Goal: Communication & Community: Connect with others

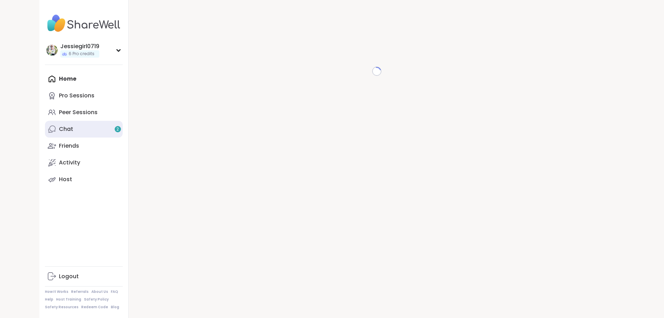
click at [45, 124] on link "Chat 2" at bounding box center [84, 129] width 78 height 17
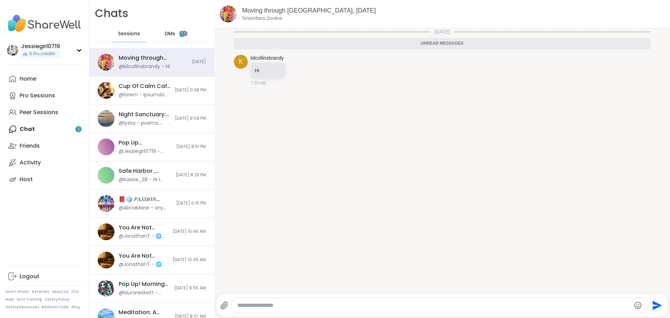
click at [171, 33] on span "DMs" at bounding box center [170, 33] width 10 height 7
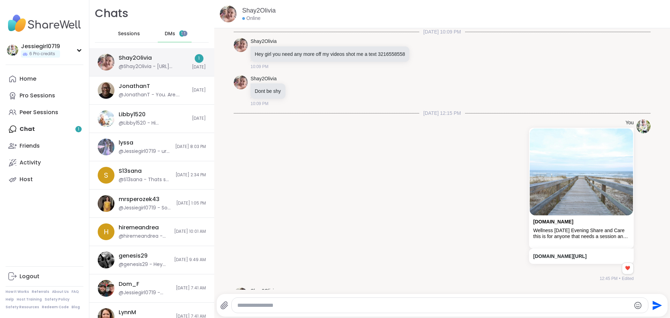
scroll to position [2476, 0]
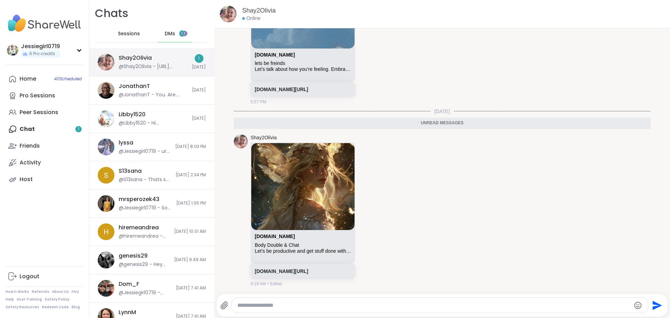
click at [160, 65] on div "@Shay2Olivia - [URL][DOMAIN_NAME]" at bounding box center [153, 66] width 69 height 7
click at [333, 302] on textarea "Type your message" at bounding box center [433, 305] width 393 height 7
click at [25, 75] on div "Home 40 Scheduled" at bounding box center [28, 79] width 17 height 8
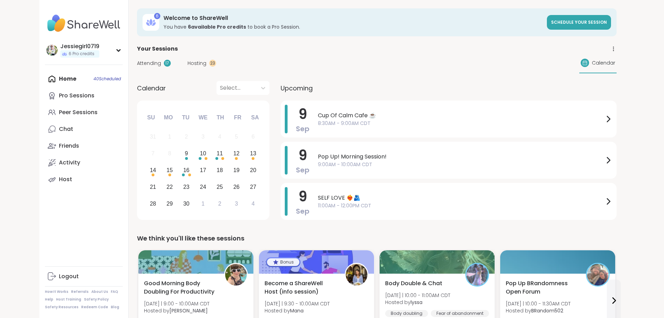
click at [137, 63] on span "Attending" at bounding box center [149, 63] width 24 height 7
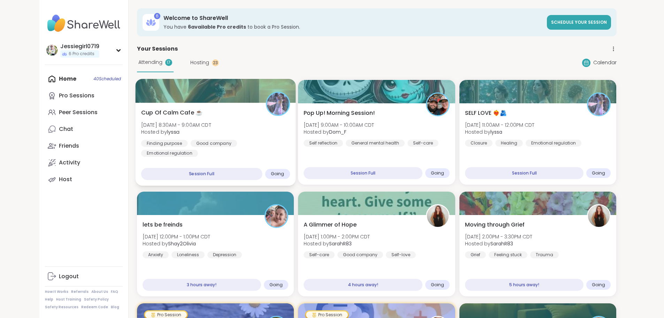
click at [148, 114] on span "Cup Of Calm Cafe ☕️" at bounding box center [171, 112] width 61 height 8
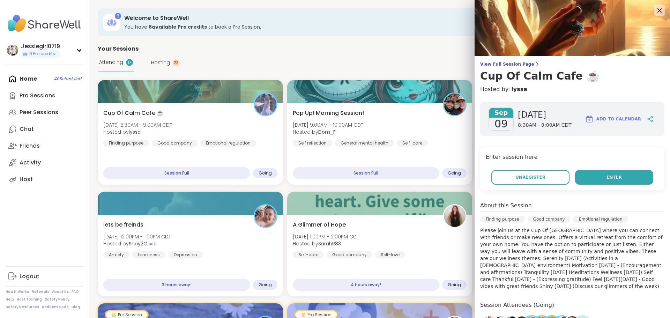
click at [600, 173] on button "Enter" at bounding box center [614, 177] width 78 height 15
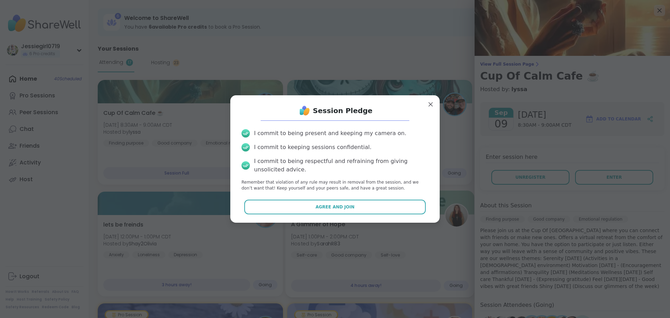
click at [364, 207] on button "Agree and Join" at bounding box center [335, 206] width 182 height 15
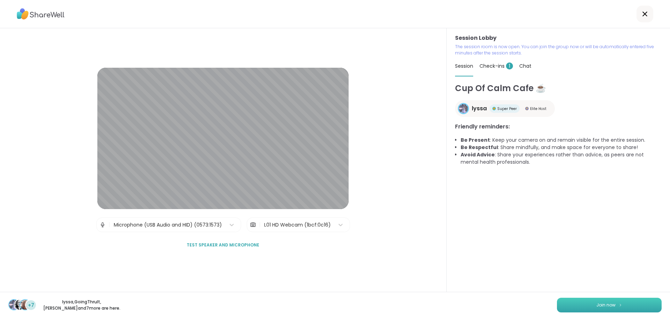
click at [618, 305] on img at bounding box center [620, 305] width 4 height 4
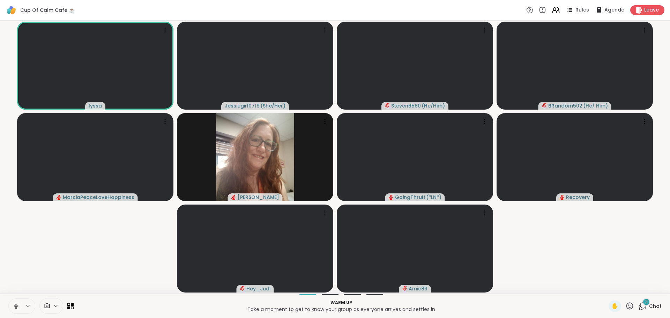
click at [638, 307] on icon at bounding box center [642, 305] width 9 height 9
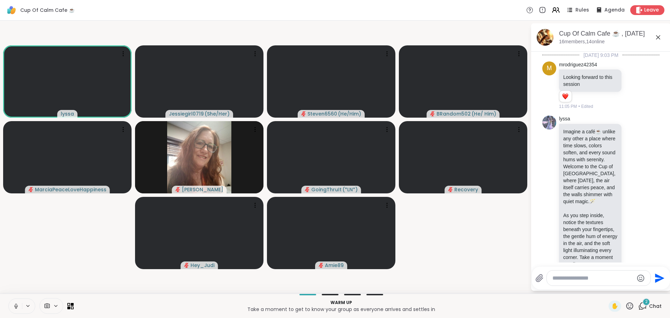
scroll to position [418, 0]
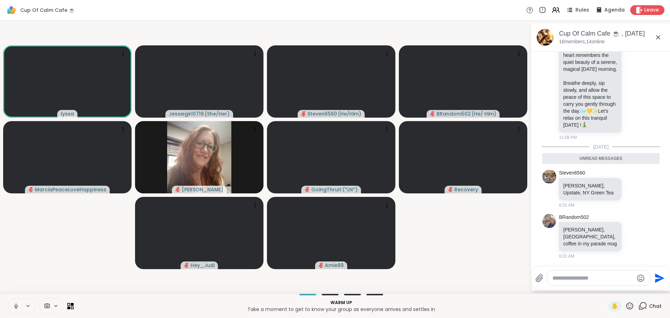
click at [594, 280] on textarea "Type your message" at bounding box center [592, 277] width 81 height 7
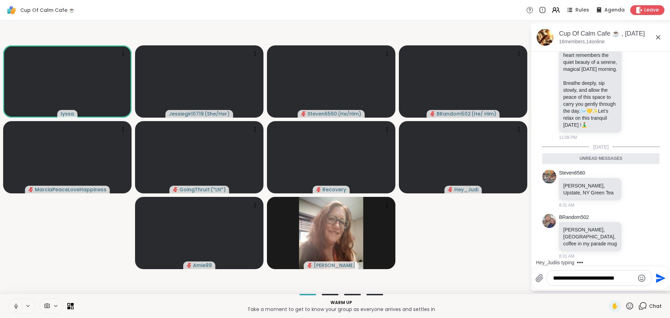
type textarea "**********"
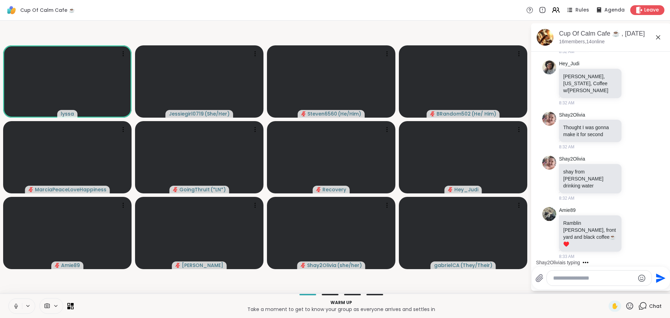
scroll to position [838, 0]
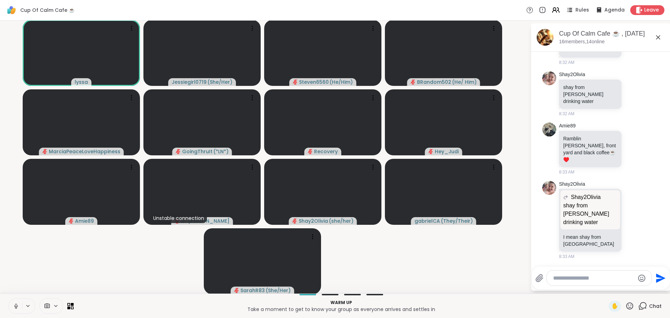
click at [19, 307] on icon at bounding box center [16, 306] width 6 height 6
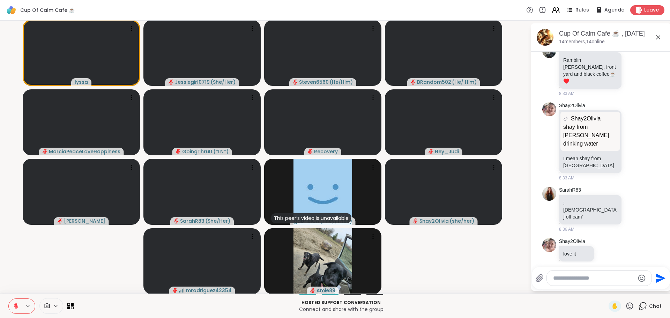
scroll to position [912, 0]
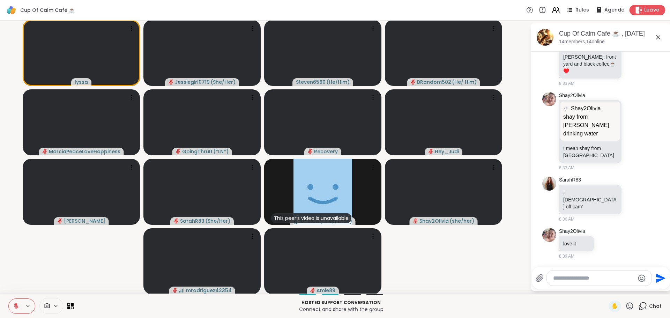
click at [654, 9] on span "Leave" at bounding box center [651, 10] width 15 height 7
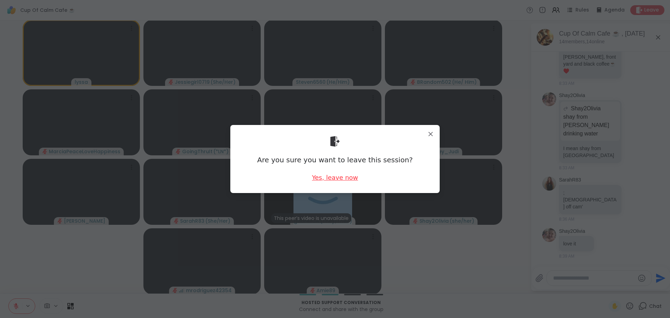
click at [346, 179] on div "Yes, leave now" at bounding box center [335, 177] width 46 height 9
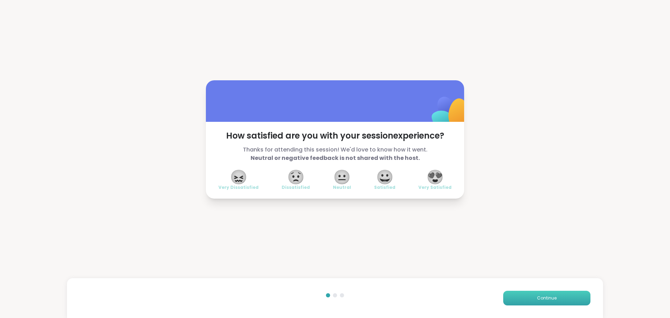
click at [526, 291] on button "Continue" at bounding box center [546, 298] width 87 height 15
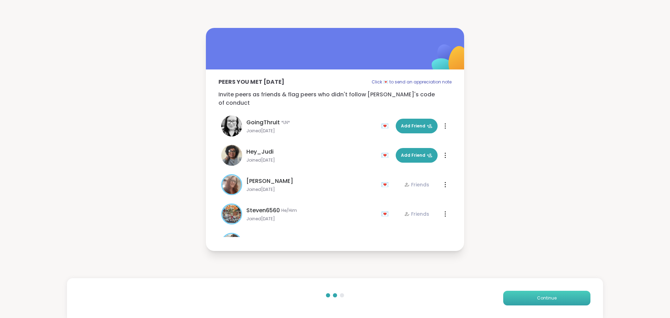
click at [526, 291] on button "Continue" at bounding box center [546, 298] width 87 height 15
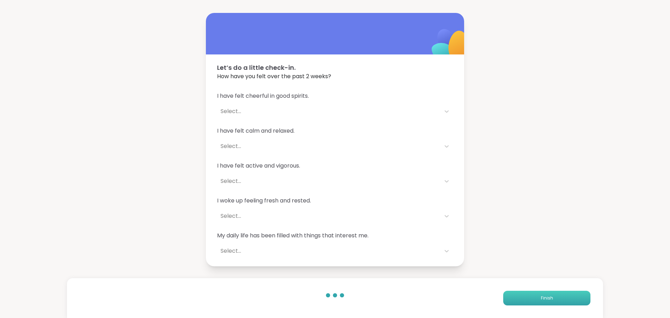
click at [526, 291] on button "Finish" at bounding box center [546, 298] width 87 height 15
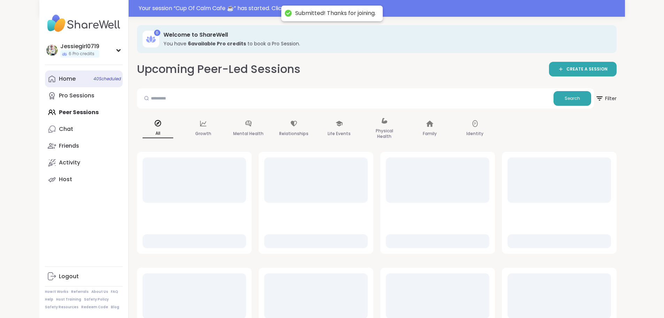
click at [45, 72] on link "Home 40 Scheduled" at bounding box center [84, 78] width 78 height 17
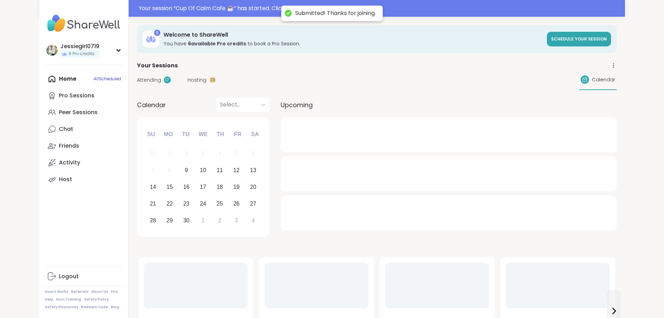
click at [137, 82] on span "Attending" at bounding box center [149, 79] width 24 height 7
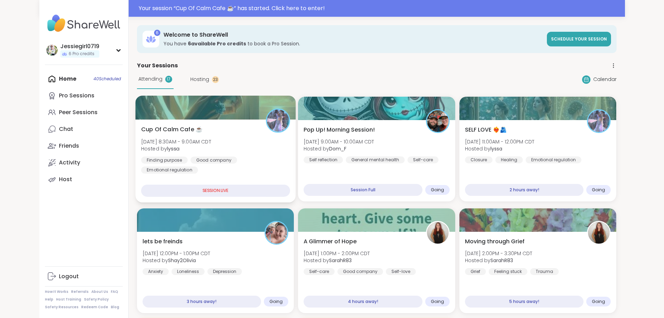
click at [141, 131] on span "Cup Of Calm Cafe ☕️" at bounding box center [171, 129] width 61 height 8
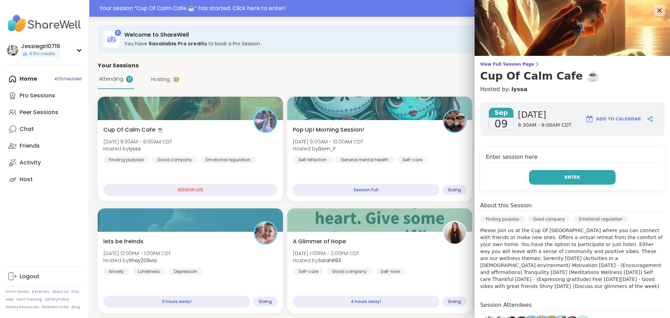
click at [554, 173] on button "Enter" at bounding box center [572, 177] width 86 height 15
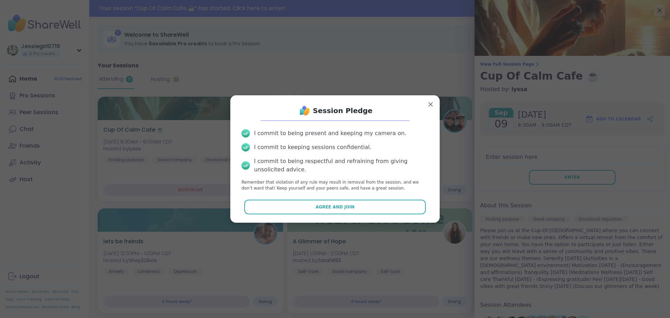
click at [375, 198] on div "Session Pledge I commit to being present and keeping my camera on. I commit to …" at bounding box center [335, 159] width 198 height 116
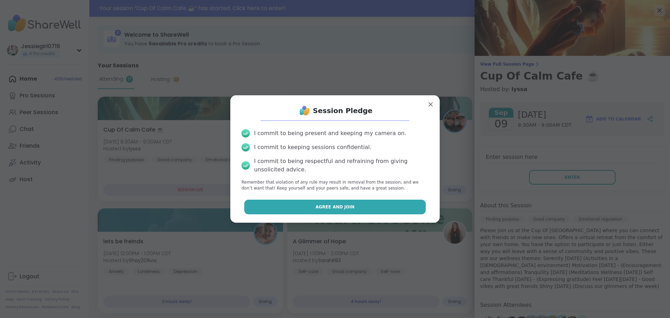
click at [374, 203] on button "Agree and Join" at bounding box center [335, 206] width 182 height 15
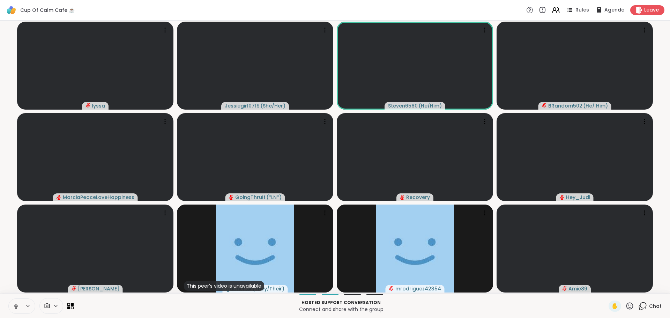
click at [638, 309] on icon at bounding box center [642, 305] width 9 height 9
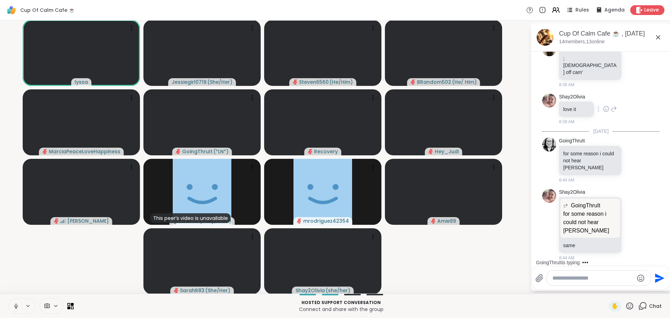
scroll to position [1085, 0]
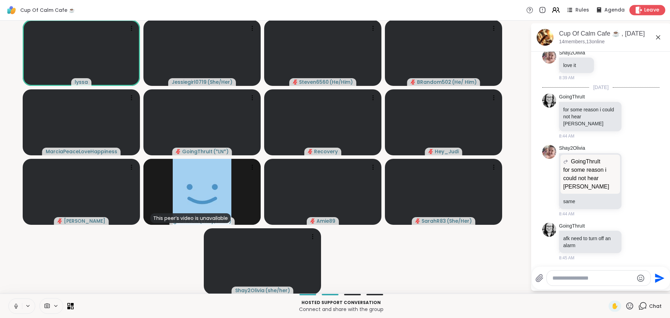
click at [638, 9] on div "Leave" at bounding box center [647, 10] width 36 height 10
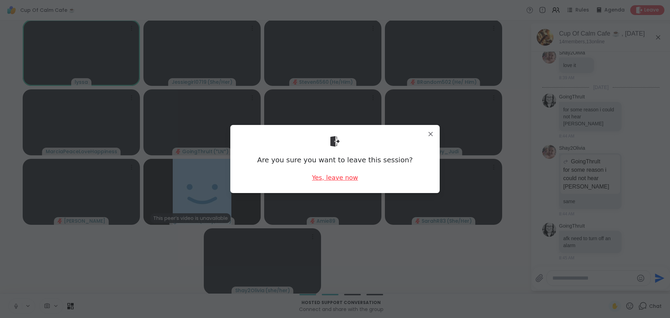
click at [343, 181] on div "Yes, leave now" at bounding box center [335, 177] width 46 height 9
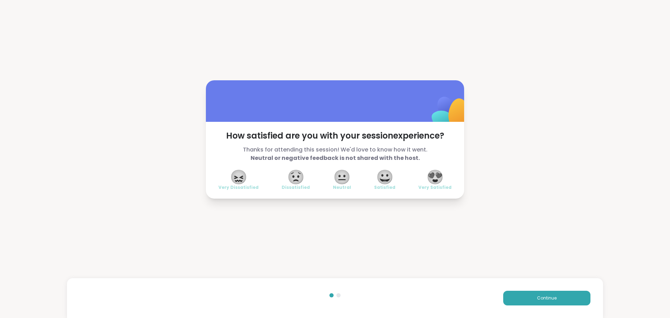
click at [546, 287] on div "Continue" at bounding box center [335, 298] width 536 height 40
click at [548, 295] on span "Continue" at bounding box center [547, 298] width 20 height 6
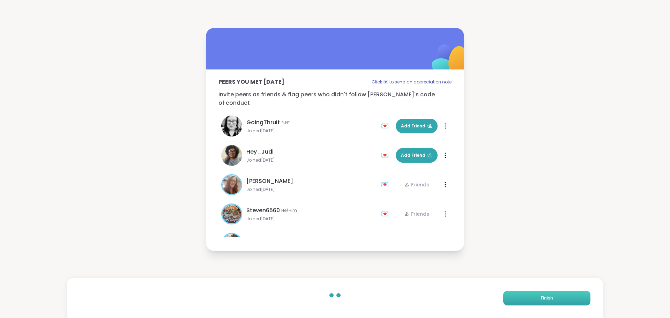
click at [548, 295] on button "Finish" at bounding box center [546, 298] width 87 height 15
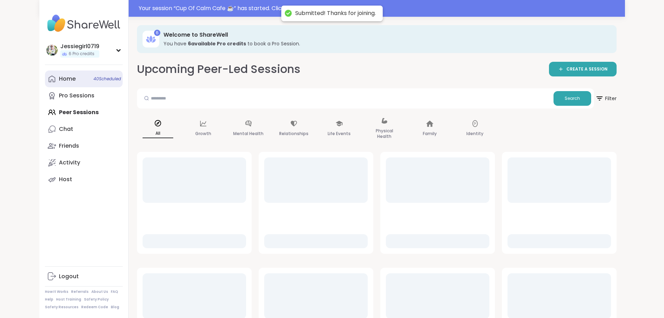
click at [59, 80] on div "Home 40 Scheduled" at bounding box center [67, 79] width 17 height 8
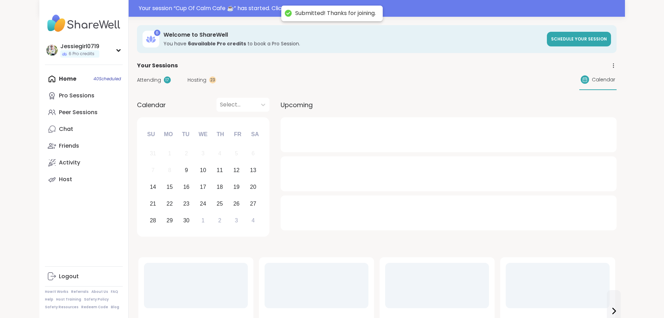
click at [137, 77] on span "Attending" at bounding box center [149, 79] width 24 height 7
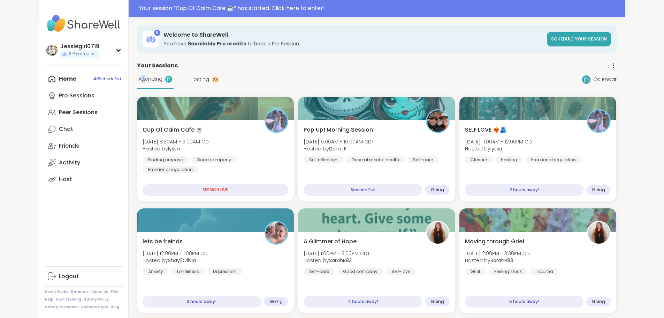
click at [138, 77] on span "Attending" at bounding box center [150, 78] width 24 height 7
click at [141, 135] on div "Cup Of Calm Cafe ☕️ Tue, Sep 09 | 8:30AM - 9:00AM CDT Hosted by lyssa Finding p…" at bounding box center [215, 149] width 149 height 48
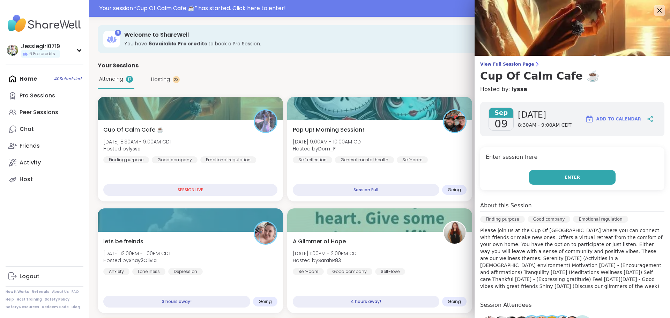
click at [585, 179] on button "Enter" at bounding box center [572, 177] width 86 height 15
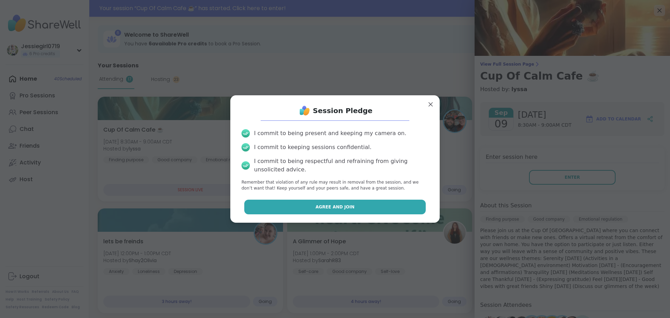
click at [397, 203] on button "Agree and Join" at bounding box center [335, 206] width 182 height 15
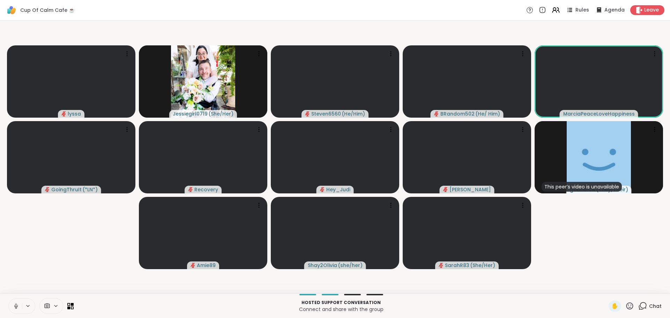
click at [643, 305] on div "Chat" at bounding box center [649, 305] width 23 height 11
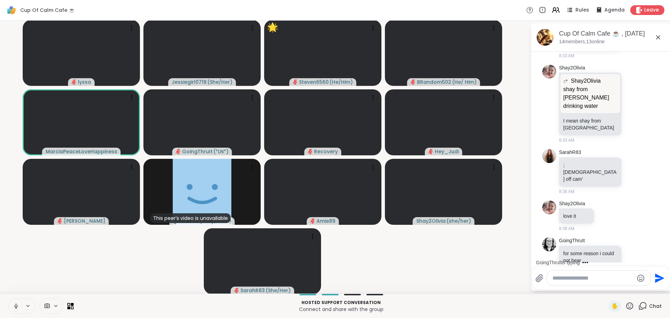
scroll to position [1122, 0]
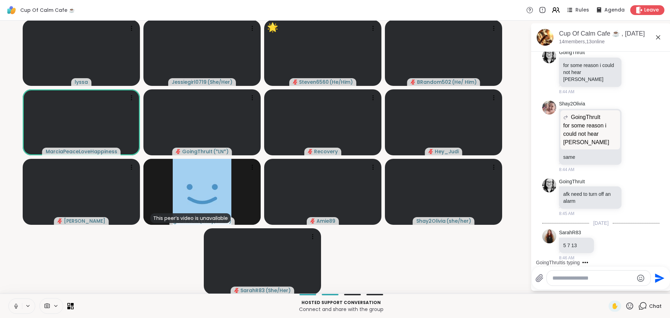
click at [587, 279] on textarea "Type your message" at bounding box center [592, 277] width 81 height 7
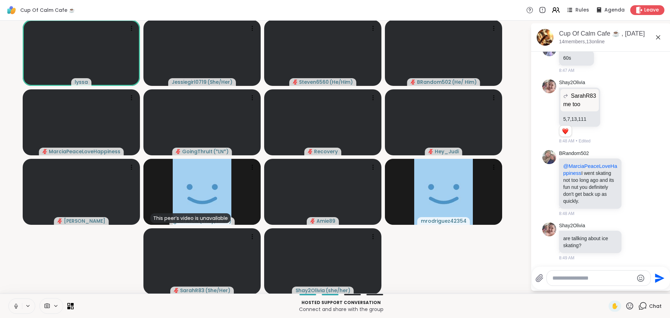
scroll to position [1530, 0]
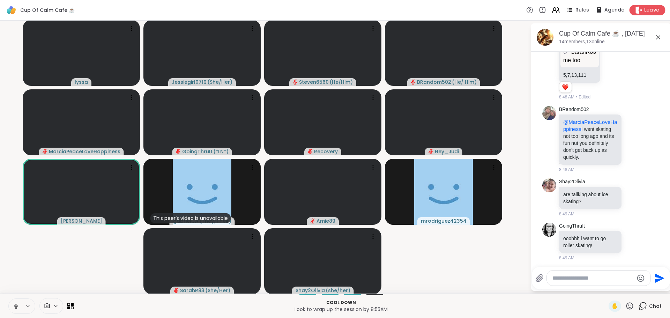
click at [644, 10] on span "Leave" at bounding box center [651, 10] width 15 height 7
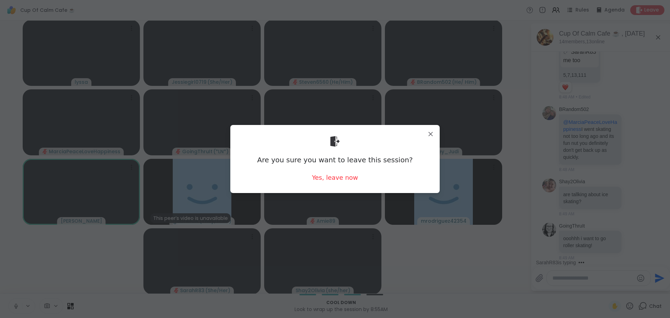
click at [329, 183] on div "Are you sure you want to leave this session? Yes, leave now" at bounding box center [335, 158] width 198 height 57
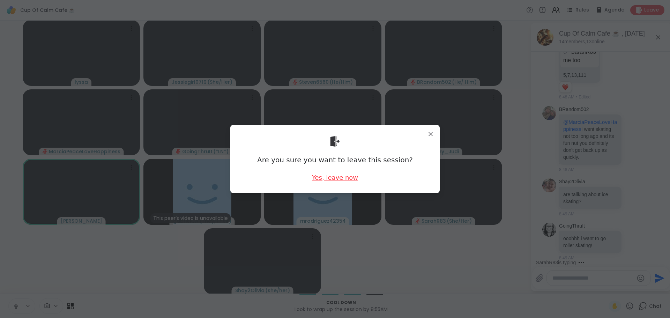
click at [330, 179] on div "Yes, leave now" at bounding box center [335, 177] width 46 height 9
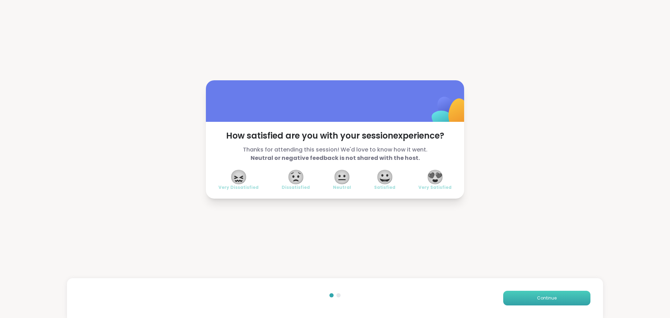
click at [550, 296] on span "Continue" at bounding box center [547, 298] width 20 height 6
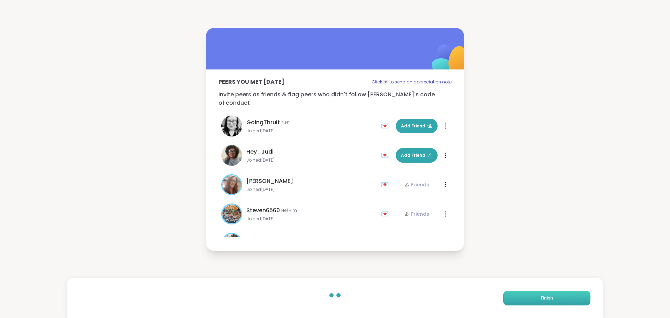
click at [550, 296] on button "Finish" at bounding box center [546, 298] width 87 height 15
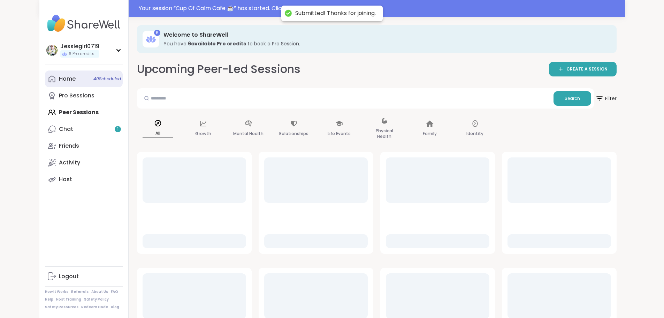
click at [45, 72] on link "Home 40 Scheduled" at bounding box center [84, 78] width 78 height 17
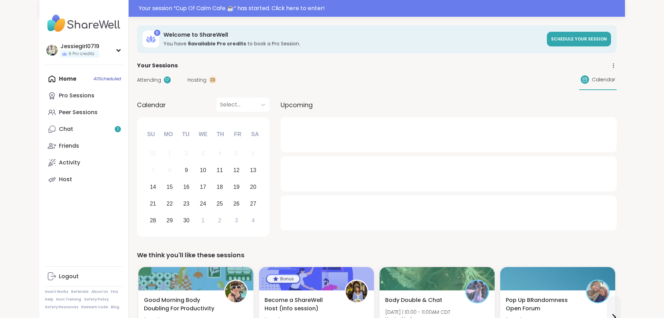
click at [137, 80] on span "Attending" at bounding box center [149, 79] width 24 height 7
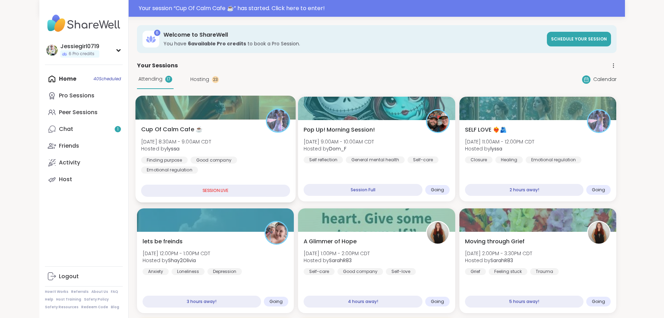
click at [135, 122] on div "Cup Of Calm Cafe ☕️ Tue, Sep 09 | 8:30AM - 9:00AM CDT Hosted by lyssa Finding p…" at bounding box center [215, 160] width 160 height 83
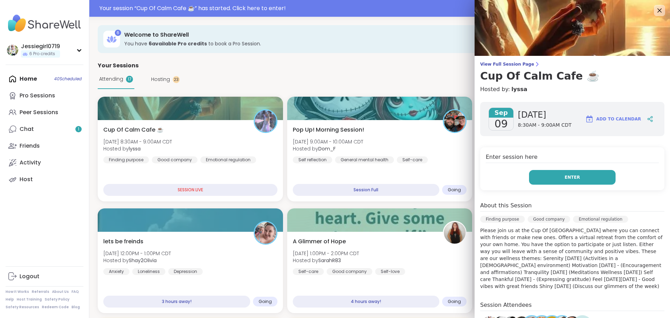
click at [577, 174] on button "Enter" at bounding box center [572, 177] width 86 height 15
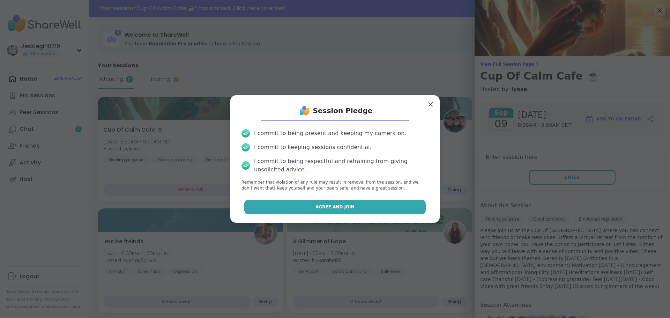
click at [369, 207] on button "Agree and Join" at bounding box center [335, 206] width 182 height 15
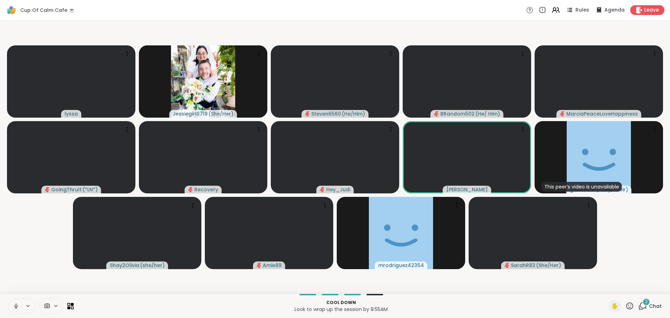
click at [644, 303] on div "2" at bounding box center [646, 302] width 8 height 8
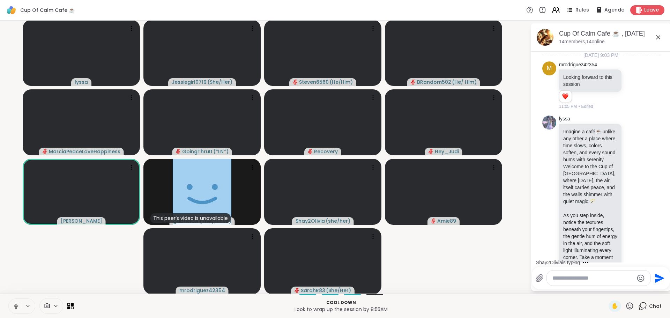
scroll to position [1638, 0]
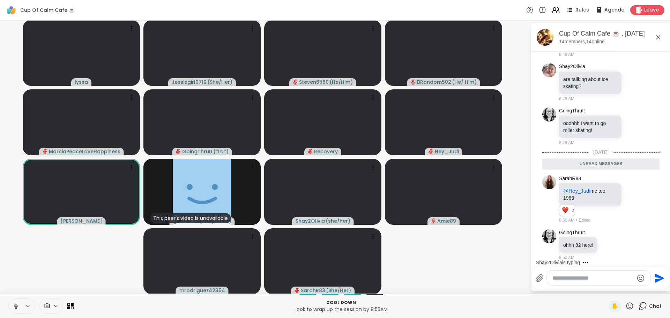
click at [602, 284] on div at bounding box center [598, 277] width 104 height 15
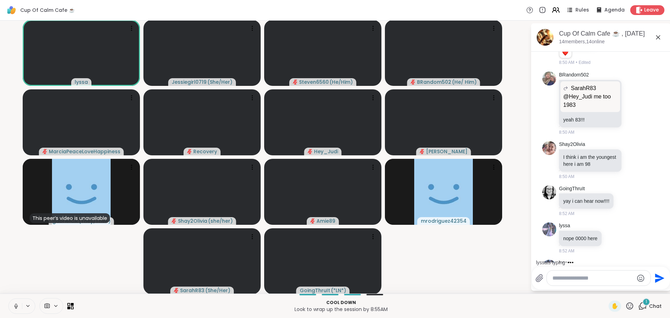
scroll to position [1863, 0]
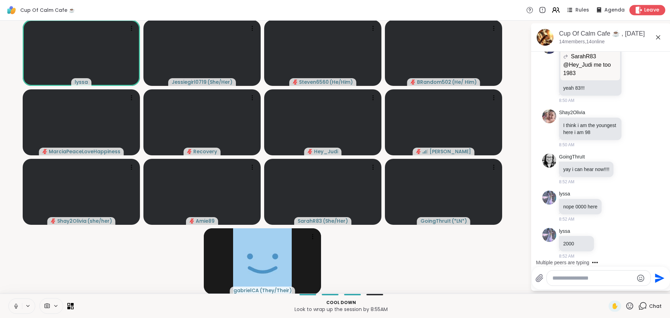
click at [636, 9] on icon at bounding box center [638, 9] width 7 height 7
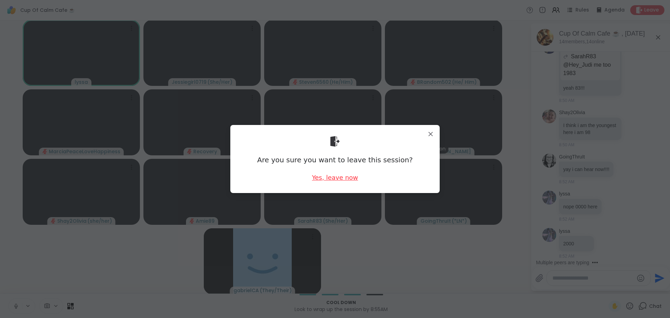
click at [339, 174] on div "Yes, leave now" at bounding box center [335, 177] width 46 height 9
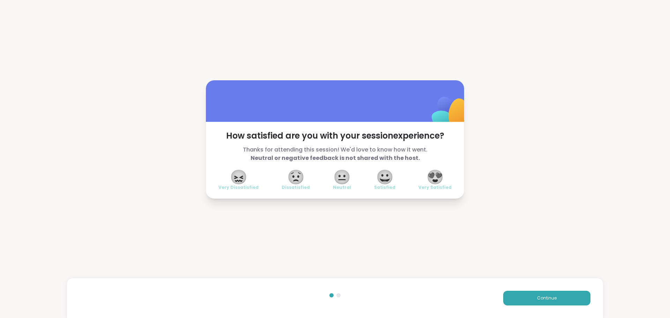
click at [519, 286] on div "Continue" at bounding box center [335, 298] width 536 height 40
click at [517, 291] on button "Continue" at bounding box center [546, 298] width 87 height 15
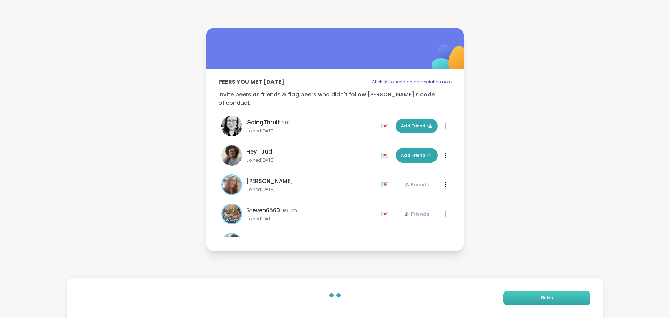
click at [519, 295] on button "Finish" at bounding box center [546, 298] width 87 height 15
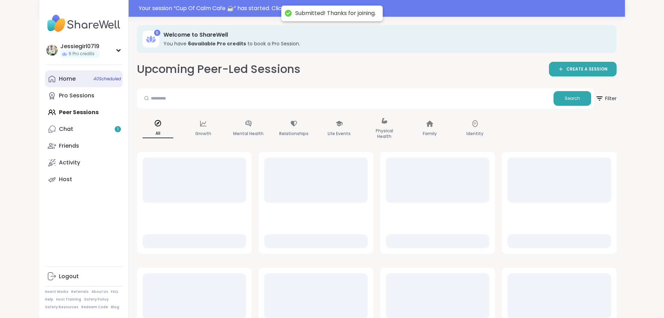
click at [59, 76] on div "Home 40 Scheduled" at bounding box center [67, 79] width 17 height 8
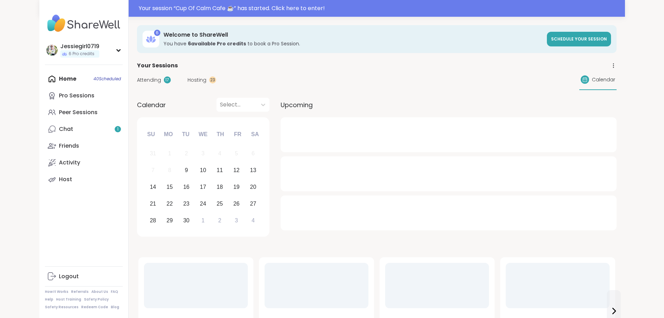
click at [137, 77] on span "Attending" at bounding box center [149, 79] width 24 height 7
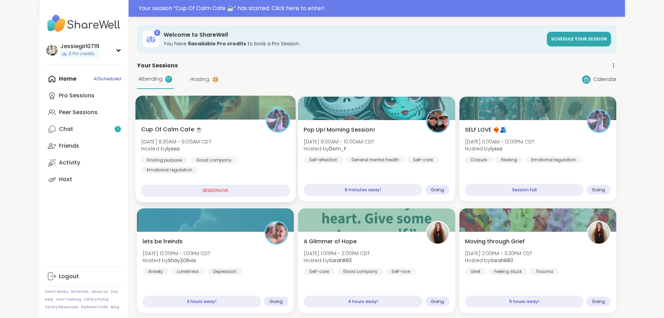
click at [146, 135] on div "Cup Of Calm Cafe ☕️ Tue, Sep 09 | 8:30AM - 9:00AM CDT Hosted by lyssa Finding p…" at bounding box center [215, 149] width 149 height 48
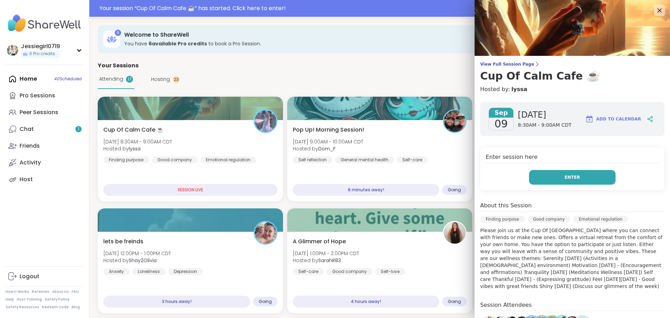
click at [566, 174] on button "Enter" at bounding box center [572, 177] width 86 height 15
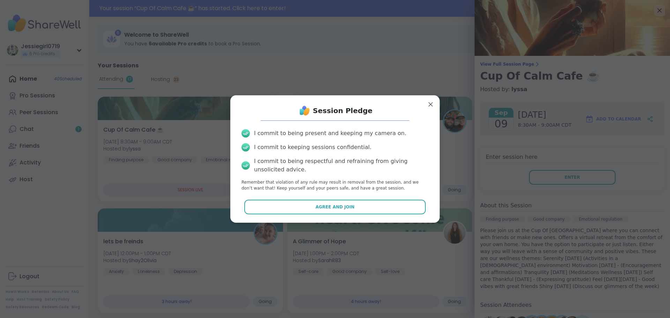
click at [359, 198] on div "Session Pledge I commit to being present and keeping my camera on. I commit to …" at bounding box center [335, 159] width 198 height 116
click at [359, 199] on div "Session Pledge I commit to being present and keeping my camera on. I commit to …" at bounding box center [335, 159] width 198 height 116
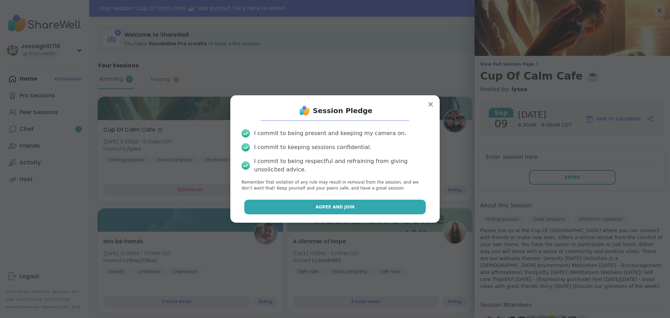
click at [361, 203] on button "Agree and Join" at bounding box center [335, 206] width 182 height 15
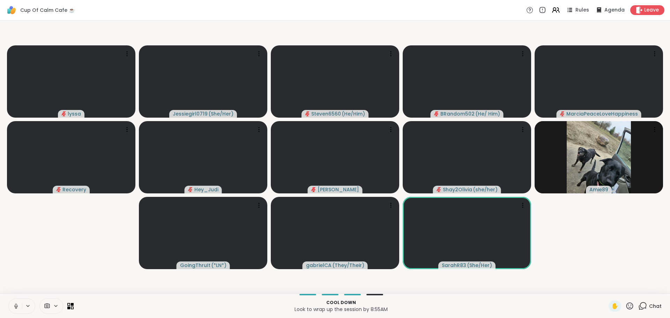
click at [641, 308] on icon at bounding box center [642, 305] width 9 height 9
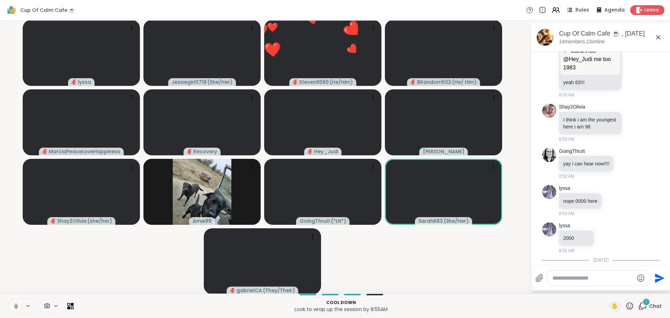
scroll to position [1928, 0]
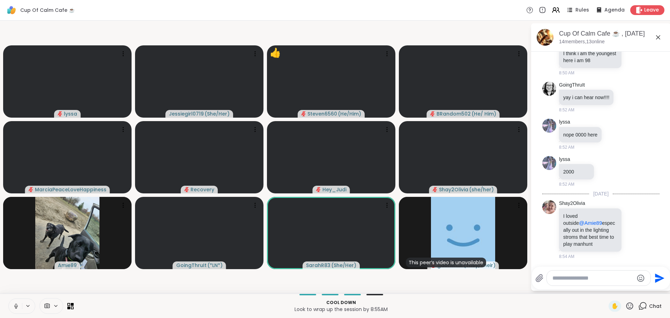
click at [567, 280] on textarea "Type your message" at bounding box center [592, 277] width 81 height 7
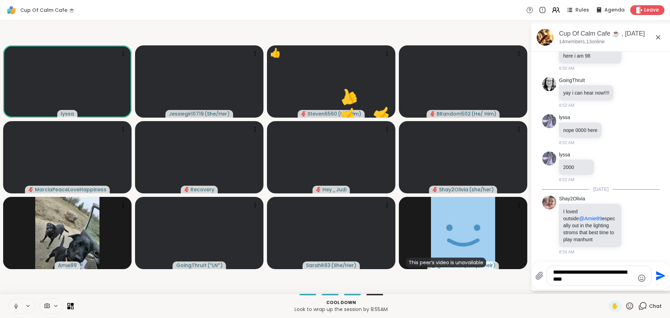
type textarea "**********"
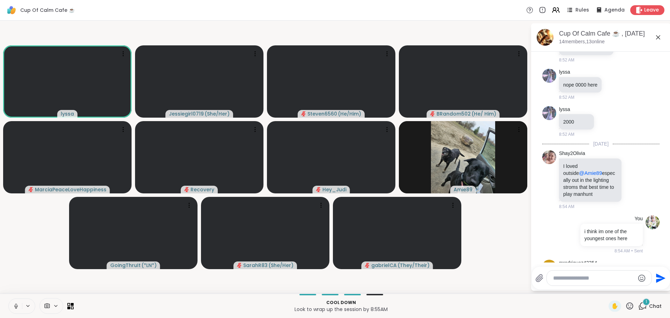
scroll to position [2023, 0]
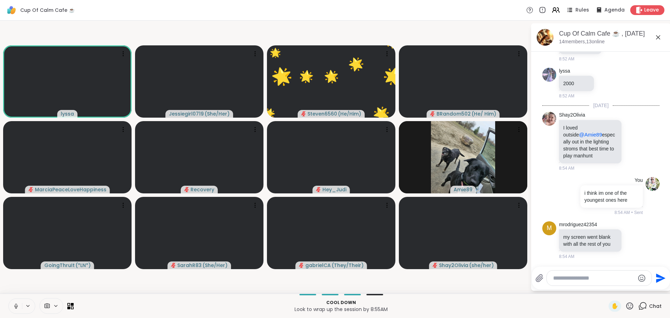
click at [583, 276] on textarea "Type your message" at bounding box center [593, 277] width 81 height 7
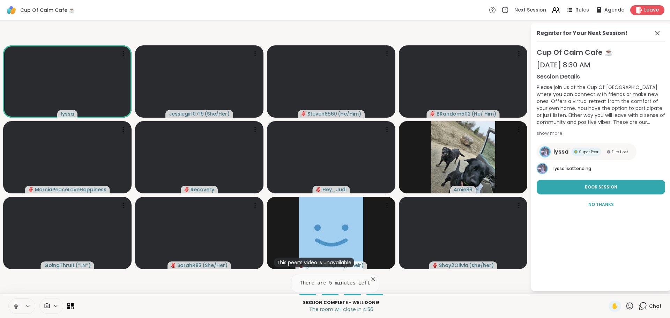
click at [640, 307] on icon at bounding box center [643, 305] width 7 height 6
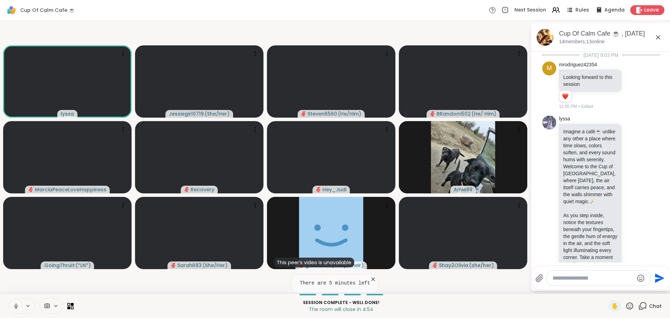
scroll to position [2016, 0]
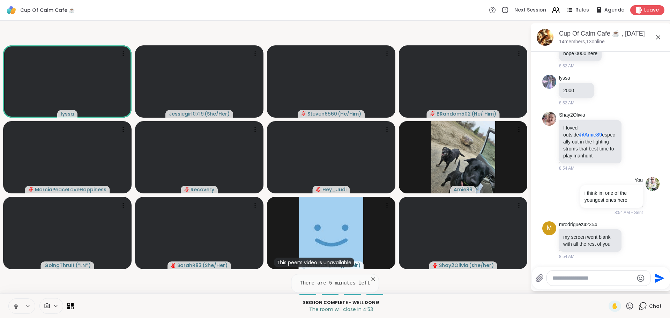
click at [594, 281] on textarea "Type your message" at bounding box center [592, 277] width 81 height 7
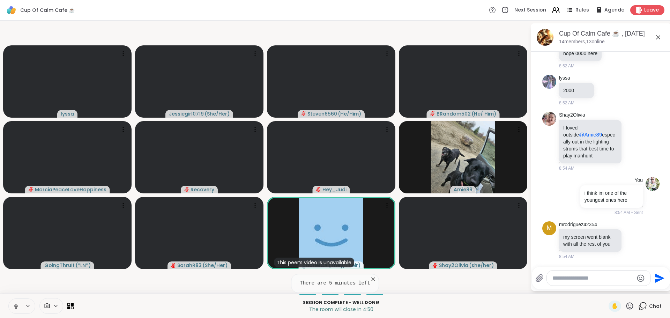
click at [601, 284] on div at bounding box center [598, 277] width 104 height 15
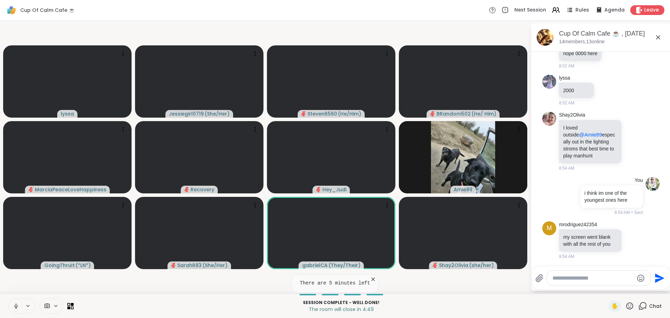
click at [577, 279] on textarea "Type your message" at bounding box center [592, 277] width 81 height 7
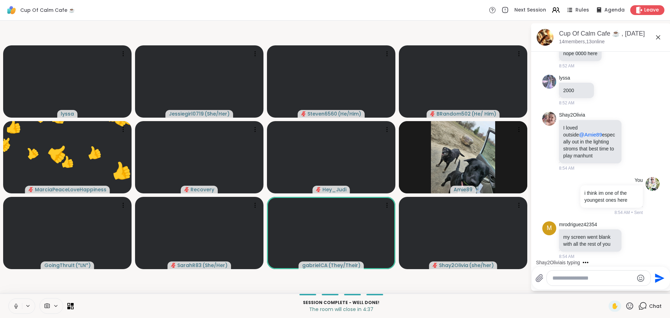
click at [576, 278] on textarea "Type your message" at bounding box center [592, 277] width 81 height 7
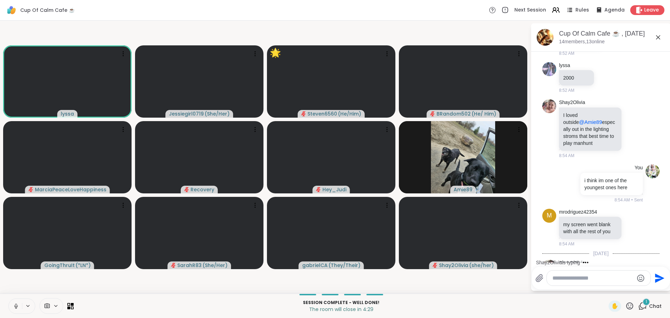
scroll to position [2108, 0]
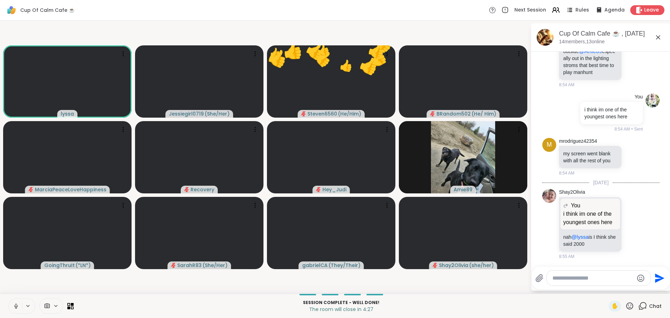
click at [587, 282] on div at bounding box center [598, 277] width 104 height 15
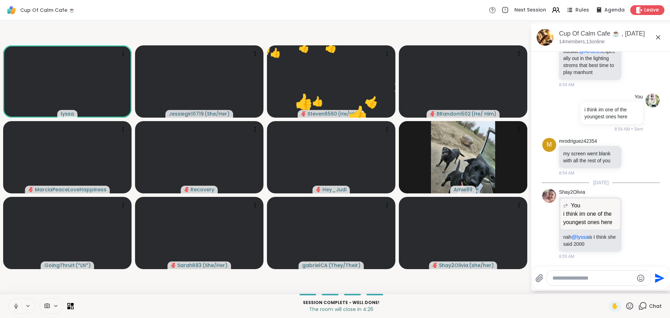
click at [600, 274] on div at bounding box center [598, 277] width 104 height 15
click at [600, 274] on textarea "Type your message" at bounding box center [592, 277] width 81 height 7
click at [592, 280] on textarea "Type your message" at bounding box center [592, 277] width 81 height 7
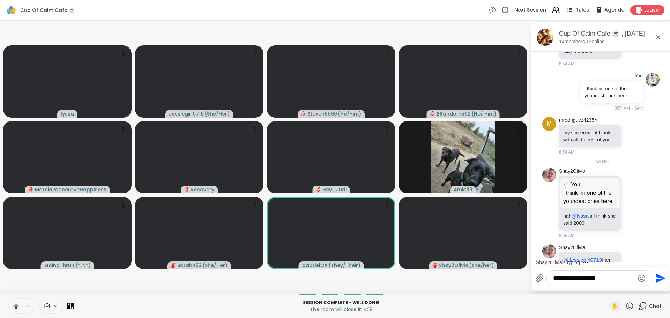
scroll to position [2152, 0]
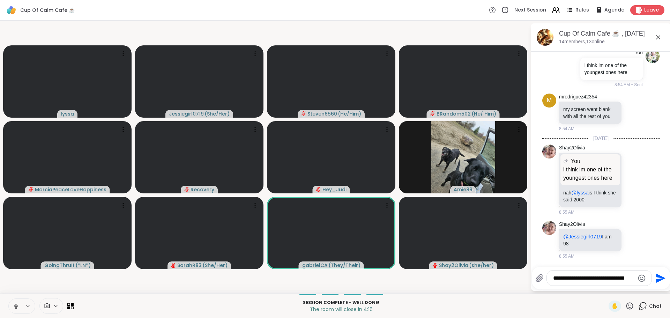
type textarea "**********"
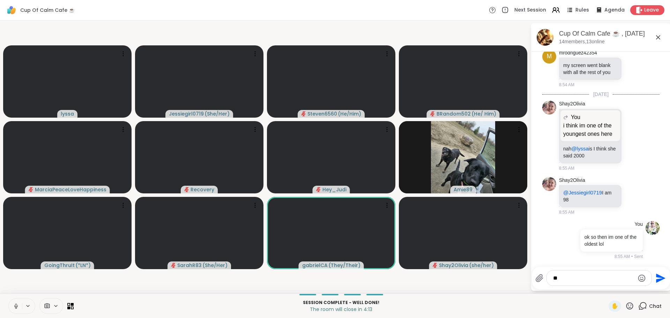
type textarea "*"
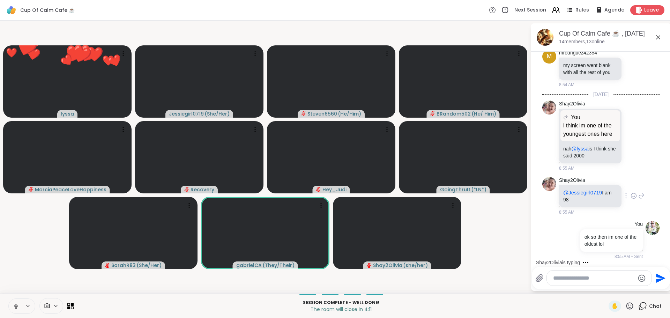
click at [630, 194] on icon at bounding box center [633, 195] width 6 height 7
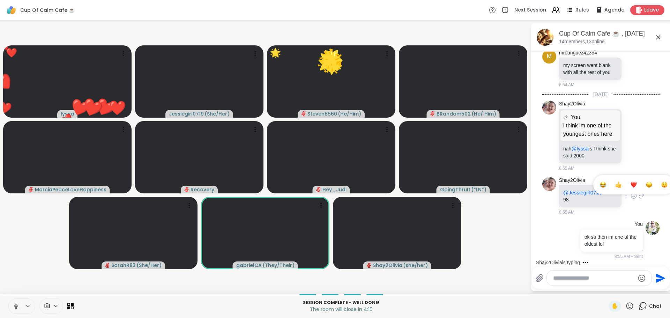
click at [600, 187] on div "Select Reaction: Joy" at bounding box center [603, 184] width 6 height 6
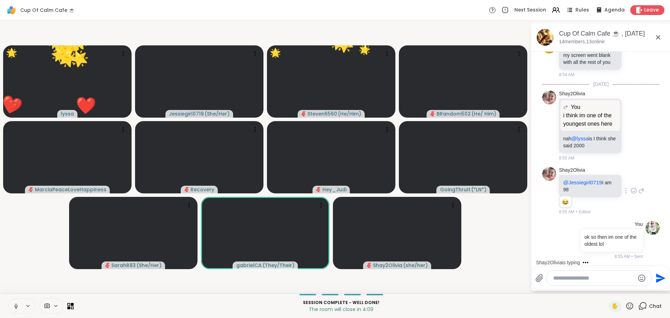
click at [604, 284] on div at bounding box center [598, 277] width 105 height 15
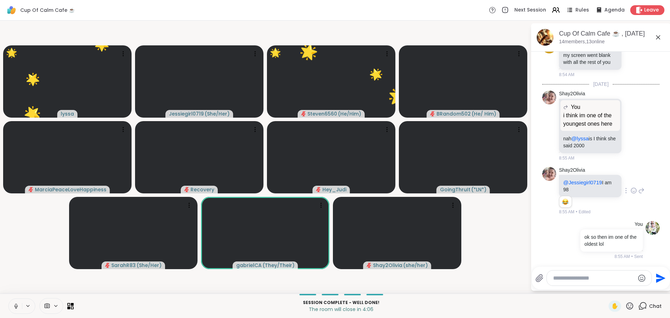
click at [596, 278] on textarea "Type your message" at bounding box center [593, 277] width 81 height 7
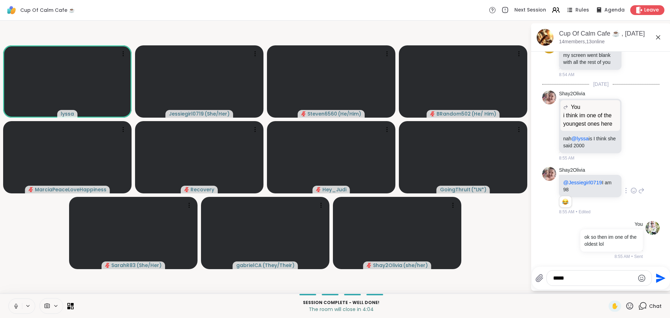
type textarea "*****"
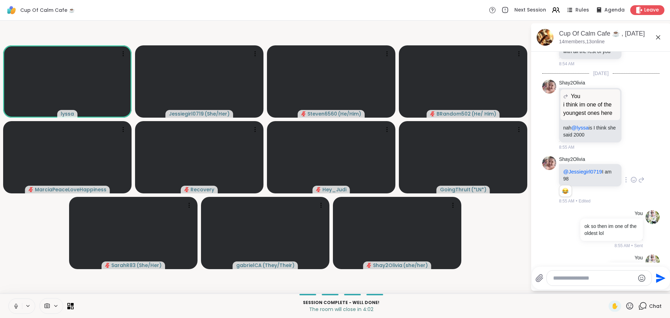
scroll to position [2244, 0]
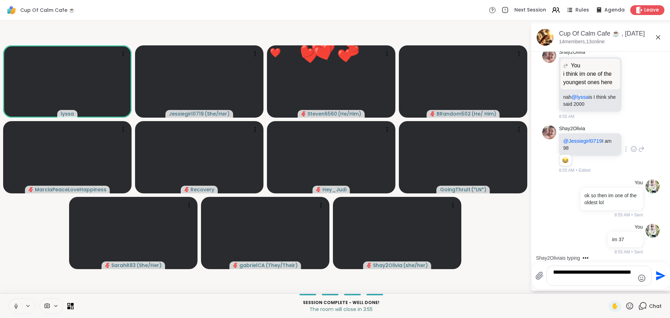
type textarea "**********"
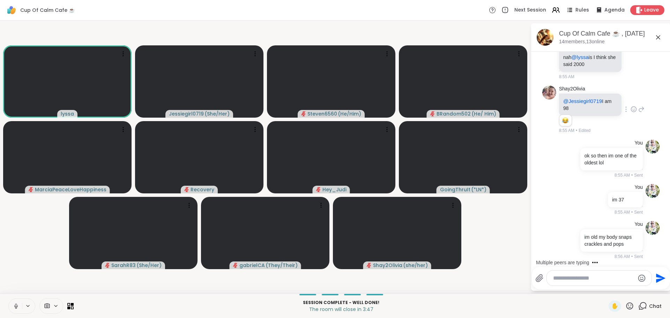
scroll to position [2380, 0]
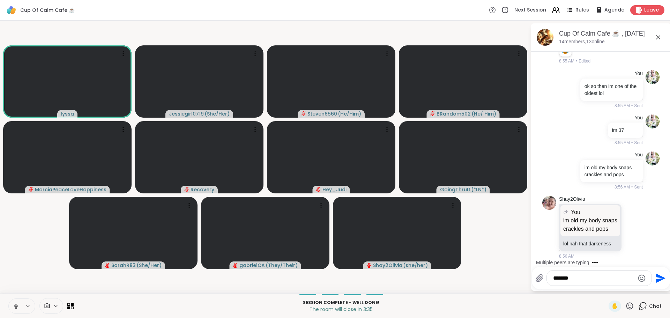
type textarea "********"
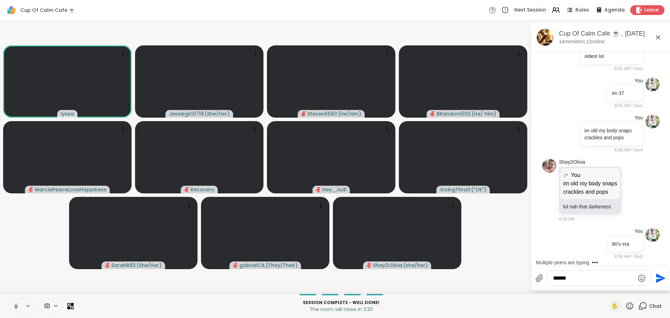
scroll to position [2493, 0]
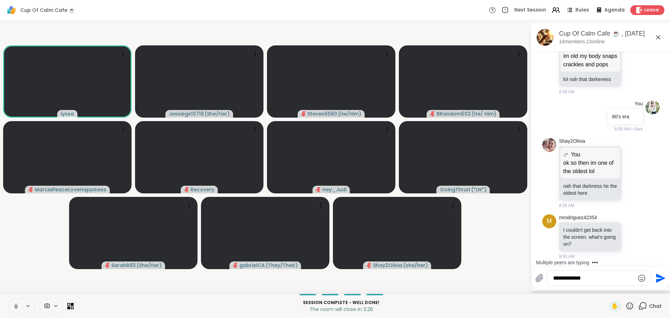
type textarea "**********"
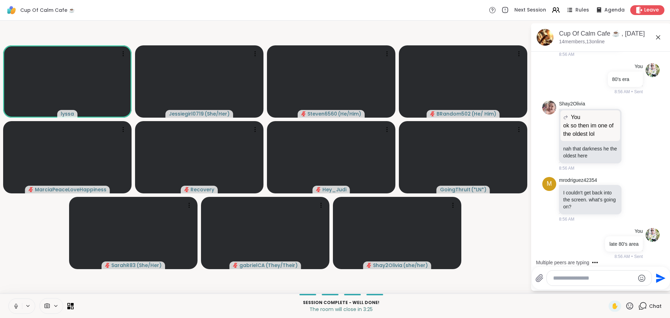
scroll to position [2581, 0]
type textarea "***"
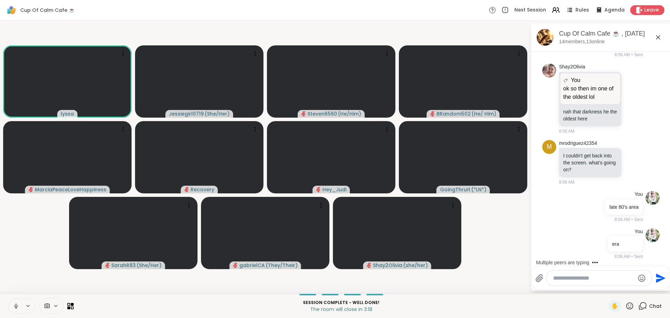
scroll to position [2571, 0]
click at [576, 260] on span "lyssa" at bounding box center [575, 259] width 13 height 7
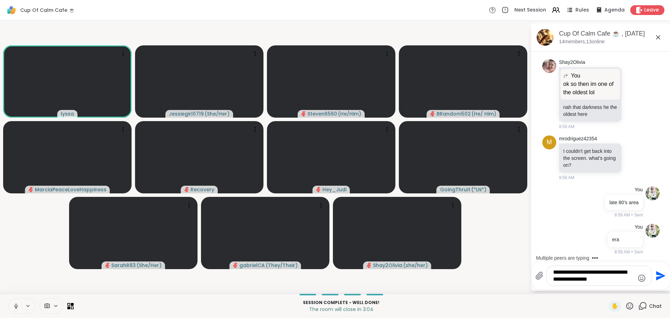
type textarea "**********"
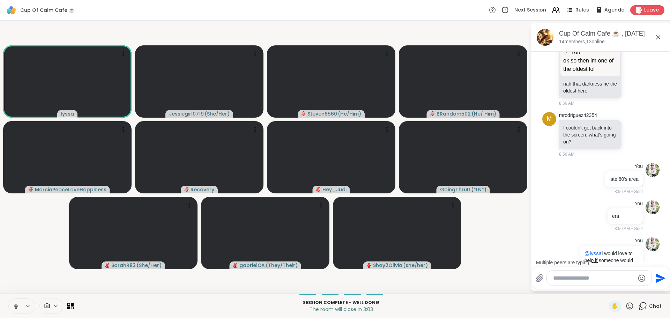
scroll to position [2623, 0]
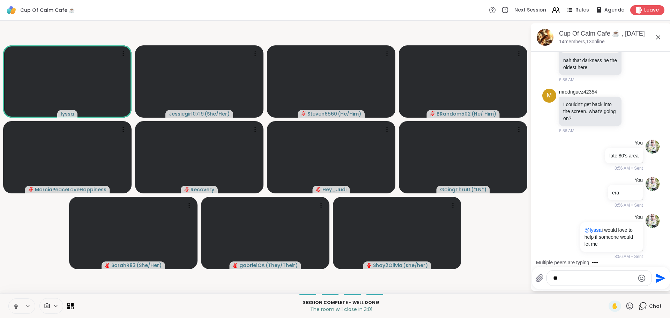
type textarea "*"
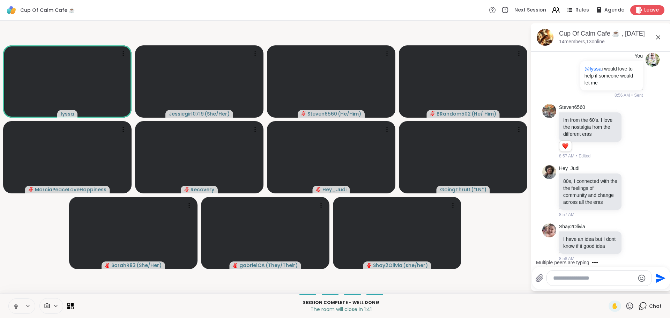
scroll to position [2807, 0]
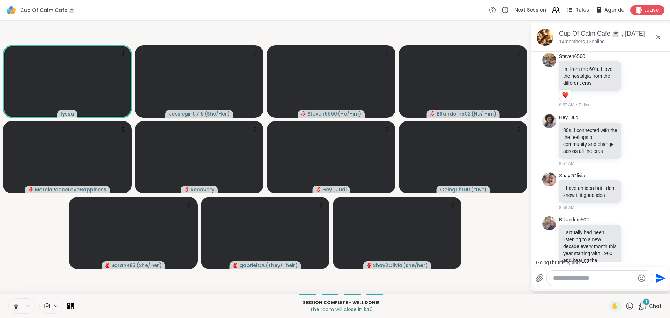
click at [585, 277] on textarea "Type your message" at bounding box center [593, 277] width 81 height 7
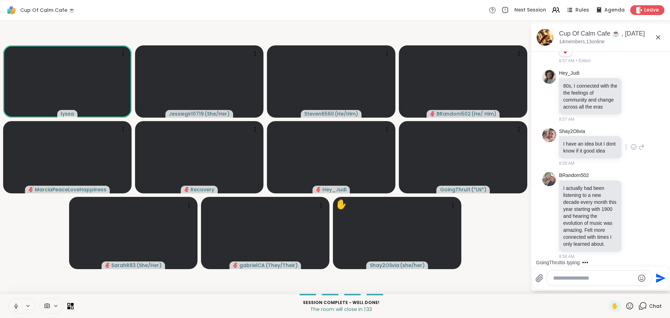
click at [630, 143] on icon at bounding box center [633, 146] width 6 height 7
click at [630, 133] on div "Select Reaction: Heart" at bounding box center [633, 136] width 6 height 6
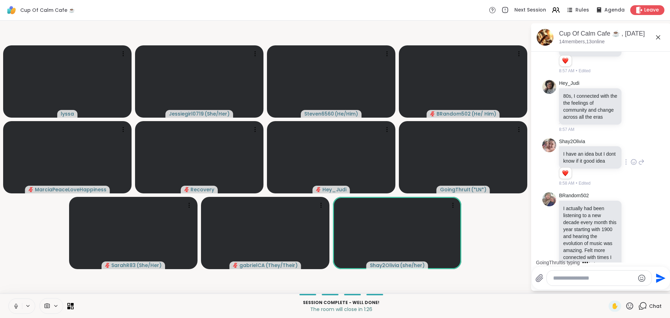
scroll to position [2917, 0]
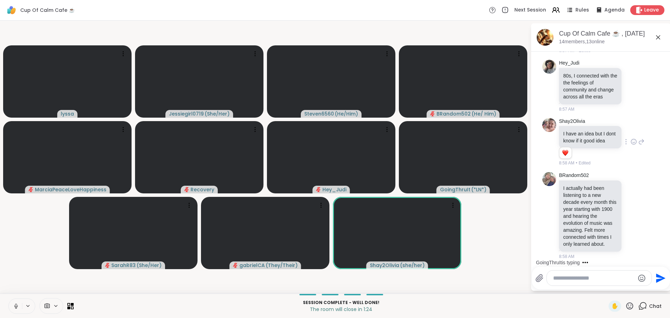
click at [603, 270] on div "Send" at bounding box center [600, 277] width 138 height 23
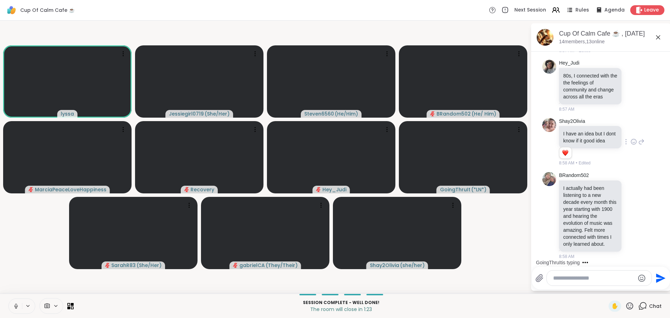
click at [603, 283] on div at bounding box center [598, 277] width 105 height 15
click at [602, 274] on div at bounding box center [598, 277] width 105 height 15
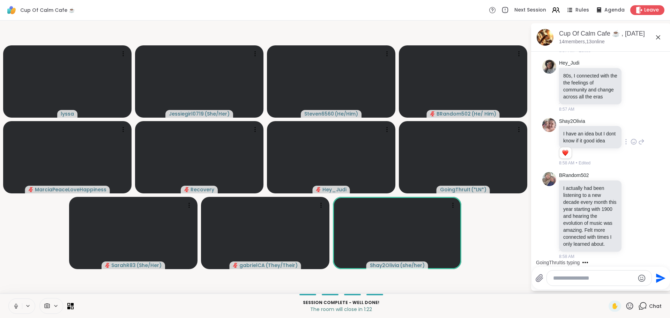
click at [602, 280] on textarea "Type your message" at bounding box center [593, 277] width 81 height 7
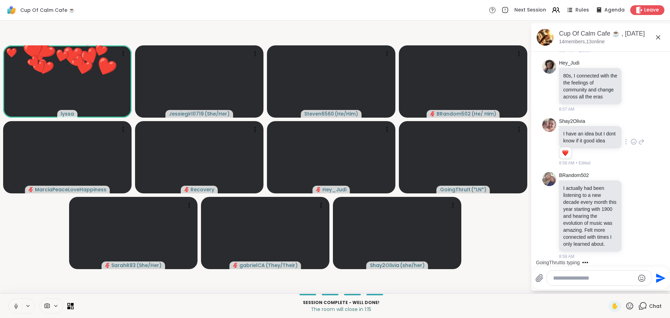
click at [592, 282] on div at bounding box center [598, 277] width 105 height 15
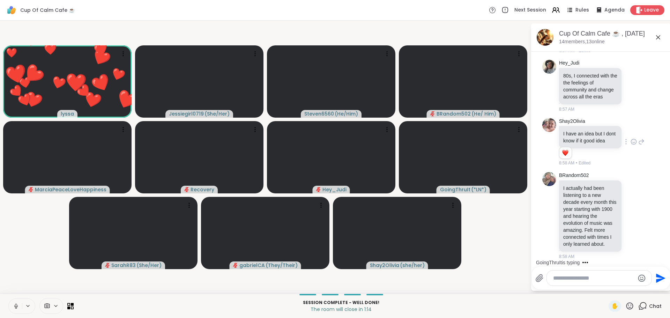
click at [591, 279] on textarea "Type your message" at bounding box center [593, 277] width 81 height 7
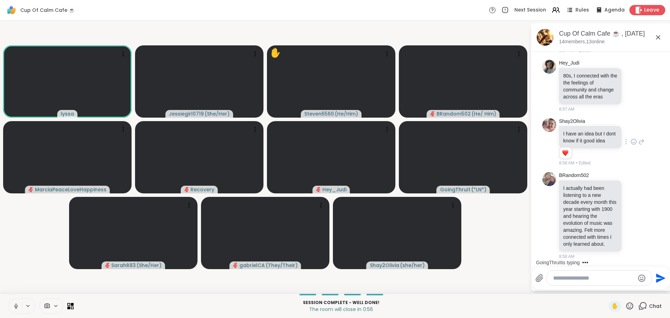
click at [644, 10] on span "Leave" at bounding box center [651, 10] width 15 height 7
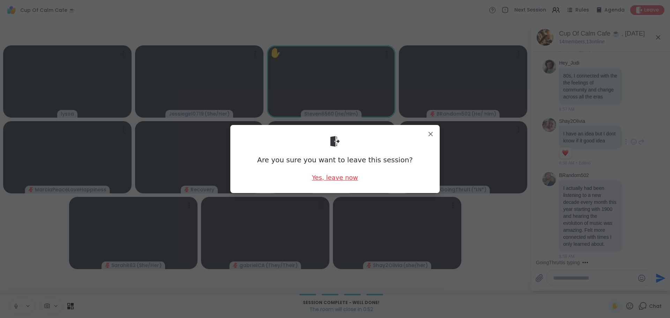
click at [329, 174] on div "Yes, leave now" at bounding box center [335, 177] width 46 height 9
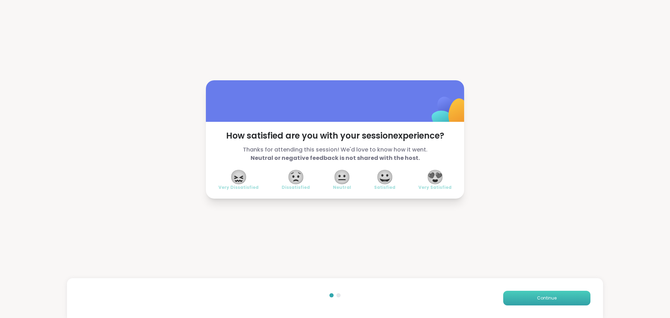
click at [552, 300] on button "Continue" at bounding box center [546, 298] width 87 height 15
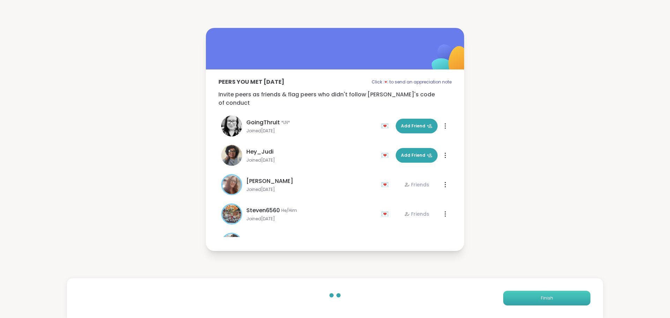
click at [552, 300] on button "Finish" at bounding box center [546, 298] width 87 height 15
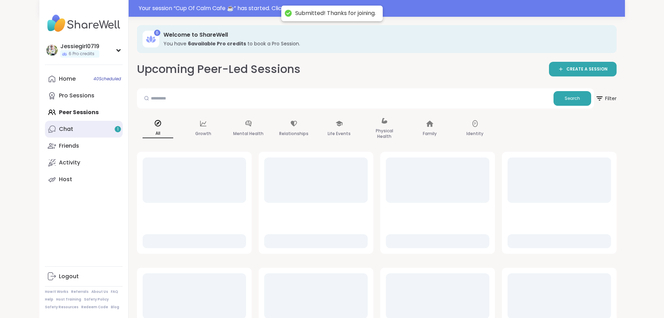
click at [45, 131] on link "Chat 1" at bounding box center [84, 129] width 78 height 17
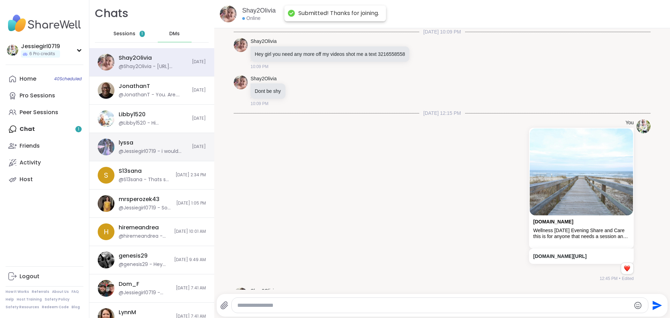
scroll to position [2460, 0]
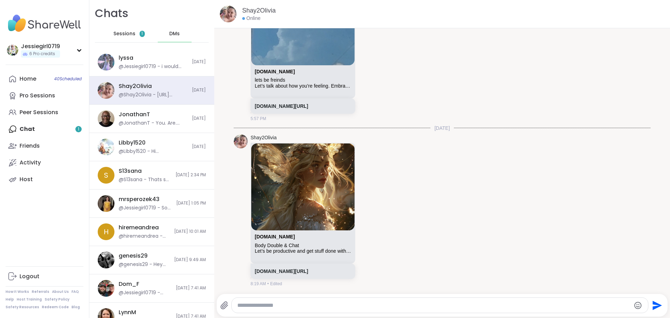
click at [133, 32] on div "Sessions 1" at bounding box center [129, 33] width 34 height 17
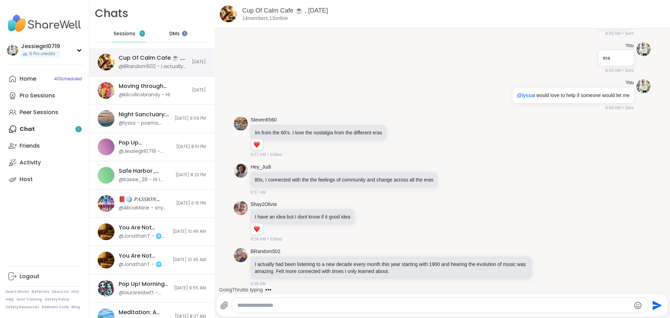
click at [133, 58] on div "Cup Of Calm Cafe ☕️ , [DATE]" at bounding box center [153, 58] width 69 height 8
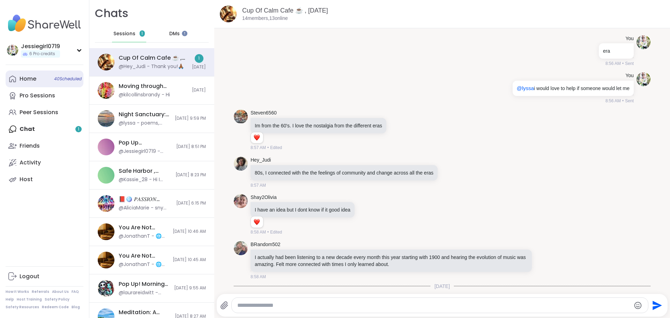
scroll to position [2091, 0]
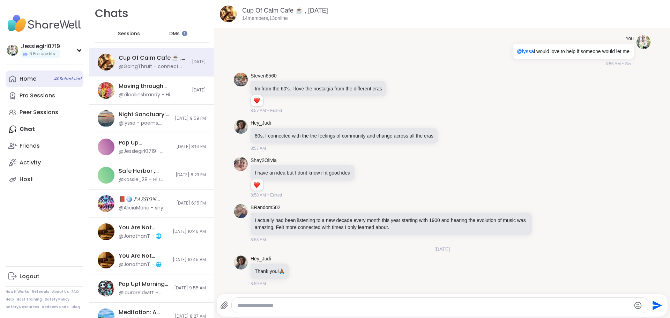
click at [29, 76] on div "Home 40 Scheduled" at bounding box center [28, 79] width 17 height 8
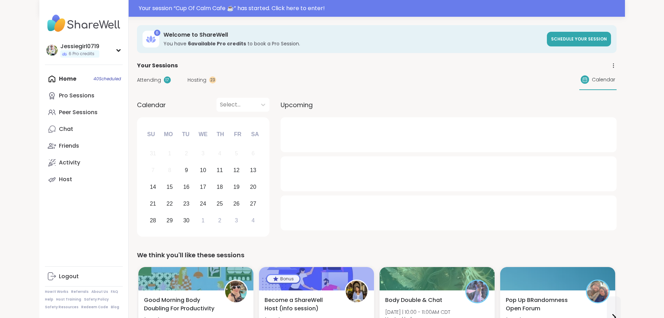
click at [137, 79] on span "Attending" at bounding box center [149, 79] width 24 height 7
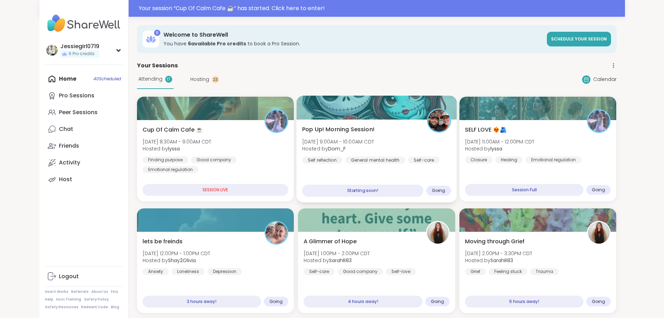
click at [370, 151] on span "Hosted by Dom_F" at bounding box center [338, 148] width 72 height 7
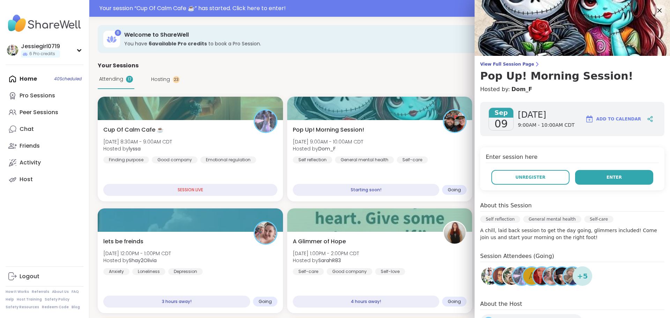
click at [613, 176] on button "Enter" at bounding box center [614, 177] width 78 height 15
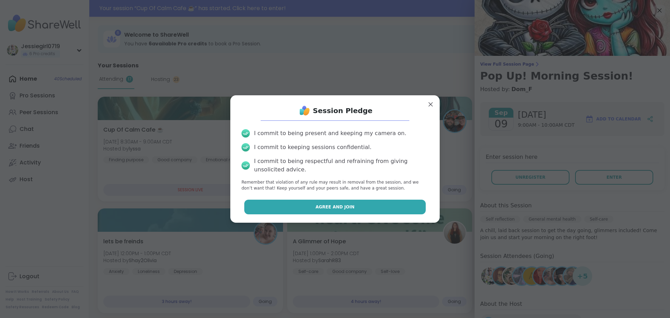
click at [376, 206] on button "Agree and Join" at bounding box center [335, 206] width 182 height 15
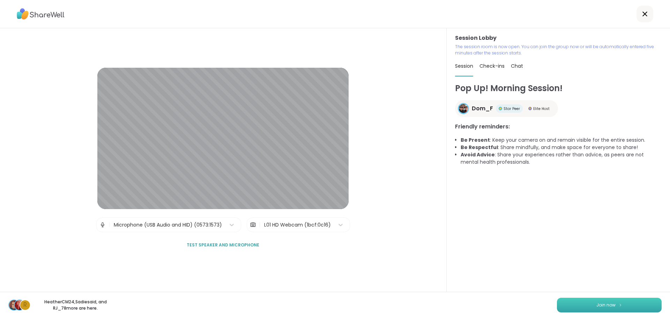
click at [614, 301] on button "Join now" at bounding box center [609, 304] width 105 height 15
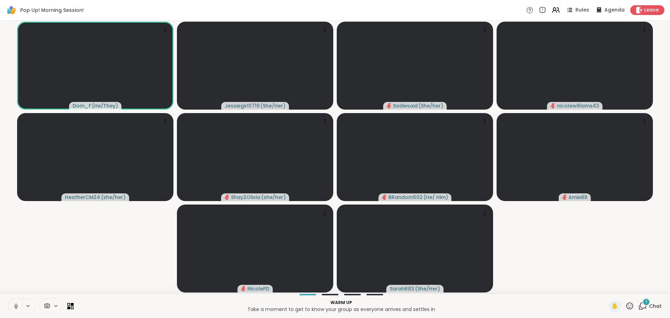
click at [638, 307] on icon at bounding box center [642, 305] width 9 height 9
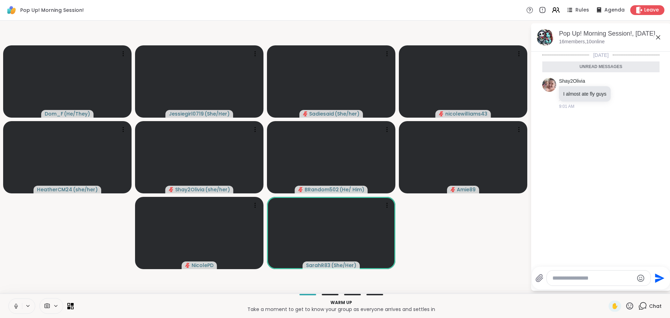
click at [580, 278] on textarea "Type your message" at bounding box center [592, 277] width 81 height 7
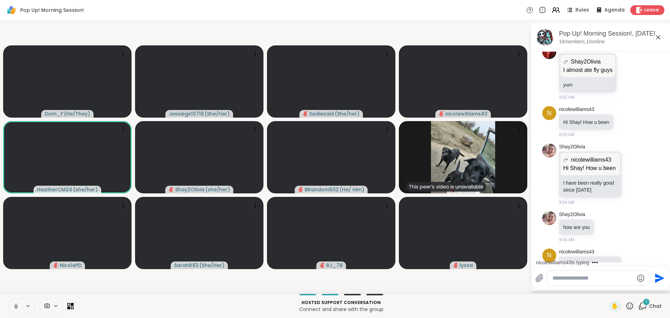
scroll to position [98, 0]
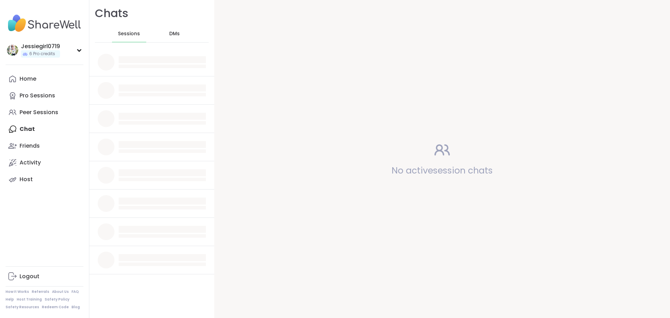
click at [174, 35] on span "DMs" at bounding box center [174, 33] width 10 height 7
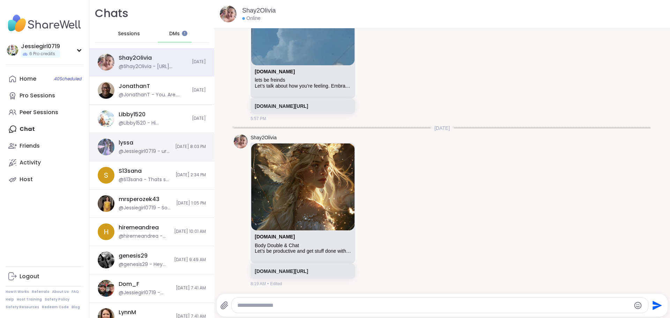
click at [148, 146] on div "lyssa @Jessiegirl0719 - ur celebration and his group are at same time" at bounding box center [145, 147] width 52 height 16
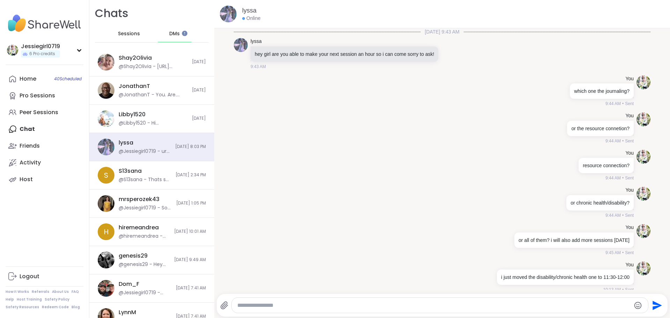
scroll to position [5626, 0]
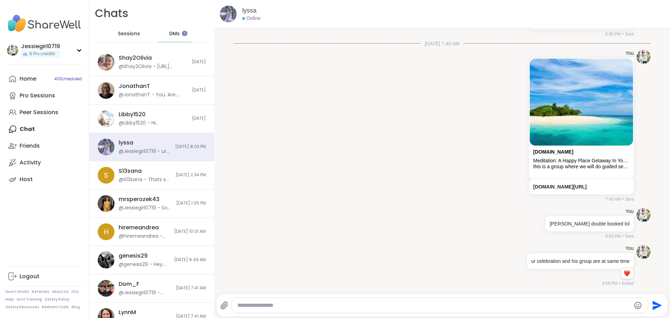
click at [290, 308] on textarea "Type your message" at bounding box center [433, 305] width 393 height 7
type textarea "**********"
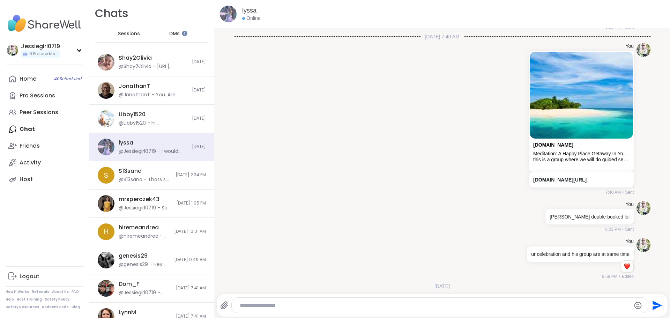
scroll to position [5670, 0]
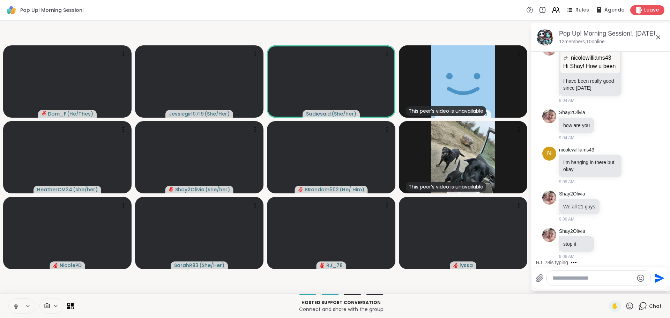
scroll to position [209, 0]
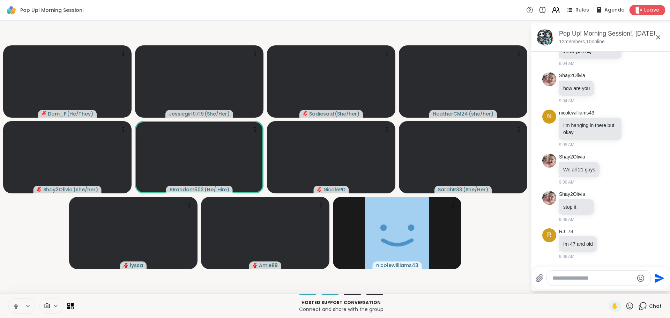
click at [645, 10] on span "Leave" at bounding box center [651, 10] width 15 height 7
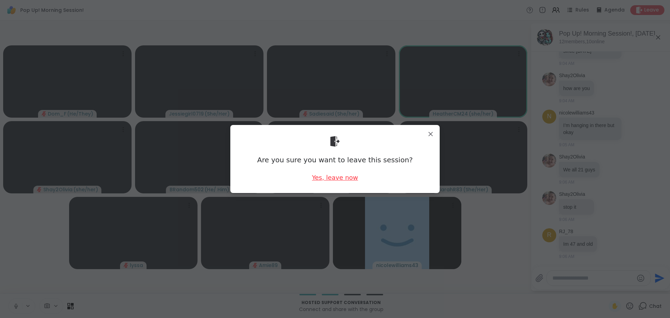
click at [332, 178] on div "Yes, leave now" at bounding box center [335, 177] width 46 height 9
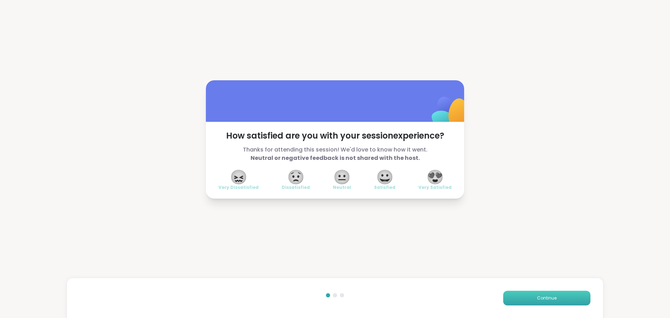
click at [520, 291] on button "Continue" at bounding box center [546, 298] width 87 height 15
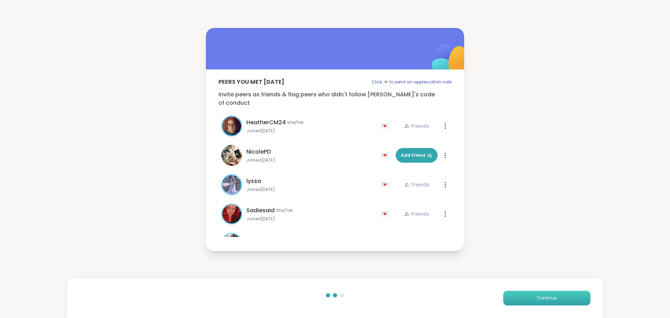
click at [520, 291] on button "Continue" at bounding box center [546, 298] width 87 height 15
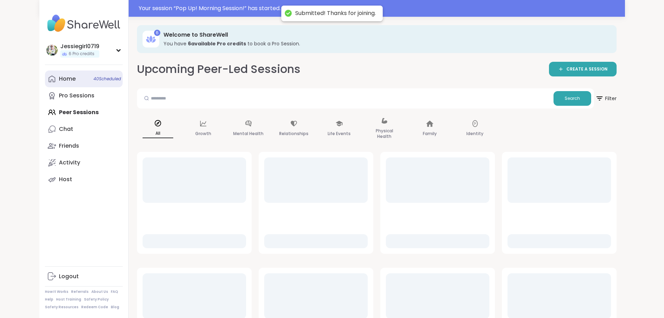
click at [59, 77] on div "Home 40 Scheduled" at bounding box center [67, 79] width 17 height 8
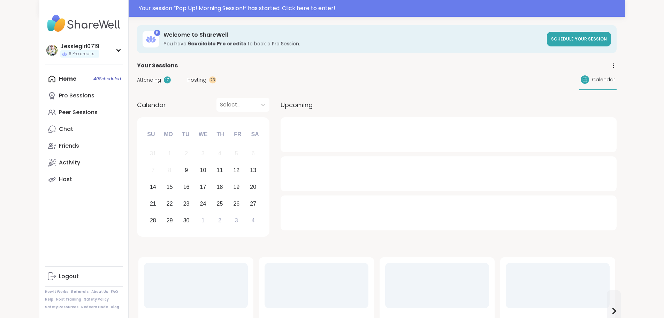
click at [137, 75] on div "Attending 17 Hosting 23 Calendar" at bounding box center [377, 80] width 480 height 20
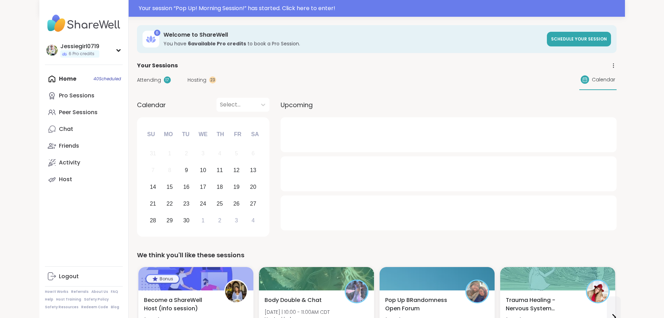
click at [137, 82] on span "Attending" at bounding box center [149, 79] width 24 height 7
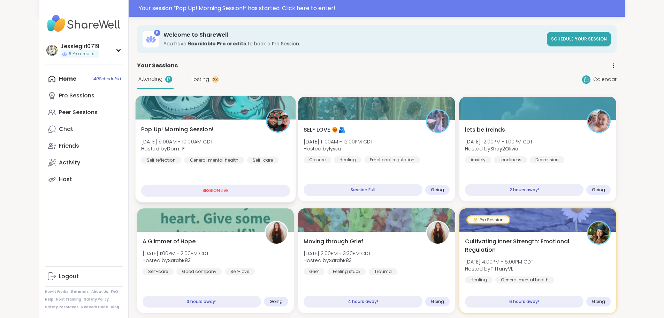
drag, startPoint x: 233, startPoint y: 147, endPoint x: 240, endPoint y: 144, distance: 7.5
click at [233, 147] on div "Pop Up! Morning Session! Tue, Sep 09 | 9:00AM - 10:00AM CDT Hosted by Dom_F Sel…" at bounding box center [215, 144] width 149 height 38
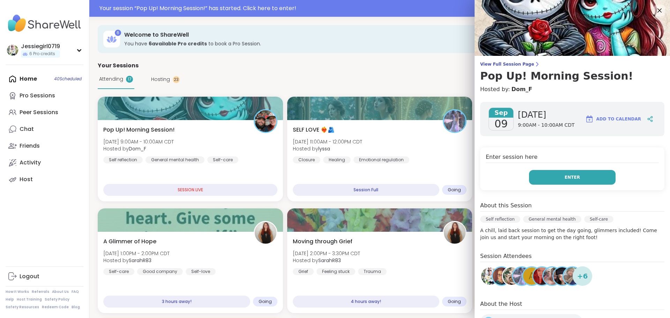
click at [590, 178] on button "Enter" at bounding box center [572, 177] width 86 height 15
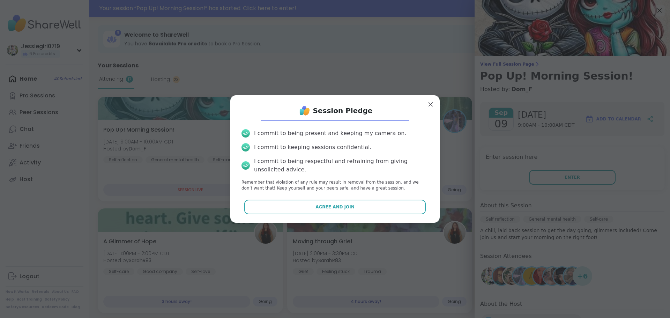
click at [376, 206] on button "Agree and Join" at bounding box center [335, 206] width 182 height 15
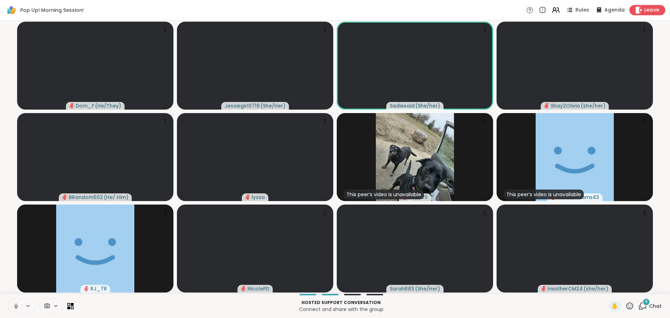
click at [649, 9] on span "Leave" at bounding box center [651, 10] width 15 height 7
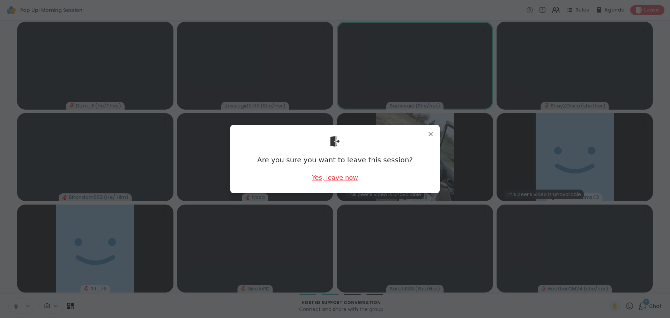
click at [324, 179] on div "Yes, leave now" at bounding box center [335, 177] width 46 height 9
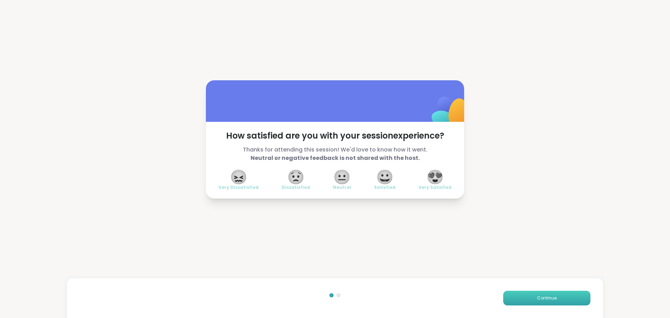
click at [513, 299] on button "Continue" at bounding box center [546, 298] width 87 height 15
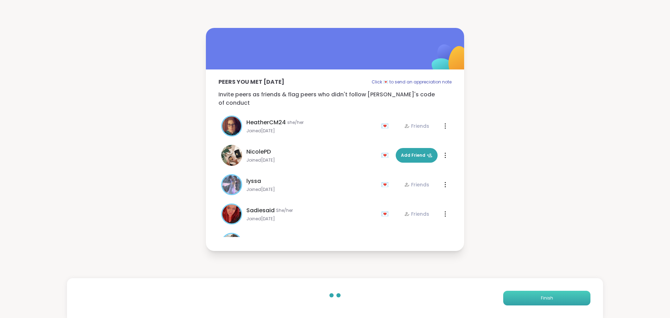
click at [513, 299] on button "Finish" at bounding box center [546, 298] width 87 height 15
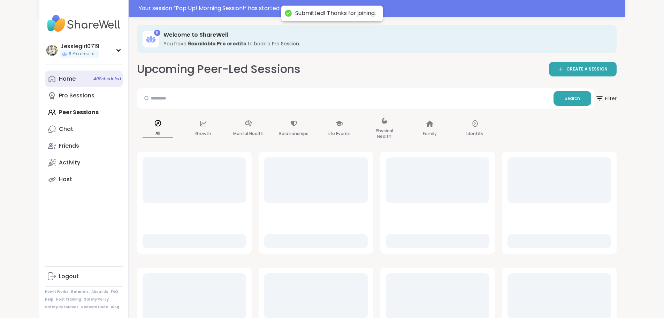
click at [59, 78] on div "Home 40 Scheduled" at bounding box center [67, 79] width 17 height 8
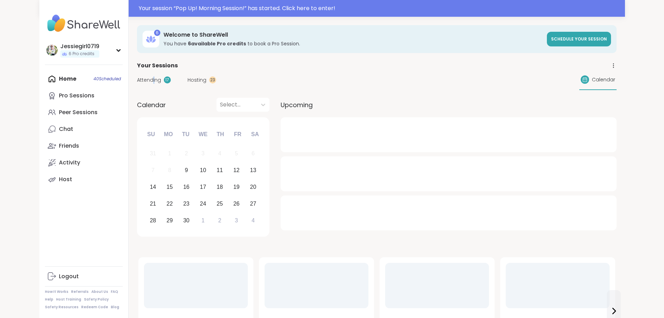
click at [137, 80] on span "Attending" at bounding box center [149, 79] width 24 height 7
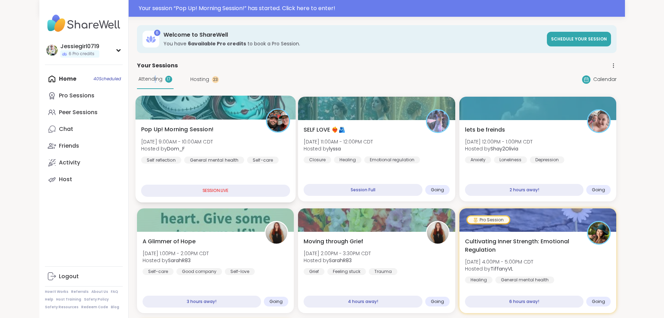
click at [156, 140] on span "Tue, Sep 09 | 9:00AM - 10:00AM CDT" at bounding box center [177, 141] width 72 height 7
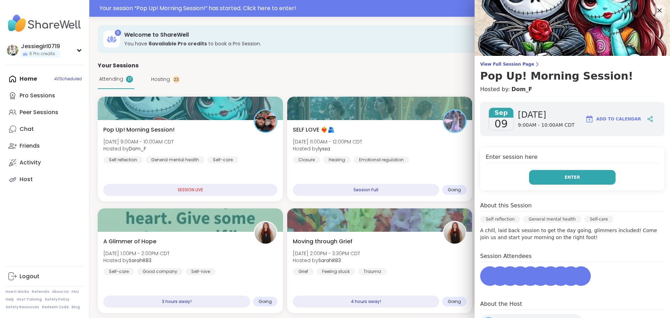
click at [552, 176] on button "Enter" at bounding box center [572, 177] width 86 height 15
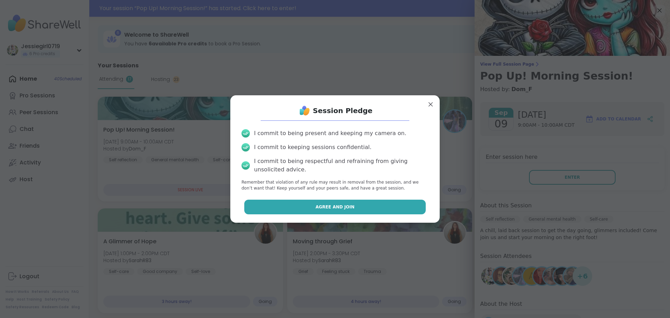
click at [359, 208] on button "Agree and Join" at bounding box center [335, 206] width 182 height 15
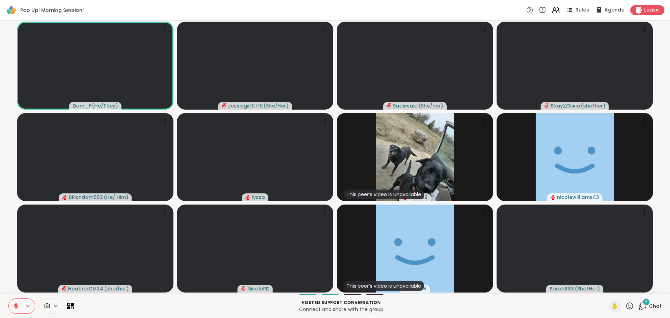
click at [644, 3] on div "Pop Up! Morning Session! Rules Agenda Leave" at bounding box center [335, 10] width 670 height 21
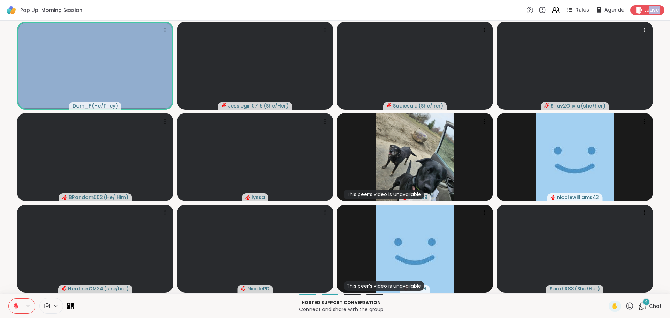
scroll to position [0, 5]
drag, startPoint x: 646, startPoint y: 6, endPoint x: 655, endPoint y: 55, distance: 49.7
click at [655, 55] on div "Pop Up! Morning Session! Rules Agenda Leave Dom_F ( He/They ) Jessiegirl0719 ( …" at bounding box center [335, 159] width 670 height 318
click at [655, 55] on video-player-container "Dom_F ( He/They ) Jessiegirl0719 ( She/Her ) Sadiesaid ( She/her ) Shay2Olivia …" at bounding box center [334, 156] width 661 height 267
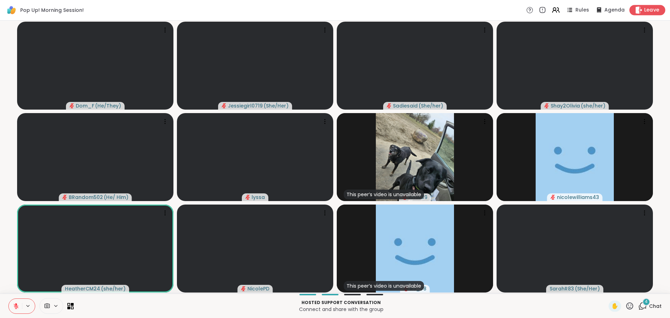
click at [644, 7] on span "Leave" at bounding box center [651, 10] width 15 height 7
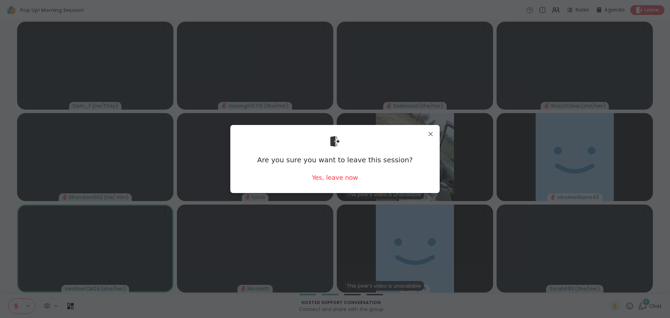
click at [335, 172] on div "Are you sure you want to leave this session? Yes, leave now" at bounding box center [335, 158] width 198 height 57
click at [337, 180] on div "Yes, leave now" at bounding box center [335, 177] width 46 height 9
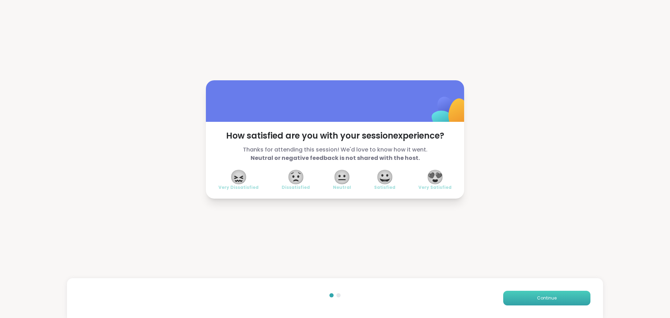
click at [560, 300] on button "Continue" at bounding box center [546, 298] width 87 height 15
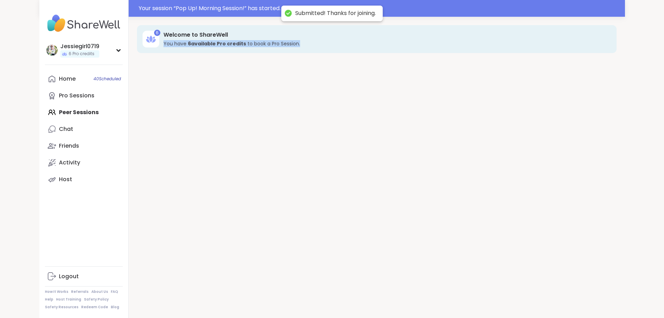
click at [560, 300] on div "6 Welcome to ShareWell You have 6 available Pro credit s to book a Pro Session." at bounding box center [377, 176] width 497 height 318
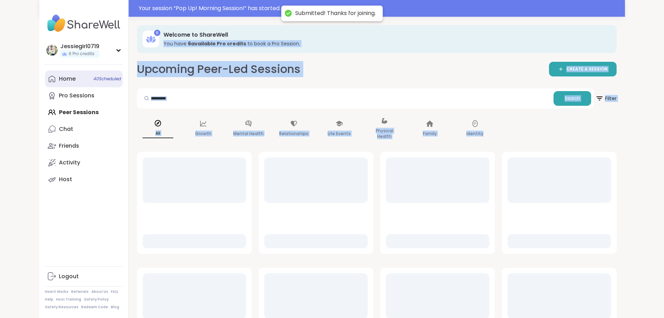
click at [59, 79] on div "Home 40 Scheduled" at bounding box center [67, 79] width 17 height 8
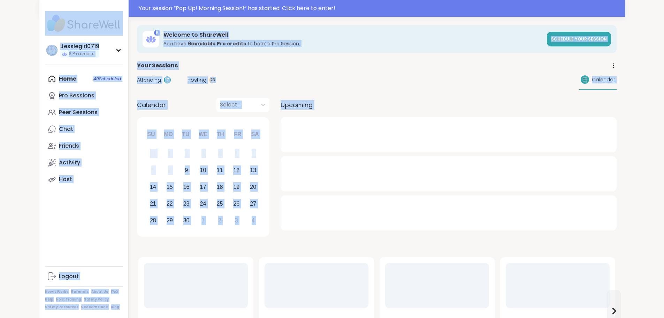
click at [137, 82] on span "Attending" at bounding box center [149, 79] width 24 height 7
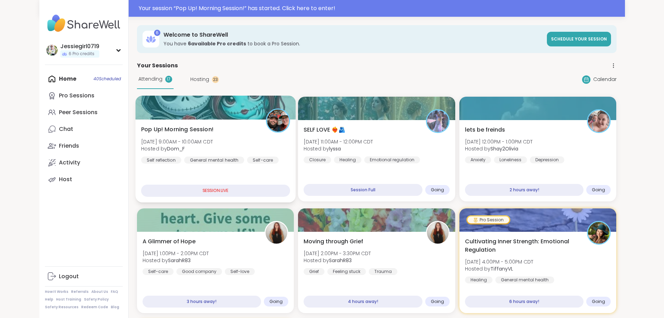
drag, startPoint x: 123, startPoint y: 119, endPoint x: 261, endPoint y: 153, distance: 141.6
click at [135, 120] on div "Pop Up! Morning Session! Tue, Sep 09 | 9:00AM - 10:00AM CDT Hosted by Dom_F Sel…" at bounding box center [215, 149] width 160 height 107
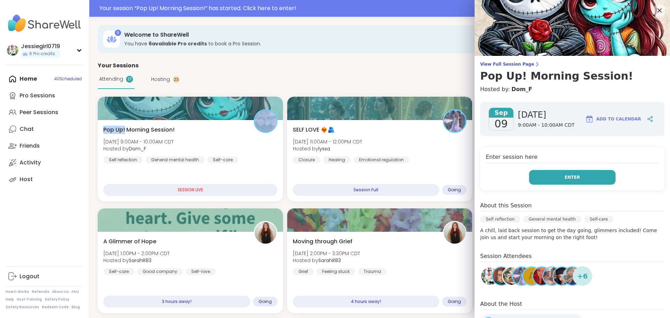
click at [580, 175] on button "Enter" at bounding box center [572, 177] width 86 height 15
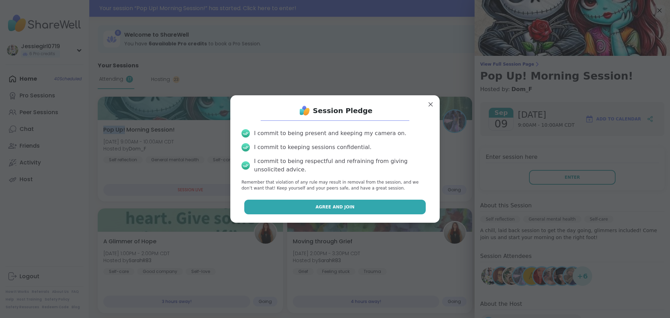
click at [405, 203] on button "Agree and Join" at bounding box center [335, 206] width 182 height 15
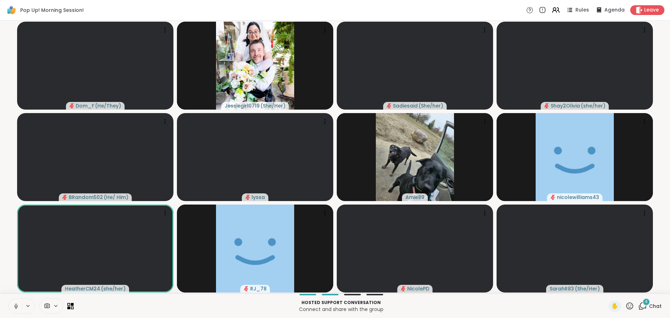
click at [640, 307] on icon at bounding box center [643, 305] width 7 height 6
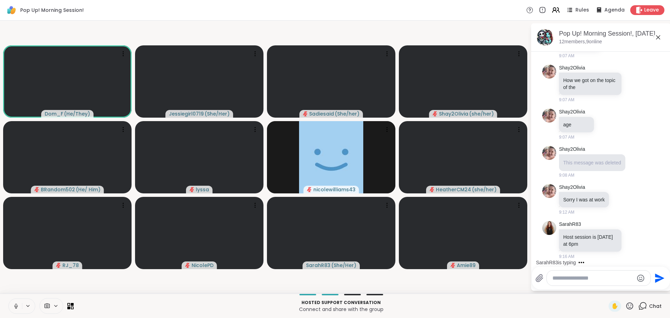
scroll to position [477, 0]
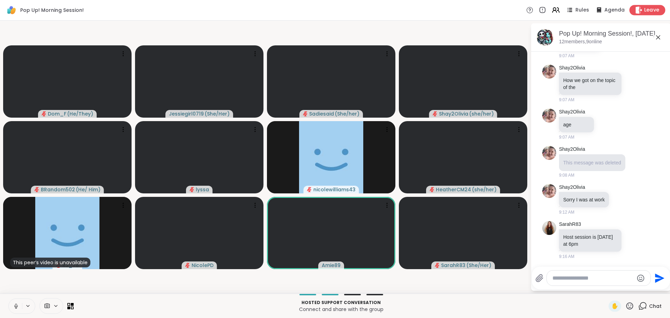
click at [644, 10] on span "Leave" at bounding box center [651, 10] width 15 height 7
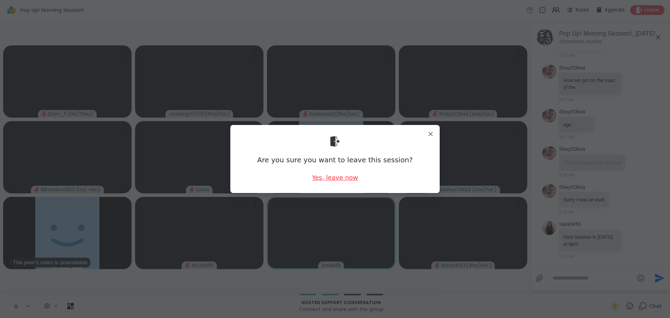
click at [317, 178] on div "Yes, leave now" at bounding box center [335, 177] width 46 height 9
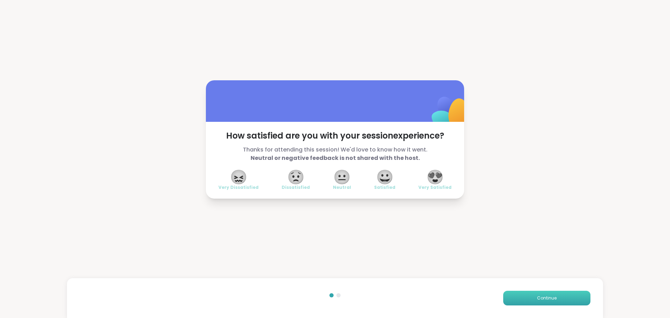
click at [575, 297] on button "Continue" at bounding box center [546, 298] width 87 height 15
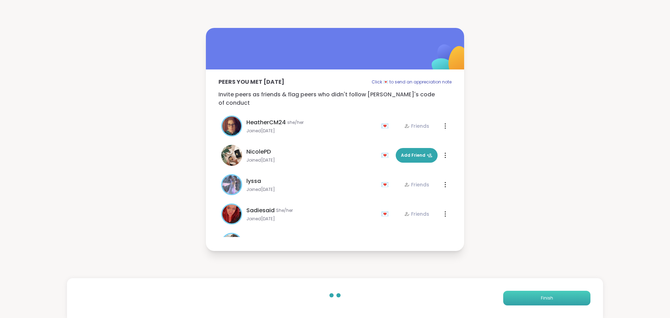
click at [575, 297] on button "Finish" at bounding box center [546, 298] width 87 height 15
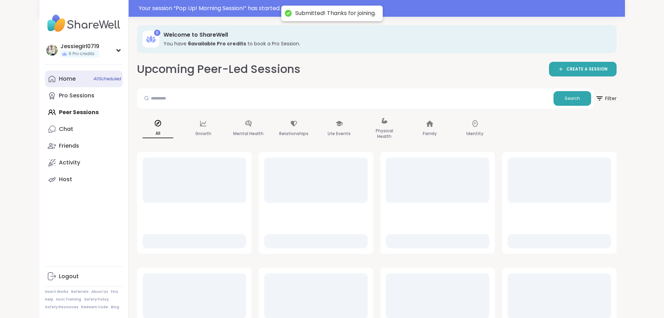
click at [59, 81] on div "Home 40 Scheduled" at bounding box center [67, 79] width 17 height 8
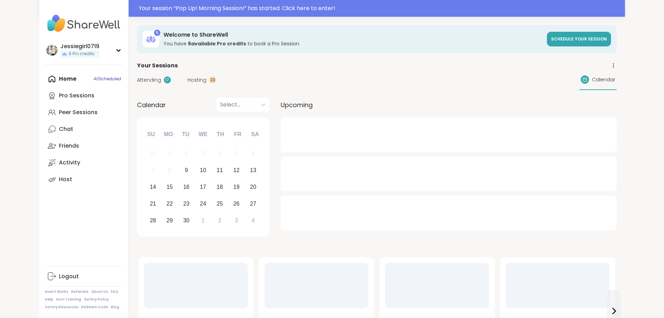
click at [137, 81] on span "Attending" at bounding box center [149, 79] width 24 height 7
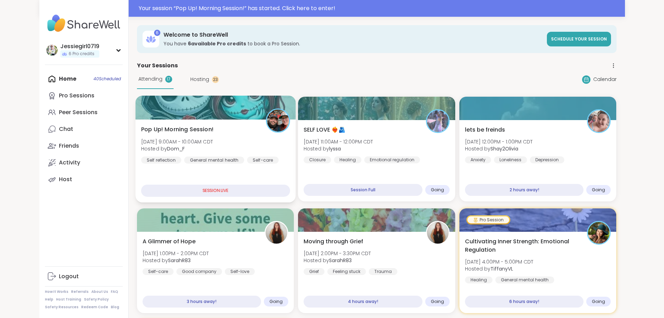
click at [141, 128] on span "Pop Up! Morning Session!" at bounding box center [177, 129] width 73 height 8
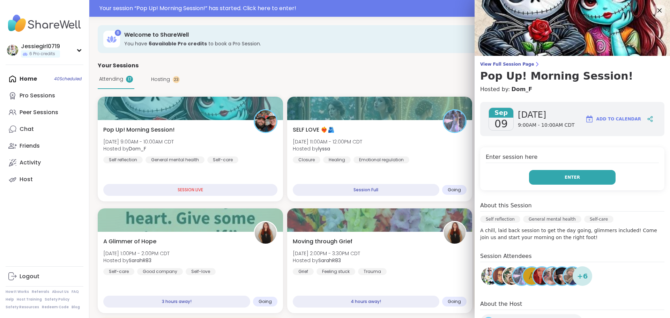
click at [567, 180] on button "Enter" at bounding box center [572, 177] width 86 height 15
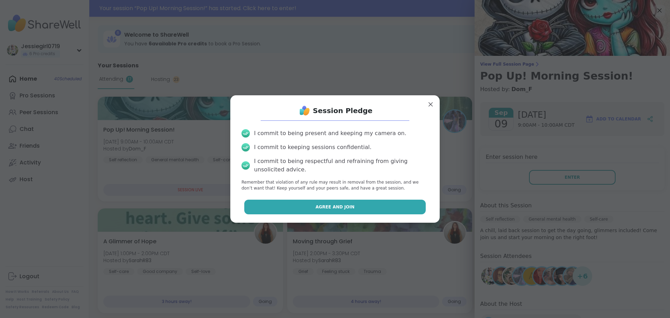
click at [367, 209] on button "Agree and Join" at bounding box center [335, 206] width 182 height 15
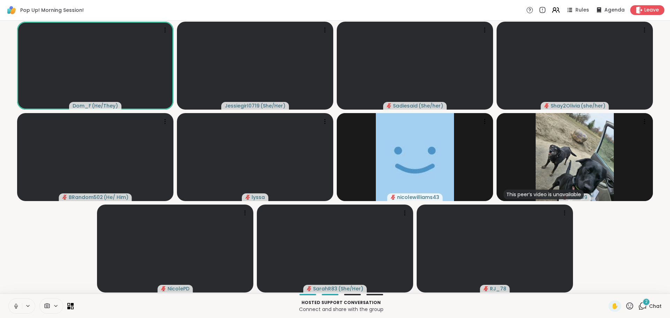
click at [642, 301] on div "2" at bounding box center [646, 302] width 8 height 8
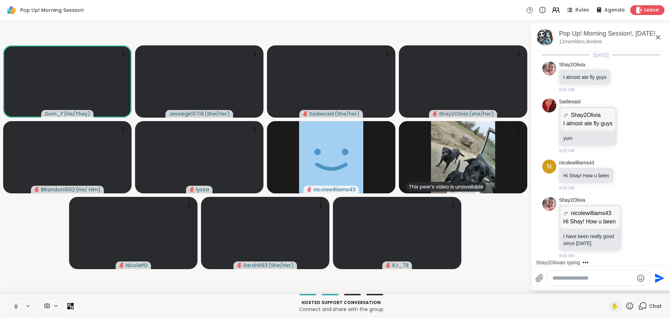
scroll to position [638, 0]
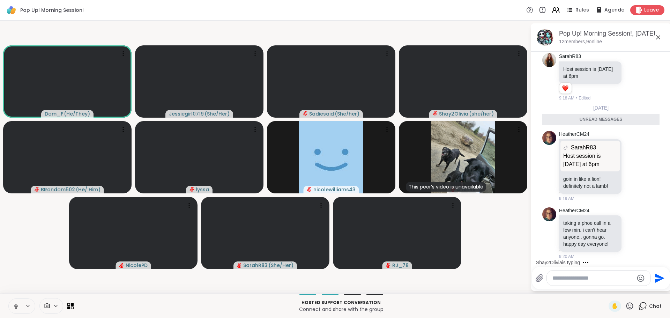
click at [577, 279] on textarea "Type your message" at bounding box center [592, 277] width 81 height 7
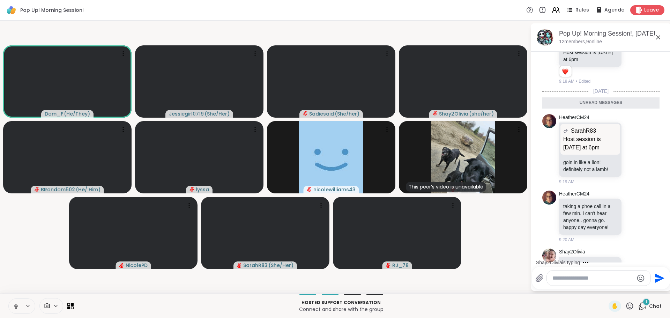
scroll to position [701, 0]
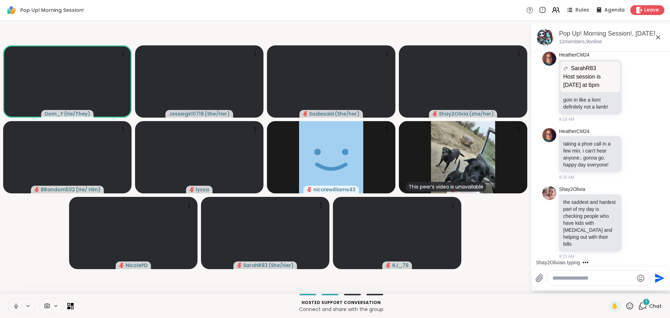
click at [577, 278] on textarea "Type your message" at bounding box center [592, 277] width 81 height 7
click at [631, 221] on icon at bounding box center [633, 222] width 5 height 5
click at [630, 212] on div "Select Reaction: Heart" at bounding box center [633, 211] width 6 height 6
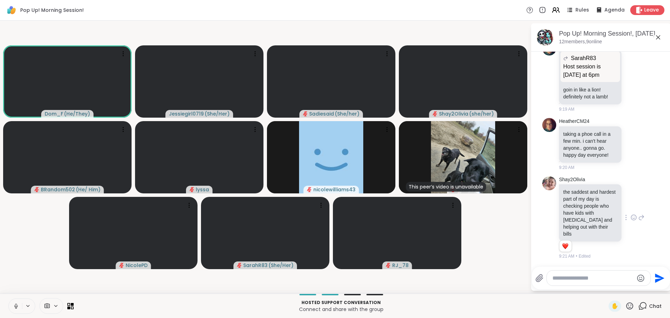
scroll to position [711, 0]
click at [579, 281] on div at bounding box center [598, 277] width 104 height 15
click at [581, 277] on textarea "Type your message" at bounding box center [592, 277] width 81 height 7
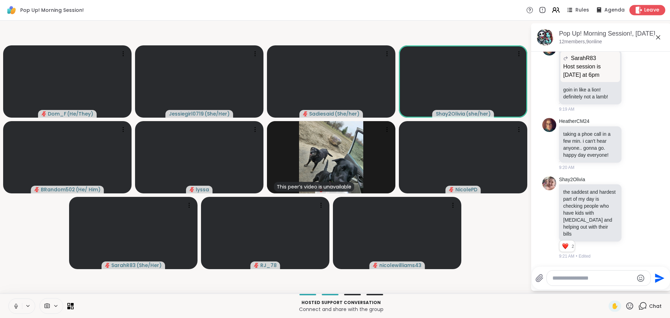
click at [644, 10] on span "Leave" at bounding box center [651, 10] width 15 height 7
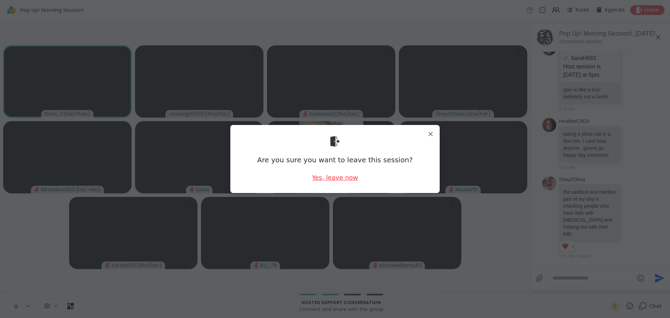
click at [323, 176] on div "Yes, leave now" at bounding box center [335, 177] width 46 height 9
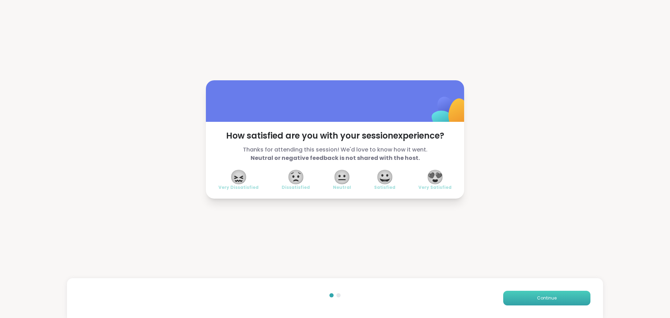
click at [569, 295] on button "Continue" at bounding box center [546, 298] width 87 height 15
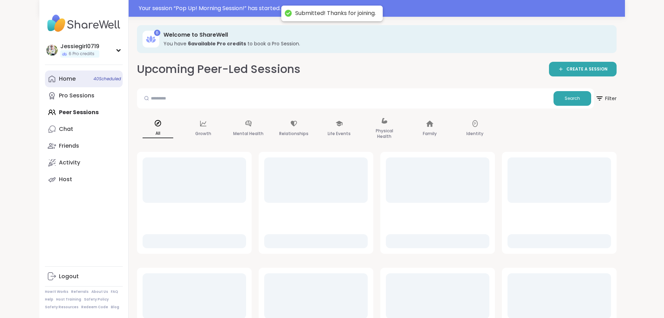
click at [59, 78] on div "Home 40 Scheduled" at bounding box center [67, 79] width 17 height 8
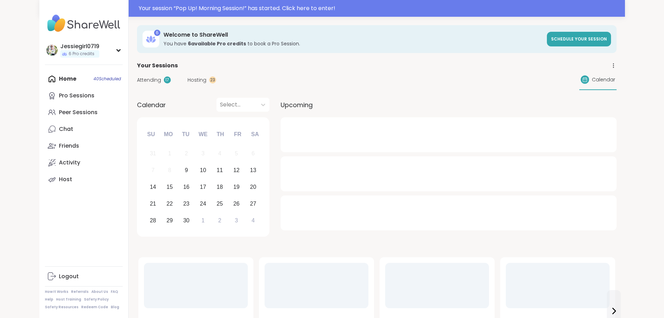
click at [164, 78] on div "17" at bounding box center [167, 79] width 7 height 7
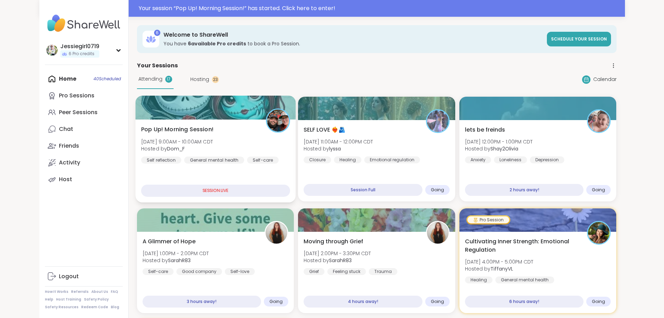
drag, startPoint x: 164, startPoint y: 146, endPoint x: 175, endPoint y: 152, distance: 12.5
click at [164, 146] on span "Hosted by Dom_F" at bounding box center [177, 148] width 72 height 7
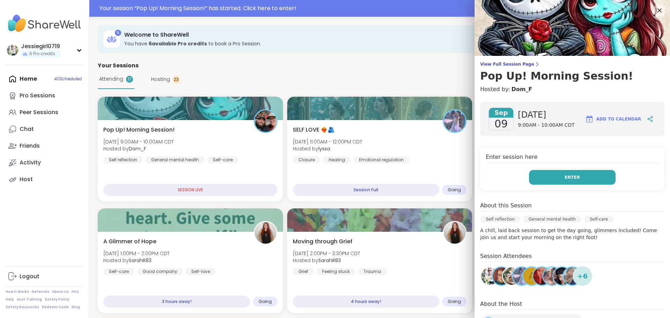
click at [581, 177] on button "Enter" at bounding box center [572, 177] width 86 height 15
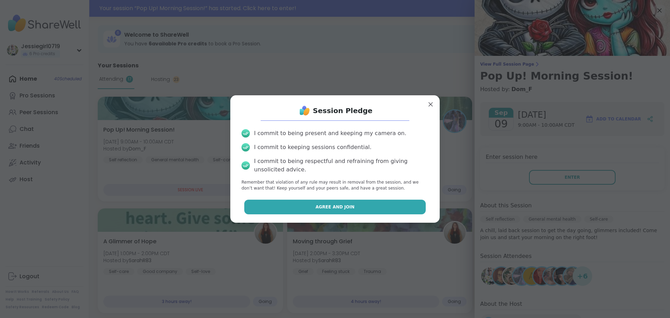
click at [395, 203] on button "Agree and Join" at bounding box center [335, 206] width 182 height 15
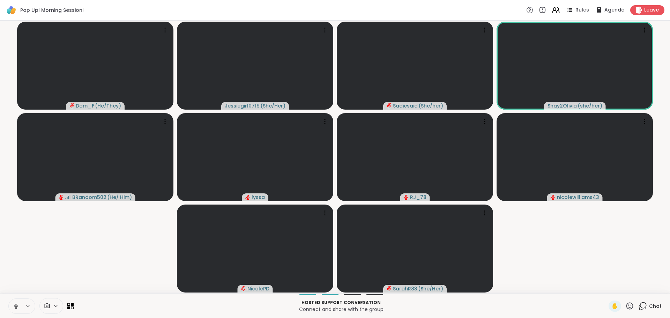
click at [640, 307] on icon at bounding box center [643, 305] width 7 height 6
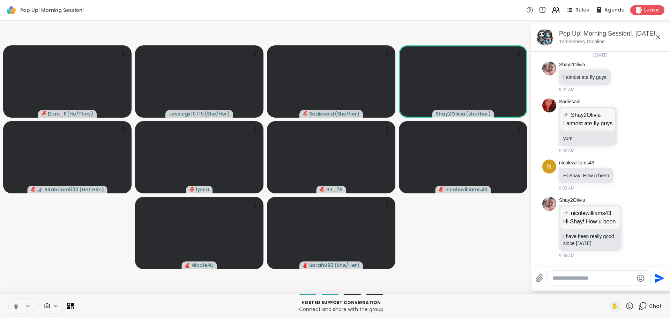
scroll to position [704, 0]
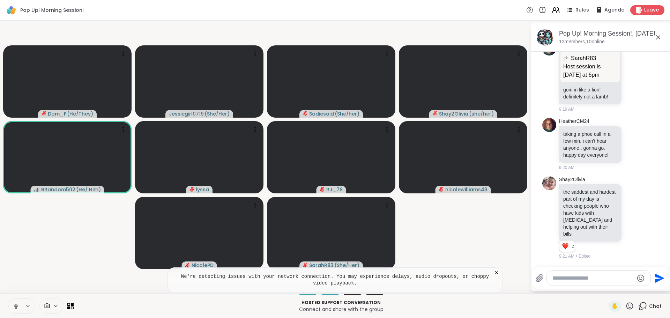
drag, startPoint x: 576, startPoint y: 302, endPoint x: 613, endPoint y: 265, distance: 52.5
click at [613, 265] on div at bounding box center [602, 266] width 137 height 4
click at [601, 274] on textarea "Type your message" at bounding box center [592, 277] width 81 height 7
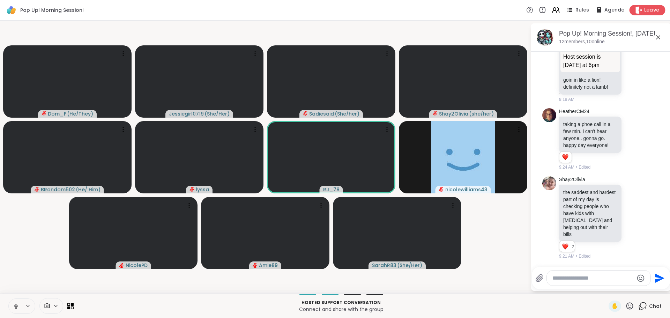
click at [646, 13] on span "Leave" at bounding box center [651, 10] width 15 height 7
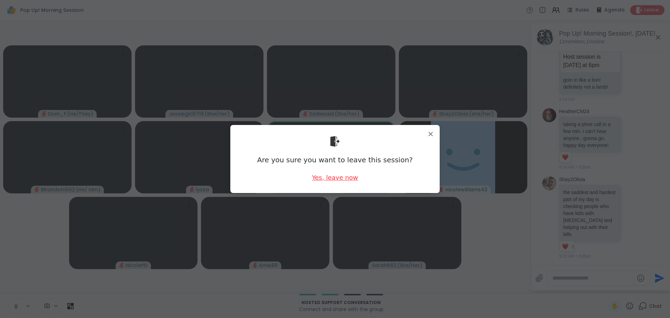
click at [314, 175] on div "Yes, leave now" at bounding box center [335, 177] width 46 height 9
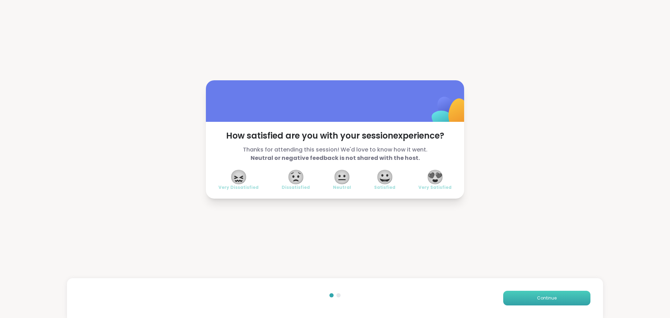
click at [503, 294] on button "Continue" at bounding box center [546, 298] width 87 height 15
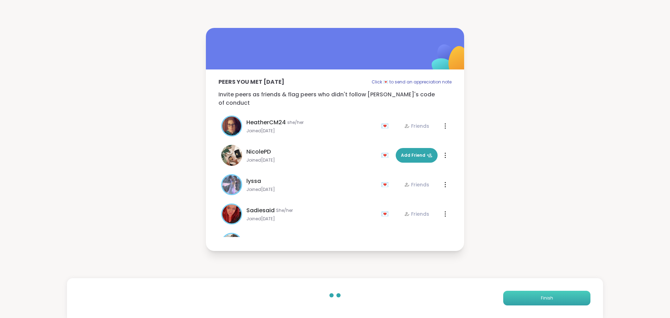
click at [503, 294] on button "Finish" at bounding box center [546, 298] width 87 height 15
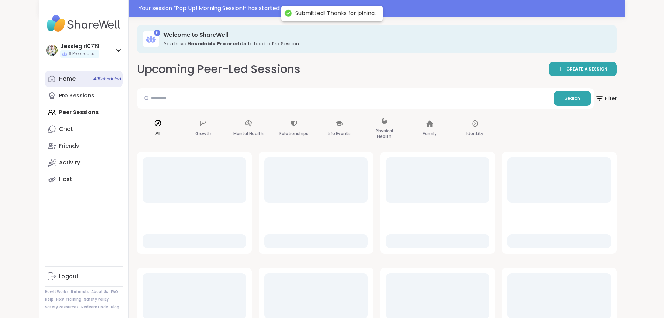
click at [59, 75] on div "Home 40 Scheduled" at bounding box center [67, 79] width 17 height 8
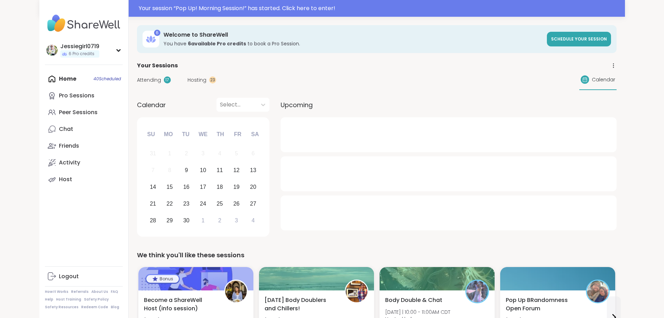
click at [137, 75] on div "Attending 17 Hosting 23 Calendar" at bounding box center [377, 80] width 480 height 20
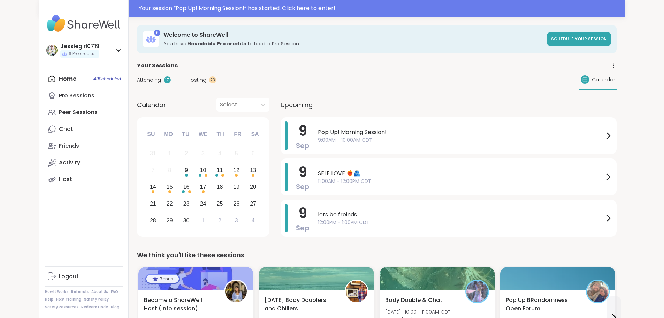
click at [137, 76] on span "Attending" at bounding box center [149, 79] width 24 height 7
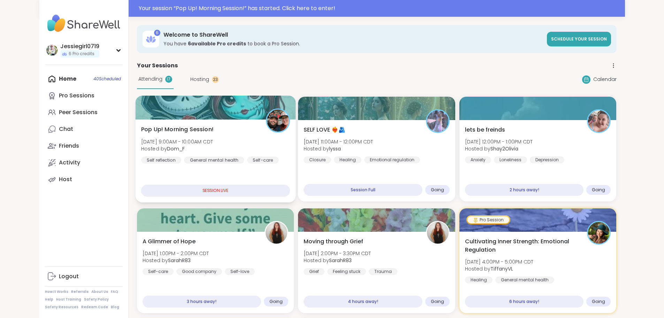
click at [135, 113] on div at bounding box center [215, 108] width 160 height 24
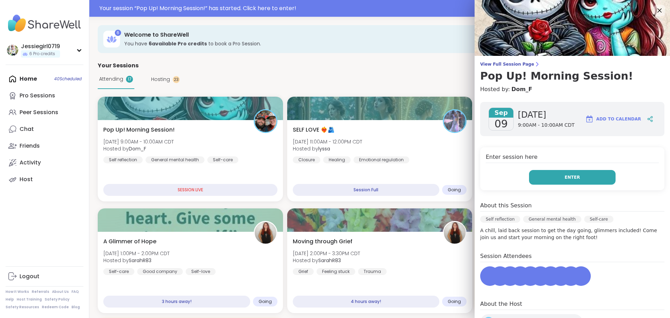
click at [595, 179] on button "Enter" at bounding box center [572, 177] width 86 height 15
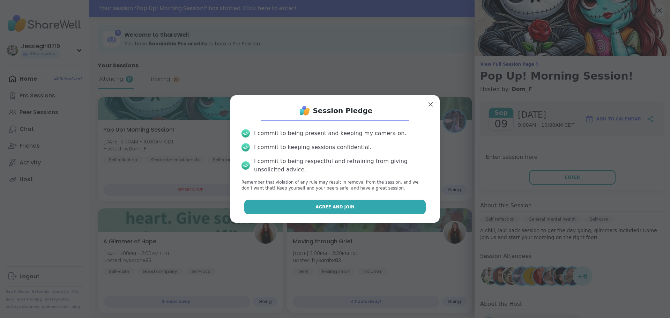
click at [328, 208] on span "Agree and Join" at bounding box center [334, 207] width 39 height 6
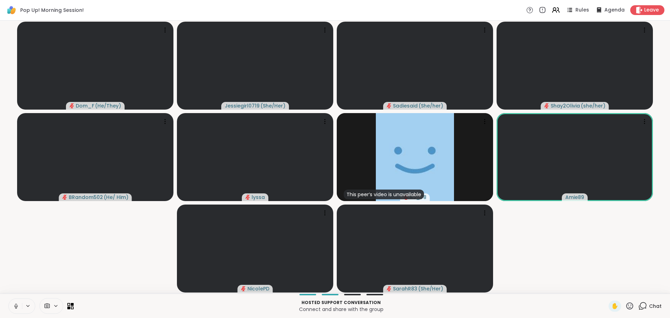
click at [638, 306] on icon at bounding box center [642, 305] width 9 height 9
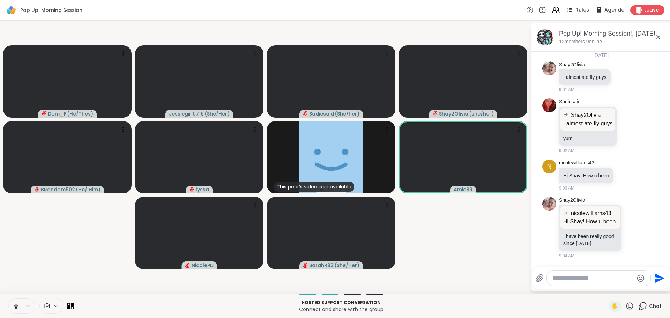
scroll to position [714, 0]
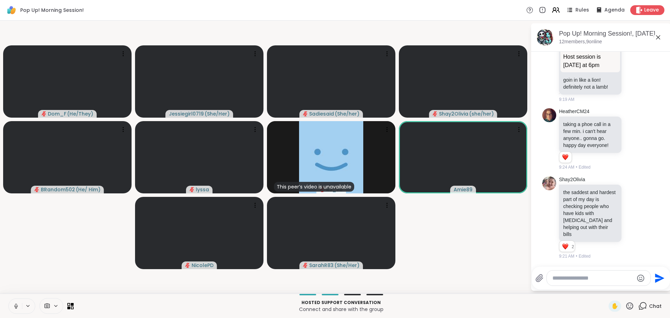
click at [589, 279] on textarea "Type your message" at bounding box center [592, 277] width 81 height 7
drag, startPoint x: 565, startPoint y: 273, endPoint x: 565, endPoint y: 278, distance: 4.2
click at [565, 276] on div at bounding box center [598, 277] width 104 height 15
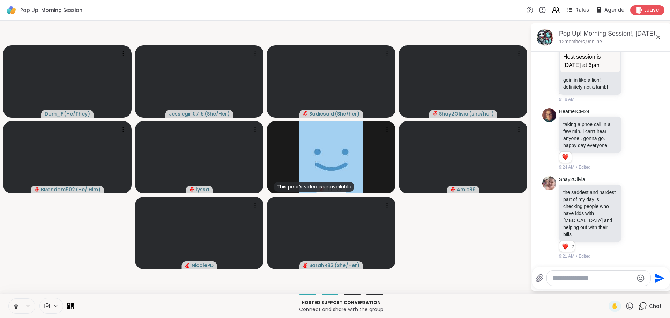
click at [561, 280] on textarea "Type your message" at bounding box center [592, 277] width 81 height 7
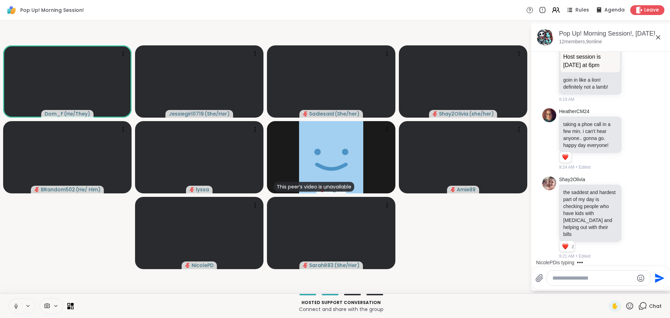
click at [568, 277] on textarea "Type your message" at bounding box center [592, 277] width 81 height 7
click at [561, 278] on textarea "Type your message" at bounding box center [592, 277] width 81 height 7
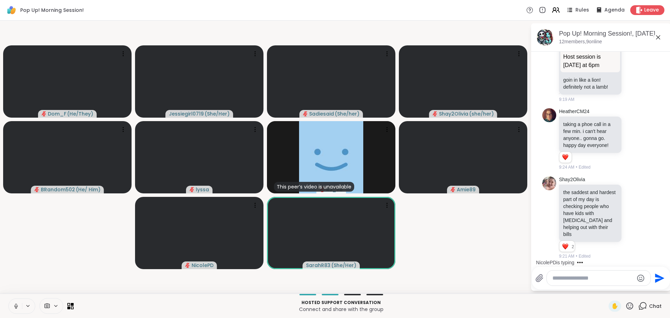
click at [565, 278] on textarea "Type your message" at bounding box center [592, 277] width 81 height 7
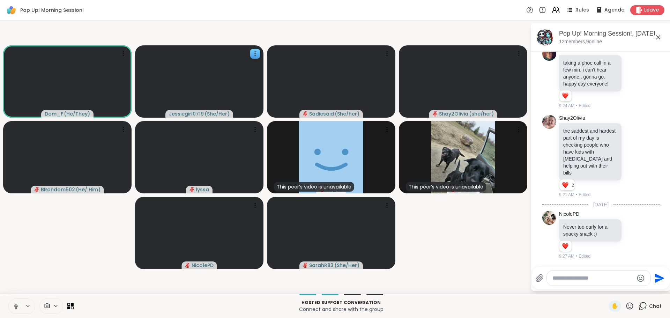
scroll to position [775, 0]
click at [576, 279] on textarea "Type your message" at bounding box center [592, 277] width 81 height 7
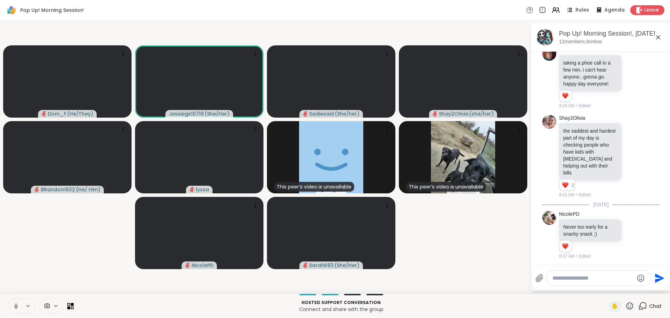
click at [570, 278] on textarea "Type your message" at bounding box center [592, 277] width 81 height 7
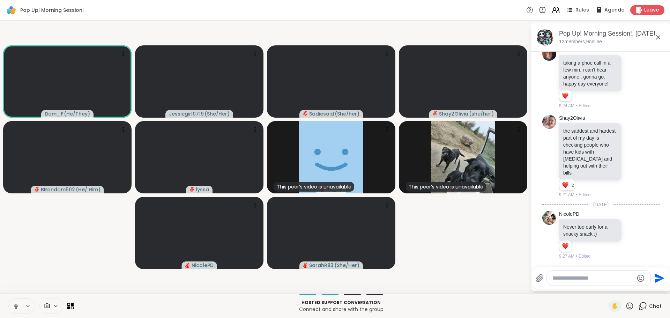
click at [478, 265] on video-player-container "Dom_F ( He/They ) Jessiegirl0719 ( She/Her ) Sadiesaid ( She/her ) Shay2Olivia …" at bounding box center [265, 156] width 522 height 267
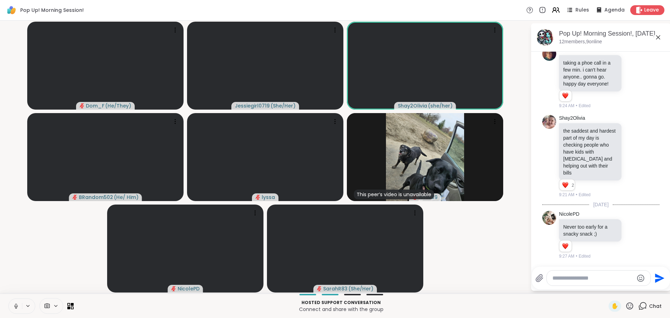
click at [643, 4] on div "Pop Up! Morning Session! Rules Agenda Leave" at bounding box center [335, 10] width 670 height 21
click at [645, 9] on span "Leave" at bounding box center [651, 10] width 15 height 7
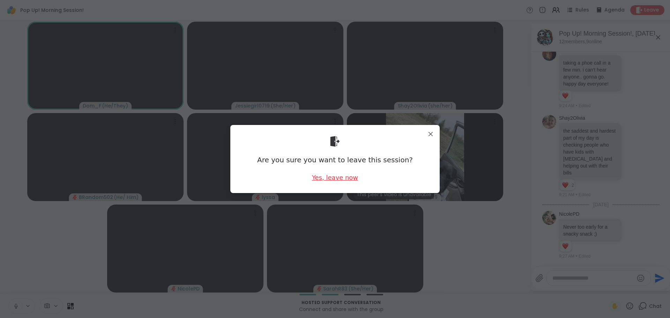
click at [347, 181] on div "Yes, leave now" at bounding box center [335, 177] width 46 height 9
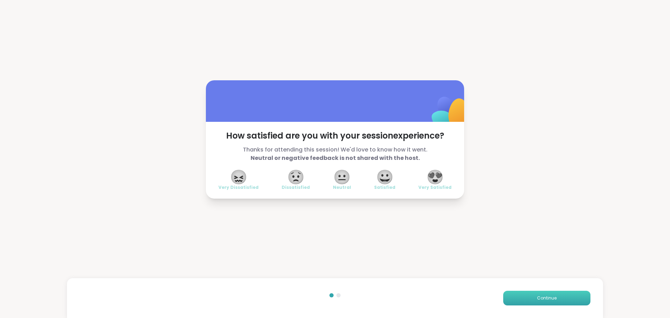
click at [504, 293] on button "Continue" at bounding box center [546, 298] width 87 height 15
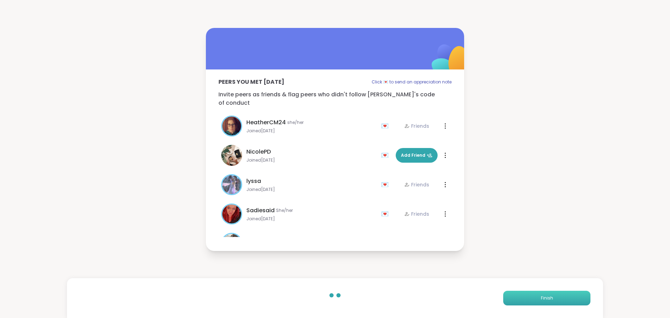
click at [504, 293] on button "Finish" at bounding box center [546, 298] width 87 height 15
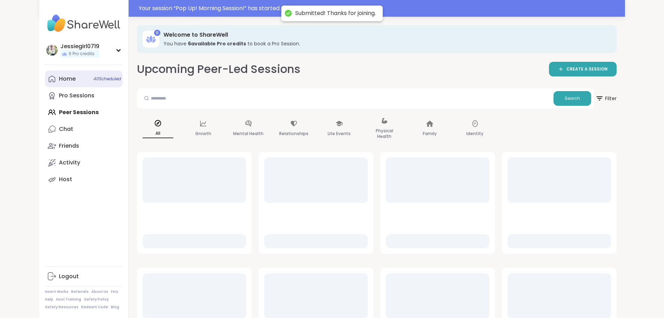
click at [59, 82] on div "Home 40 Scheduled" at bounding box center [67, 79] width 17 height 8
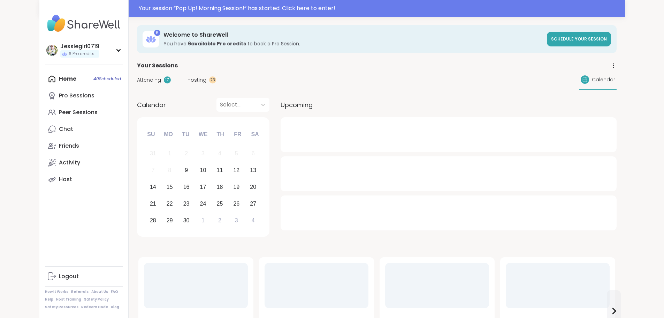
click at [137, 80] on span "Attending" at bounding box center [149, 79] width 24 height 7
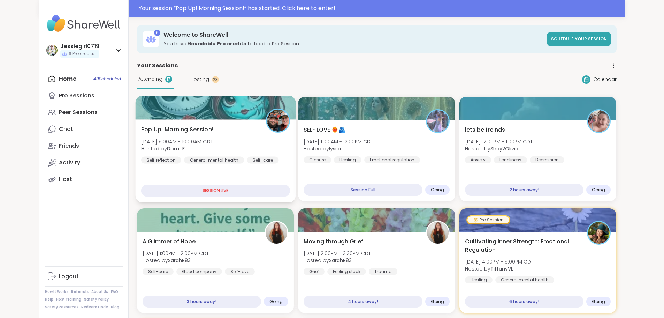
click at [184, 162] on div "General mental health" at bounding box center [214, 159] width 60 height 7
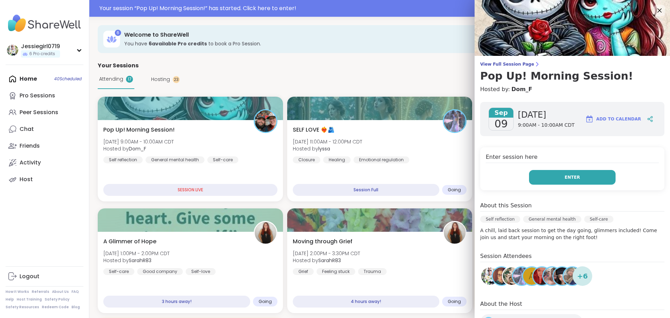
click at [564, 180] on span "Enter" at bounding box center [571, 177] width 15 height 6
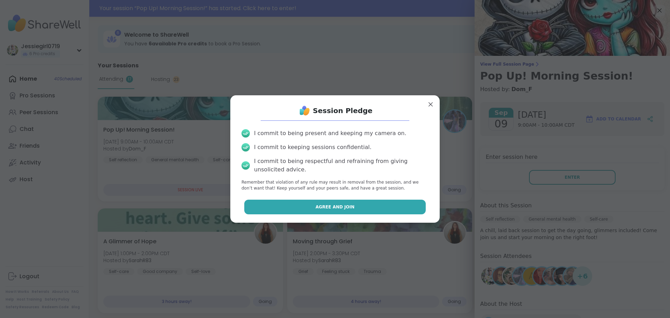
click at [399, 202] on button "Agree and Join" at bounding box center [335, 206] width 182 height 15
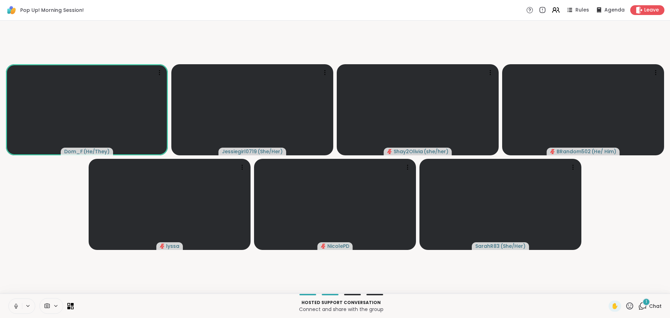
click at [639, 306] on icon at bounding box center [642, 305] width 9 height 9
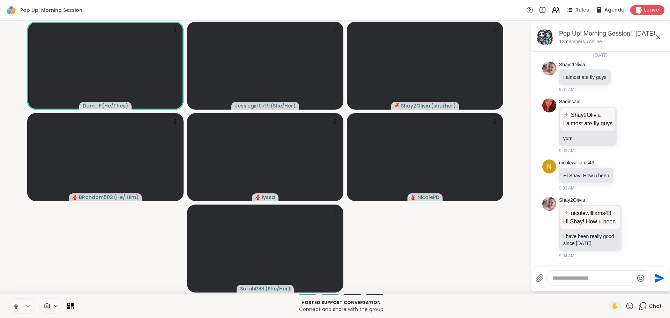
scroll to position [843, 0]
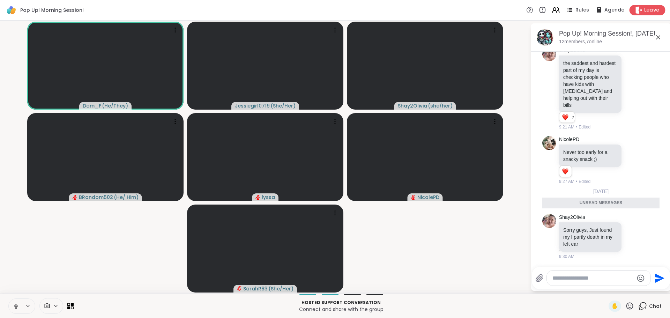
click at [646, 11] on span "Leave" at bounding box center [651, 10] width 15 height 7
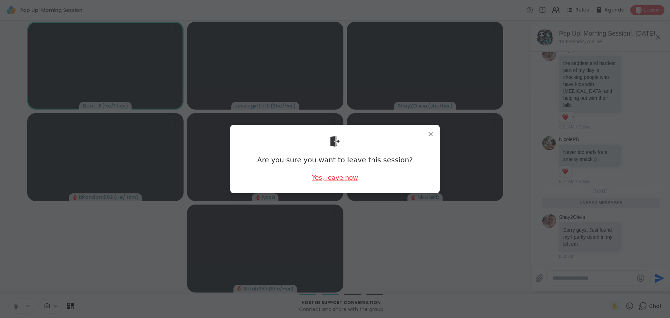
click at [331, 173] on div "Yes, leave now" at bounding box center [335, 177] width 46 height 9
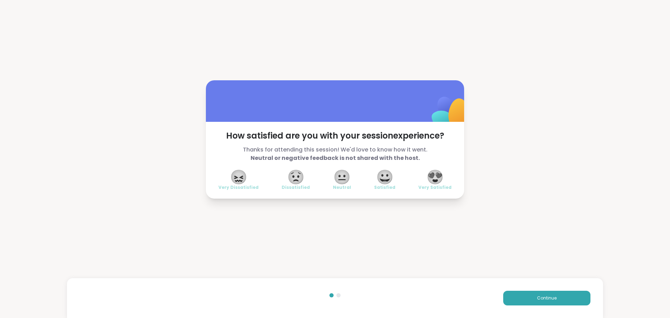
click at [526, 306] on div "Continue" at bounding box center [335, 298] width 536 height 40
click at [526, 300] on button "Continue" at bounding box center [546, 298] width 87 height 15
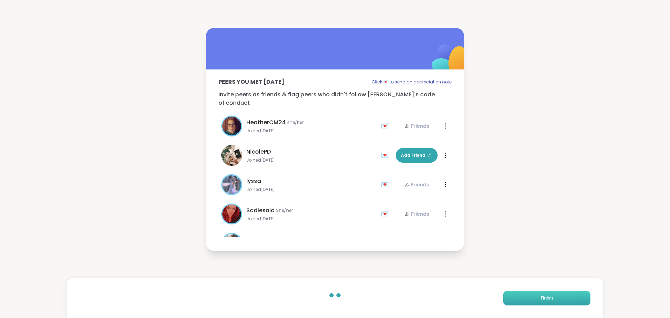
click at [526, 300] on button "Finish" at bounding box center [546, 298] width 87 height 15
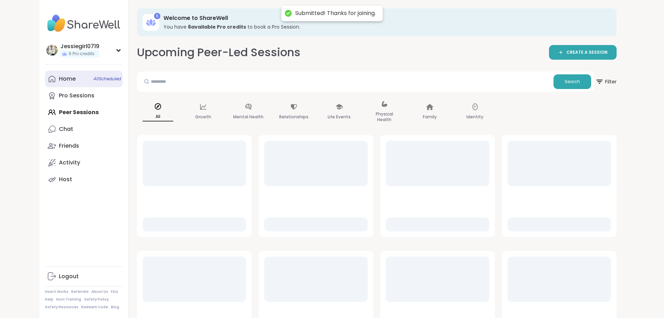
click at [59, 79] on div "Home 40 Scheduled" at bounding box center [67, 79] width 17 height 8
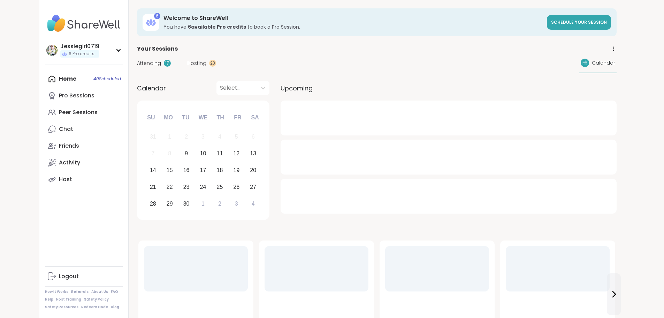
click at [137, 60] on span "Attending" at bounding box center [149, 63] width 24 height 7
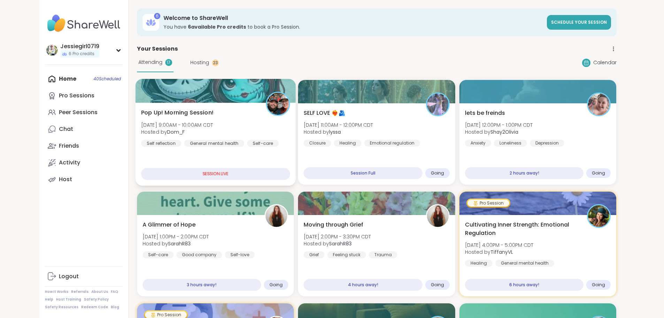
click at [141, 112] on span "Pop Up! Morning Session!" at bounding box center [177, 112] width 73 height 8
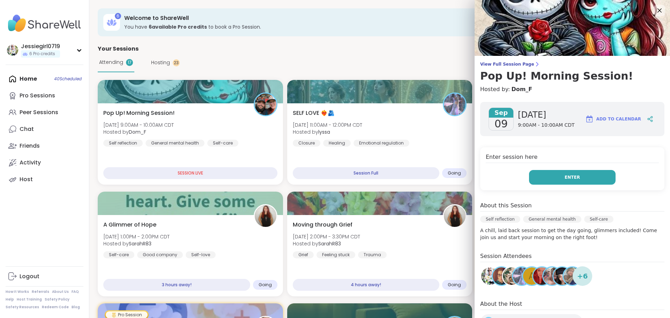
click at [564, 176] on span "Enter" at bounding box center [571, 177] width 15 height 6
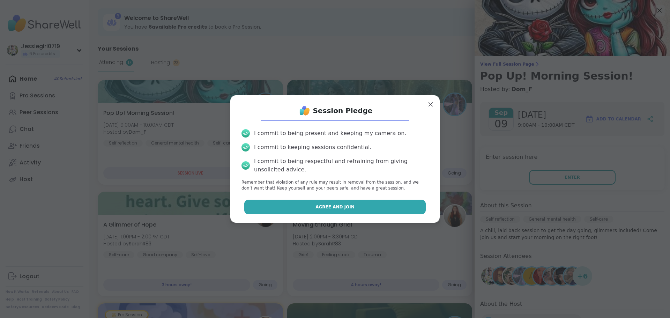
click at [374, 207] on button "Agree and Join" at bounding box center [335, 206] width 182 height 15
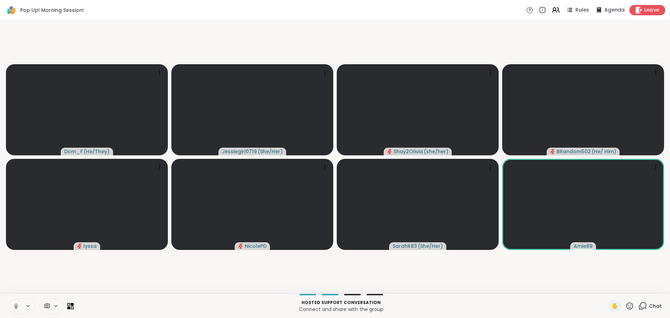
click at [639, 5] on div "Leave" at bounding box center [647, 10] width 36 height 10
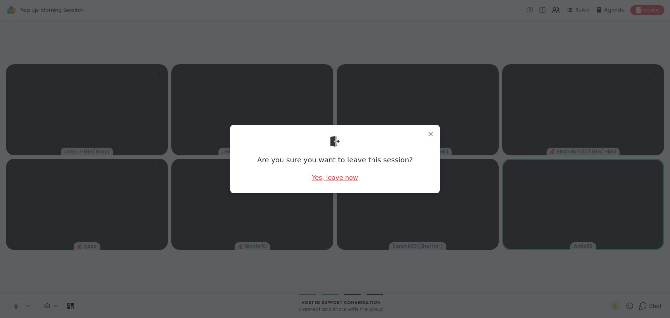
click at [322, 180] on div "Yes, leave now" at bounding box center [335, 177] width 46 height 9
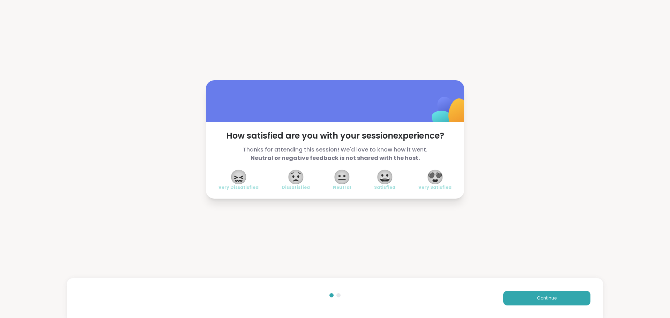
click at [566, 307] on div "Continue" at bounding box center [335, 298] width 536 height 40
click at [566, 300] on button "Continue" at bounding box center [546, 298] width 87 height 15
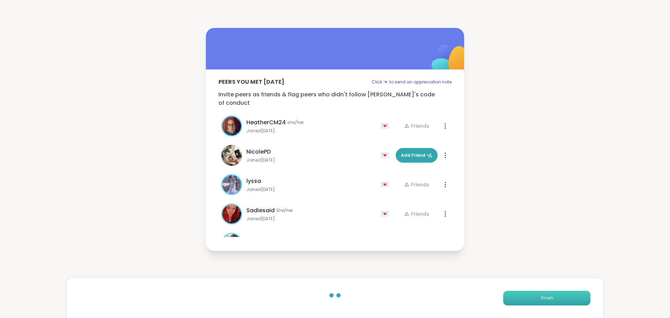
click at [566, 300] on button "Finish" at bounding box center [546, 298] width 87 height 15
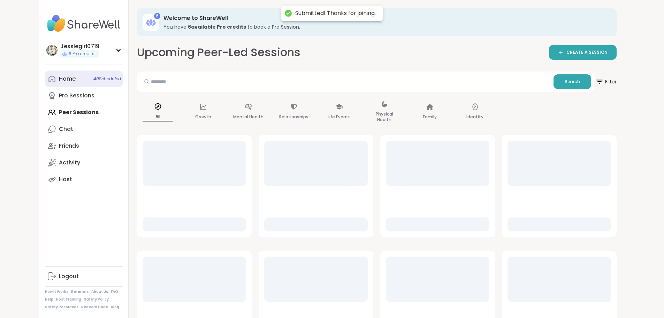
click at [45, 80] on link "Home 40 Scheduled" at bounding box center [84, 78] width 78 height 17
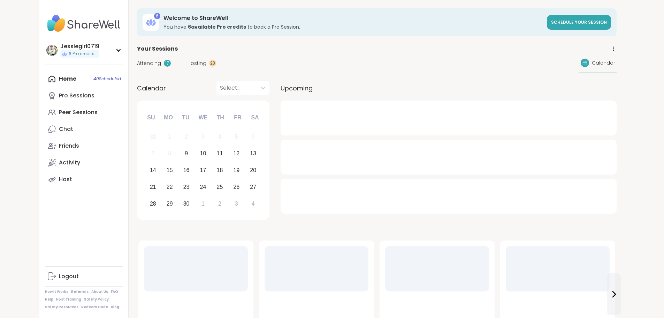
click at [137, 66] on span "Attending" at bounding box center [149, 63] width 24 height 7
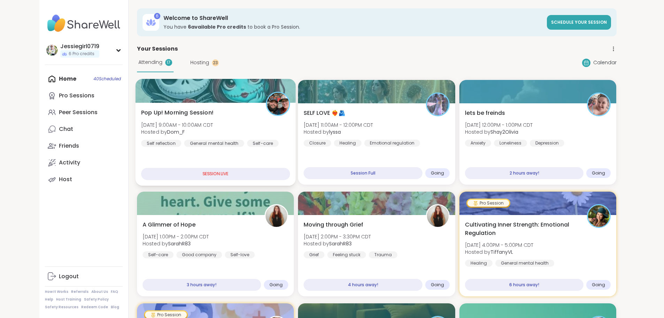
click at [141, 114] on span "Pop Up! Morning Session!" at bounding box center [177, 112] width 73 height 8
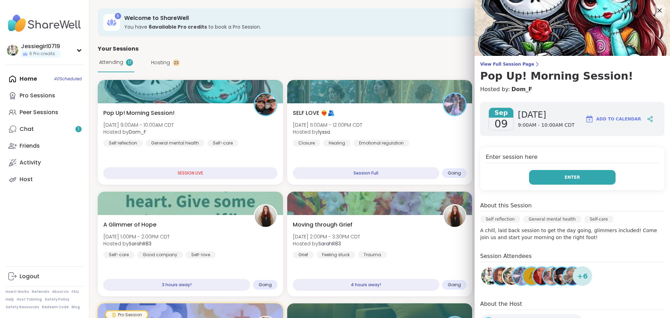
click at [589, 174] on button "Enter" at bounding box center [572, 177] width 86 height 15
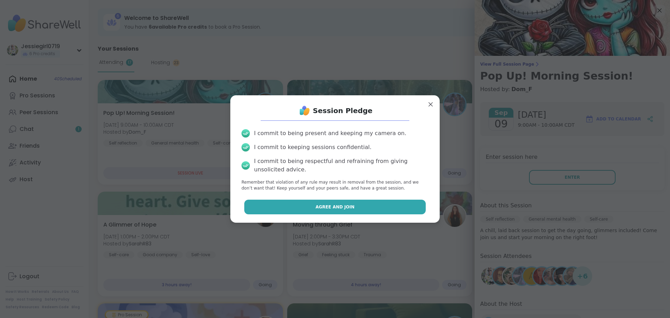
click at [370, 202] on button "Agree and Join" at bounding box center [335, 206] width 182 height 15
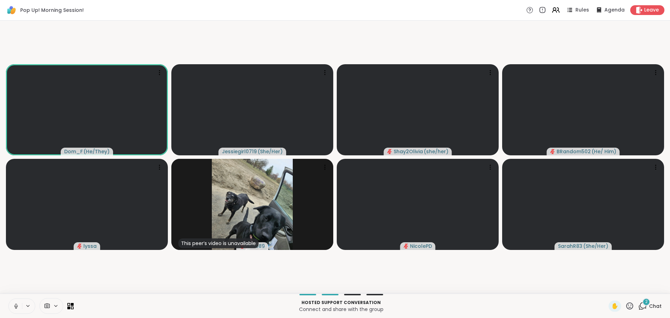
click at [638, 307] on icon at bounding box center [642, 305] width 9 height 9
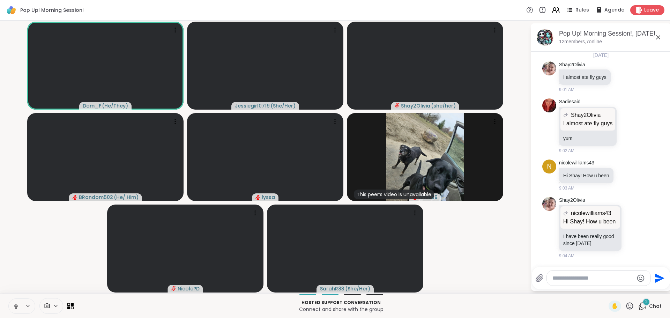
scroll to position [938, 0]
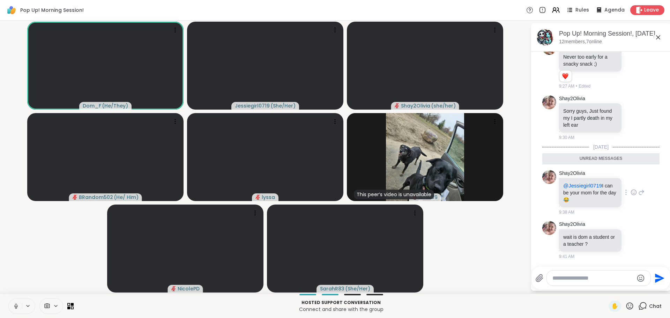
click at [630, 193] on icon at bounding box center [633, 192] width 6 height 7
click at [630, 183] on div "Select Reaction: Heart" at bounding box center [633, 181] width 6 height 6
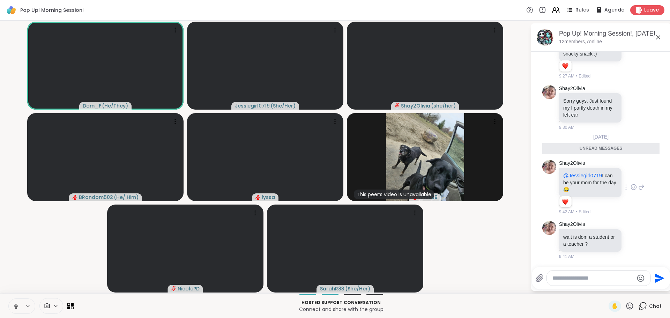
click at [638, 191] on icon at bounding box center [641, 187] width 6 height 8
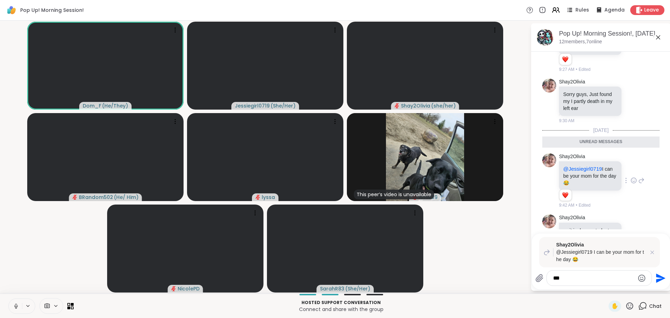
type textarea "****"
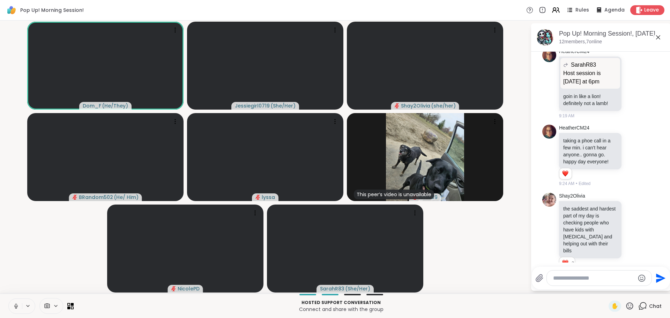
scroll to position [1009, 0]
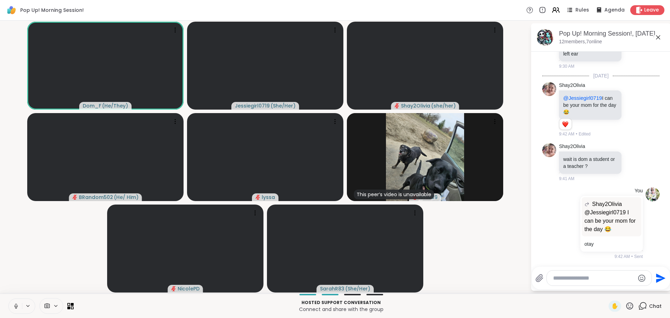
click at [595, 274] on div at bounding box center [598, 277] width 105 height 15
click at [596, 280] on textarea "Type your message" at bounding box center [593, 277] width 81 height 7
type textarea "**********"
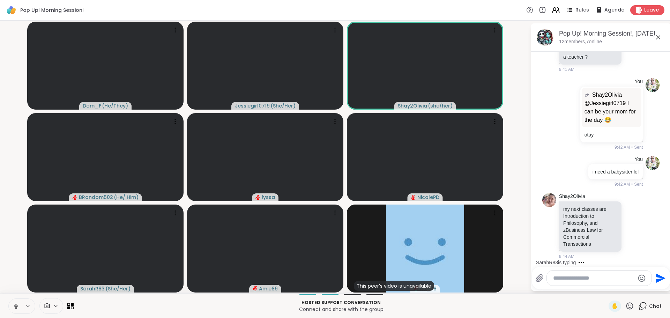
scroll to position [1155, 0]
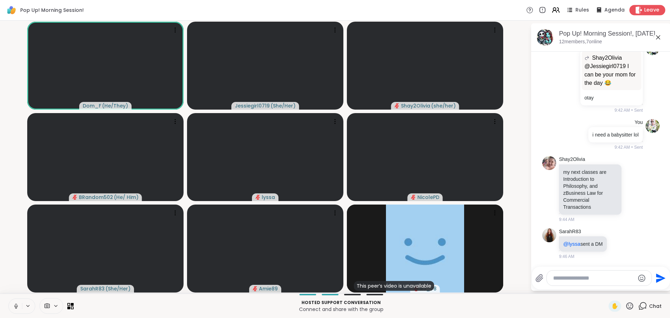
click at [644, 9] on span "Leave" at bounding box center [651, 10] width 15 height 7
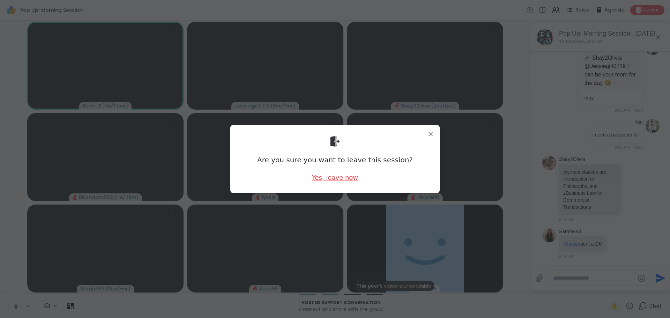
click at [341, 176] on div "Yes, leave now" at bounding box center [335, 177] width 46 height 9
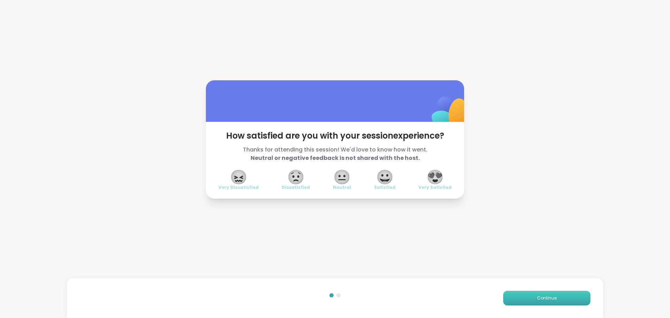
click at [569, 300] on button "Continue" at bounding box center [546, 298] width 87 height 15
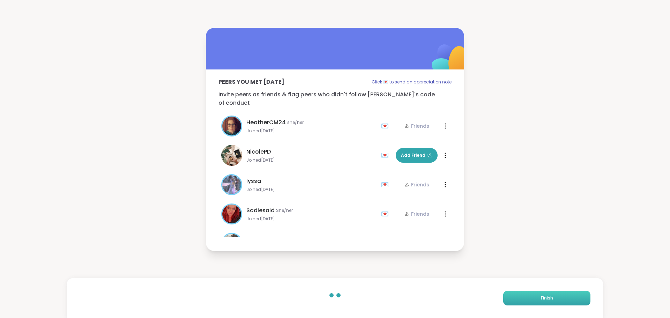
click at [568, 300] on button "Finish" at bounding box center [546, 298] width 87 height 15
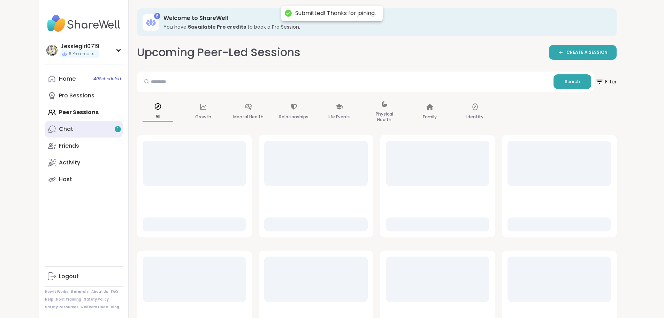
click at [45, 123] on link "Chat 1" at bounding box center [84, 129] width 78 height 17
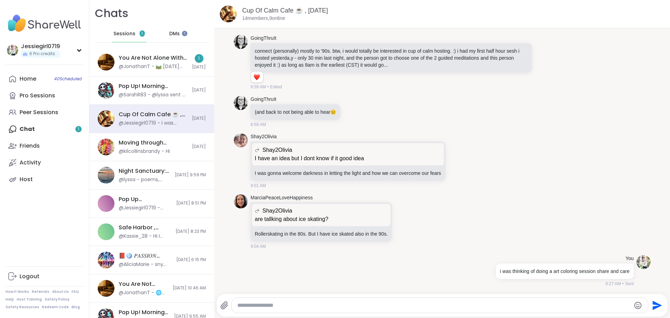
click at [133, 32] on span "Sessions" at bounding box center [124, 33] width 22 height 7
click at [141, 62] on div "You Are Not Alone With This, Sep 09 @JonathanT - 🛤️ Today’s Topic 🛤️ What’s a c…" at bounding box center [153, 62] width 69 height 16
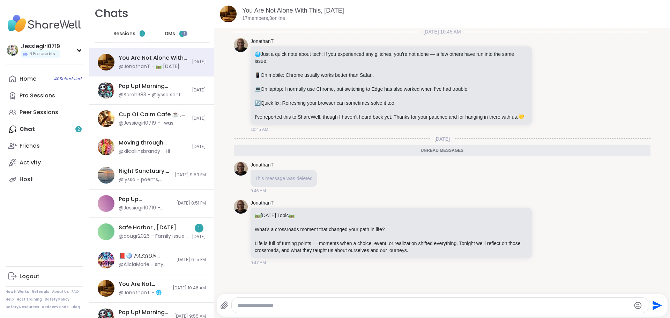
click at [175, 35] on div "DMs 1" at bounding box center [175, 33] width 34 height 17
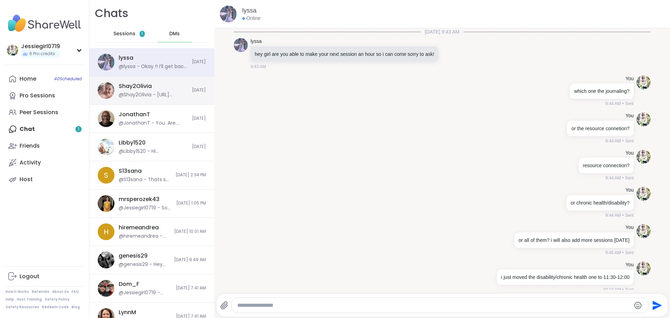
scroll to position [5731, 0]
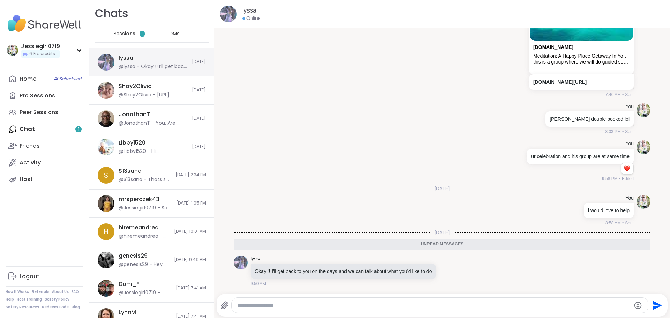
click at [169, 71] on div "lyssa @lyssa - Okay !! I’ll get back to you on the days and we can talk about w…" at bounding box center [151, 62] width 125 height 28
click at [341, 304] on textarea "Type your message" at bounding box center [433, 305] width 393 height 7
click at [341, 305] on textarea "Type your message" at bounding box center [433, 305] width 393 height 7
click at [340, 305] on textarea "Type your message" at bounding box center [433, 305] width 393 height 7
click at [56, 128] on div "Home 40 Scheduled Pro Sessions Peer Sessions Chat 1 Friends Activity Host" at bounding box center [45, 128] width 78 height 117
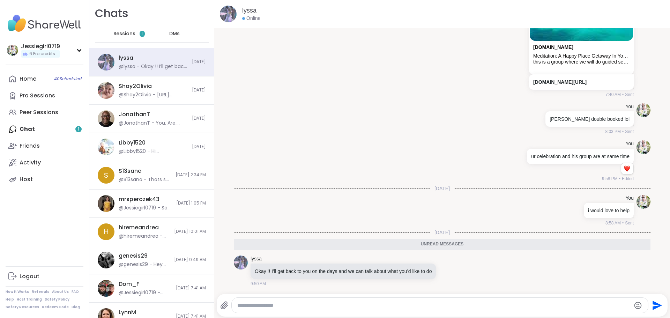
click at [31, 129] on div "Home 40 Scheduled Pro Sessions Peer Sessions Chat 1 Friends Activity Host" at bounding box center [45, 128] width 78 height 117
click at [122, 33] on span "Sessions" at bounding box center [124, 33] width 22 height 7
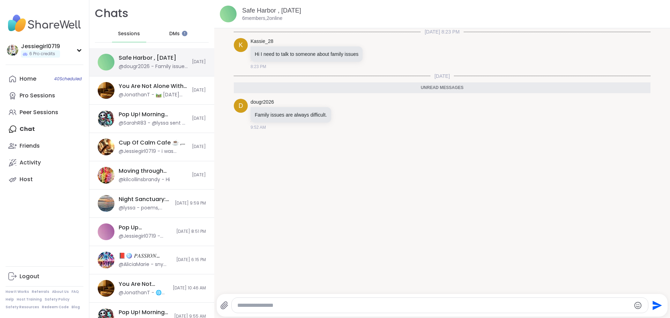
click at [167, 65] on div "@dougr2026 - Family issues are always difficult." at bounding box center [153, 66] width 69 height 7
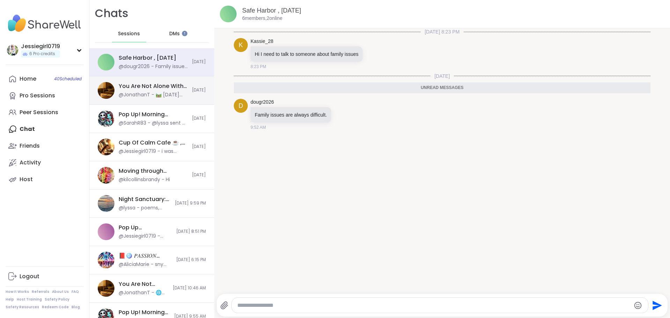
click at [166, 88] on div "You Are Not Alone With This, [DATE]" at bounding box center [153, 86] width 69 height 8
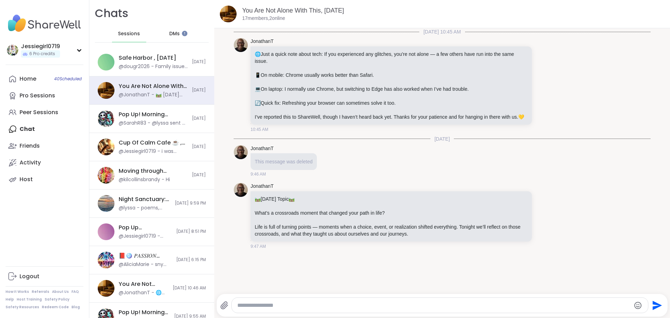
click at [353, 302] on textarea "Type your message" at bounding box center [433, 305] width 393 height 7
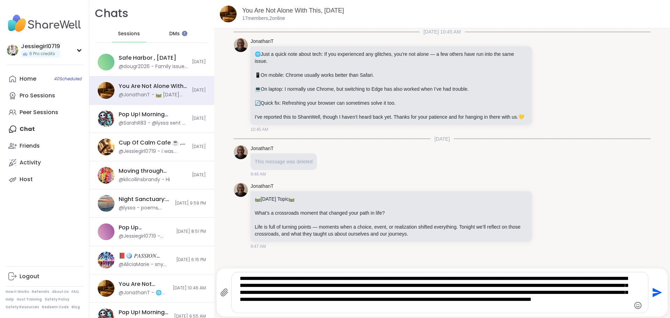
type textarea "**********"
click at [650, 292] on icon "Send" at bounding box center [655, 292] width 11 height 11
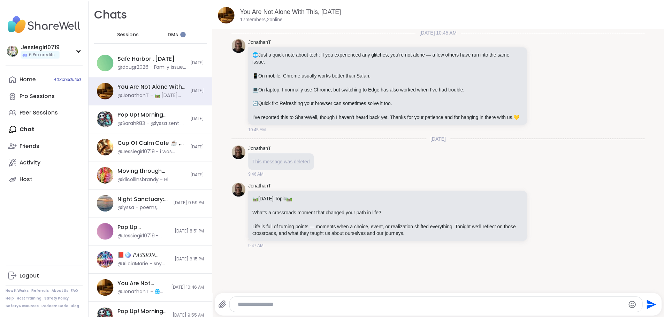
scroll to position [42, 0]
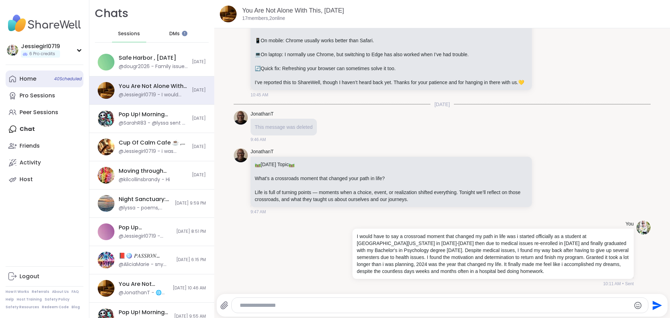
click at [13, 73] on link "Home 40 Scheduled" at bounding box center [45, 78] width 78 height 17
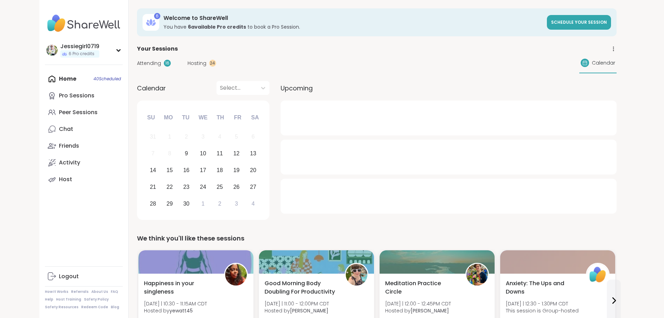
click at [137, 72] on div "Attending 16 Hosting 24 Calendar" at bounding box center [377, 63] width 480 height 20
click at [137, 63] on span "Attending" at bounding box center [149, 63] width 24 height 7
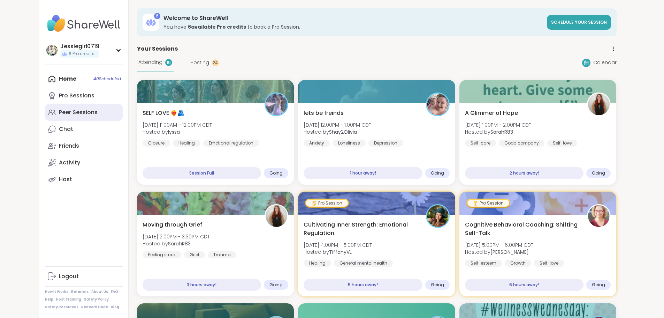
click at [59, 113] on div "Peer Sessions" at bounding box center [78, 112] width 39 height 8
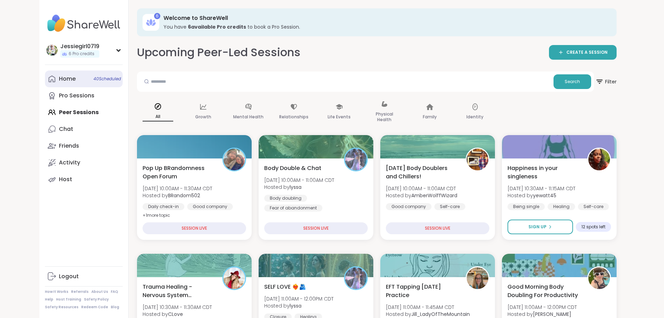
click at [59, 82] on div "Home 40 Scheduled" at bounding box center [67, 79] width 17 height 8
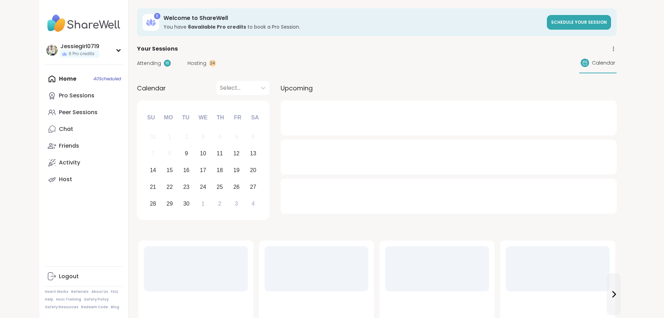
click at [137, 58] on div "Attending 16 Hosting 24 Calendar" at bounding box center [377, 63] width 480 height 20
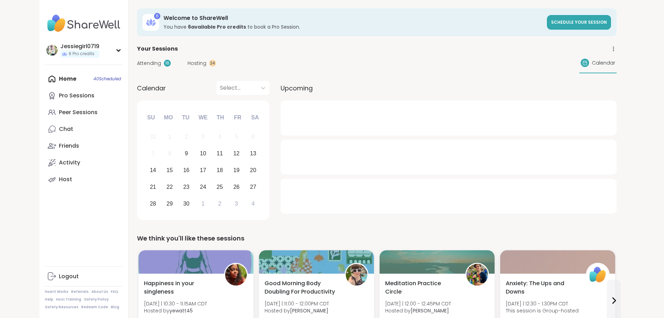
click at [137, 65] on span "Attending" at bounding box center [149, 63] width 24 height 7
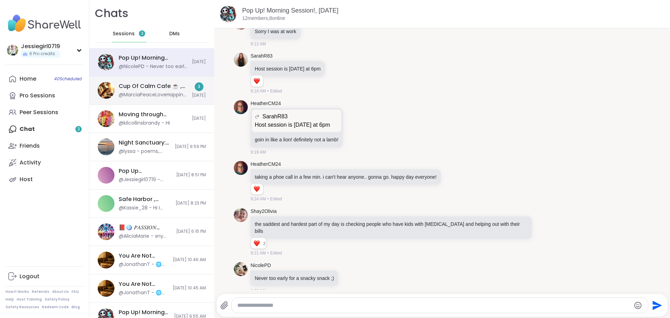
click at [153, 84] on div "Cup Of Calm Cafe ☕️ , [DATE]" at bounding box center [153, 86] width 69 height 8
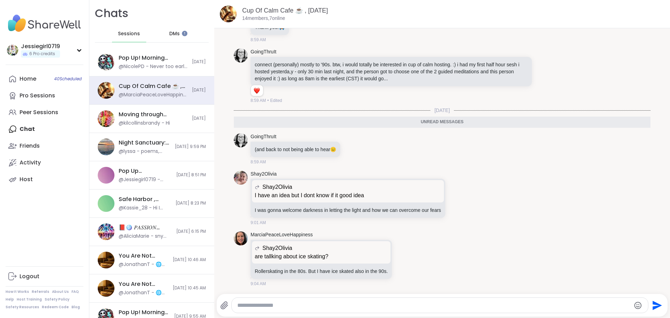
click at [316, 302] on textarea "Type your message" at bounding box center [433, 305] width 393 height 7
type textarea "**********"
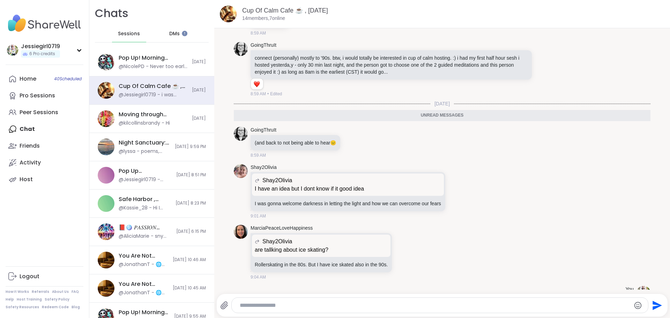
scroll to position [2399, 0]
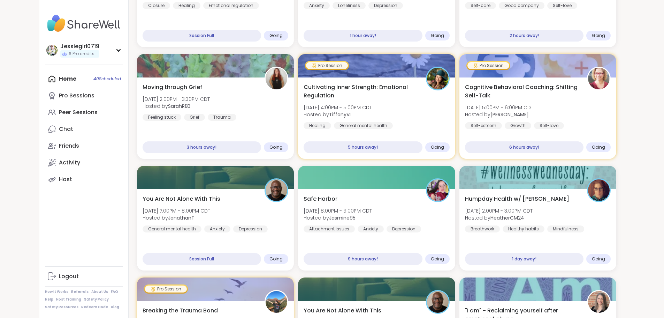
scroll to position [135, 0]
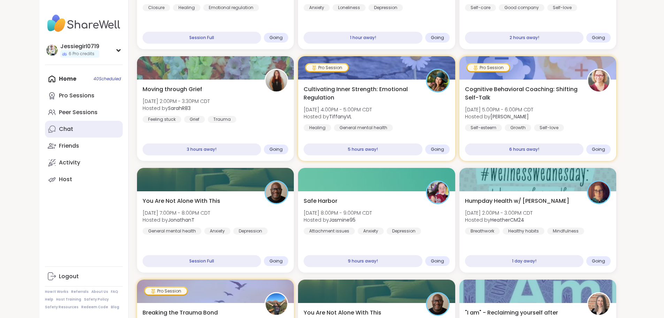
click at [59, 127] on div "Chat" at bounding box center [66, 129] width 14 height 8
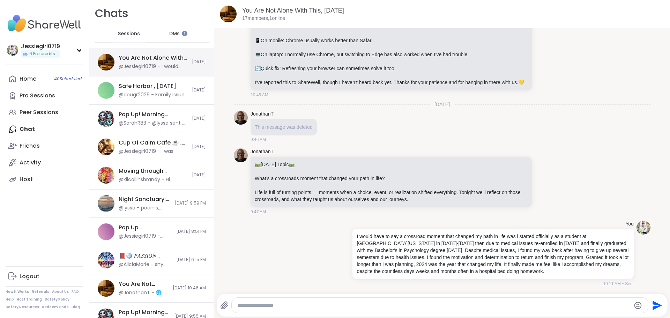
click at [154, 57] on div "You Are Not Alone With This, [DATE]" at bounding box center [153, 58] width 69 height 8
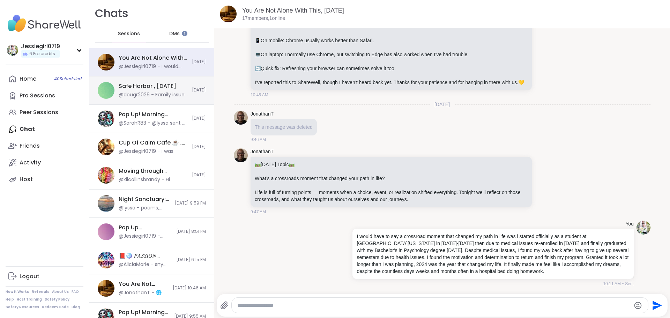
click at [153, 89] on div "Safe Harbor , [DATE]" at bounding box center [148, 86] width 58 height 8
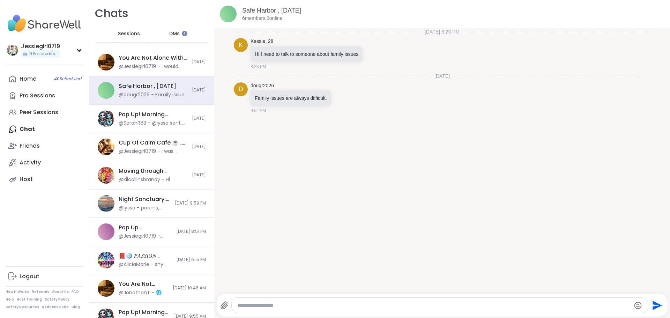
click at [349, 299] on div at bounding box center [440, 304] width 416 height 15
click at [353, 304] on textarea "Type your message" at bounding box center [433, 305] width 393 height 7
type textarea "*"
type textarea "**********"
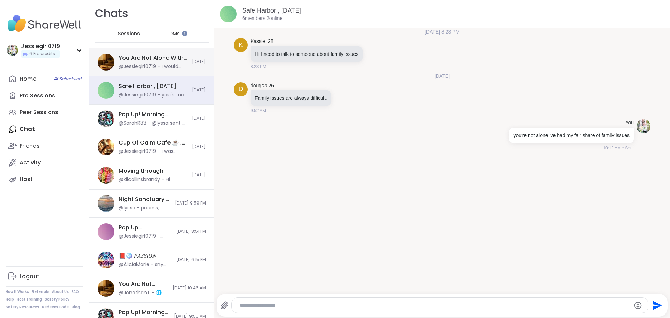
click at [137, 68] on div "@Jessiegirl0719 - I would have to say a crossroad moment that changed my path i…" at bounding box center [153, 66] width 69 height 7
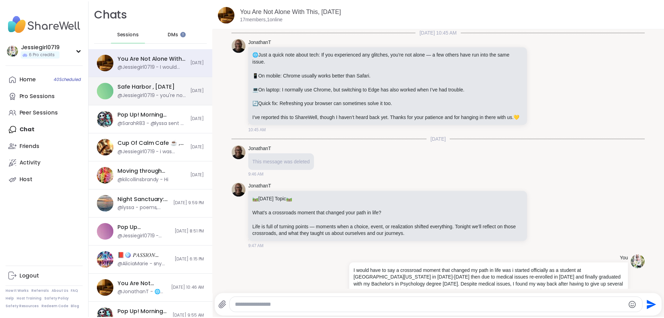
scroll to position [42, 0]
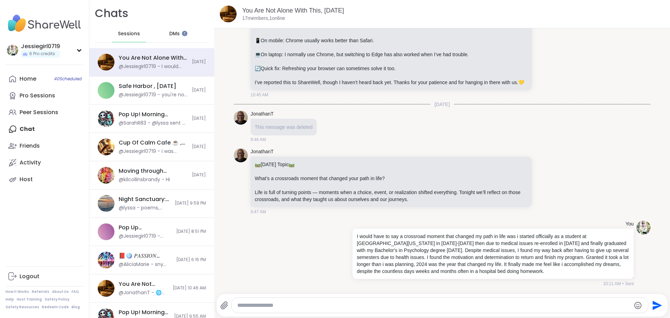
drag, startPoint x: 373, startPoint y: 299, endPoint x: 375, endPoint y: 303, distance: 3.9
click at [375, 303] on div at bounding box center [440, 304] width 416 height 15
click at [375, 303] on textarea "Type your message" at bounding box center [433, 305] width 393 height 7
click at [375, 305] on textarea "Type your message" at bounding box center [433, 305] width 393 height 7
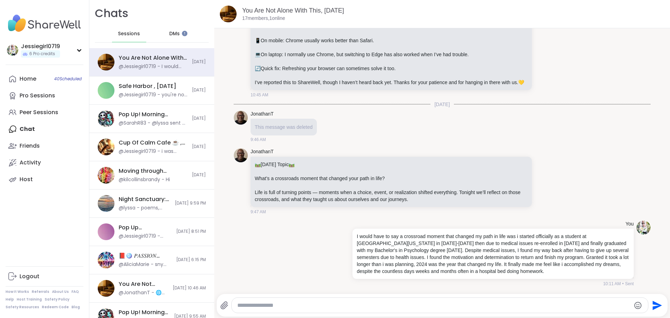
click at [375, 305] on textarea "Type your message" at bounding box center [433, 305] width 393 height 7
type textarea "*"
click at [21, 78] on div "Home 40 Scheduled" at bounding box center [28, 79] width 17 height 8
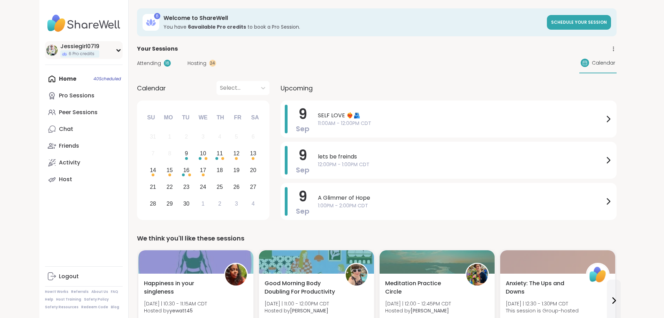
click at [116, 48] on icon at bounding box center [119, 49] width 6 height 3
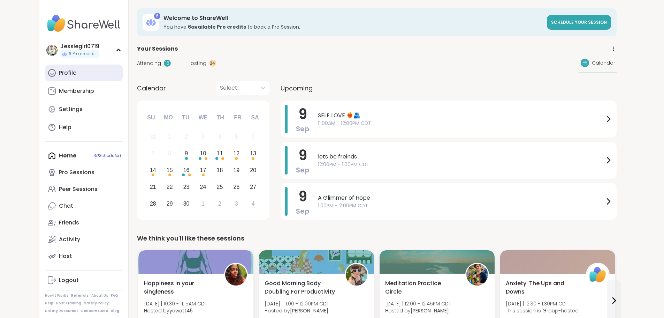
click at [45, 70] on link "Profile" at bounding box center [84, 73] width 78 height 17
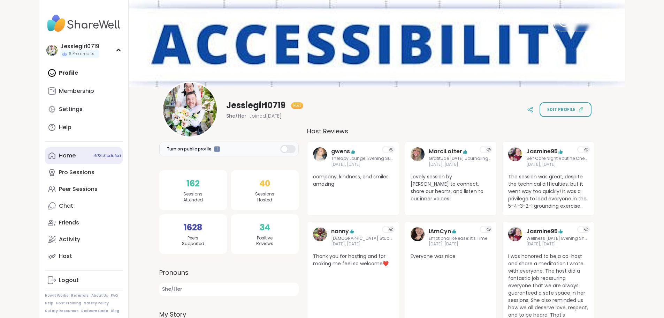
click at [59, 158] on div "Home 40 Scheduled" at bounding box center [67, 156] width 17 height 8
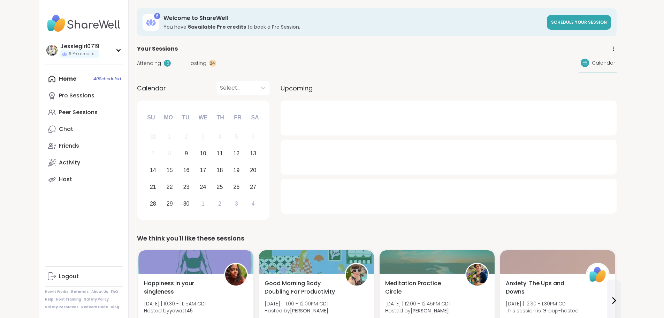
click at [137, 65] on span "Attending" at bounding box center [149, 63] width 24 height 7
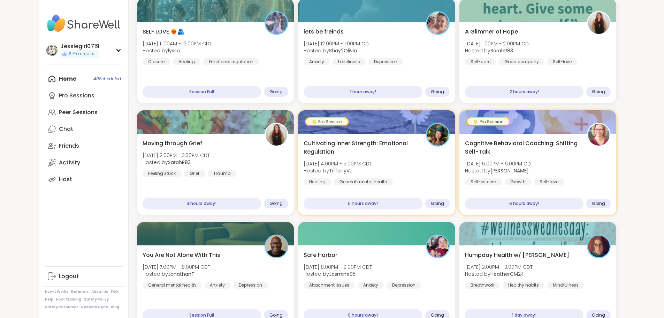
scroll to position [99, 0]
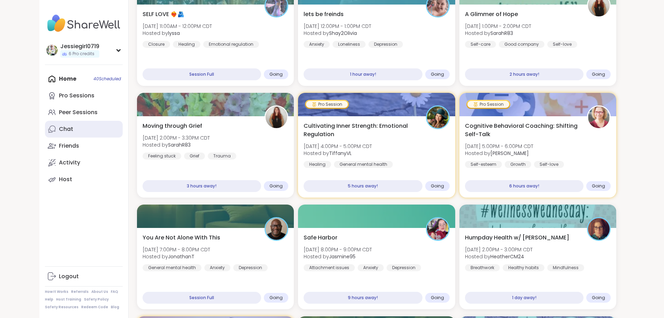
click at [59, 127] on div "Chat" at bounding box center [66, 129] width 14 height 8
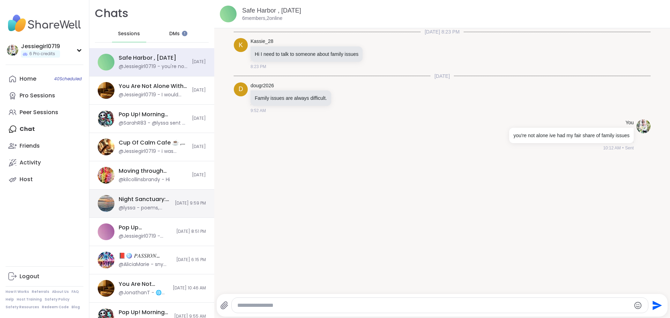
click at [175, 201] on span "[DATE] 9:59 PM" at bounding box center [190, 203] width 31 height 6
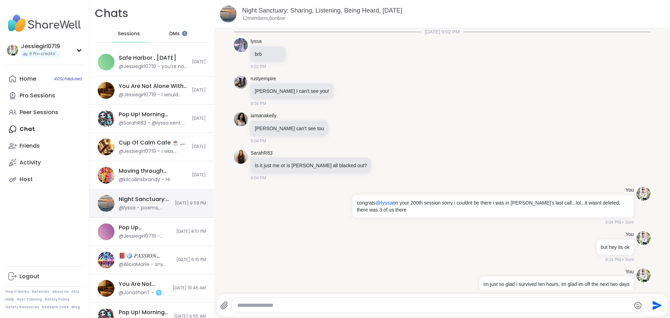
scroll to position [3504, 0]
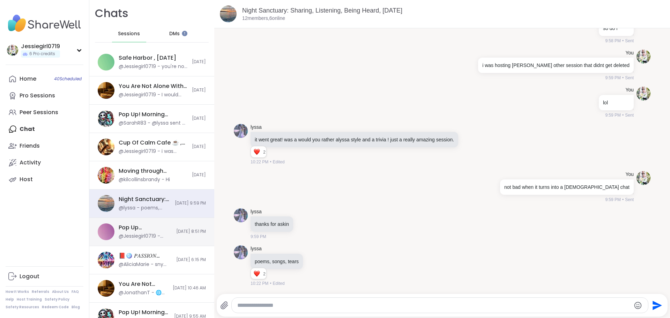
click at [150, 235] on div "@Jessiegirl0719 - [URL][DOMAIN_NAME]" at bounding box center [145, 236] width 53 height 7
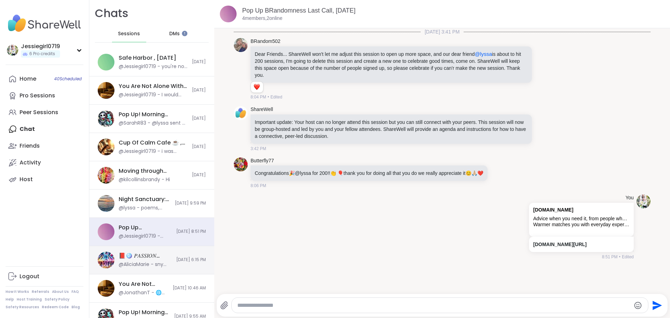
click at [156, 264] on div "@AliciaMarie - sny openings for allysa 200" at bounding box center [145, 264] width 53 height 7
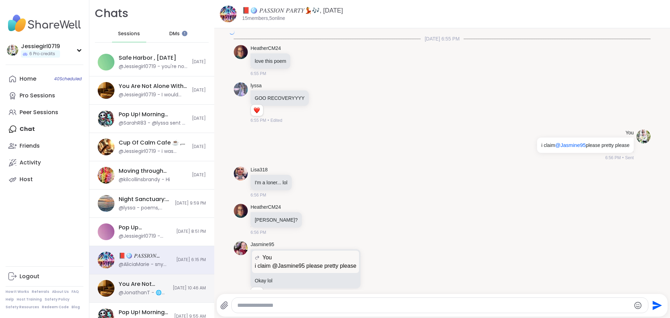
scroll to position [1038, 0]
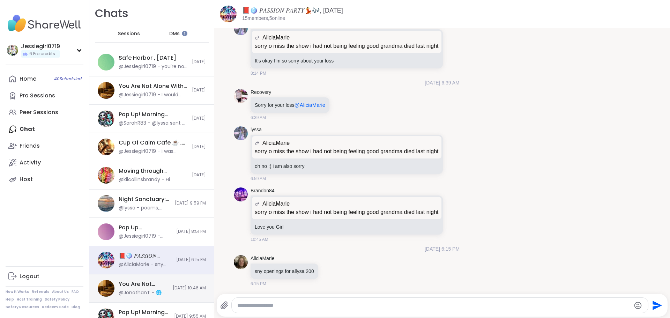
click at [152, 287] on div "You Are Not Alone With This, [DATE]" at bounding box center [144, 284] width 50 height 8
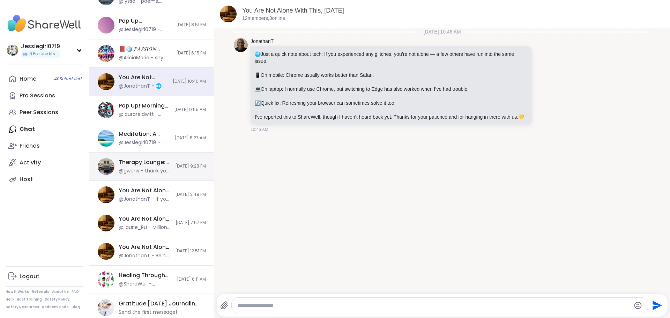
scroll to position [208, 0]
click at [175, 164] on span "[DATE] 9:28 PM" at bounding box center [190, 165] width 31 height 6
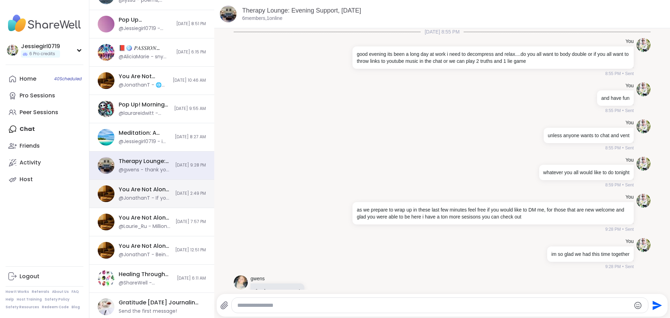
scroll to position [20, 0]
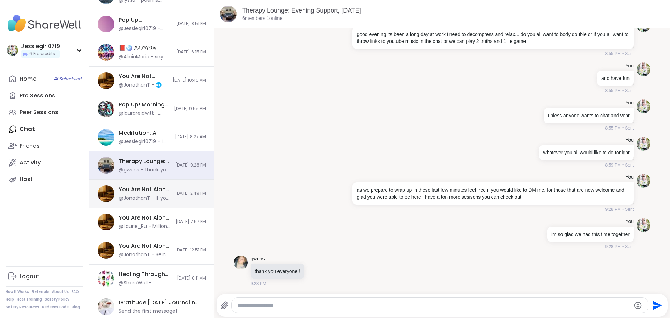
click at [159, 190] on div "You Are Not Alone With This, [DATE]" at bounding box center [145, 190] width 52 height 8
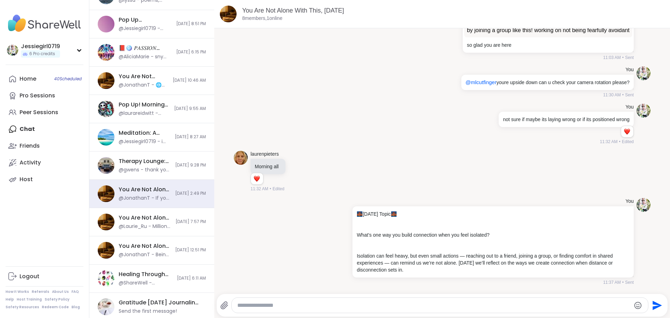
scroll to position [2456, 0]
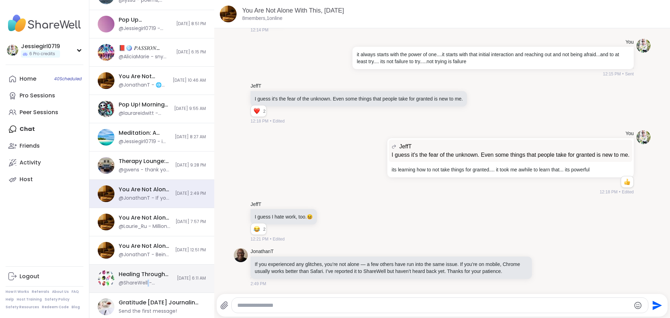
click at [149, 280] on div "@ShareWell - Important update: Your host can no longer attend this session but …" at bounding box center [146, 282] width 54 height 7
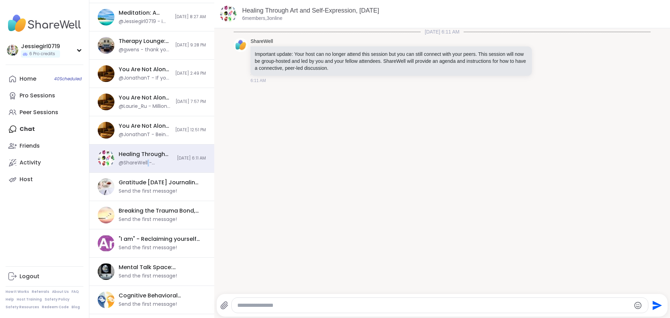
scroll to position [334, 0]
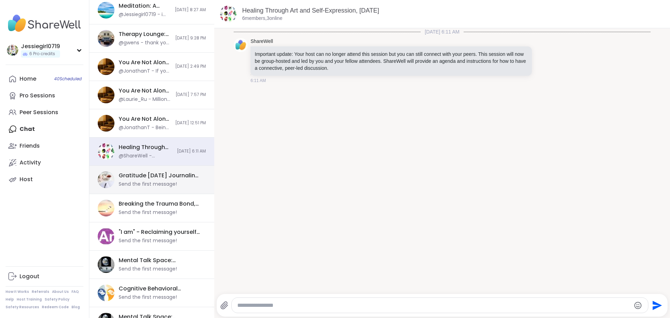
click at [157, 178] on div "Gratitude [DATE] Journaling and Self Care , [DATE]" at bounding box center [160, 176] width 83 height 8
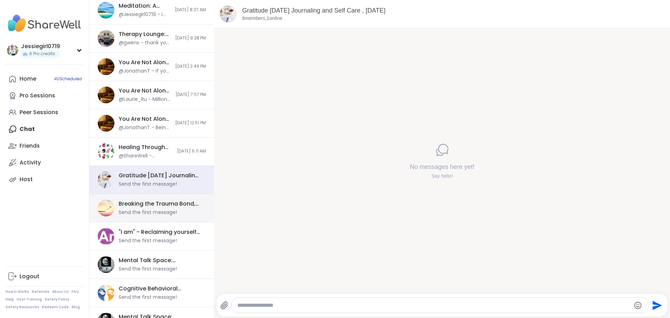
click at [157, 199] on div "Breaking the Trauma Bond, [DATE] Send the first message!" at bounding box center [151, 208] width 125 height 28
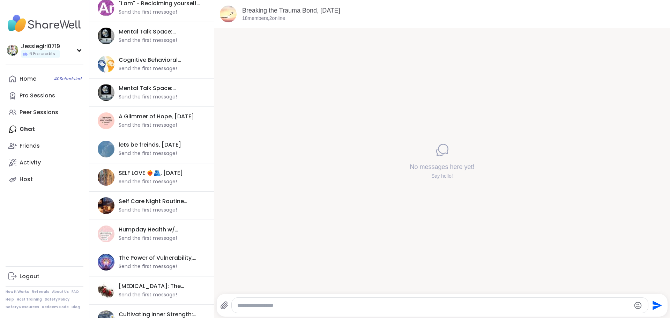
scroll to position [0, 0]
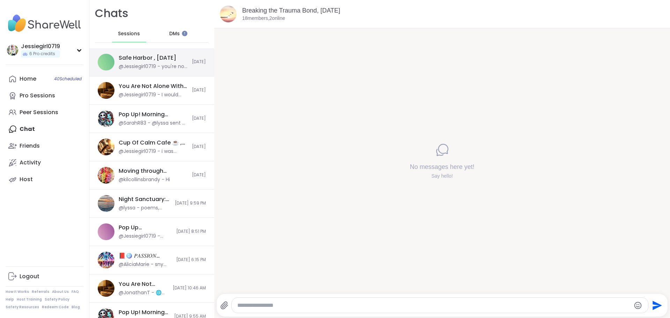
click at [145, 52] on div "Safe Harbor , [DATE] @Jessiegirl0719 - you're not alone ive had my fair share o…" at bounding box center [151, 62] width 125 height 28
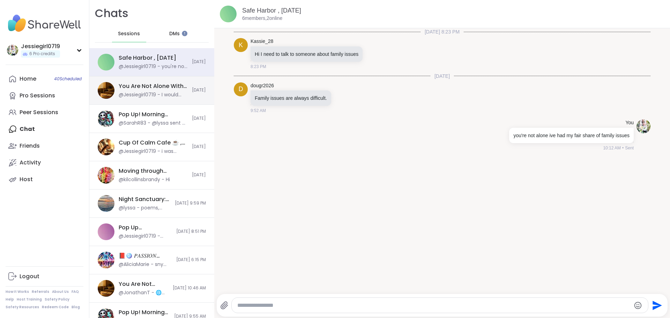
click at [164, 96] on div "@Jessiegirl0719 - I would have to say a crossroad moment that changed my path i…" at bounding box center [153, 94] width 69 height 7
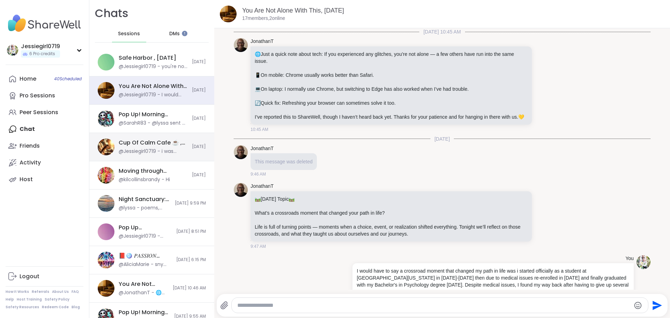
scroll to position [42, 0]
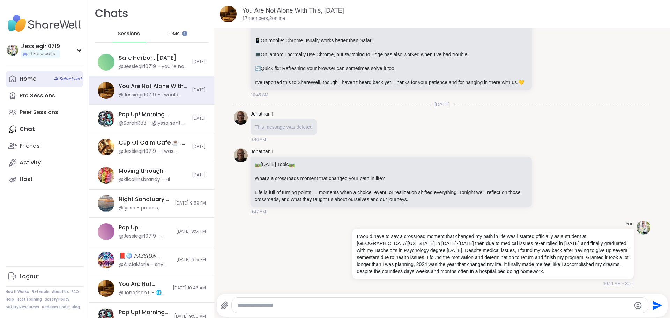
click at [33, 79] on div "Home 40 Scheduled" at bounding box center [28, 79] width 17 height 8
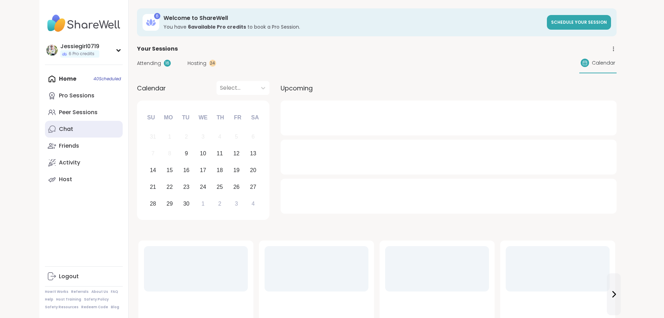
click at [59, 128] on div "Chat" at bounding box center [66, 129] width 14 height 8
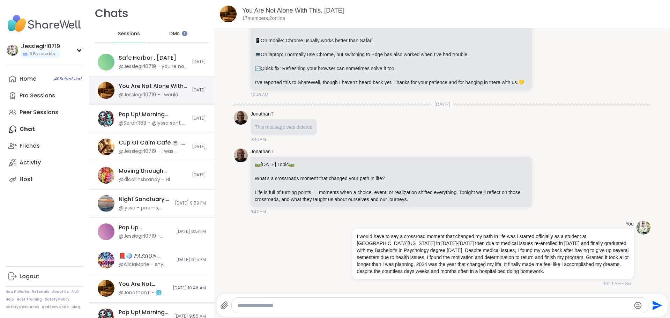
click at [147, 91] on div "You Are Not Alone With This, [DATE] @Jessiegirl0719 - I would have to say a cro…" at bounding box center [153, 90] width 69 height 16
click at [347, 251] on icon at bounding box center [347, 253] width 1 height 6
click at [347, 252] on icon at bounding box center [347, 253] width 1 height 6
click at [348, 253] on icon at bounding box center [348, 253] width 1 height 5
click at [478, 261] on p "I would have to say a crossroad moment that changed my path in life was i start…" at bounding box center [492, 254] width 273 height 42
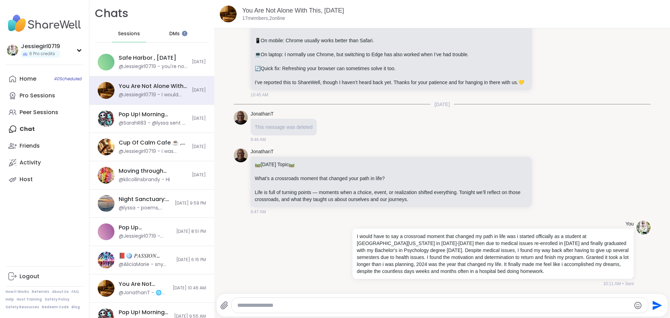
click at [510, 312] on div at bounding box center [439, 305] width 417 height 16
click at [490, 304] on textarea "Type your message" at bounding box center [433, 305] width 393 height 7
paste textarea "**********"
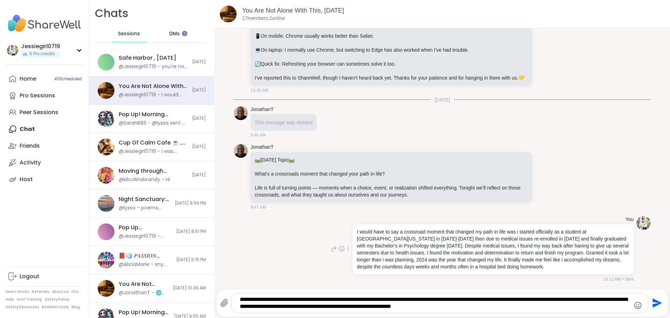
drag, startPoint x: 604, startPoint y: 271, endPoint x: 363, endPoint y: 240, distance: 243.0
click at [340, 239] on div "You I would have to say a crossroad moment that changed my path in life was i s…" at bounding box center [481, 249] width 304 height 67
copy p "I would have to say a crossroad moment that changed my path in life was i start…"
click at [348, 251] on icon at bounding box center [348, 248] width 1 height 5
click at [348, 262] on icon at bounding box center [351, 258] width 7 height 7
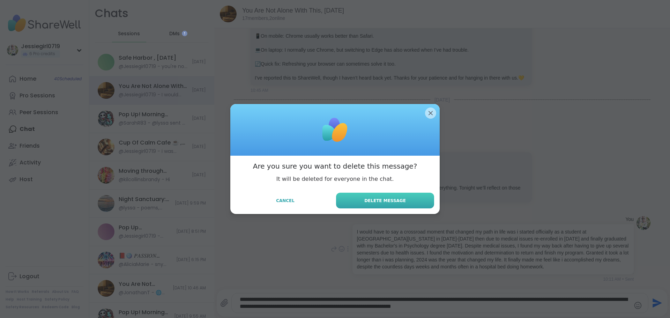
click at [370, 198] on span "Delete Message" at bounding box center [385, 200] width 42 height 6
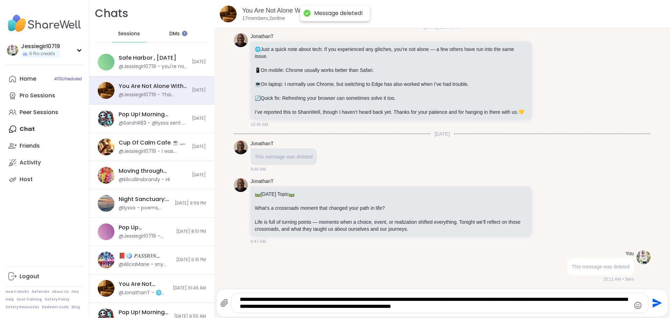
scroll to position [12, 0]
click at [235, 300] on div "**********" at bounding box center [440, 303] width 416 height 20
click at [240, 300] on textarea "**********" at bounding box center [434, 303] width 388 height 14
paste textarea "**********"
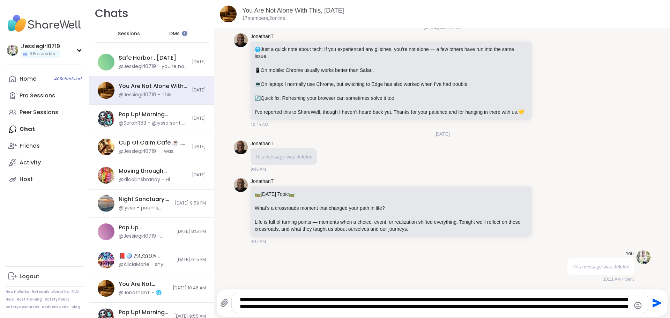
scroll to position [42, 0]
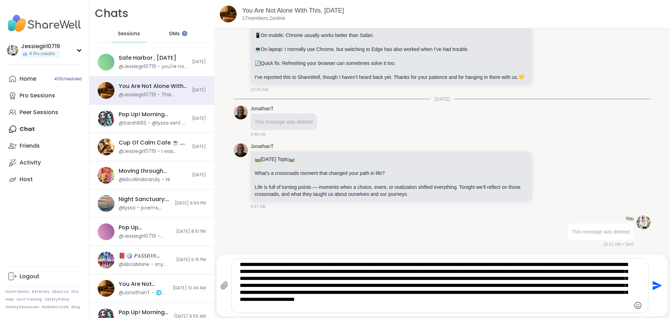
click at [295, 306] on textarea "**********" at bounding box center [434, 285] width 388 height 49
paste textarea "**********"
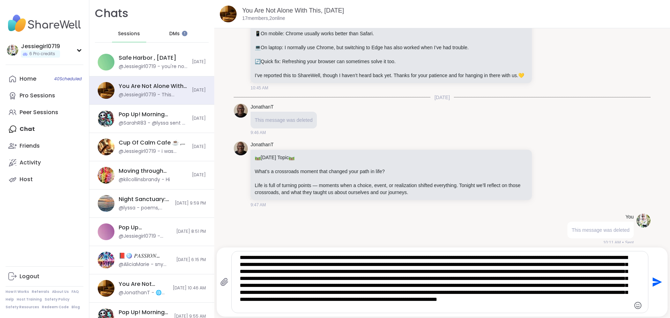
click at [527, 305] on textarea "Type your message" at bounding box center [434, 282] width 388 height 56
paste textarea "**********"
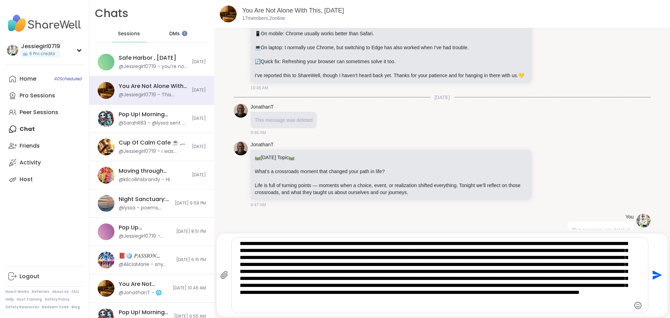
click at [395, 307] on textarea "Type your message" at bounding box center [434, 275] width 388 height 70
paste textarea "**********"
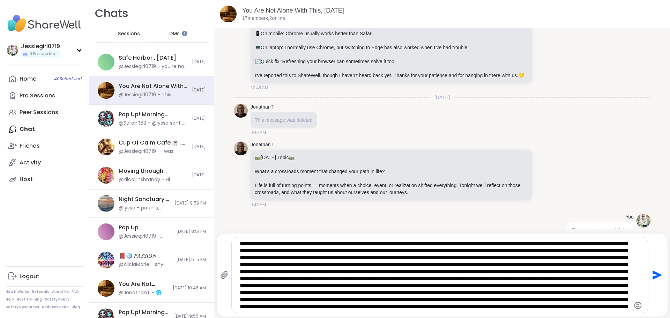
click at [403, 293] on textarea "Type your message" at bounding box center [434, 275] width 388 height 70
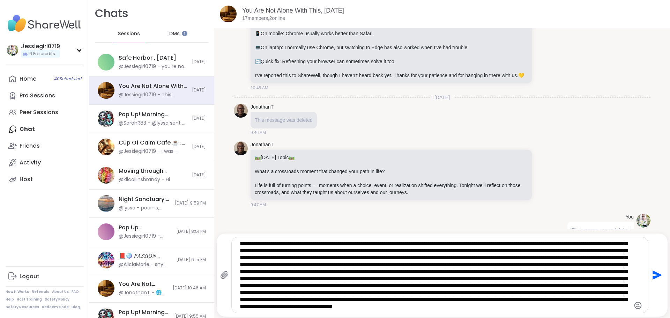
paste textarea "**********"
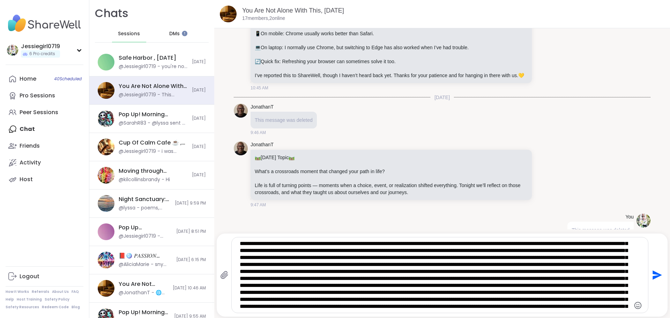
click at [551, 295] on textarea "Type your message" at bounding box center [434, 275] width 388 height 70
click at [317, 304] on textarea "Type your message" at bounding box center [434, 275] width 388 height 70
paste textarea "**********"
type textarea "**********"
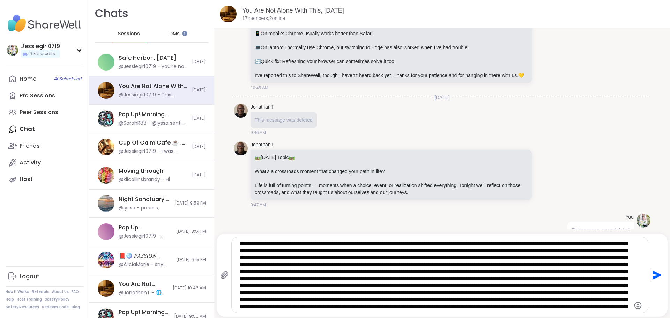
click at [457, 288] on textarea "Type your message" at bounding box center [434, 275] width 388 height 70
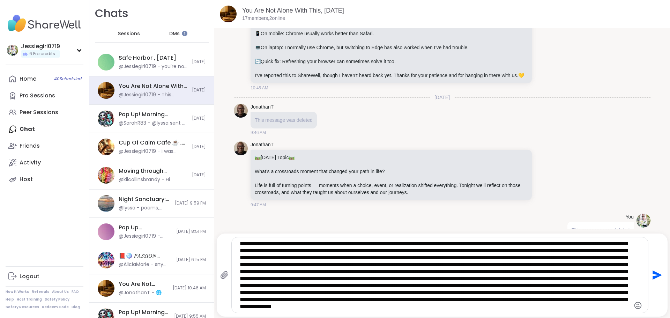
click at [652, 274] on icon "Send" at bounding box center [656, 274] width 9 height 9
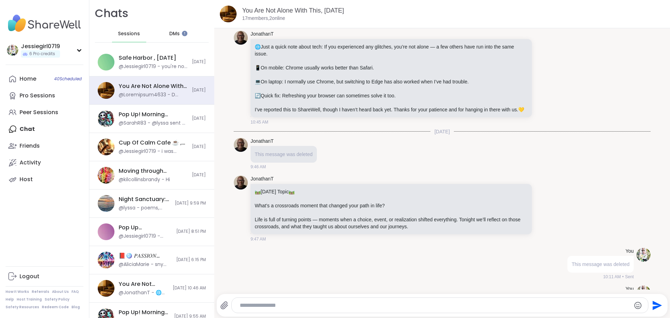
scroll to position [233, 0]
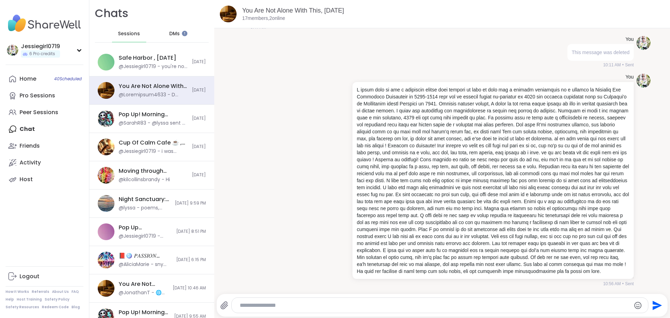
click at [223, 304] on icon at bounding box center [224, 304] width 7 height 7
click at [0, 0] on input "file" at bounding box center [0, 0] width 0 height 0
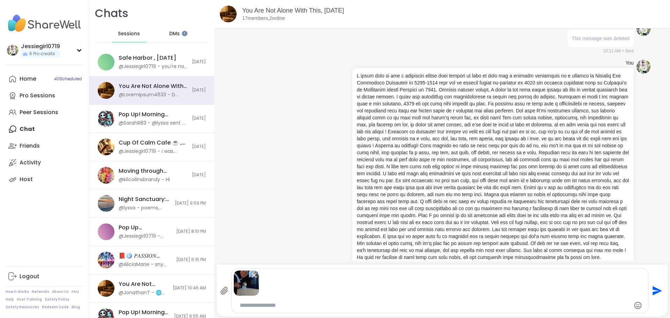
click at [655, 287] on icon "Send" at bounding box center [655, 290] width 11 height 11
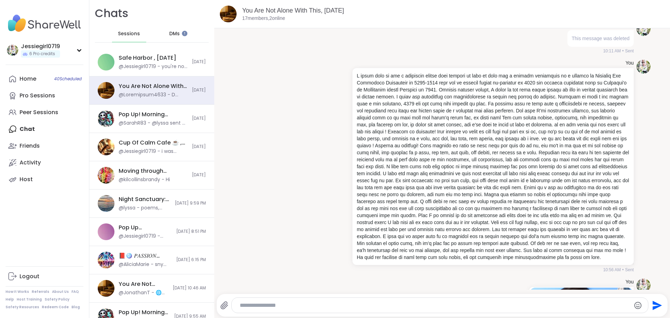
scroll to position [428, 0]
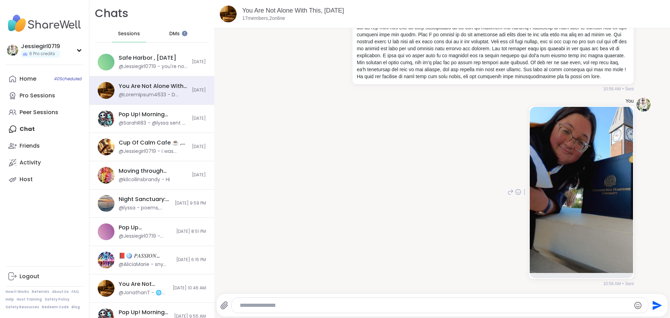
click at [598, 202] on img at bounding box center [580, 190] width 103 height 166
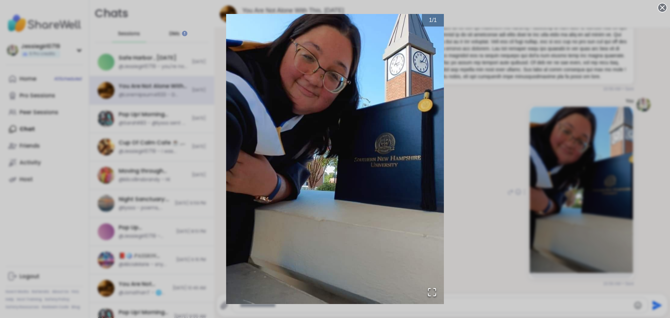
click at [343, 151] on img "Go to Slide 1" at bounding box center [334, 159] width 217 height 290
click at [657, 8] on icon at bounding box center [662, 8] width 10 height 10
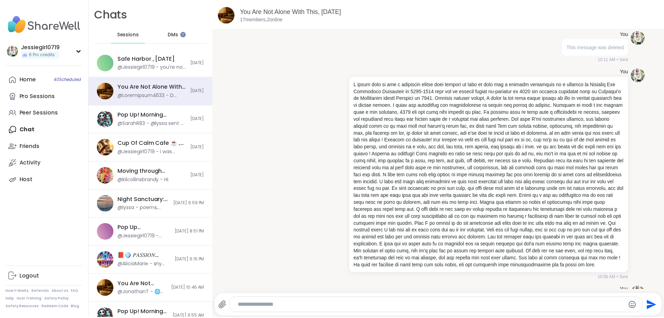
scroll to position [220, 0]
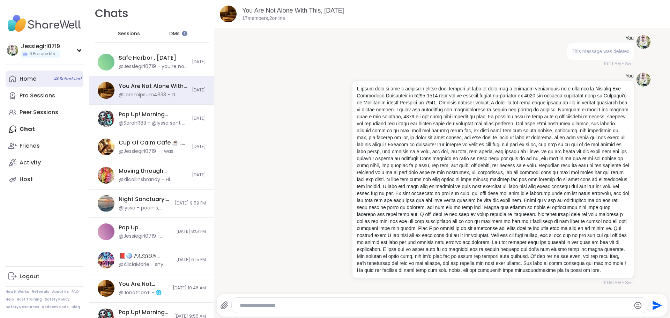
click at [29, 78] on div "Home 40 Scheduled" at bounding box center [28, 79] width 17 height 8
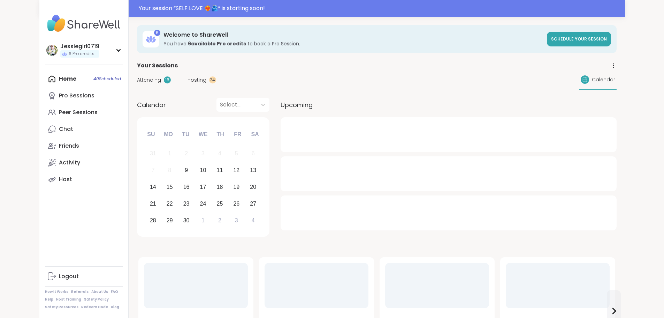
click at [137, 78] on span "Attending" at bounding box center [149, 79] width 24 height 7
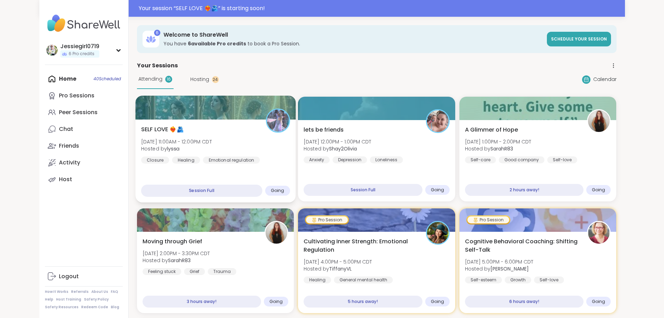
click at [145, 145] on span "Hosted by [PERSON_NAME]" at bounding box center [176, 148] width 71 height 7
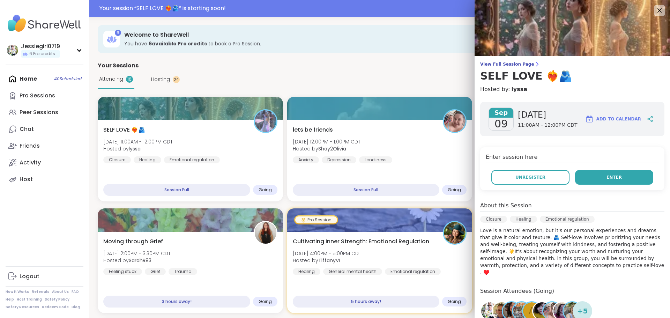
click at [590, 180] on button "Enter" at bounding box center [614, 177] width 78 height 15
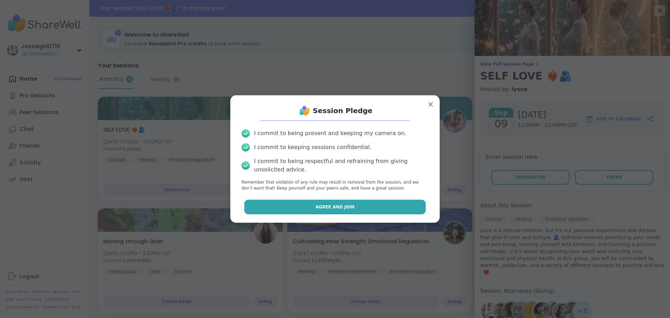
click at [378, 203] on button "Agree and Join" at bounding box center [335, 206] width 182 height 15
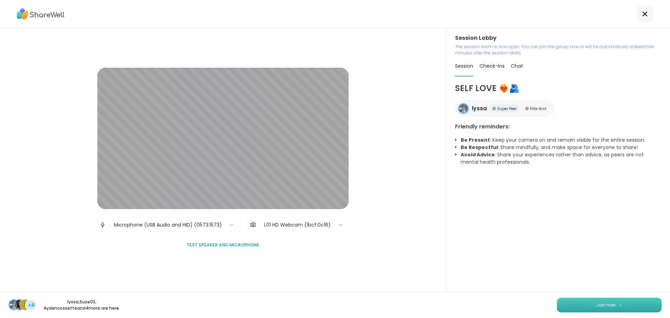
click at [584, 308] on button "Join now" at bounding box center [609, 304] width 105 height 15
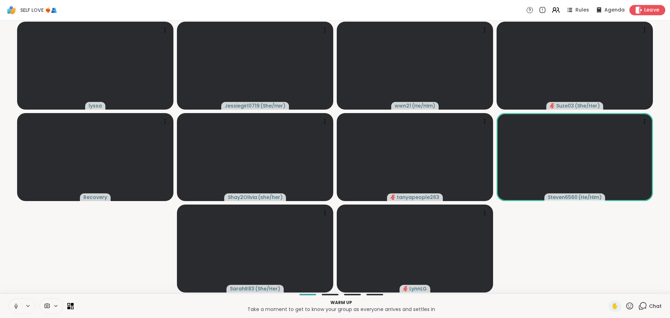
click at [645, 12] on span "Leave" at bounding box center [651, 10] width 15 height 7
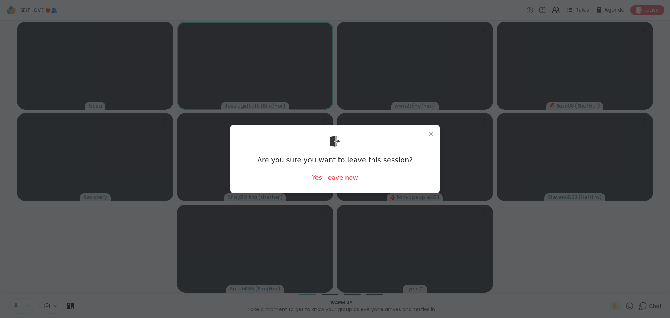
click at [334, 177] on div "Yes, leave now" at bounding box center [335, 177] width 46 height 9
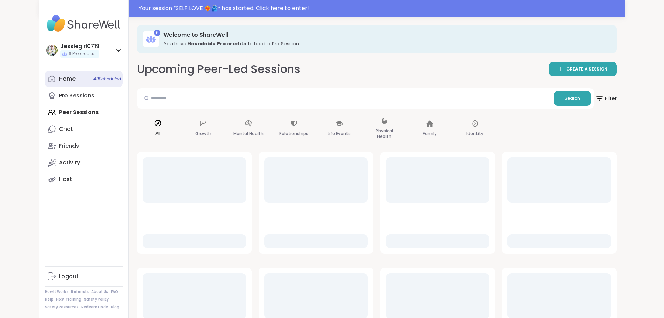
click at [59, 78] on div "Home 40 Scheduled" at bounding box center [67, 79] width 17 height 8
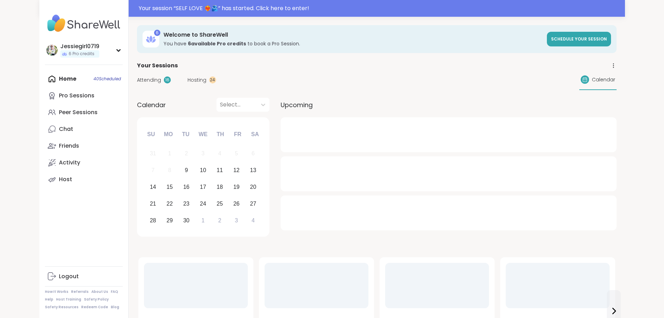
click at [137, 84] on div "Attending 16 Hosting 24 Calendar" at bounding box center [377, 80] width 480 height 20
click at [137, 79] on span "Attending" at bounding box center [149, 79] width 24 height 7
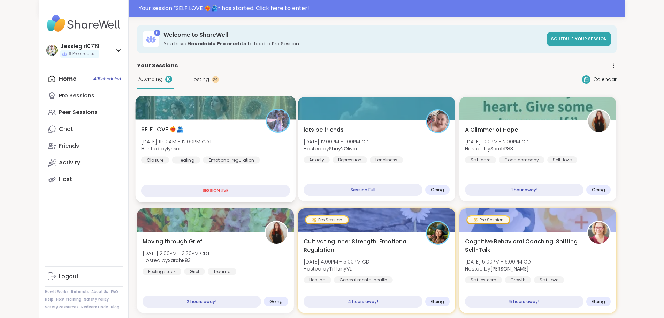
click at [144, 129] on span "SELF LOVE ❤️‍🔥🫂" at bounding box center [162, 129] width 43 height 8
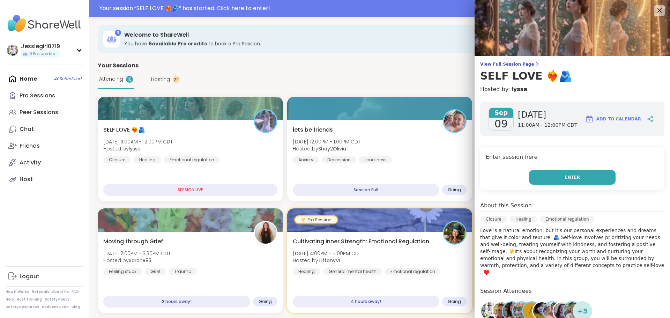
click at [598, 170] on button "Enter" at bounding box center [572, 177] width 86 height 15
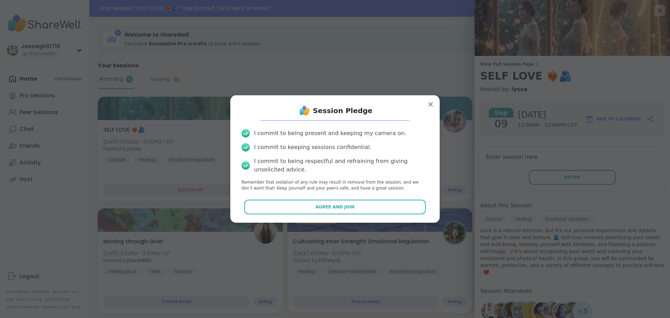
click at [430, 202] on div "Session Pledge I commit to being present and keeping my camera on. I commit to …" at bounding box center [334, 158] width 209 height 127
click at [378, 208] on button "Agree and Join" at bounding box center [335, 206] width 182 height 15
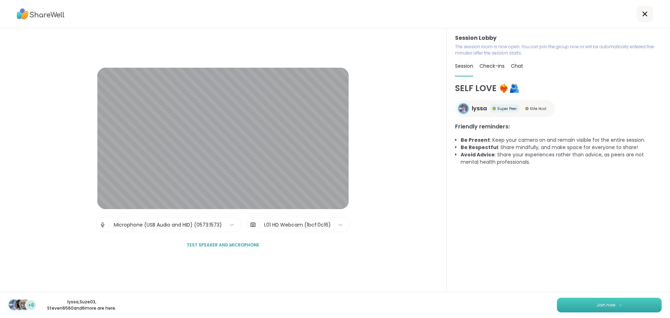
click at [623, 306] on button "Join now" at bounding box center [609, 304] width 105 height 15
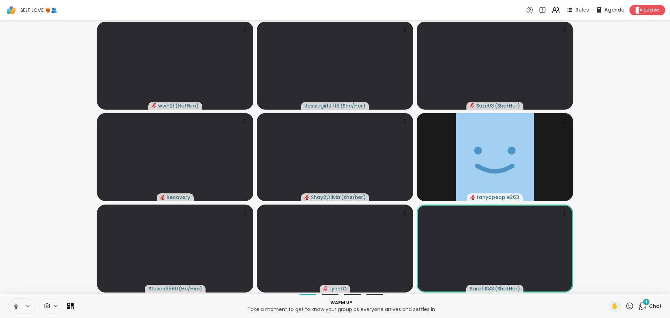
click at [638, 13] on div "Leave" at bounding box center [647, 10] width 36 height 10
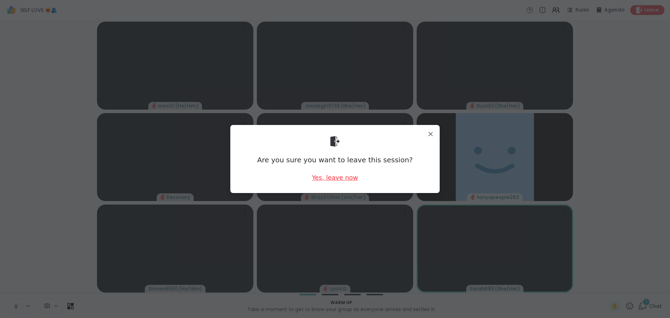
click at [332, 178] on div "Yes, leave now" at bounding box center [335, 177] width 46 height 9
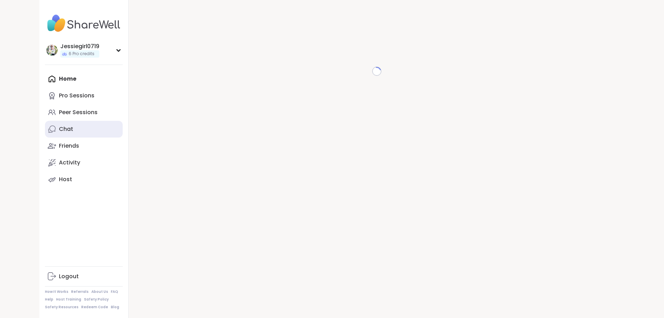
click at [45, 133] on link "Chat" at bounding box center [84, 129] width 78 height 17
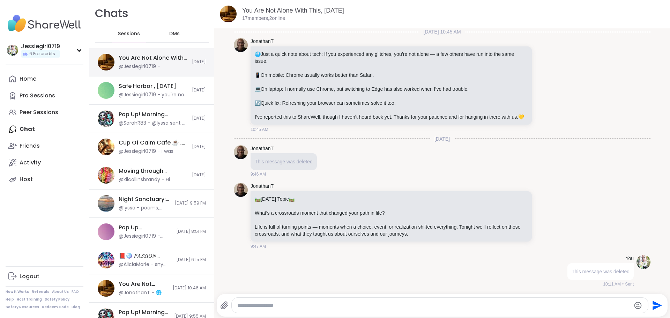
scroll to position [428, 0]
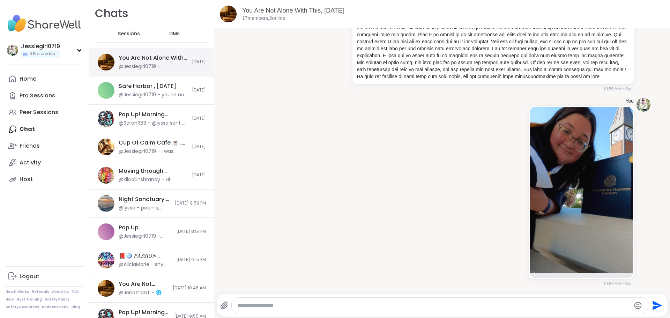
click at [142, 63] on div "@Jessiegirl0719 -" at bounding box center [140, 66] width 42 height 7
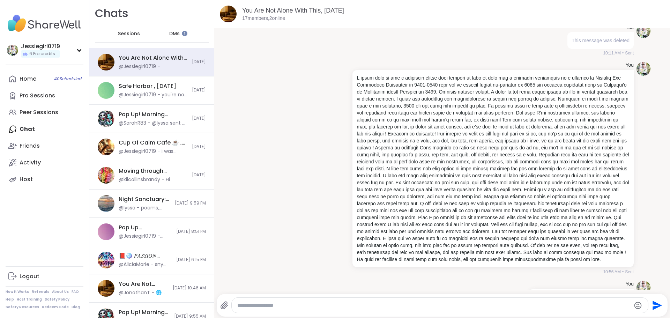
scroll to position [226, 0]
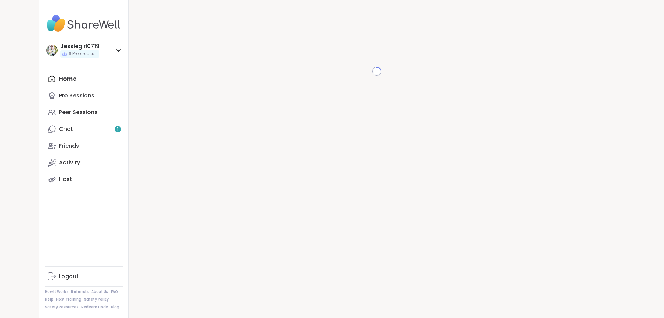
click at [45, 78] on div "Home Pro Sessions Peer Sessions Chat 1 Friends Activity Host" at bounding box center [84, 128] width 78 height 117
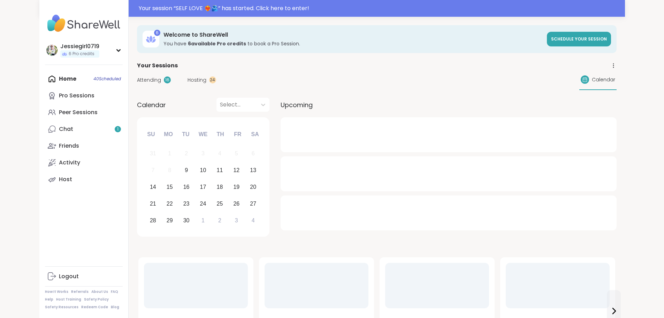
click at [137, 70] on div "Attending 16 Hosting 24 Calendar" at bounding box center [377, 80] width 480 height 20
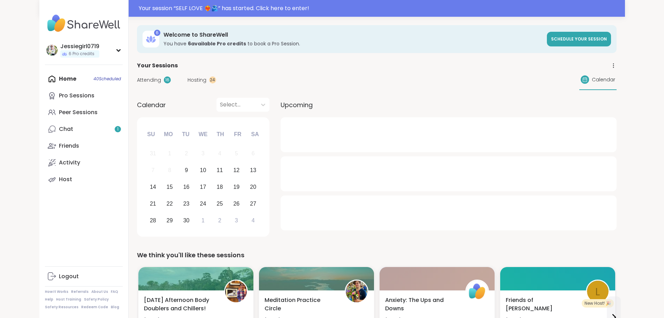
click at [137, 78] on span "Attending" at bounding box center [149, 79] width 24 height 7
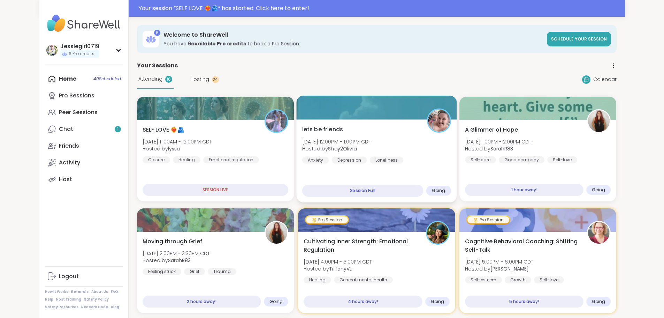
click at [148, 126] on div "SELF LOVE ❤️‍🔥🫂 [DATE] 11:00AM - 12:00PM CDT Hosted by lyssa Closure Healing Em…" at bounding box center [216, 145] width 146 height 38
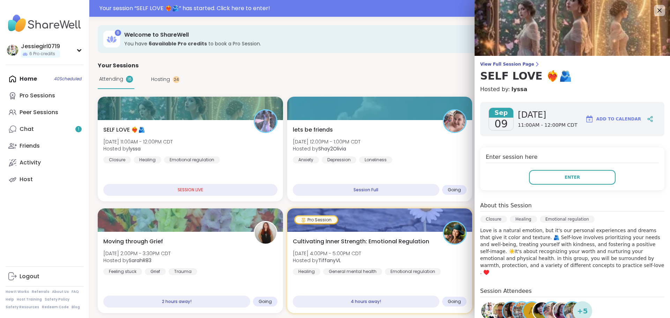
click at [590, 185] on div "Enter session here Enter" at bounding box center [572, 168] width 184 height 43
click at [587, 170] on button "Enter" at bounding box center [572, 177] width 86 height 15
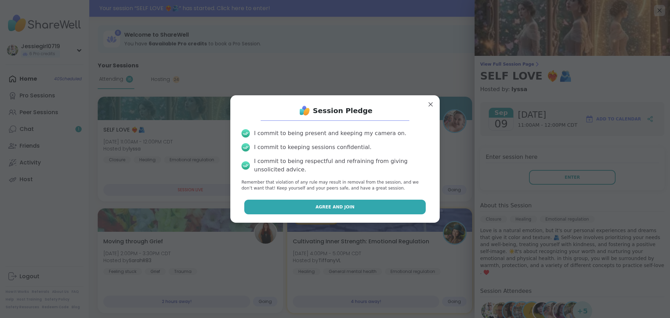
click at [370, 207] on button "Agree and Join" at bounding box center [335, 206] width 182 height 15
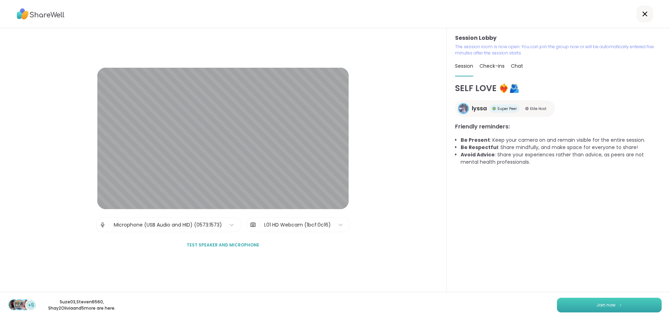
click at [611, 308] on button "Join now" at bounding box center [609, 304] width 105 height 15
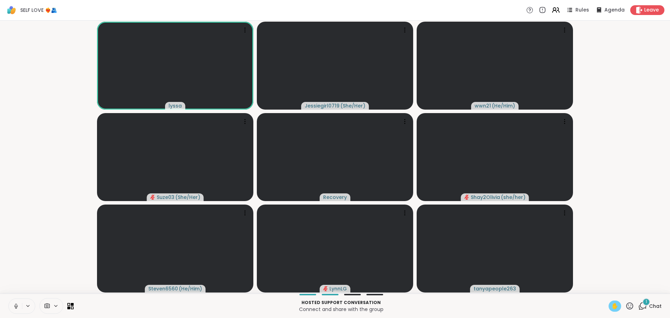
click at [611, 306] on span "✋" at bounding box center [614, 306] width 7 height 8
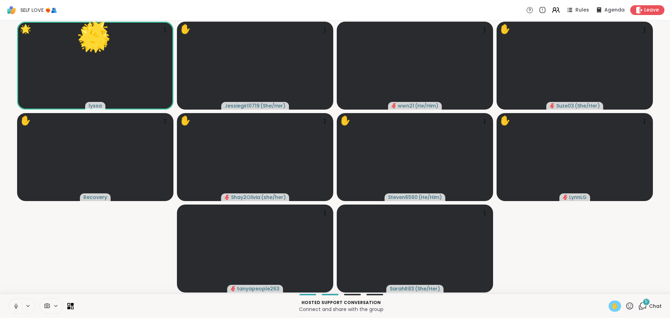
click at [608, 303] on div "✋" at bounding box center [614, 305] width 13 height 11
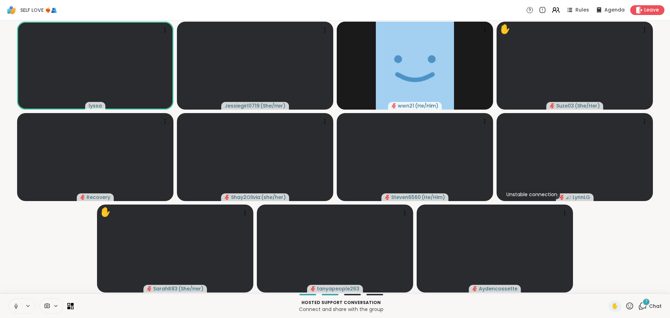
click at [626, 303] on icon at bounding box center [629, 305] width 7 height 7
click at [621, 286] on span "👍" at bounding box center [624, 287] width 7 height 8
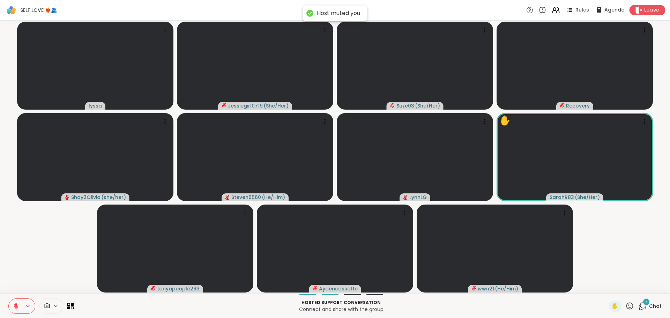
click at [655, 8] on div "Leave" at bounding box center [647, 10] width 36 height 10
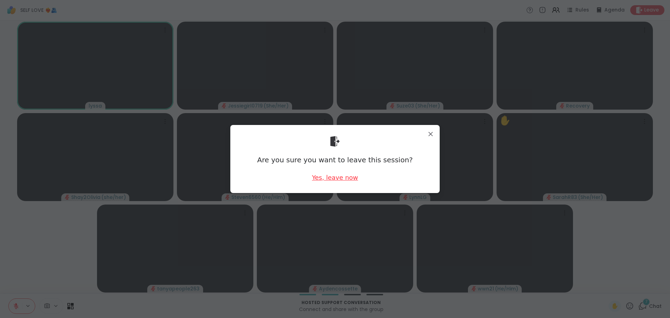
click at [348, 175] on div "Yes, leave now" at bounding box center [335, 177] width 46 height 9
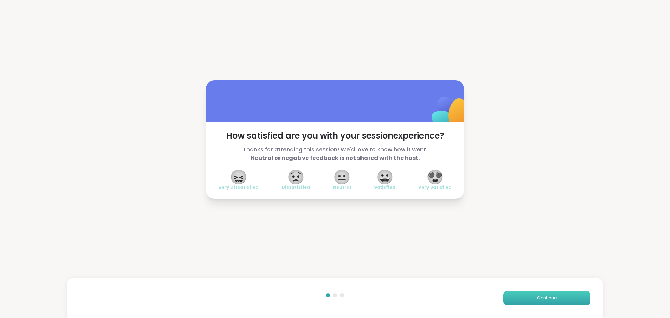
click at [585, 295] on button "Continue" at bounding box center [546, 298] width 87 height 15
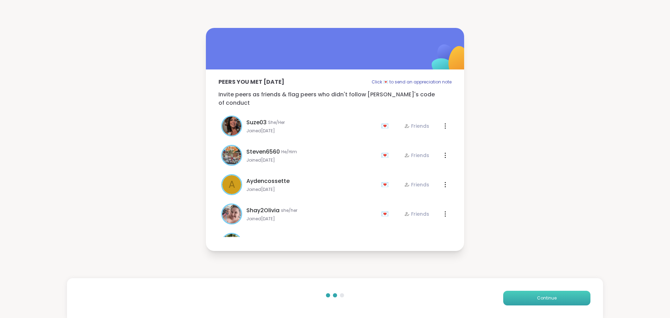
click at [585, 295] on button "Continue" at bounding box center [546, 298] width 87 height 15
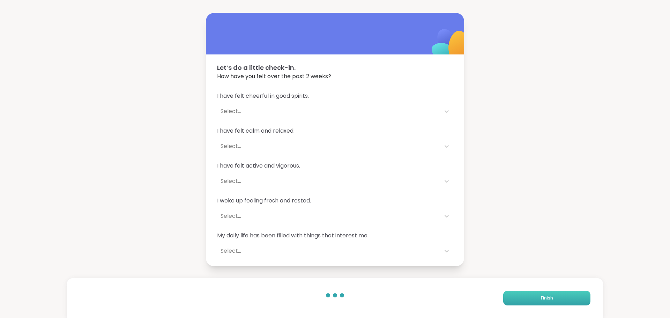
click at [545, 293] on button "Finish" at bounding box center [546, 298] width 87 height 15
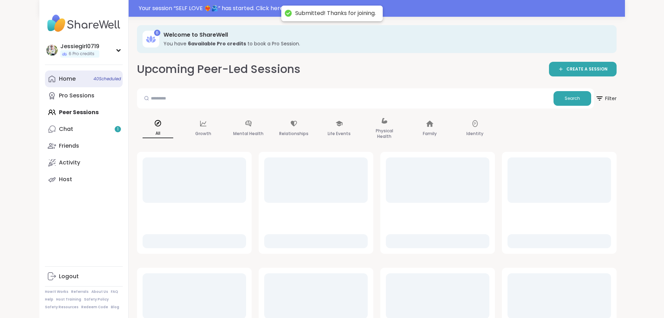
click at [59, 77] on div "Home 40 Scheduled" at bounding box center [67, 79] width 17 height 8
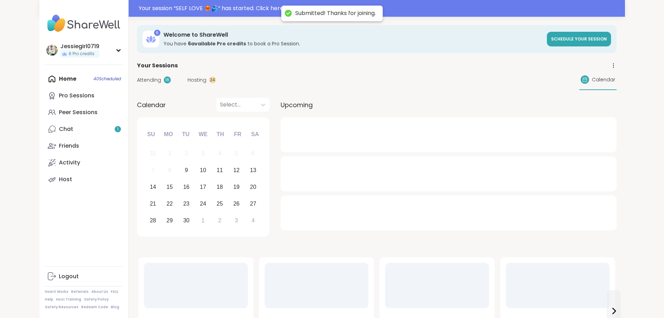
click at [137, 81] on div "Attending 16" at bounding box center [154, 79] width 34 height 7
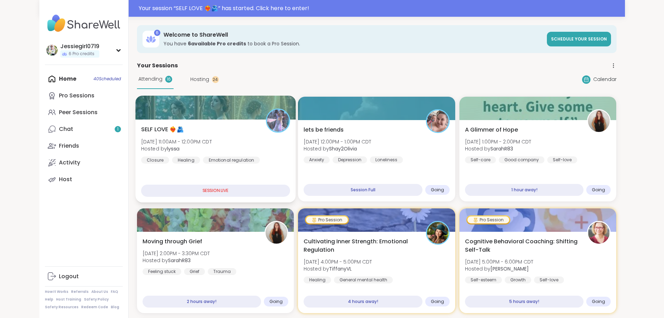
click at [160, 152] on div "SELF LOVE ❤️‍🔥🫂 [DATE] 11:00AM - 12:00PM CDT Hosted by lyssa Closure Healing Em…" at bounding box center [215, 144] width 149 height 38
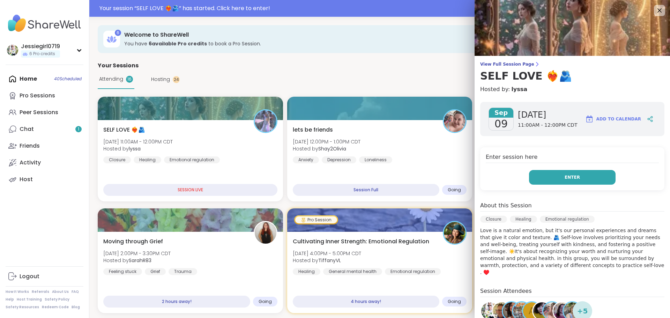
click at [570, 179] on span "Enter" at bounding box center [571, 177] width 15 height 6
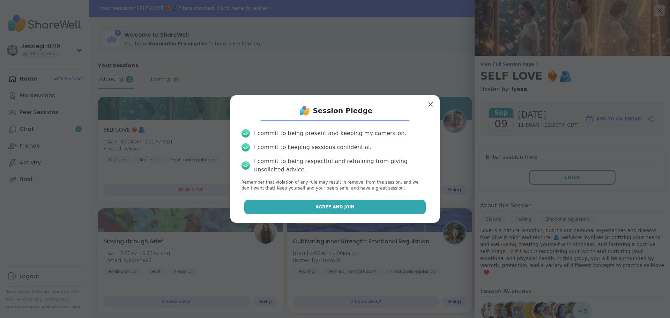
click at [380, 211] on button "Agree and Join" at bounding box center [335, 206] width 182 height 15
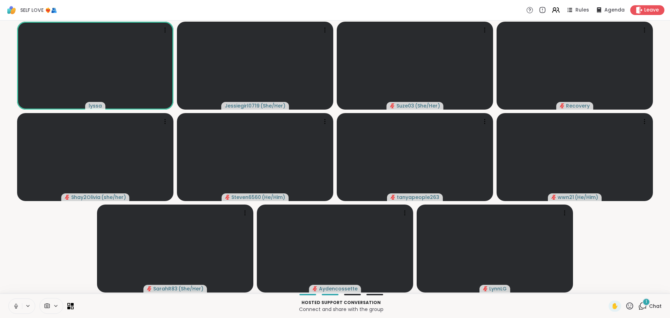
click at [642, 305] on div "1" at bounding box center [646, 302] width 8 height 8
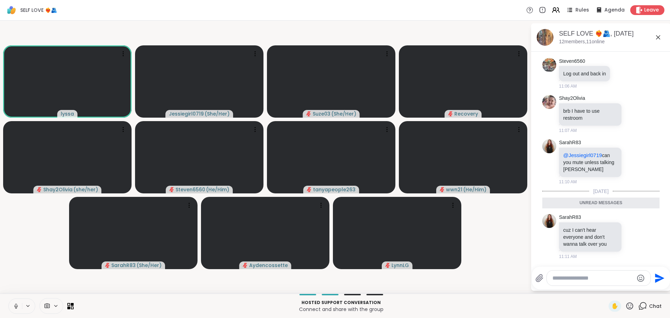
scroll to position [225, 0]
click at [18, 307] on icon at bounding box center [16, 306] width 6 height 6
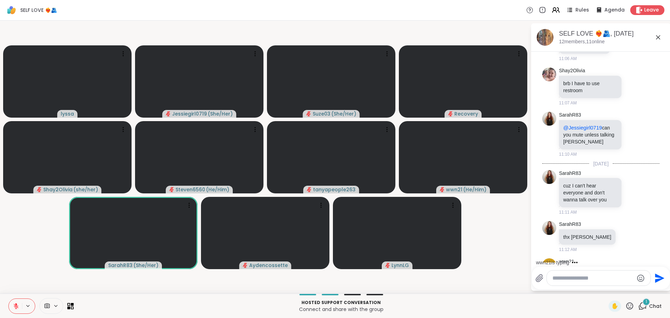
scroll to position [303, 0]
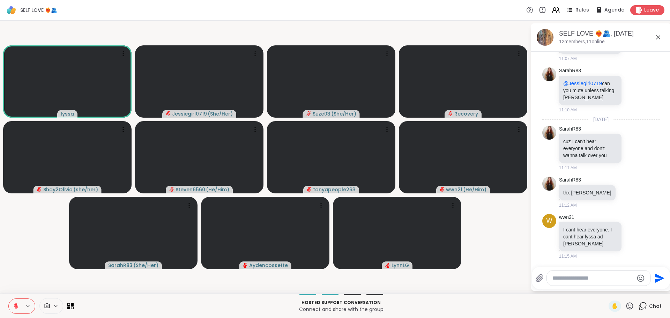
click at [575, 281] on textarea "Type your message" at bounding box center [592, 277] width 81 height 7
click at [573, 276] on textarea "Type your message" at bounding box center [592, 277] width 81 height 7
click at [573, 278] on textarea "Type your message" at bounding box center [592, 277] width 81 height 7
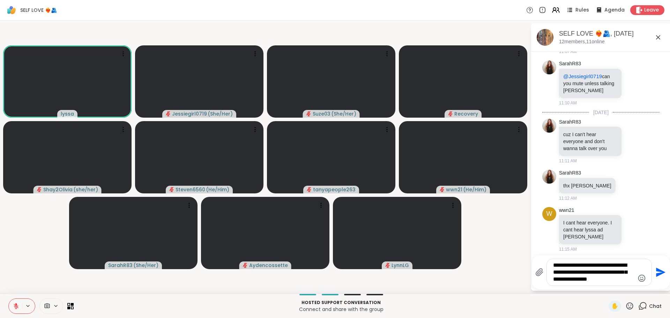
type textarea "**********"
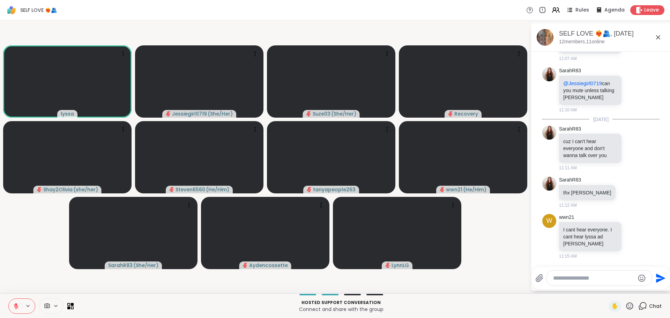
scroll to position [368, 0]
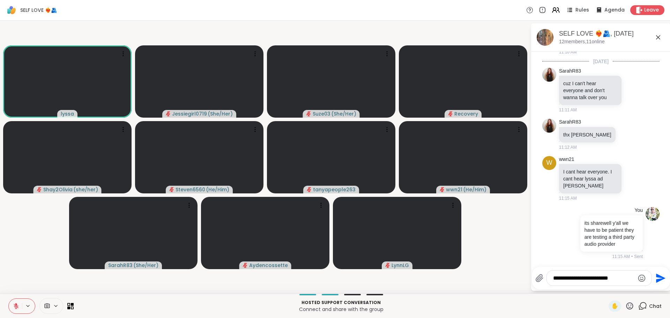
type textarea "**********"
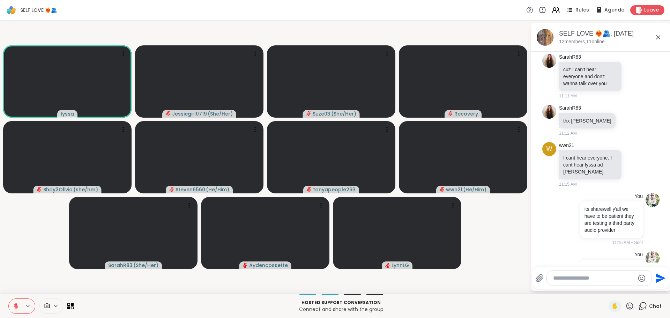
scroll to position [412, 0]
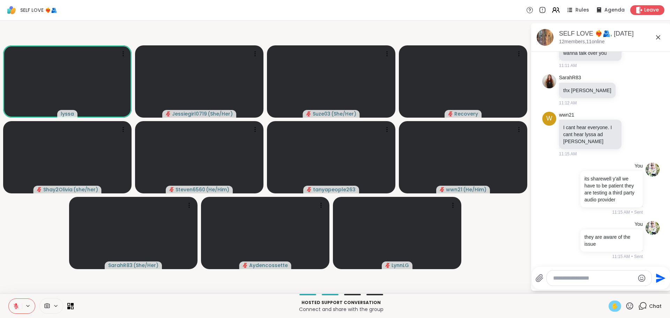
click at [611, 304] on span "✋" at bounding box center [614, 306] width 7 height 8
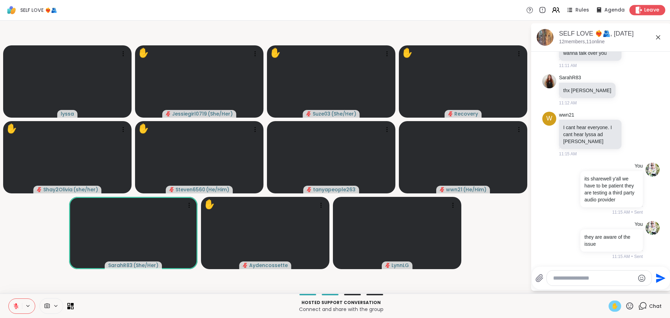
click at [646, 10] on span "Leave" at bounding box center [651, 10] width 15 height 7
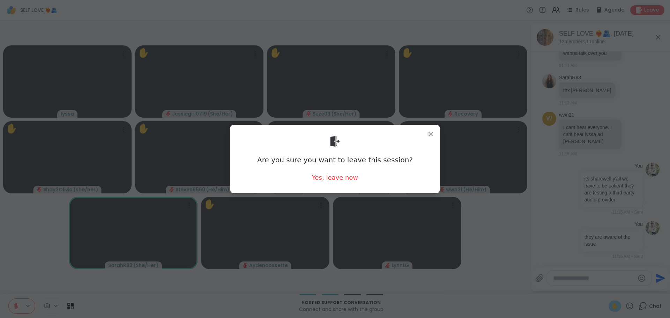
click at [423, 128] on div "Are you sure you want to leave this session? Yes, leave now" at bounding box center [334, 159] width 209 height 68
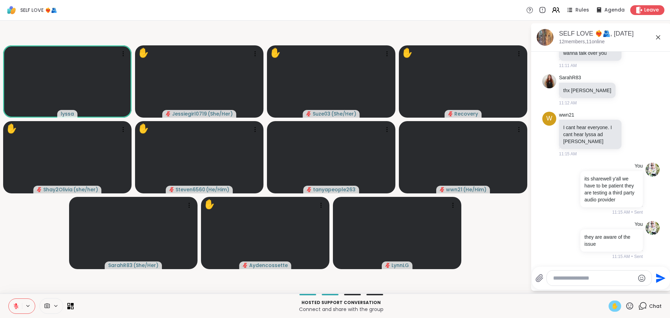
click at [574, 276] on textarea "Type your message" at bounding box center [593, 277] width 81 height 7
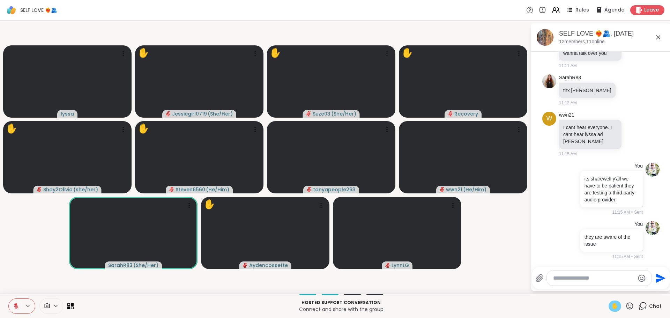
click at [570, 278] on textarea "Type your message" at bounding box center [593, 277] width 81 height 7
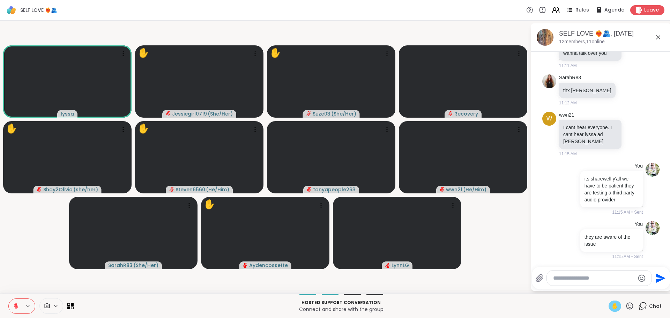
click at [581, 278] on textarea "Type your message" at bounding box center [593, 277] width 81 height 7
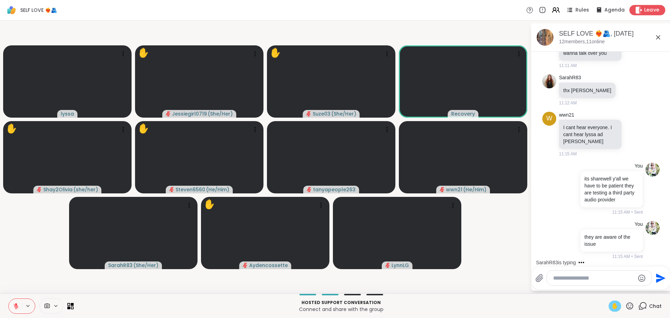
click at [644, 12] on span "Leave" at bounding box center [651, 10] width 15 height 7
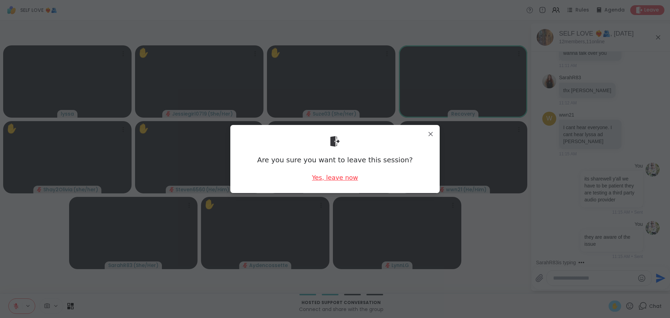
click at [334, 178] on div "Yes, leave now" at bounding box center [335, 177] width 46 height 9
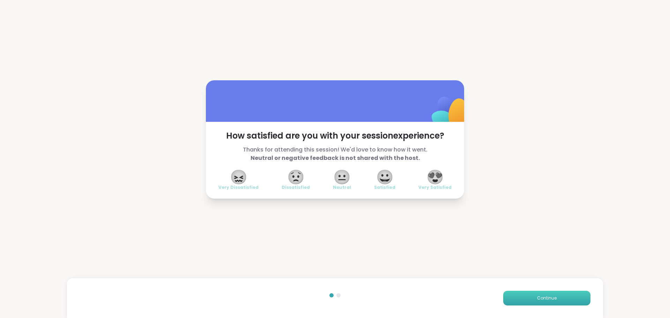
click at [537, 299] on span "Continue" at bounding box center [547, 298] width 20 height 6
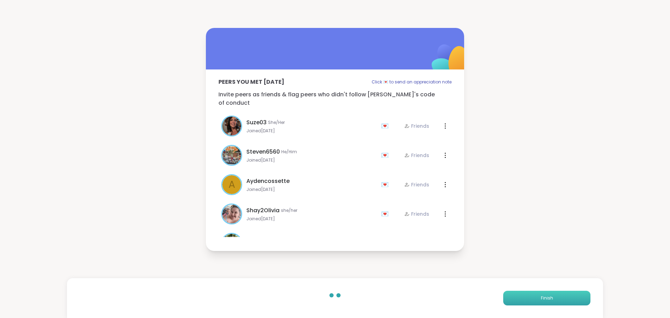
click at [535, 299] on button "Finish" at bounding box center [546, 298] width 87 height 15
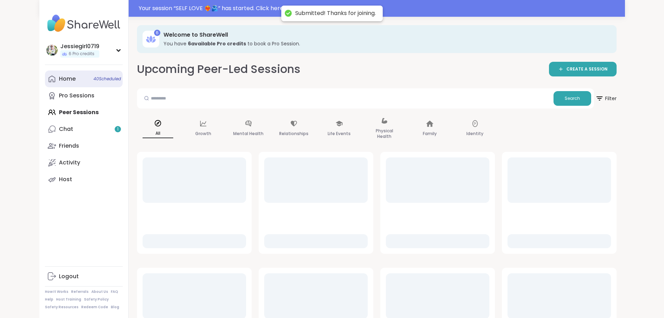
click at [45, 82] on link "Home 40 Scheduled" at bounding box center [84, 78] width 78 height 17
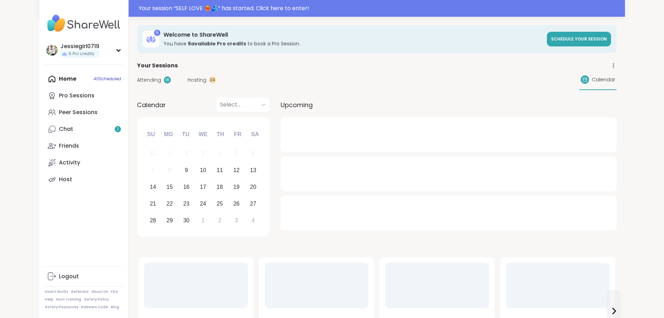
click at [137, 89] on div "Attending 16 Hosting 24 Calendar" at bounding box center [377, 80] width 480 height 20
click at [137, 81] on span "Attending" at bounding box center [149, 79] width 24 height 7
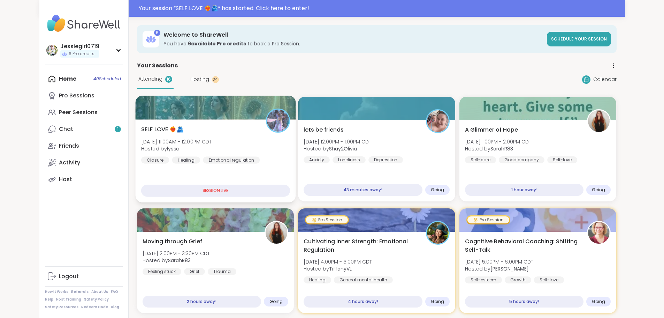
click at [137, 118] on div at bounding box center [215, 108] width 160 height 24
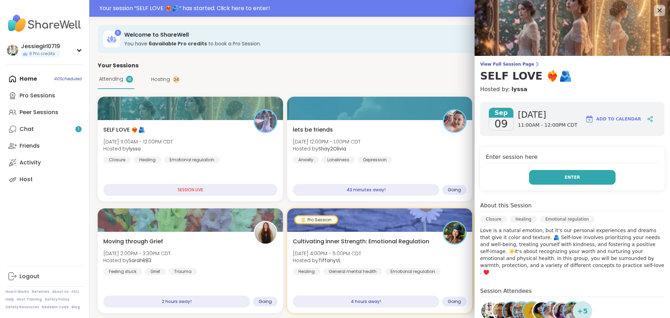
click at [583, 174] on button "Enter" at bounding box center [572, 177] width 86 height 15
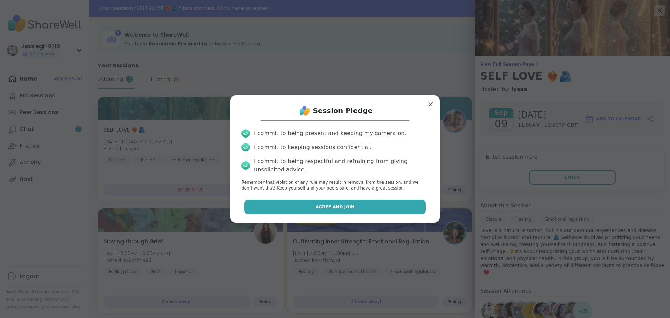
click at [331, 204] on span "Agree and Join" at bounding box center [334, 207] width 39 height 6
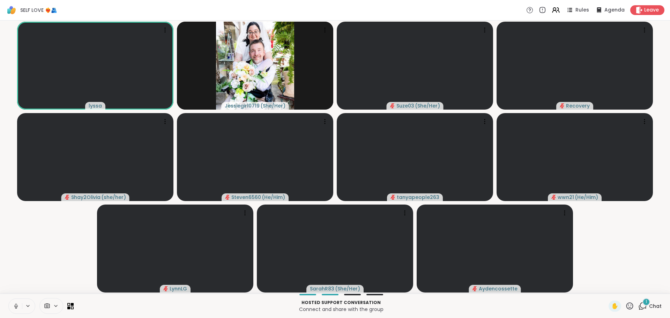
click at [642, 303] on div "1" at bounding box center [646, 302] width 8 height 8
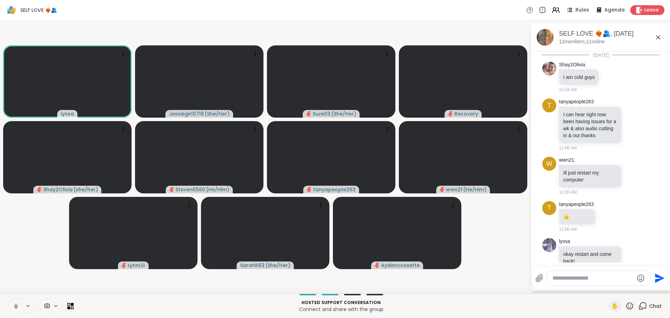
scroll to position [487, 0]
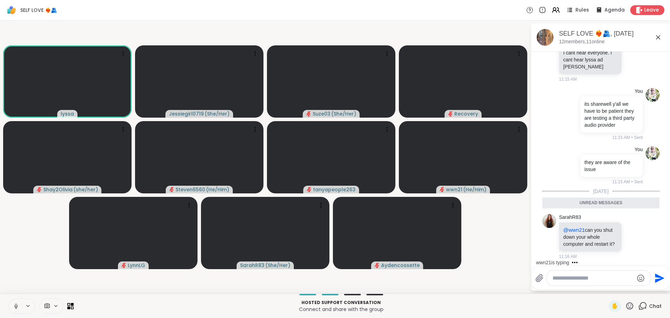
click at [570, 279] on textarea "Type your message" at bounding box center [592, 277] width 81 height 7
click at [570, 280] on textarea "Type your message" at bounding box center [592, 277] width 81 height 7
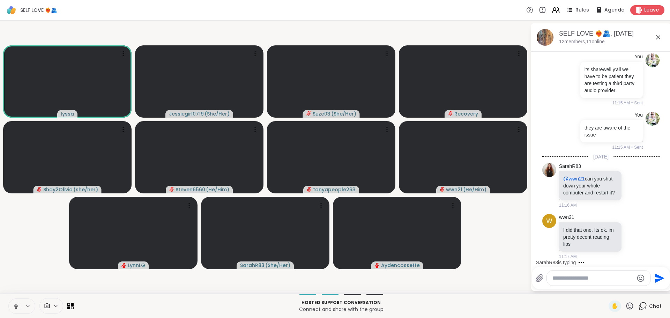
click at [570, 281] on textarea "Type your message" at bounding box center [592, 277] width 81 height 7
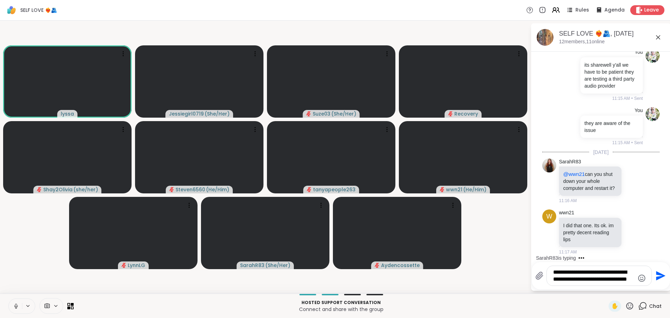
scroll to position [533, 0]
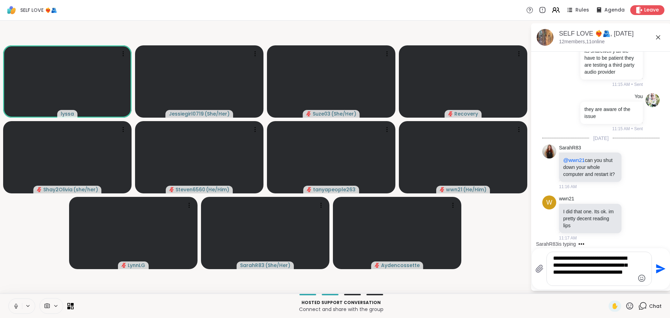
type textarea "**********"
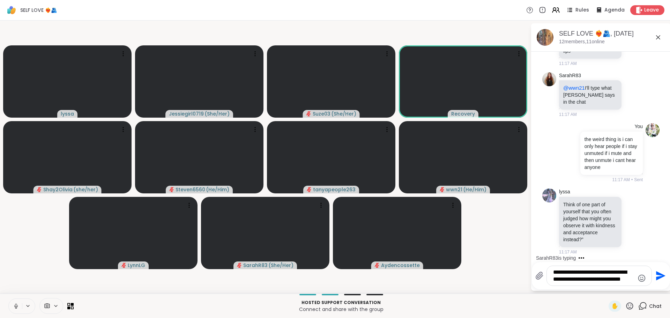
scroll to position [772, 0]
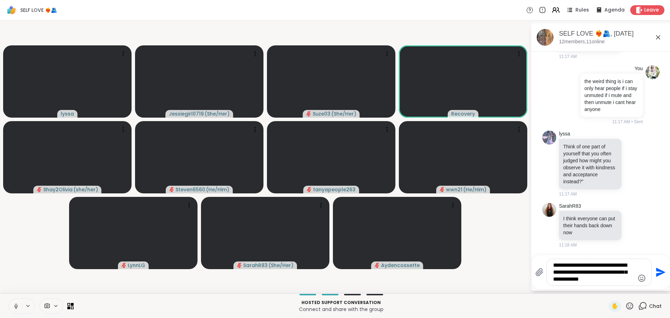
click at [594, 281] on textarea "**********" at bounding box center [593, 272] width 81 height 21
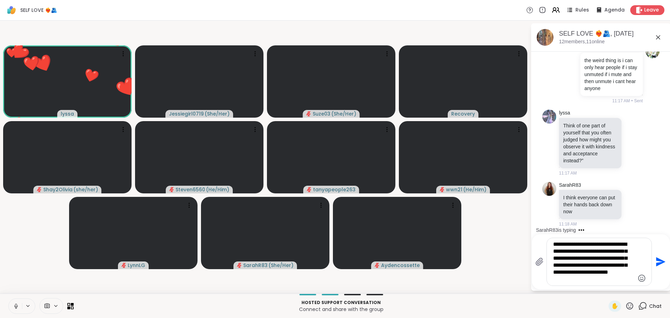
scroll to position [844, 0]
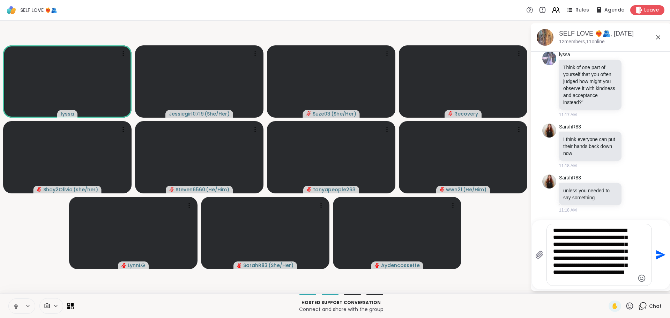
type textarea "**********"
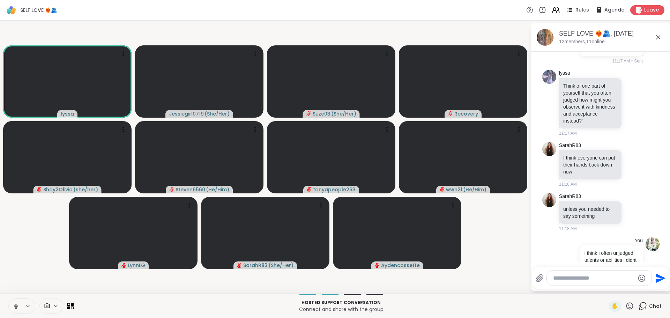
scroll to position [933, 0]
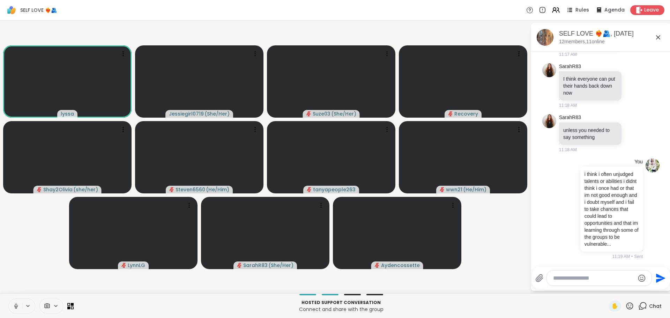
click at [587, 279] on textarea "Type your message" at bounding box center [593, 277] width 81 height 7
click at [573, 204] on div at bounding box center [575, 208] width 6 height 8
click at [580, 215] on icon at bounding box center [583, 218] width 7 height 7
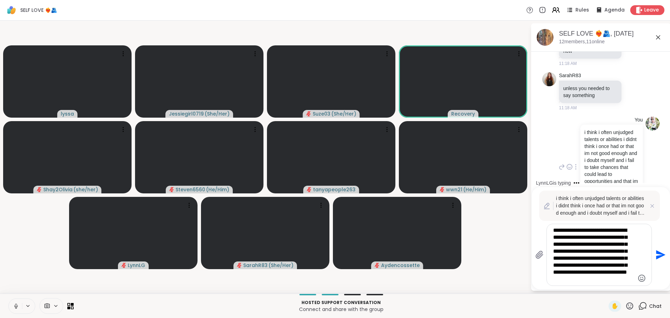
drag, startPoint x: 610, startPoint y: 230, endPoint x: 585, endPoint y: 231, distance: 24.8
click at [585, 231] on textarea "**********" at bounding box center [593, 255] width 81 height 56
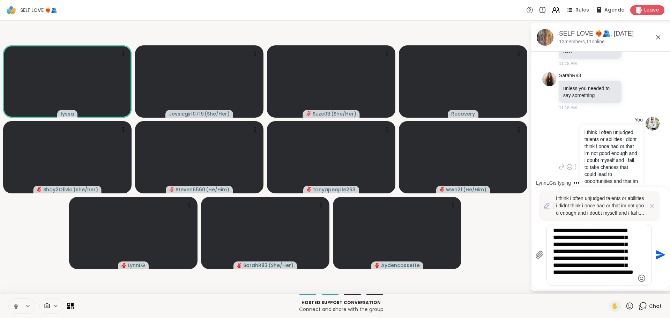
click at [596, 236] on textarea "**********" at bounding box center [593, 255] width 81 height 56
type textarea "**********"
click at [659, 253] on icon "Send" at bounding box center [660, 254] width 9 height 9
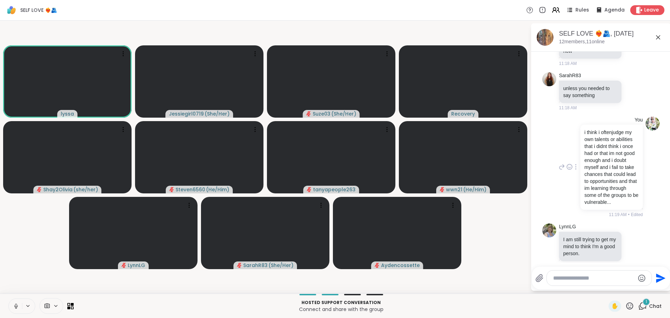
scroll to position [991, 0]
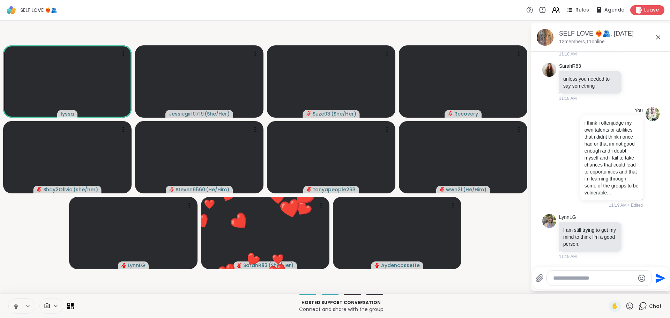
click at [575, 154] on icon at bounding box center [575, 157] width 1 height 6
click at [586, 161] on div at bounding box center [575, 167] width 29 height 13
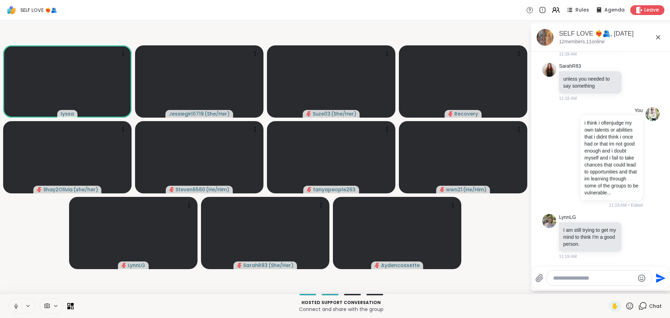
click at [575, 154] on icon at bounding box center [575, 157] width 1 height 6
click at [581, 161] on div at bounding box center [575, 167] width 29 height 13
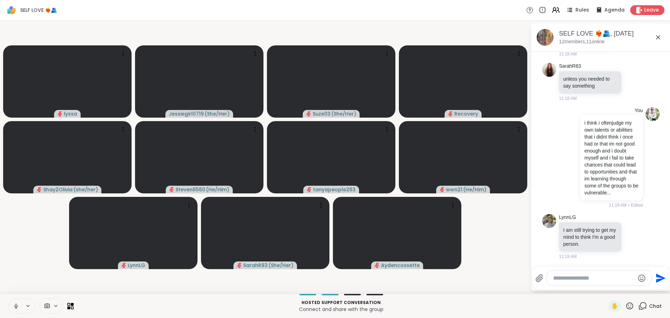
click at [616, 119] on p "i think i oftenjudge my own talents or abilities that i didnt think i once had …" at bounding box center [611, 157] width 54 height 77
click at [575, 154] on icon at bounding box center [575, 157] width 1 height 6
click at [581, 164] on icon at bounding box center [583, 167] width 7 height 7
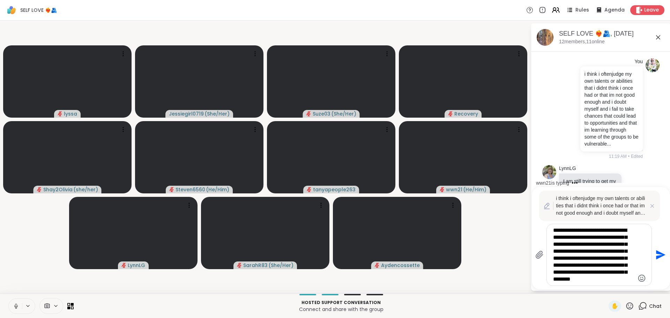
click at [585, 228] on textarea "**********" at bounding box center [593, 255] width 81 height 56
type textarea "**********"
click at [656, 250] on icon "Send" at bounding box center [660, 254] width 9 height 9
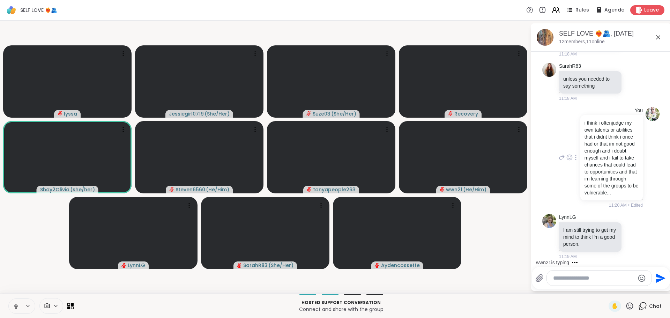
click at [612, 150] on p "i think i oftenjudge my own talents or abilities that i didnt think i once had …" at bounding box center [611, 157] width 54 height 77
click at [575, 154] on icon at bounding box center [575, 157] width 1 height 6
click at [581, 164] on icon at bounding box center [583, 167] width 7 height 7
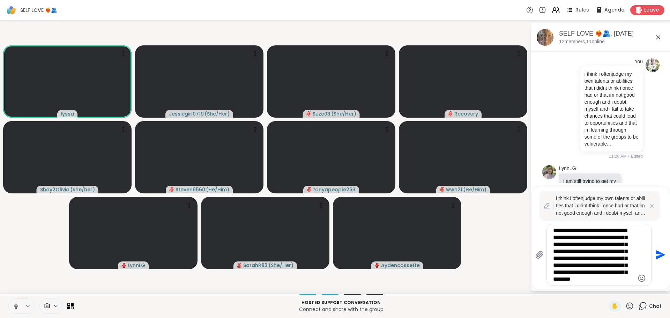
click at [585, 229] on textarea "**********" at bounding box center [593, 255] width 81 height 56
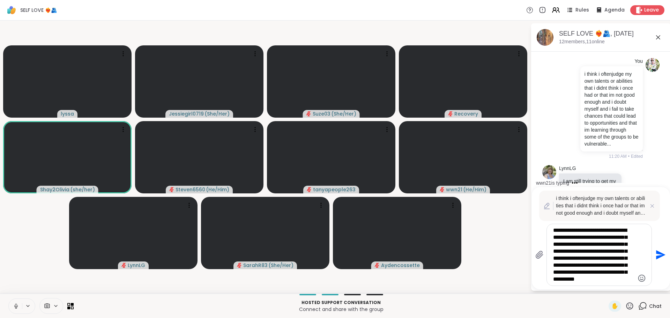
click at [606, 266] on textarea "**********" at bounding box center [593, 255] width 81 height 56
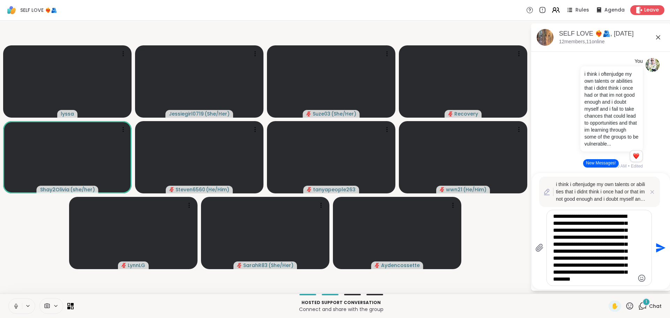
scroll to position [7, 0]
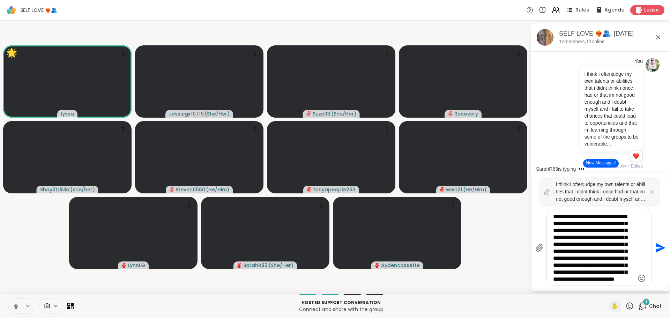
type textarea "**********"
click at [661, 247] on icon "Send" at bounding box center [660, 247] width 9 height 9
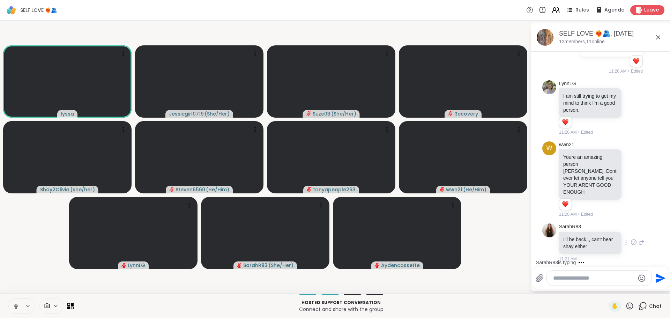
scroll to position [1168, 0]
click at [625, 226] on div "SarahR83 I'll be back,,, can't hear shay either 11:21 AM" at bounding box center [601, 240] width 85 height 39
drag, startPoint x: 625, startPoint y: 226, endPoint x: 631, endPoint y: 225, distance: 5.3
click at [626, 226] on div "SarahR83 I'll be back,,, can't hear shay either 11:21 AM" at bounding box center [601, 240] width 85 height 39
click at [630, 180] on icon at bounding box center [633, 176] width 6 height 7
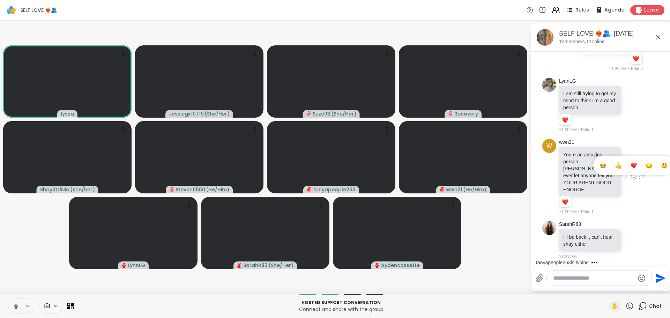
click at [629, 167] on button "Select Reaction: Heart" at bounding box center [633, 165] width 14 height 14
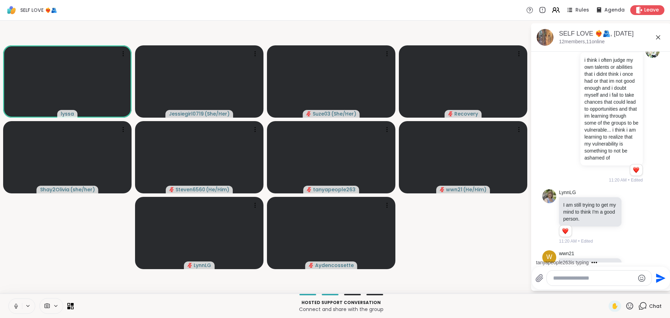
scroll to position [1001, 0]
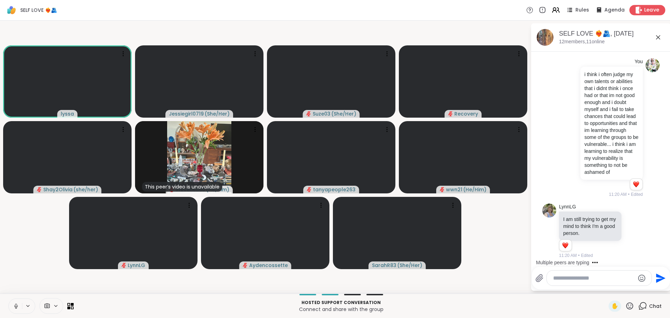
click at [645, 13] on span "Leave" at bounding box center [651, 10] width 15 height 7
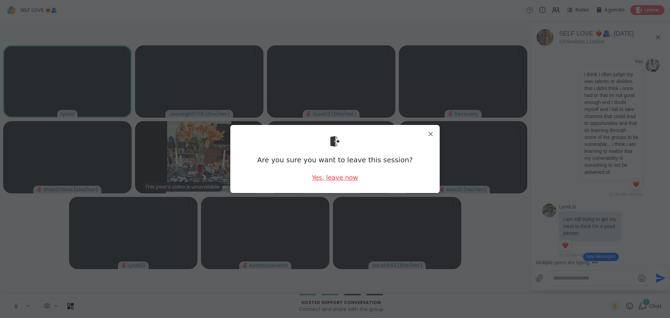
click at [331, 178] on div "Yes, leave now" at bounding box center [335, 177] width 46 height 9
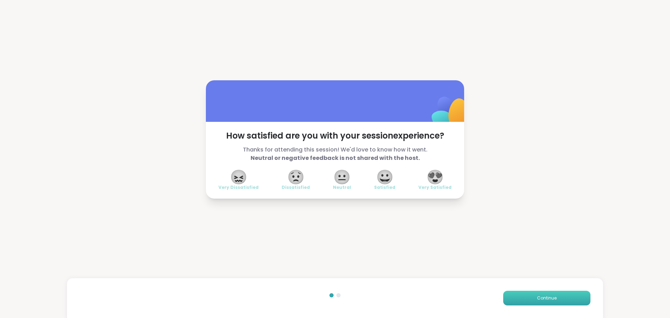
click at [554, 298] on button "Continue" at bounding box center [546, 298] width 87 height 15
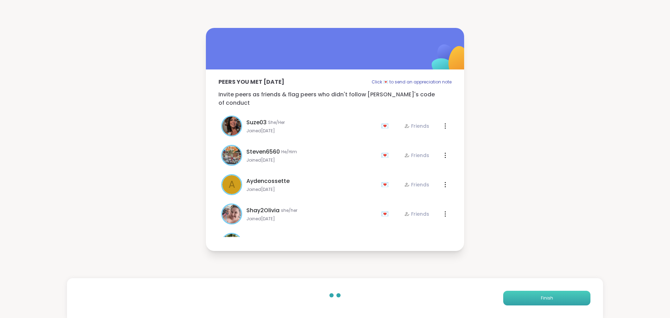
click at [554, 298] on button "Finish" at bounding box center [546, 298] width 87 height 15
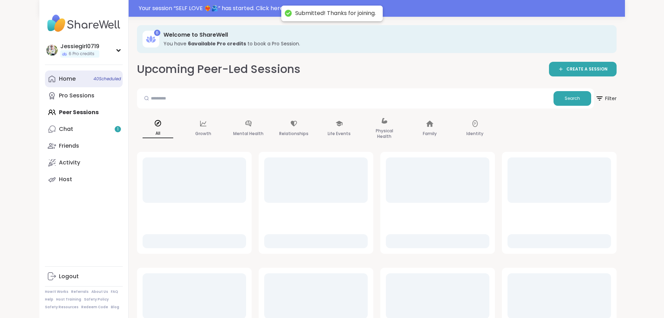
click at [59, 76] on div "Home 40 Scheduled" at bounding box center [67, 79] width 17 height 8
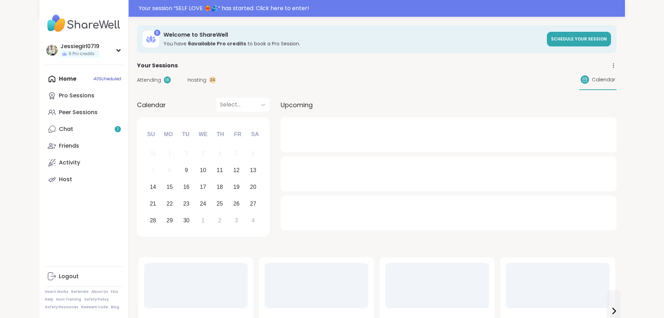
click at [137, 78] on span "Attending" at bounding box center [149, 79] width 24 height 7
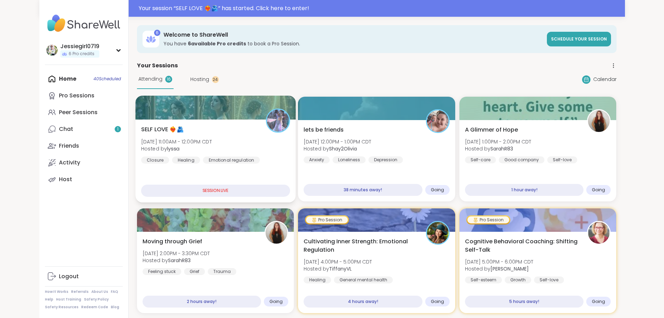
click at [141, 125] on span "SELF LOVE ❤️‍🔥🫂" at bounding box center [162, 129] width 43 height 8
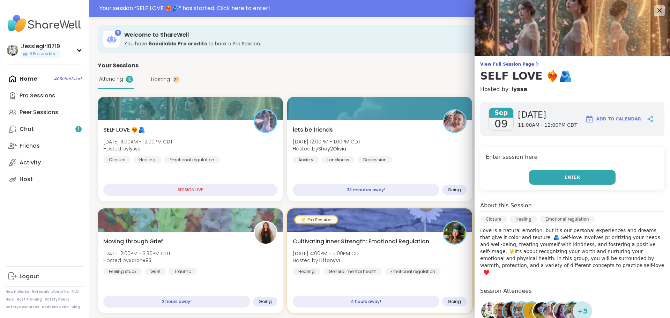
click at [553, 176] on button "Enter" at bounding box center [572, 177] width 86 height 15
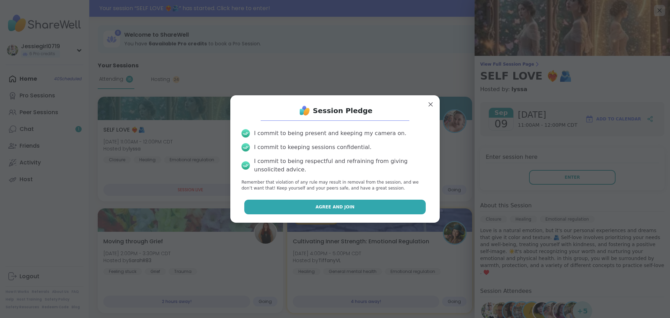
click at [372, 203] on button "Agree and Join" at bounding box center [335, 206] width 182 height 15
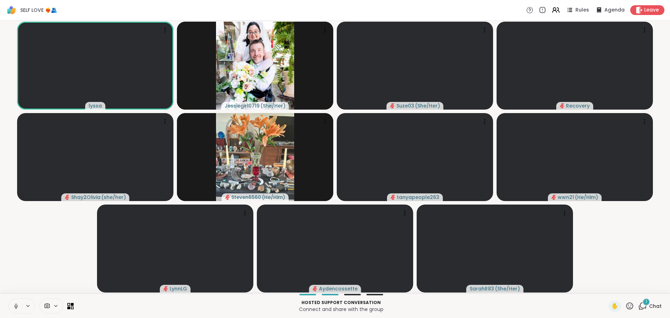
click at [638, 304] on icon at bounding box center [642, 305] width 9 height 9
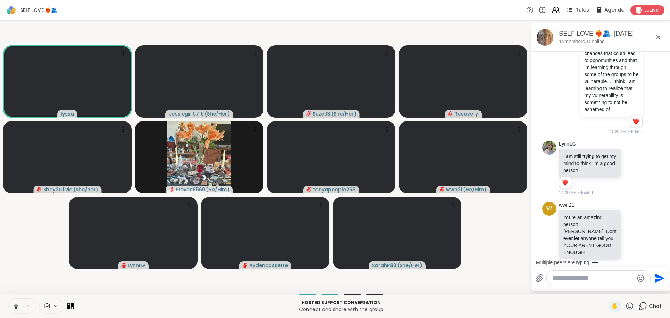
scroll to position [1054, 0]
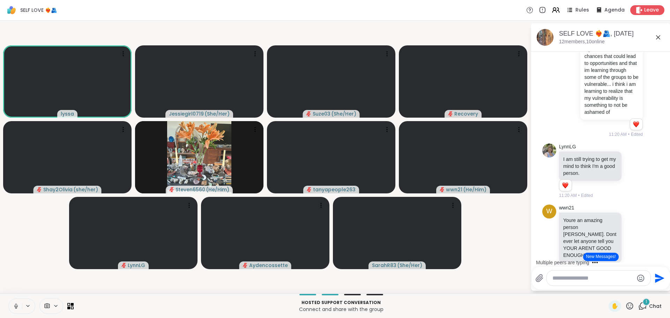
click at [589, 272] on div at bounding box center [598, 277] width 104 height 15
click at [590, 273] on div at bounding box center [598, 277] width 104 height 15
click at [591, 276] on textarea "Type your message" at bounding box center [592, 277] width 81 height 7
click at [580, 261] on span "tanya" at bounding box center [592, 259] width 46 height 7
type textarea "**********"
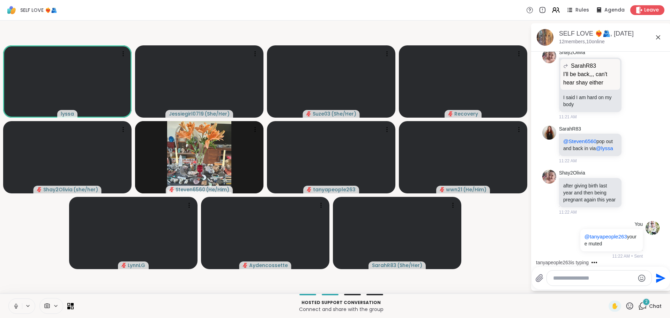
scroll to position [1397, 0]
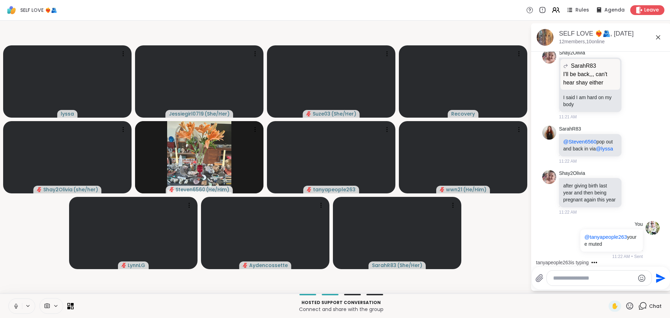
click at [585, 277] on textarea "Type your message" at bounding box center [593, 277] width 81 height 7
click at [584, 277] on textarea "Type your message" at bounding box center [593, 277] width 81 height 7
click at [585, 280] on textarea "Type your message" at bounding box center [593, 277] width 81 height 7
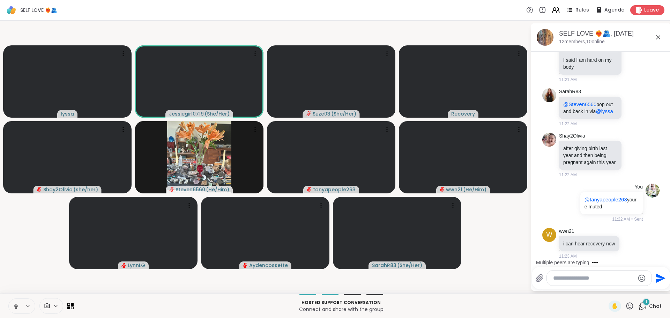
scroll to position [1442, 0]
click at [34, 254] on video-player-container "lyssa Jessiegirl0719 ( She/Her ) Suze03 ( She/Her ) Recovery Shay2Olivia ( she/…" at bounding box center [265, 156] width 522 height 267
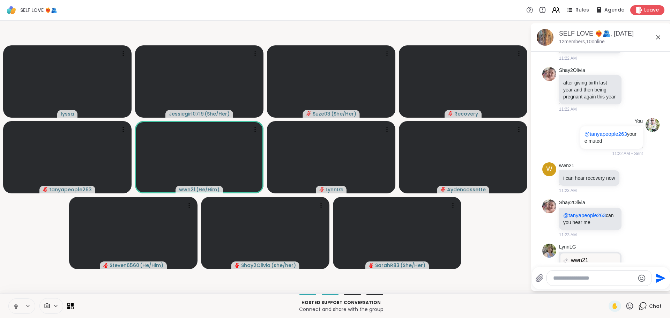
scroll to position [1431, 0]
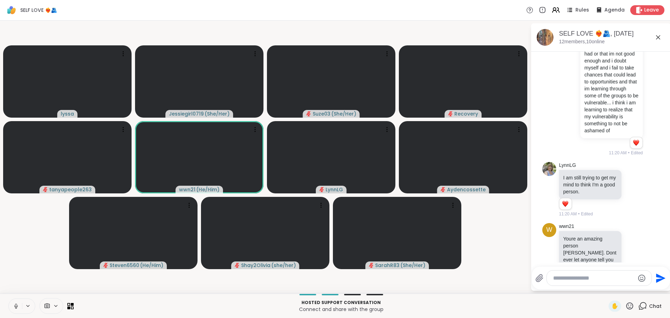
click at [664, 169] on html "SELF LOVE ❤️‍🔥🫂 Rules Agenda Leave lyssa Jessiegirl0719 ( She/Her ) Suze03 ( Sh…" at bounding box center [335, 159] width 670 height 318
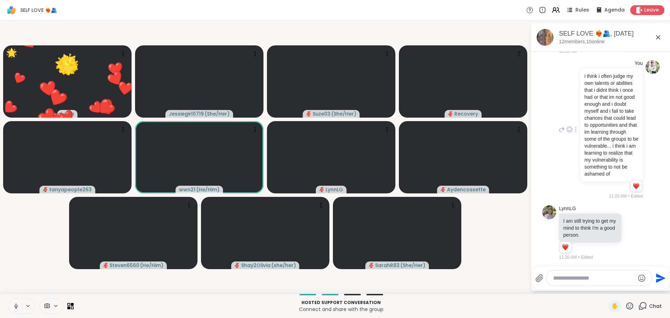
click at [558, 199] on div "You i think i often judge my own talents or abilities that i didnt think i once…" at bounding box center [599, 129] width 85 height 139
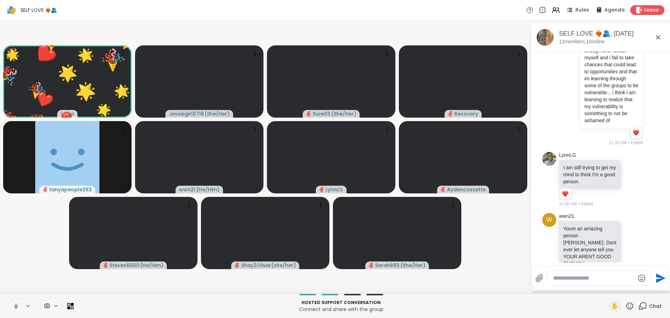
scroll to position [1015, 0]
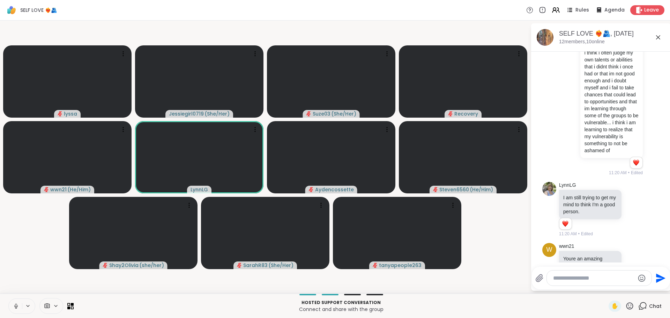
click at [643, 15] on div "SELF LOVE ❤️‍🔥🫂 Rules Agenda Leave" at bounding box center [335, 10] width 670 height 21
click at [644, 12] on span "Leave" at bounding box center [651, 10] width 15 height 7
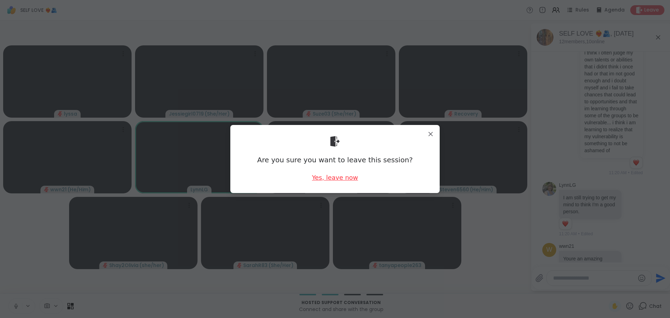
click at [329, 182] on div "Are you sure you want to leave this session? Yes, leave now" at bounding box center [335, 158] width 198 height 57
click at [329, 181] on div "Yes, leave now" at bounding box center [335, 177] width 46 height 9
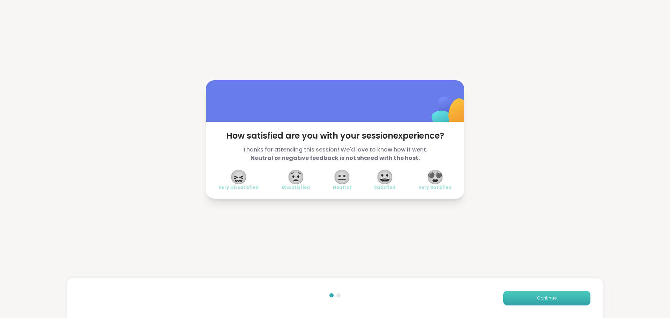
click at [520, 296] on button "Continue" at bounding box center [546, 298] width 87 height 15
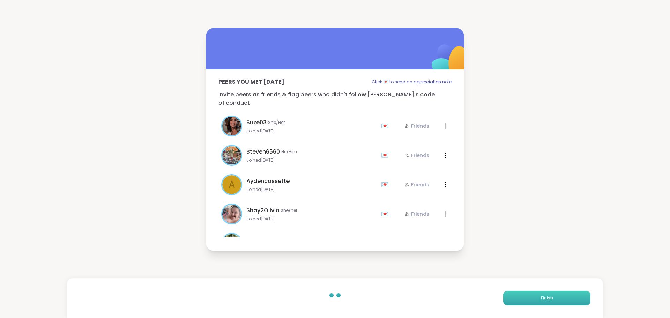
click at [520, 296] on button "Finish" at bounding box center [546, 298] width 87 height 15
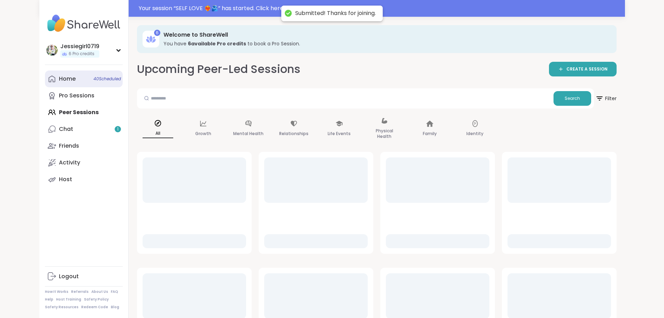
click at [45, 80] on link "Home 40 Scheduled" at bounding box center [84, 78] width 78 height 17
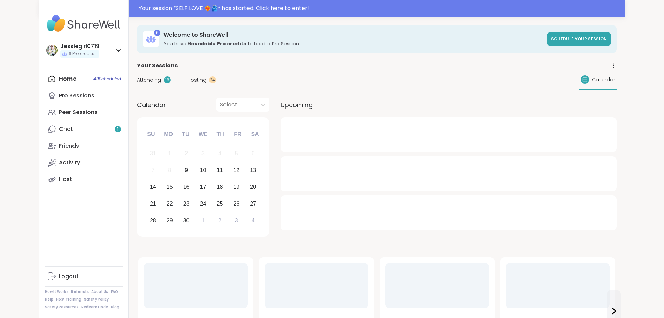
click at [137, 81] on span "Attending" at bounding box center [149, 79] width 24 height 7
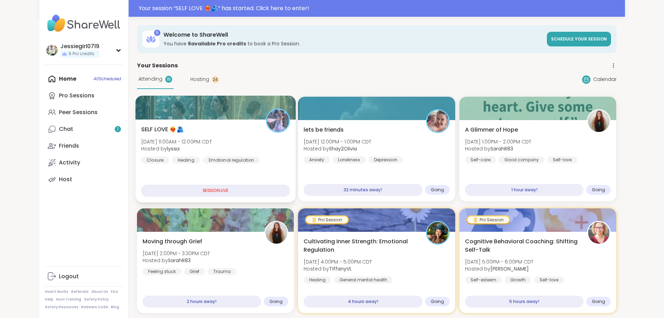
click at [145, 127] on span "SELF LOVE ❤️‍🔥🫂" at bounding box center [162, 129] width 43 height 8
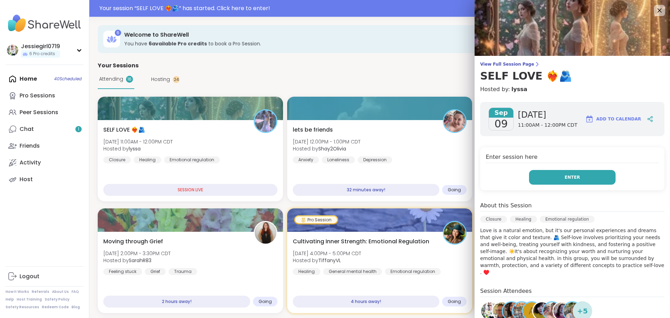
click at [586, 173] on button "Enter" at bounding box center [572, 177] width 86 height 15
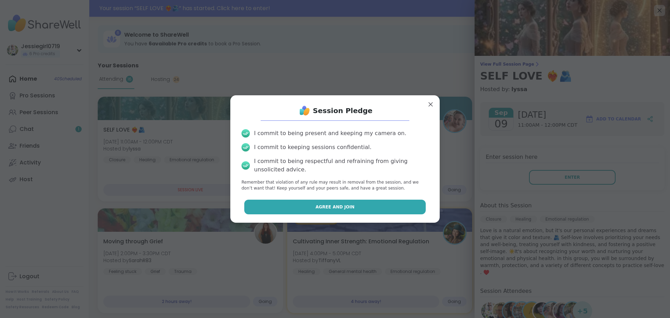
click at [402, 204] on button "Agree and Join" at bounding box center [335, 206] width 182 height 15
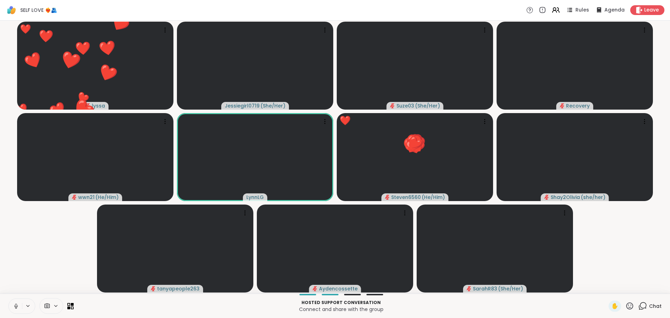
click at [639, 306] on icon at bounding box center [642, 305] width 9 height 9
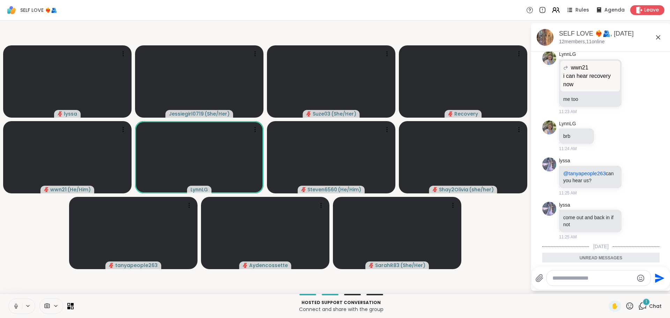
scroll to position [1725, 0]
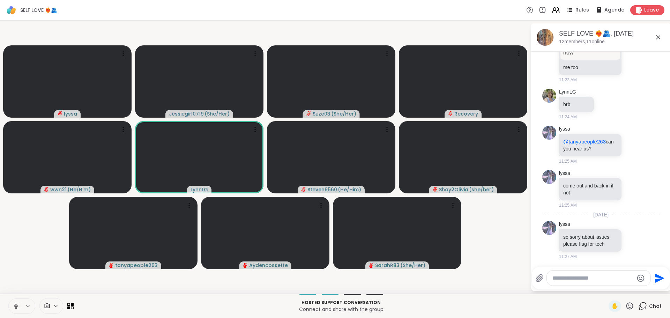
click at [595, 280] on textarea "Type your message" at bounding box center [592, 277] width 81 height 7
click at [538, 12] on icon at bounding box center [542, 10] width 8 height 8
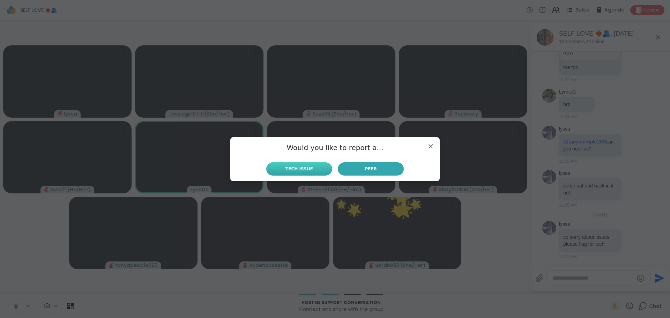
click at [314, 168] on button "Tech Issue" at bounding box center [299, 168] width 66 height 13
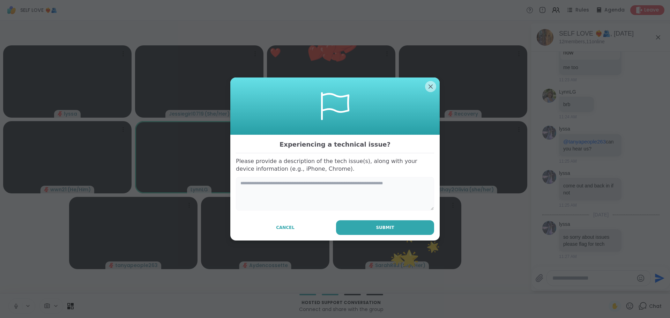
click at [324, 196] on textarea at bounding box center [335, 193] width 198 height 33
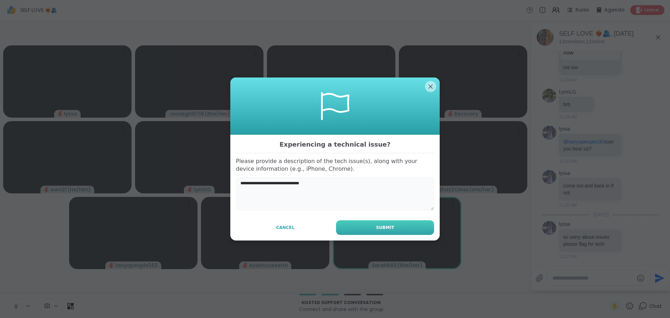
type textarea "**********"
click at [365, 226] on button "Submit" at bounding box center [385, 227] width 98 height 15
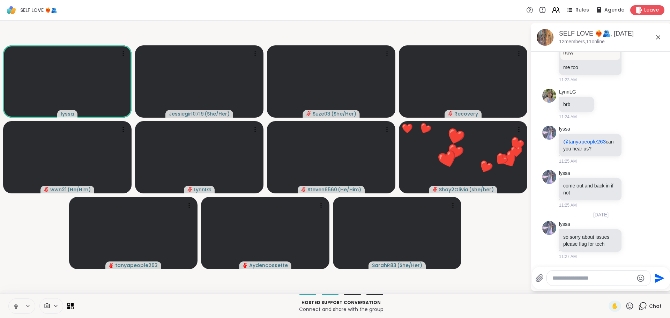
click at [578, 281] on textarea "Type your message" at bounding box center [592, 277] width 81 height 7
click at [538, 11] on icon at bounding box center [542, 10] width 8 height 8
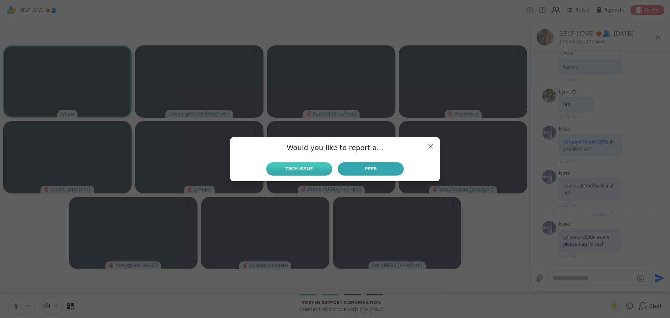
click at [304, 167] on span "Tech Issue" at bounding box center [299, 169] width 28 height 6
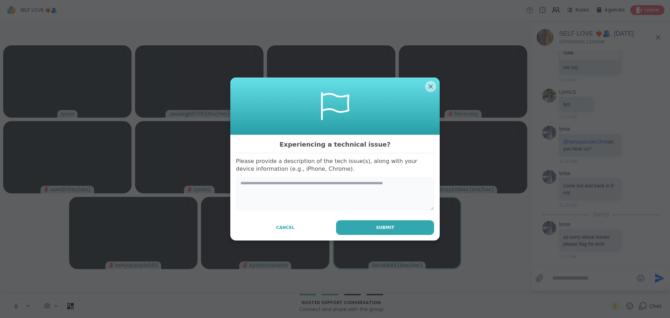
click at [311, 188] on textarea at bounding box center [335, 193] width 198 height 33
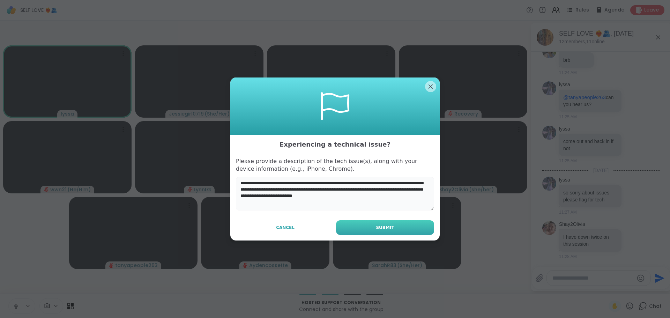
type textarea "**********"
click at [350, 228] on button "Submit" at bounding box center [385, 227] width 98 height 15
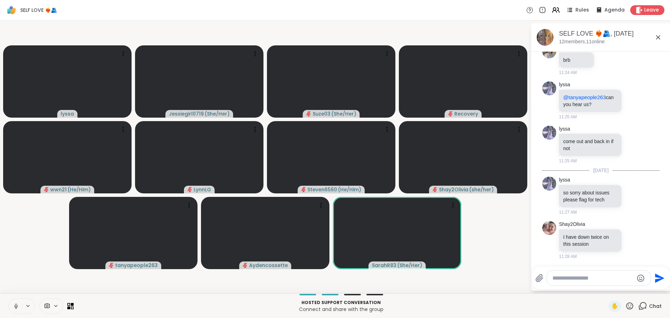
scroll to position [1737, 0]
click at [630, 199] on icon at bounding box center [633, 195] width 6 height 7
click at [630, 188] on div "Select Reaction: Heart" at bounding box center [633, 184] width 6 height 6
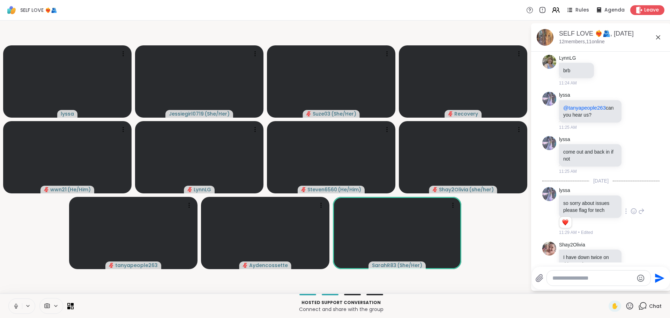
scroll to position [1779, 0]
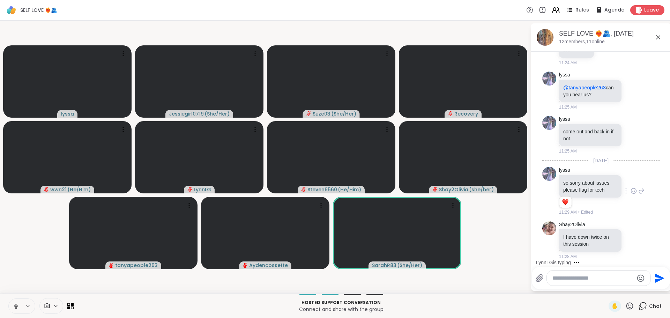
click at [577, 280] on textarea "Type your message" at bounding box center [592, 277] width 81 height 7
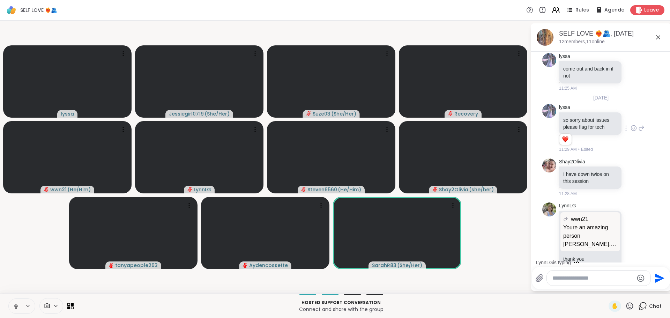
scroll to position [1856, 0]
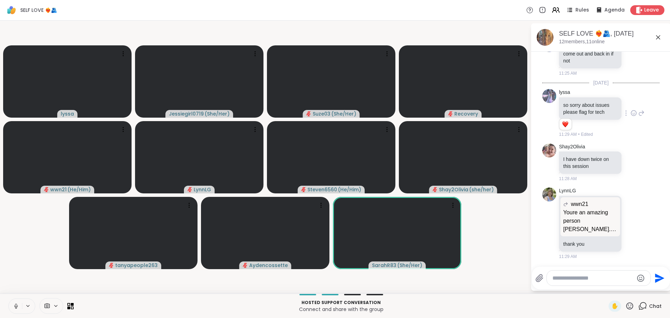
click at [610, 280] on textarea "Type your message" at bounding box center [592, 277] width 81 height 7
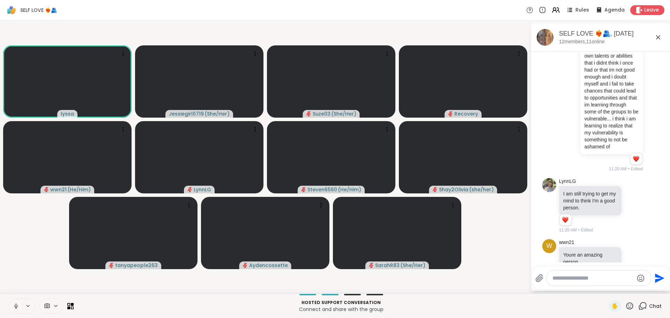
scroll to position [1030, 0]
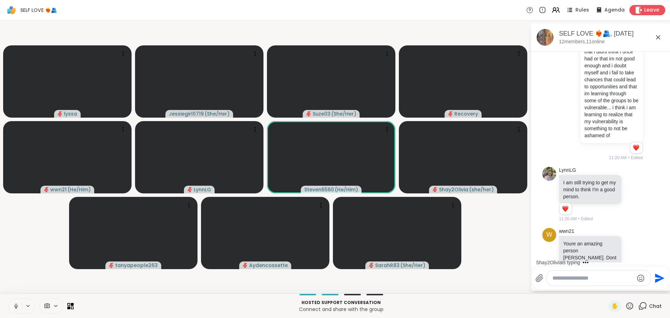
click at [650, 11] on span "Leave" at bounding box center [651, 10] width 15 height 7
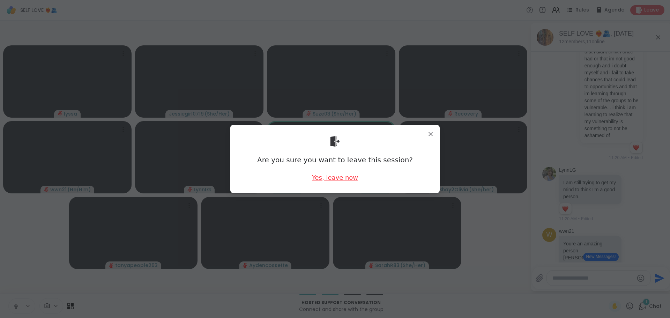
click at [341, 174] on div "Yes, leave now" at bounding box center [335, 177] width 46 height 9
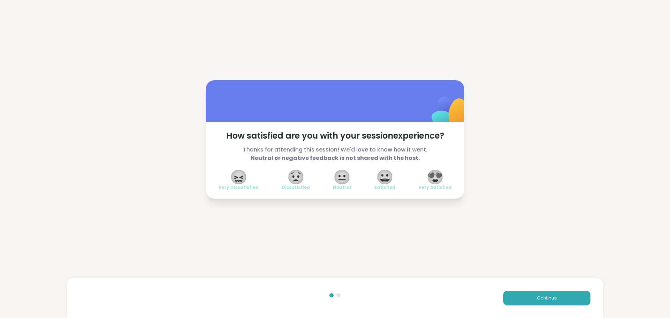
click at [545, 287] on div "Continue" at bounding box center [335, 298] width 536 height 40
click at [545, 295] on span "Continue" at bounding box center [547, 298] width 20 height 6
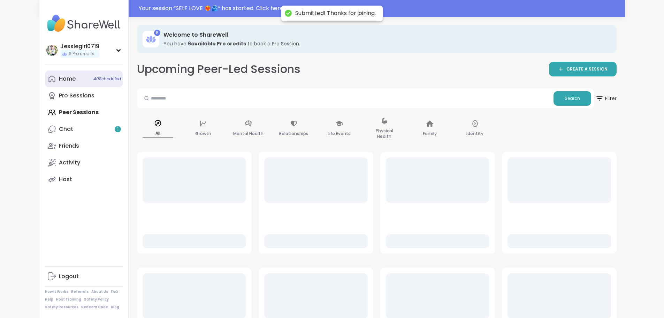
click at [59, 81] on div "Home 40 Scheduled" at bounding box center [67, 79] width 17 height 8
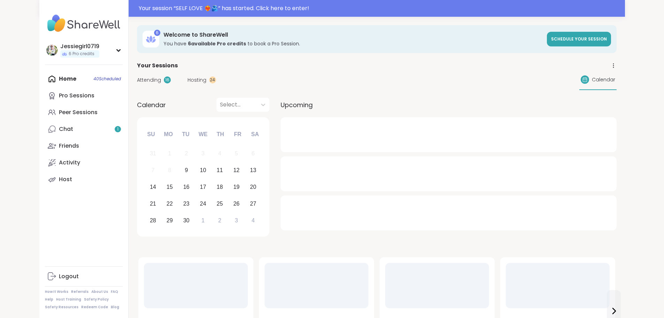
click at [137, 84] on div "Attending 16 Hosting 24 Calendar" at bounding box center [377, 80] width 480 height 20
click at [137, 79] on span "Attending" at bounding box center [149, 79] width 24 height 7
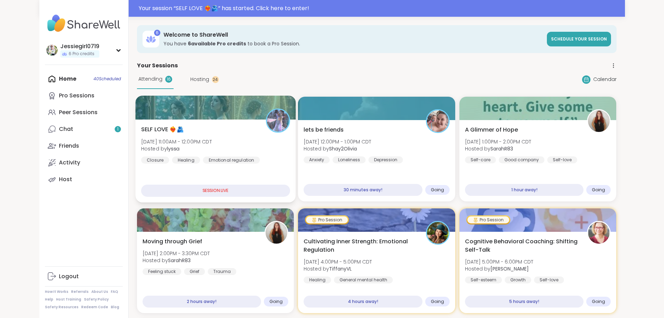
click at [168, 133] on div "SELF LOVE ❤️‍🔥🫂 Tue, Sep 09 | 11:00AM - 12:00PM CDT Hosted by lyssa Closure Hea…" at bounding box center [215, 144] width 149 height 38
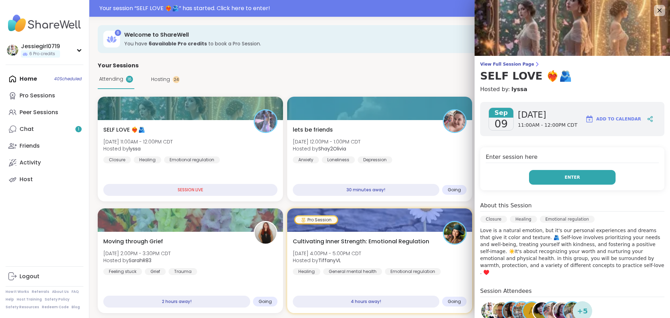
click at [572, 180] on button "Enter" at bounding box center [572, 177] width 86 height 15
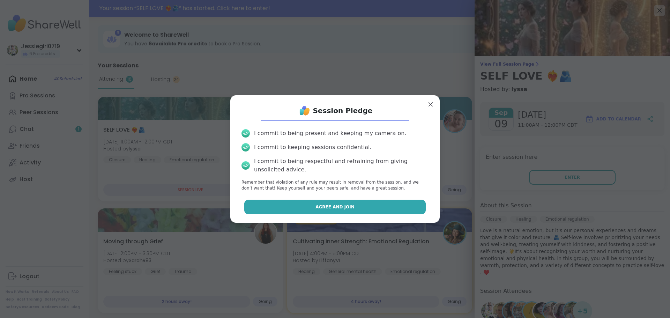
click at [315, 207] on span "Agree and Join" at bounding box center [334, 207] width 39 height 6
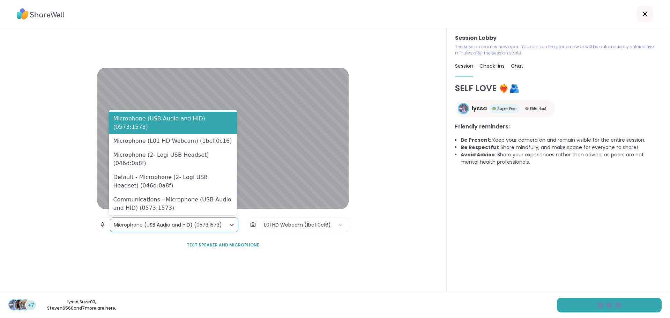
click at [126, 221] on div "Microphone (USB Audio and HID) (0573:1573)" at bounding box center [168, 224] width 108 height 7
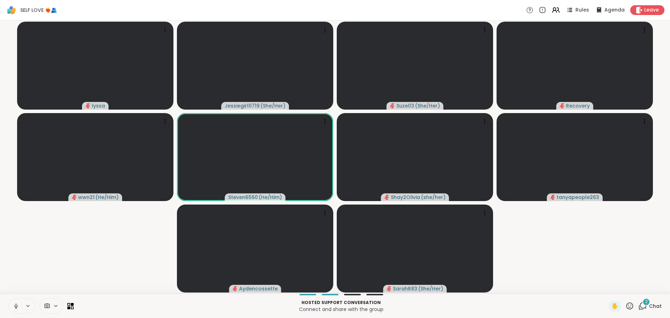
click at [638, 307] on icon at bounding box center [642, 305] width 9 height 9
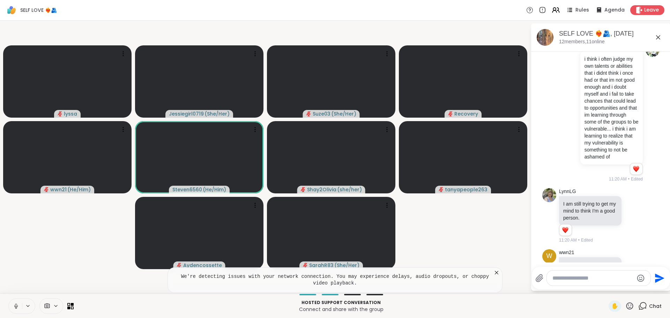
scroll to position [976, 0]
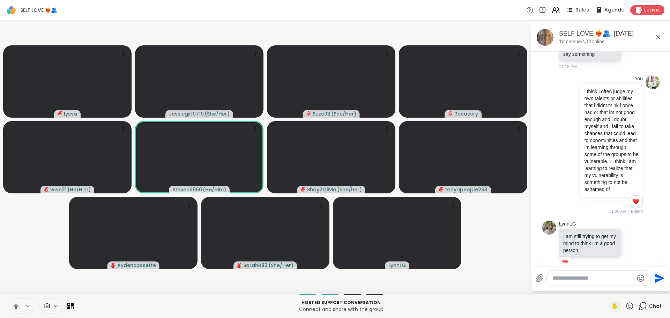
click at [562, 280] on textarea "Type your message" at bounding box center [592, 277] width 81 height 7
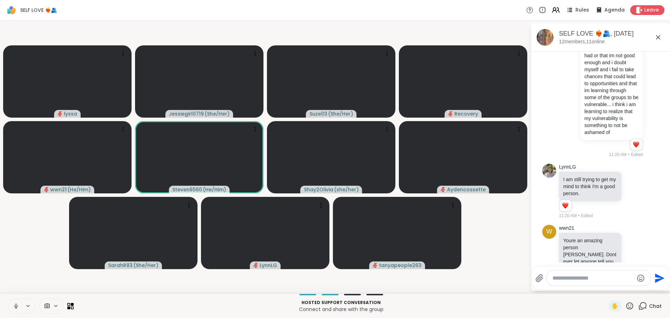
scroll to position [1038, 0]
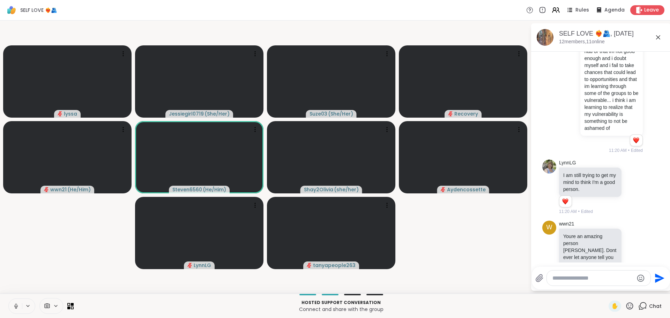
click at [518, 264] on video-player-container "lyssa Jessiegirl0719 ( She/Her ) Suze03 ( She/Her ) Recovery wwn21 ( He/Him ) S…" at bounding box center [265, 156] width 522 height 267
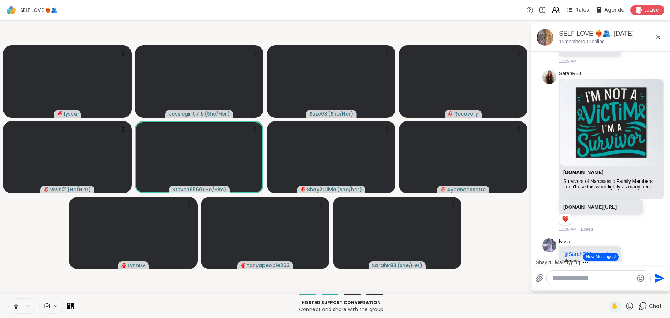
scroll to position [2143, 0]
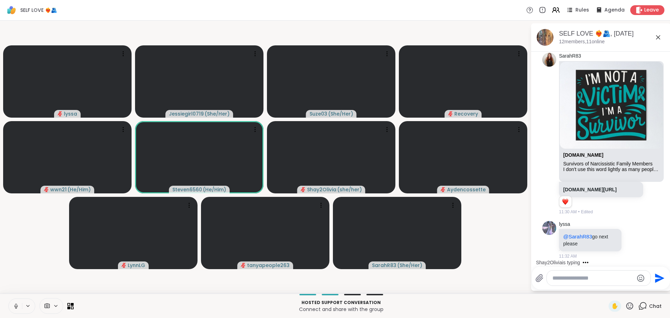
click at [595, 278] on textarea "Type your message" at bounding box center [592, 277] width 81 height 7
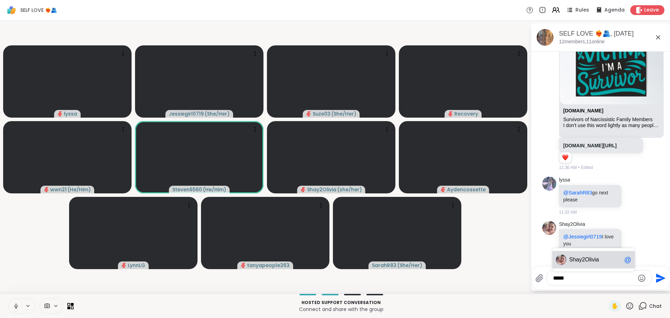
click at [587, 258] on span "2Olivia" at bounding box center [589, 259] width 17 height 7
click at [598, 277] on textarea "**********" at bounding box center [593, 277] width 81 height 7
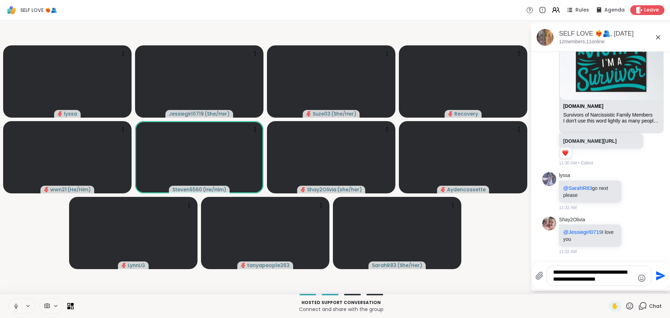
type textarea "**********"
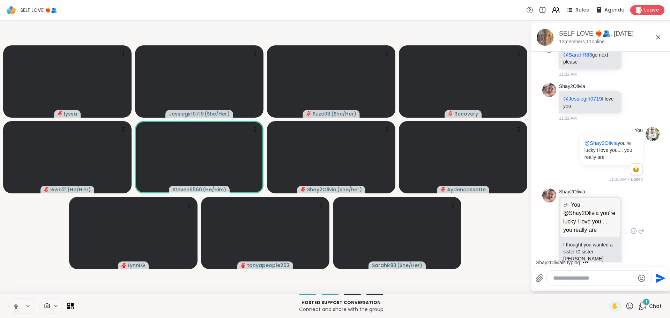
scroll to position [2316, 0]
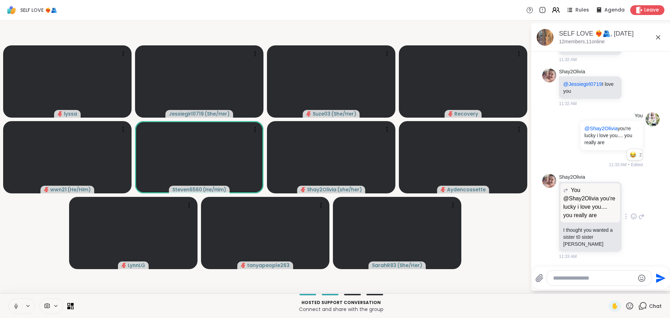
click at [630, 218] on icon at bounding box center [633, 216] width 6 height 7
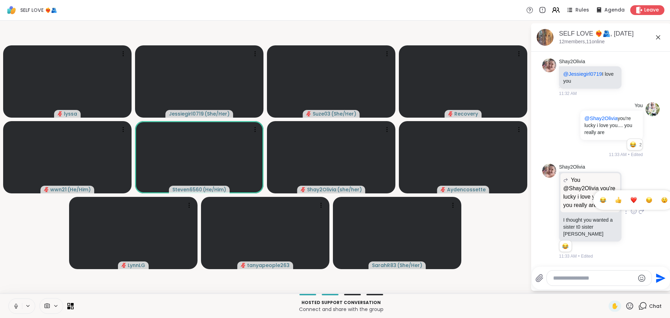
click at [600, 203] on div "Select Reaction: Joy" at bounding box center [603, 200] width 6 height 6
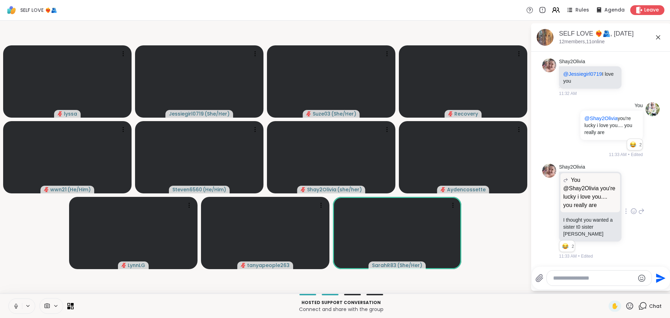
click at [638, 213] on icon at bounding box center [641, 211] width 6 height 8
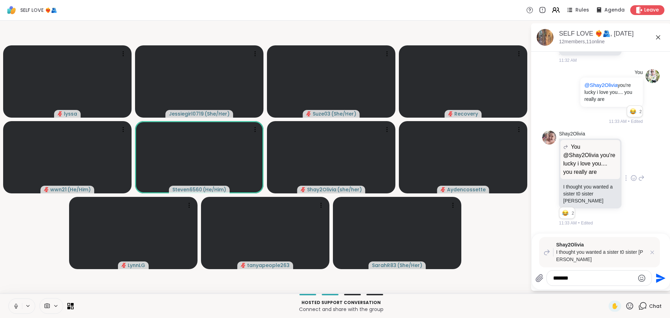
type textarea "********"
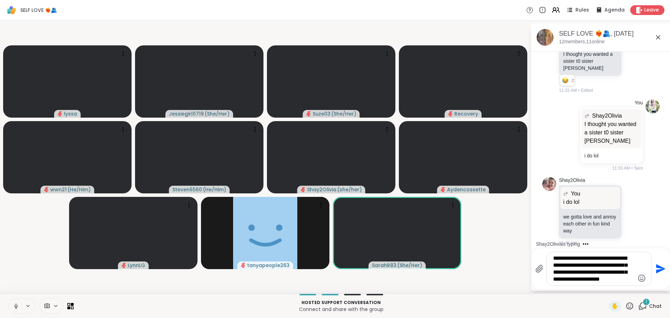
scroll to position [2497, 0]
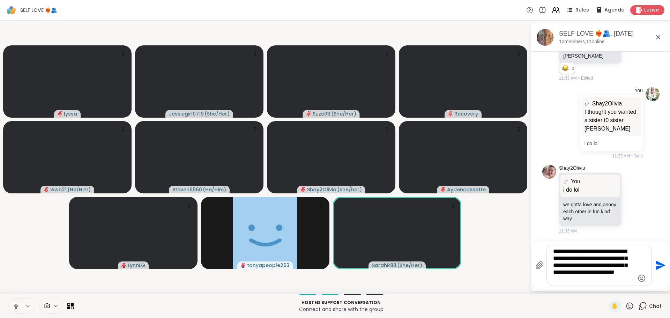
click at [636, 265] on div "**********" at bounding box center [598, 265] width 105 height 40
click at [629, 266] on textarea "**********" at bounding box center [593, 265] width 81 height 35
type textarea "**********"
click at [656, 264] on icon "Send" at bounding box center [659, 264] width 11 height 11
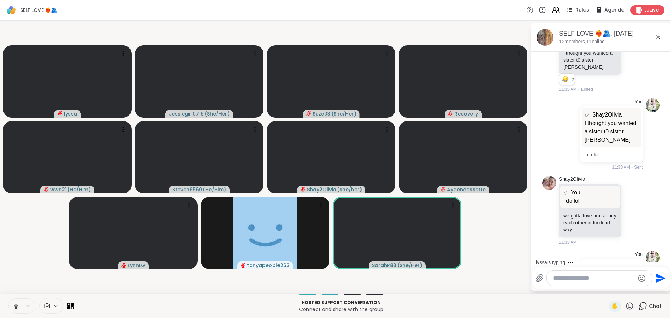
scroll to position [2365, 0]
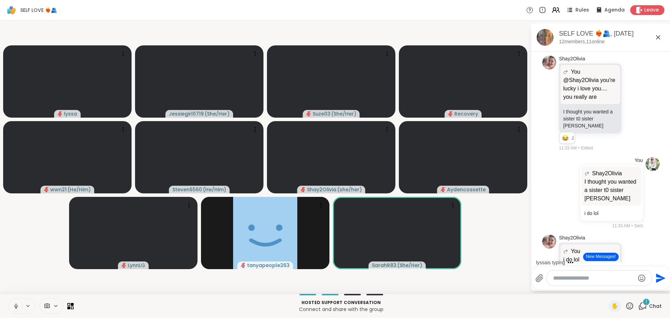
click at [630, 106] on icon at bounding box center [633, 102] width 6 height 7
click at [598, 99] on button "Select Reaction: Joy" at bounding box center [603, 92] width 14 height 14
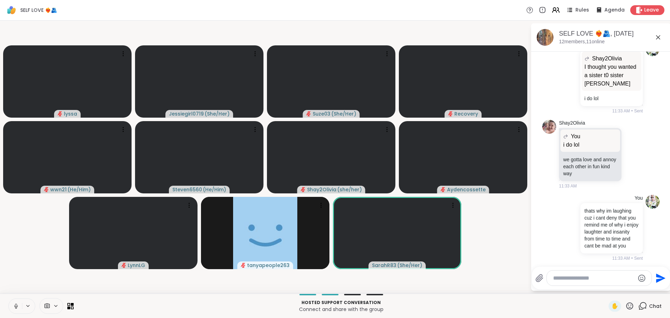
scroll to position [2626, 0]
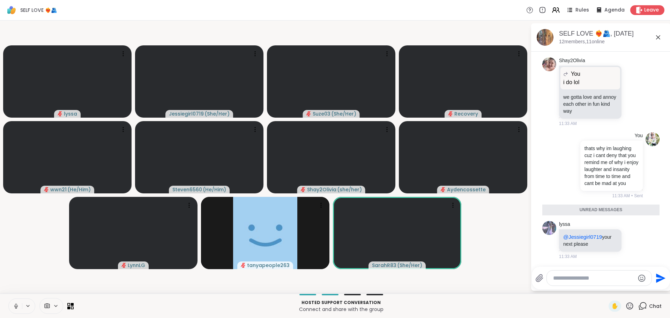
click at [604, 281] on div at bounding box center [598, 277] width 105 height 15
click at [630, 240] on icon at bounding box center [633, 239] width 6 height 7
click at [626, 229] on button "Select Reaction: Heart" at bounding box center [633, 228] width 14 height 14
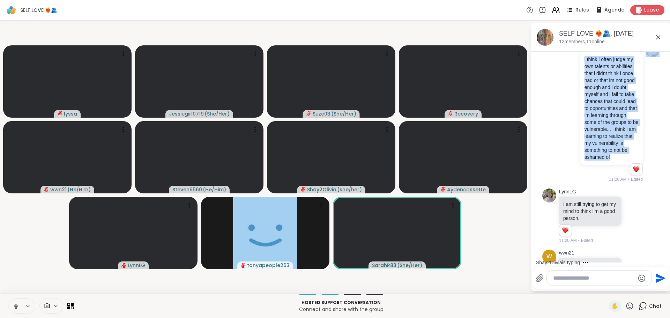
scroll to position [977, 0]
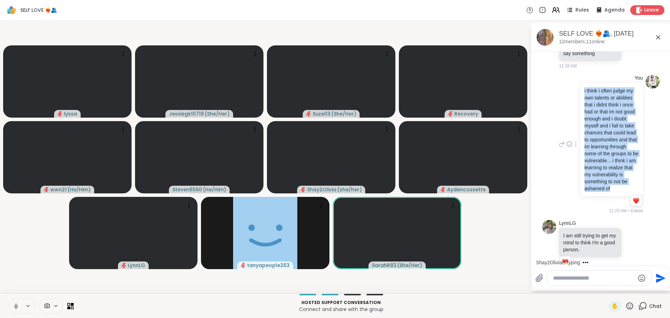
drag, startPoint x: 617, startPoint y: 175, endPoint x: 576, endPoint y: 118, distance: 70.5
click at [579, 118] on div "i think i often judge my own talents or abilities that i didnt think i once had…" at bounding box center [611, 139] width 64 height 113
copy p "i think i often judge my own talents or abilities that i didnt think i once had…"
click at [577, 276] on textarea "Type your message" at bounding box center [593, 277] width 81 height 7
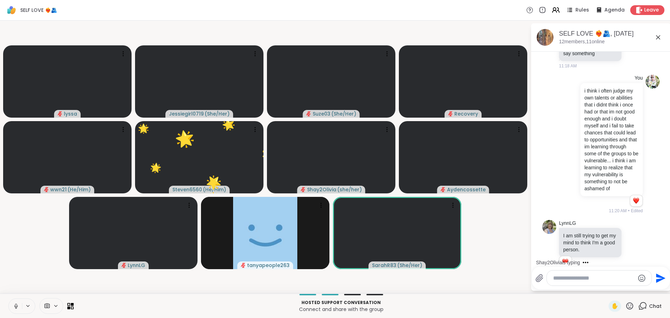
paste textarea "**********"
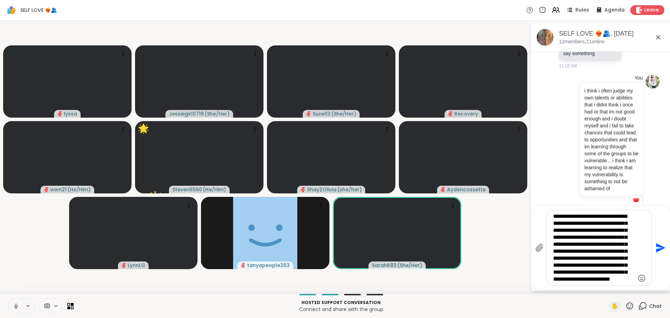
click at [614, 278] on textarea "**********" at bounding box center [593, 248] width 81 height 70
click at [635, 279] on div "**********" at bounding box center [598, 247] width 105 height 75
click at [634, 279] on div "**********" at bounding box center [598, 247] width 105 height 75
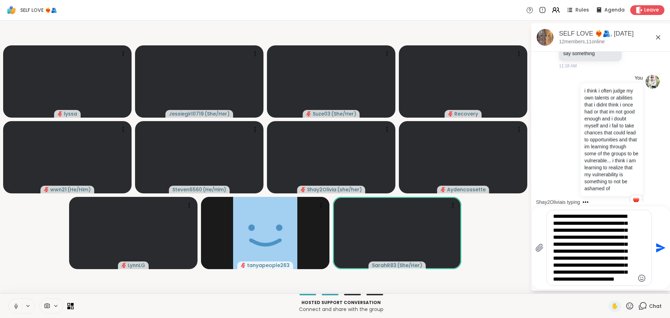
click at [632, 279] on textarea "**********" at bounding box center [593, 248] width 81 height 70
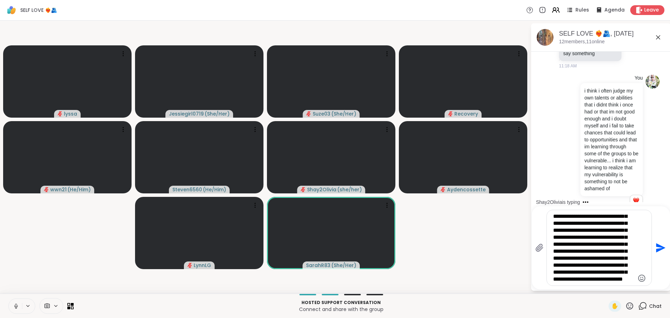
scroll to position [70, 0]
type textarea "**********"
click at [658, 245] on icon "Send" at bounding box center [660, 247] width 9 height 9
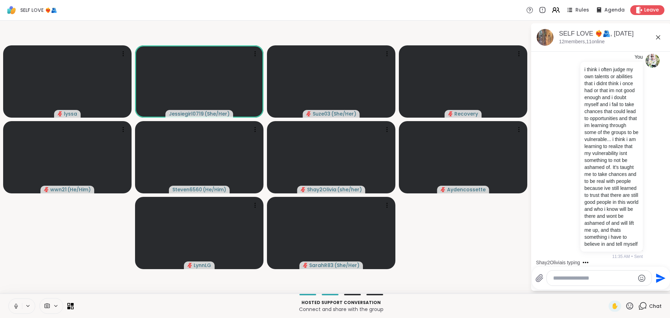
scroll to position [2872, 0]
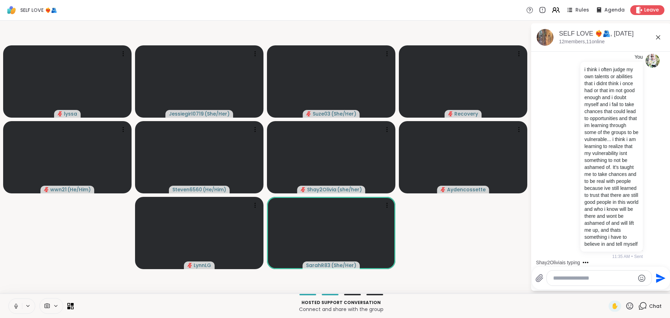
click at [627, 308] on icon at bounding box center [629, 305] width 9 height 9
click at [605, 288] on span "❤️" at bounding box center [608, 287] width 7 height 8
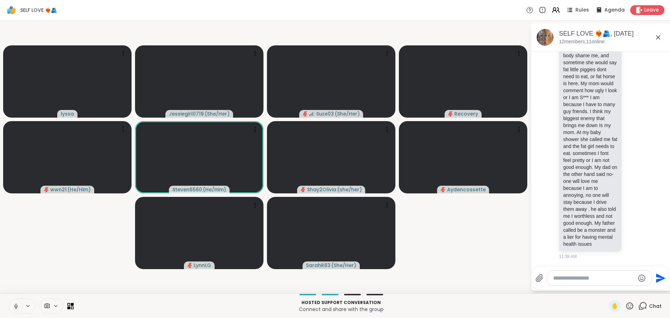
scroll to position [3032, 0]
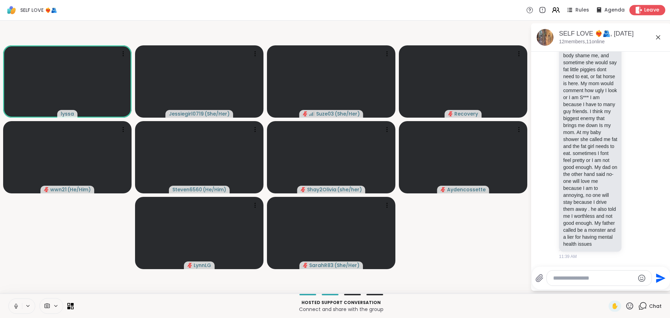
click at [644, 13] on span "Leave" at bounding box center [651, 10] width 15 height 7
click at [638, 11] on div "Leave" at bounding box center [647, 10] width 36 height 10
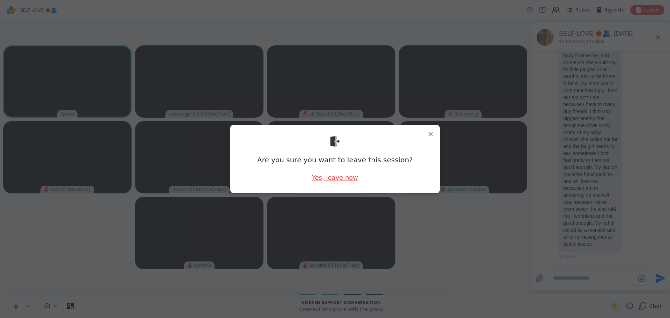
click at [319, 178] on div "Yes, leave now" at bounding box center [335, 177] width 46 height 9
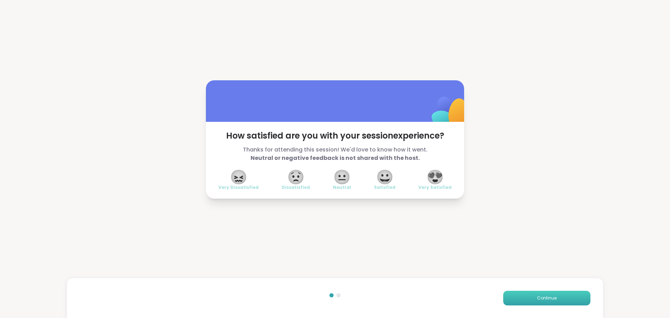
click at [515, 291] on button "Continue" at bounding box center [546, 298] width 87 height 15
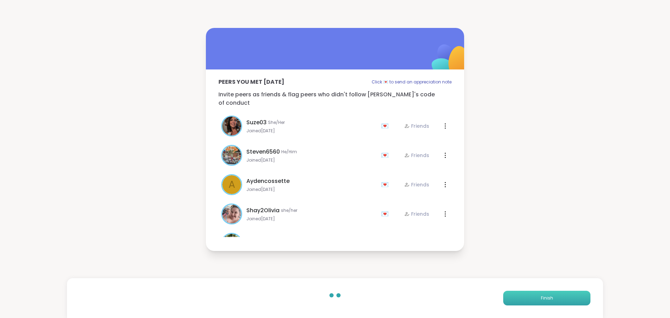
click at [515, 294] on button "Finish" at bounding box center [546, 298] width 87 height 15
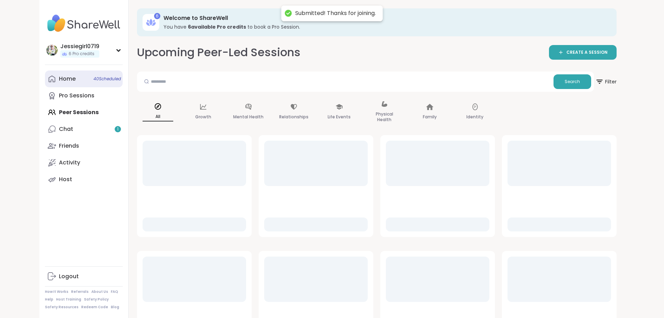
click at [59, 81] on div "Home 40 Scheduled" at bounding box center [67, 79] width 17 height 8
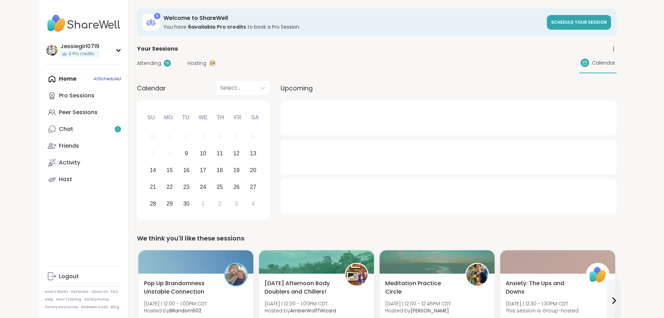
click at [137, 65] on span "Attending" at bounding box center [149, 63] width 24 height 7
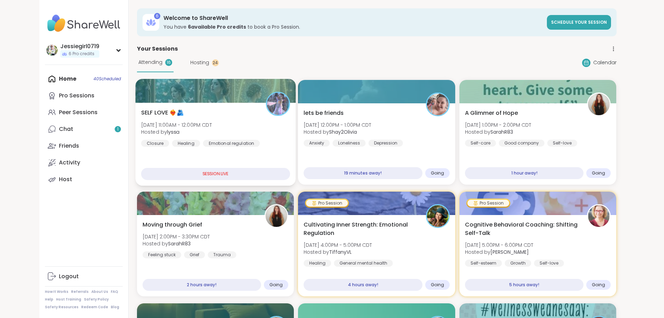
click at [135, 103] on div at bounding box center [215, 91] width 160 height 24
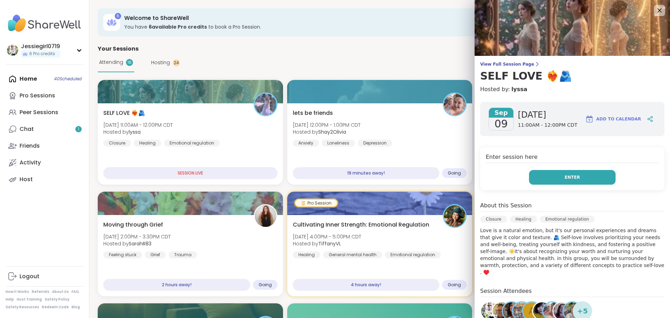
click at [542, 176] on button "Enter" at bounding box center [572, 177] width 86 height 15
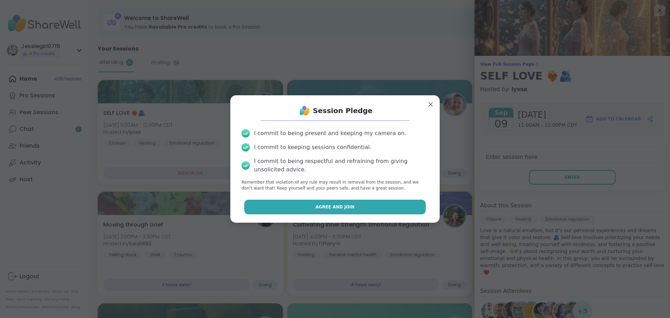
click at [349, 199] on button "Agree and Join" at bounding box center [335, 206] width 182 height 15
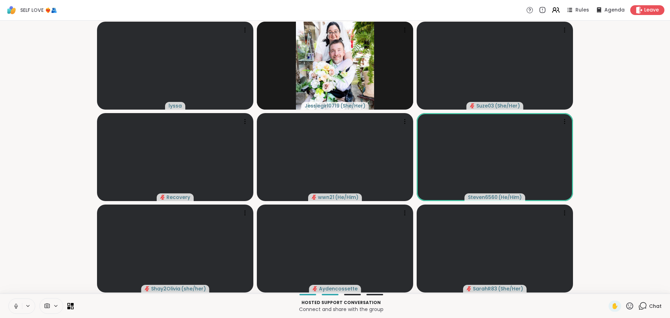
click at [638, 306] on icon at bounding box center [642, 305] width 9 height 9
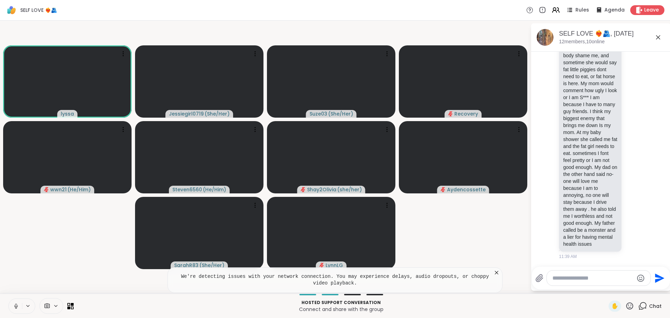
scroll to position [3175, 0]
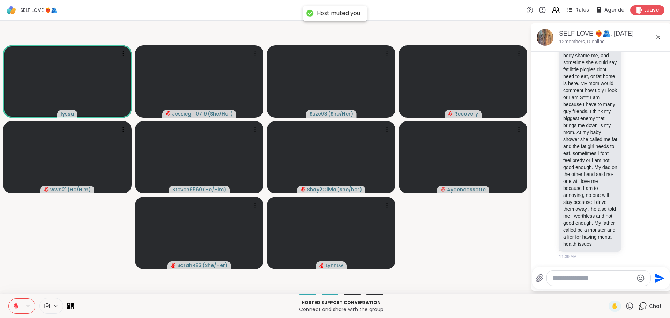
click at [664, 258] on html "Host muted you SELF LOVE ❤️‍🔥🫂 Rules Agenda Leave lyssa Jessiegirl0719 ( She/He…" at bounding box center [335, 159] width 670 height 318
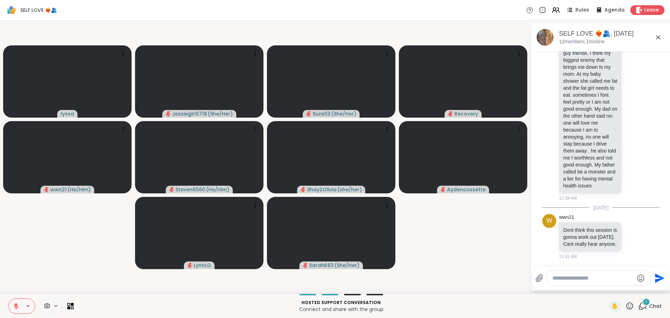
scroll to position [3240, 0]
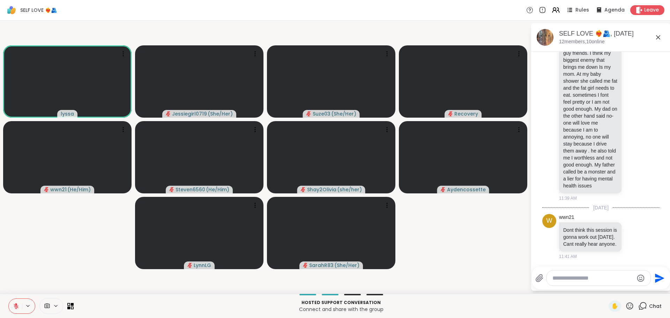
click at [579, 277] on textarea "Type your message" at bounding box center [592, 277] width 81 height 7
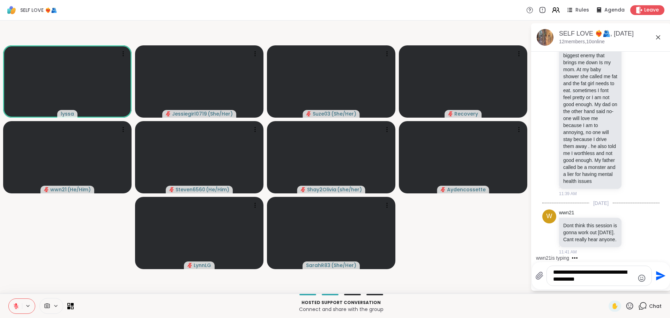
type textarea "**********"
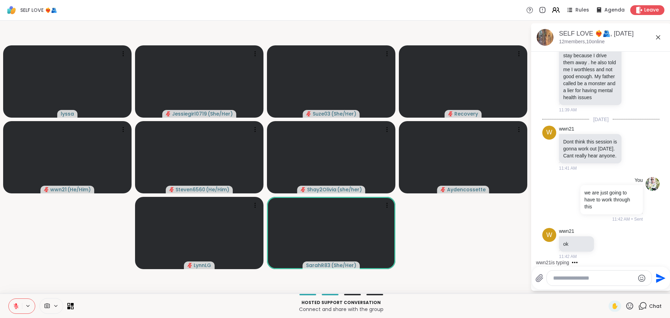
scroll to position [3328, 0]
click at [574, 280] on textarea "Type your message" at bounding box center [593, 277] width 81 height 7
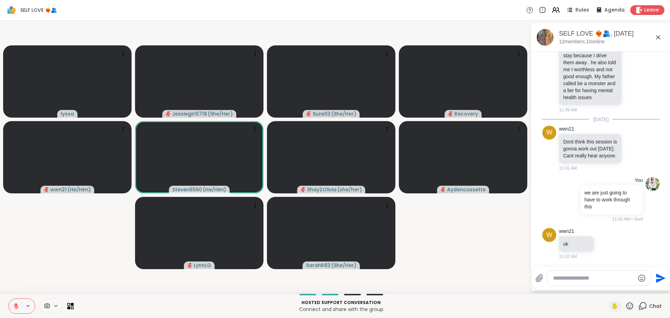
click at [574, 279] on textarea "Type your message" at bounding box center [593, 277] width 81 height 7
click at [19, 307] on icon at bounding box center [16, 306] width 6 height 6
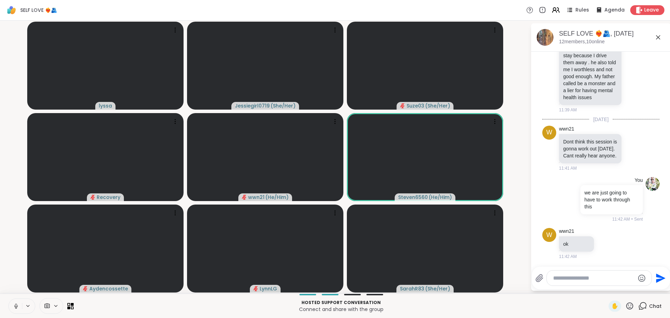
click at [17, 308] on icon at bounding box center [16, 306] width 6 height 6
click at [648, 9] on span "Leave" at bounding box center [651, 10] width 15 height 7
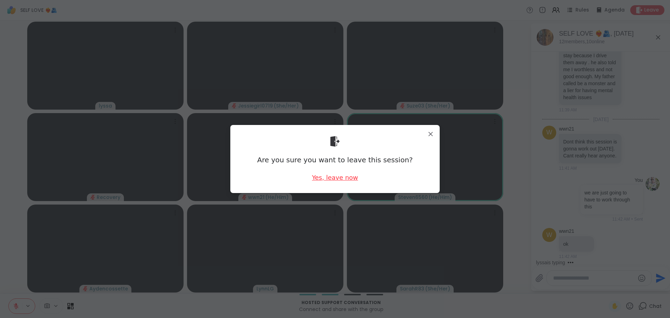
click at [342, 176] on div "Yes, leave now" at bounding box center [335, 177] width 46 height 9
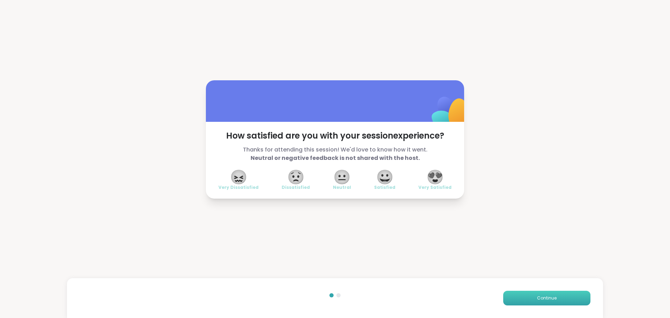
click at [565, 302] on button "Continue" at bounding box center [546, 298] width 87 height 15
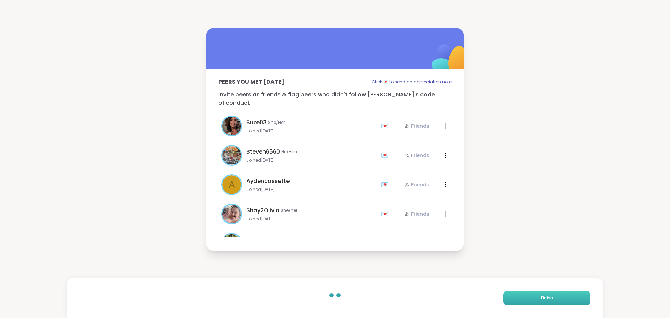
click at [566, 302] on button "Finish" at bounding box center [546, 298] width 87 height 15
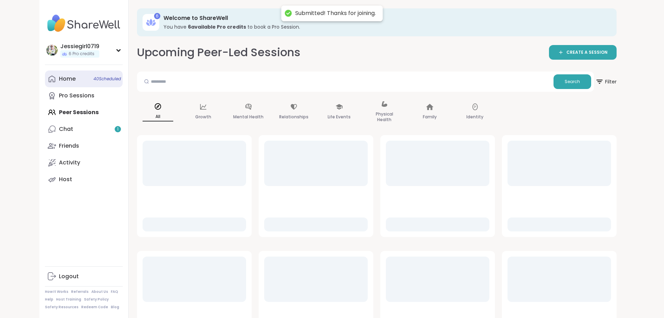
click at [48, 77] on icon at bounding box center [52, 79] width 8 height 8
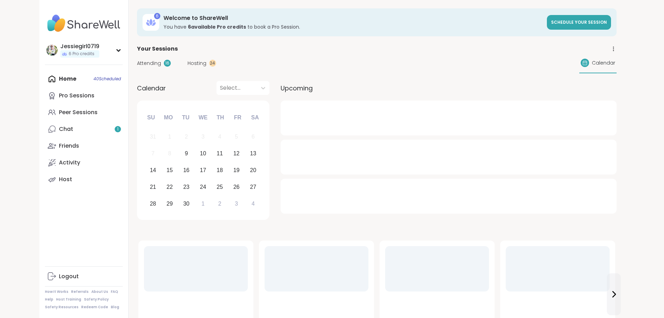
click at [137, 61] on span "Attending" at bounding box center [149, 63] width 24 height 7
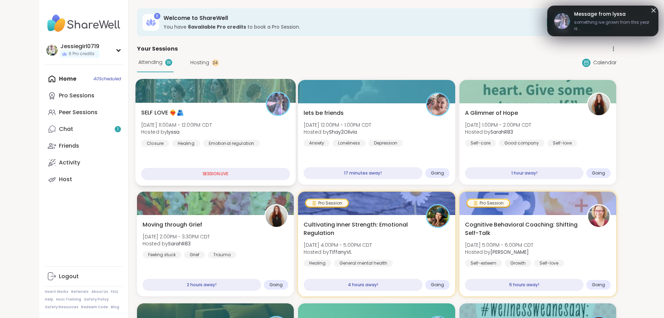
click at [201, 114] on div "SELF LOVE ❤️‍🔥🫂 Tue, Sep 09 | 11:00AM - 12:00PM CDT Hosted by lyssa Closure Hea…" at bounding box center [215, 127] width 149 height 38
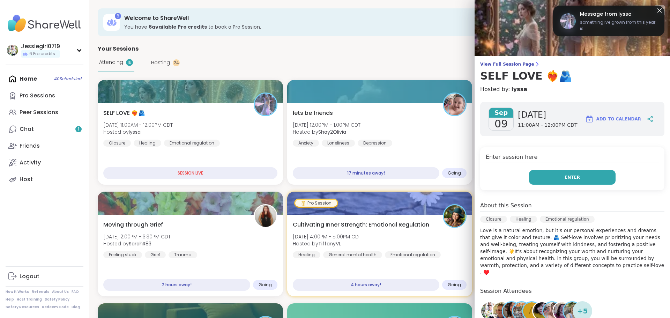
click at [583, 171] on button "Enter" at bounding box center [572, 177] width 86 height 15
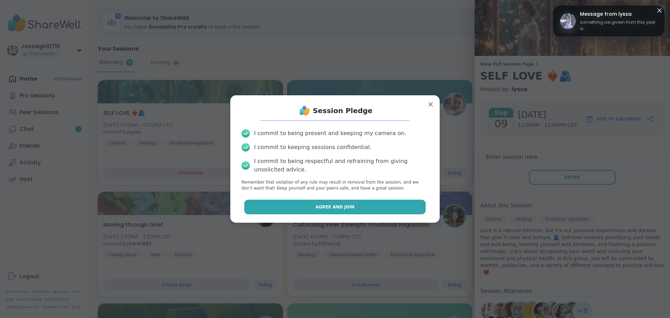
click at [394, 202] on button "Agree and Join" at bounding box center [335, 206] width 182 height 15
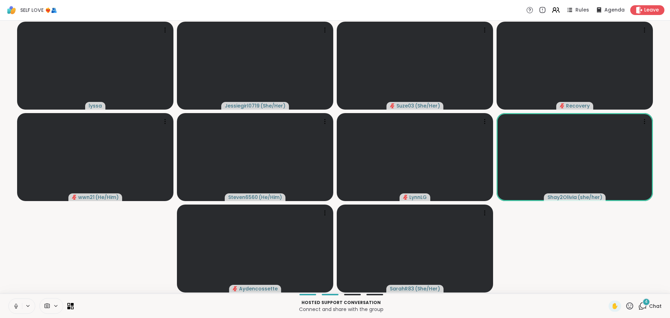
click at [642, 305] on div "4" at bounding box center [646, 302] width 8 height 8
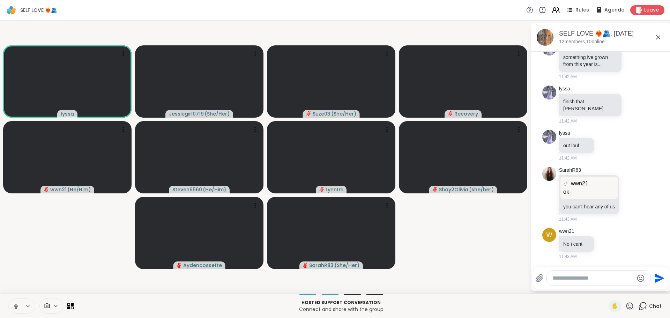
scroll to position [3552, 0]
click at [37, 269] on video-player-container "lyssa Jessiegirl0719 ( She/Her ) Suze03 ( She/Her ) Recovery wwn21 ( He/Him ) S…" at bounding box center [265, 156] width 522 height 267
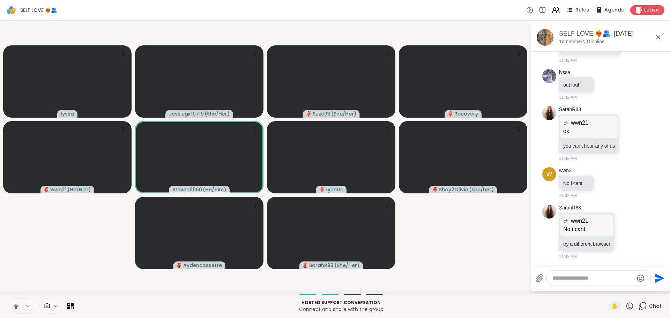
click at [575, 280] on textarea "Type your message" at bounding box center [592, 277] width 81 height 7
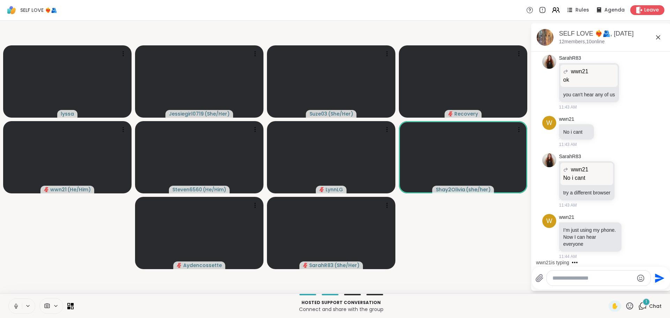
scroll to position [3671, 0]
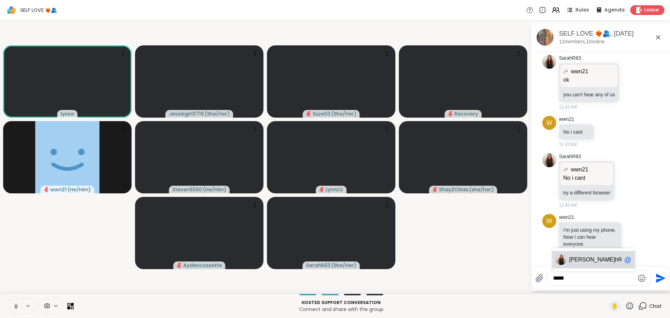
click at [586, 263] on div "[PERSON_NAME] hR83 @" at bounding box center [593, 259] width 82 height 17
click at [588, 276] on textarea "*********" at bounding box center [593, 277] width 81 height 7
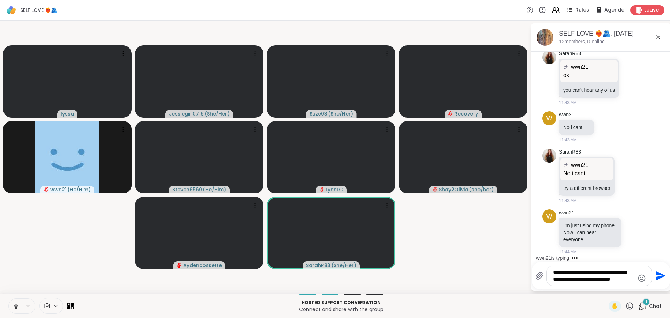
scroll to position [3712, 0]
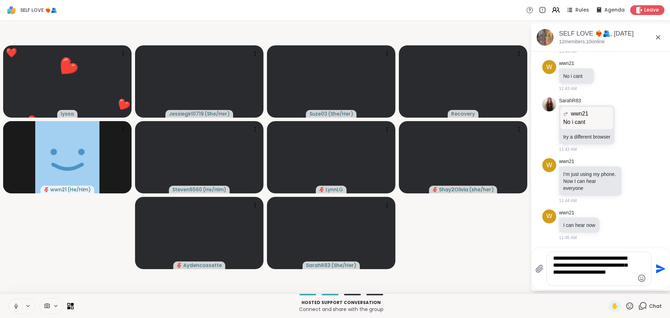
type textarea "**********"
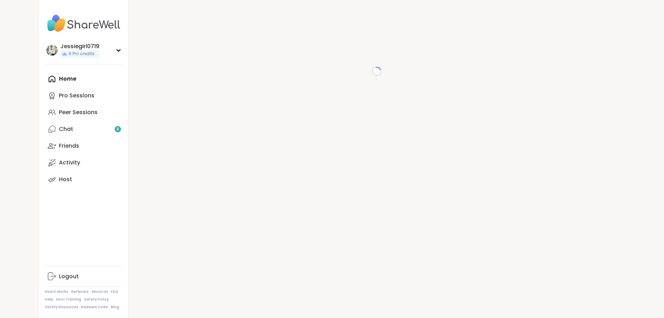
click at [45, 123] on link "Chat 8" at bounding box center [84, 129] width 78 height 17
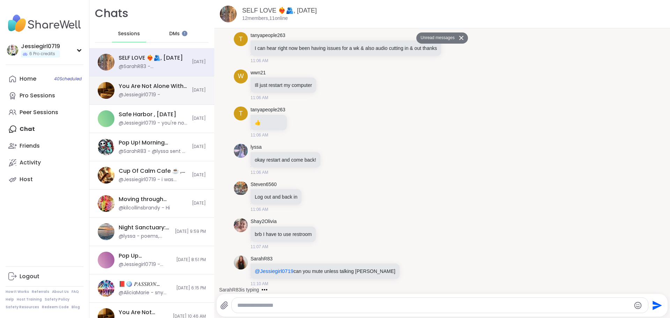
click at [160, 84] on div "You Are Not Alone With This, [DATE]" at bounding box center [153, 86] width 69 height 8
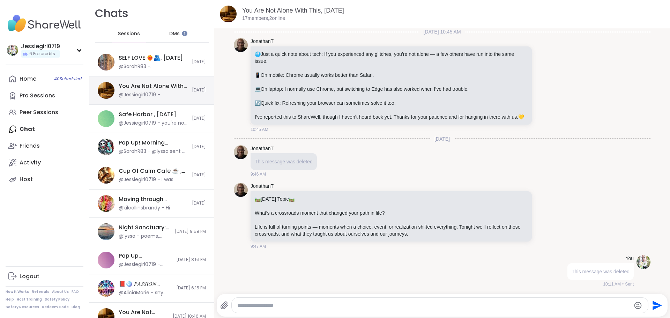
scroll to position [428, 0]
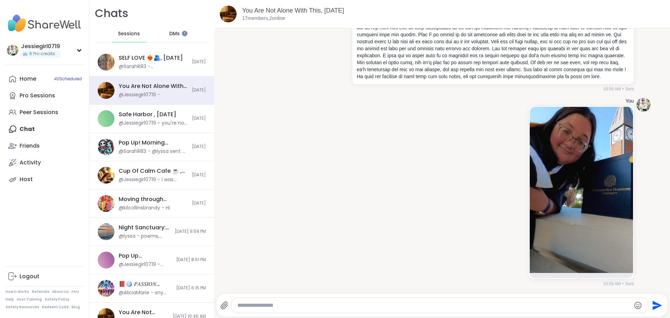
click at [221, 310] on div at bounding box center [434, 305] width 428 height 16
click at [221, 307] on icon at bounding box center [224, 305] width 8 height 8
click at [0, 0] on input "file" at bounding box center [0, 0] width 0 height 0
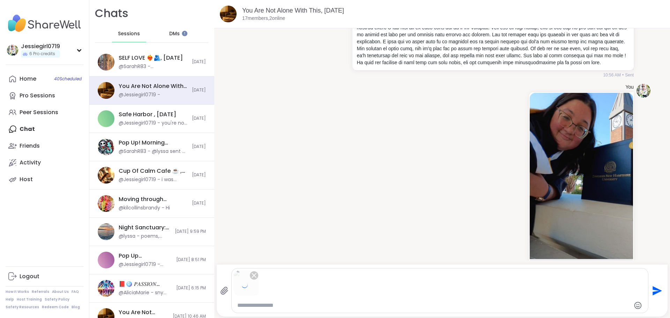
click at [655, 288] on icon "Send" at bounding box center [655, 290] width 11 height 11
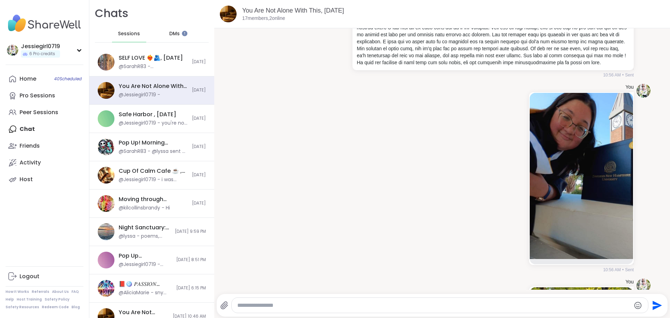
scroll to position [622, 0]
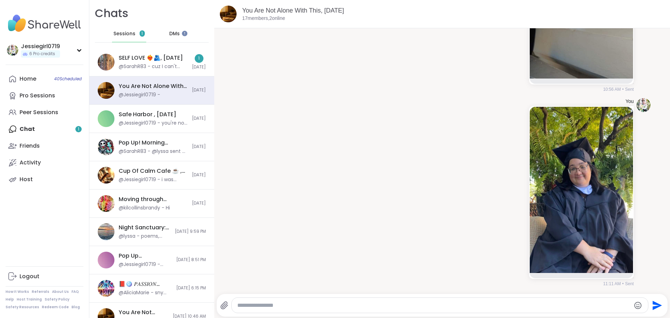
click at [220, 303] on icon at bounding box center [224, 305] width 8 height 8
click at [0, 0] on input "file" at bounding box center [0, 0] width 0 height 0
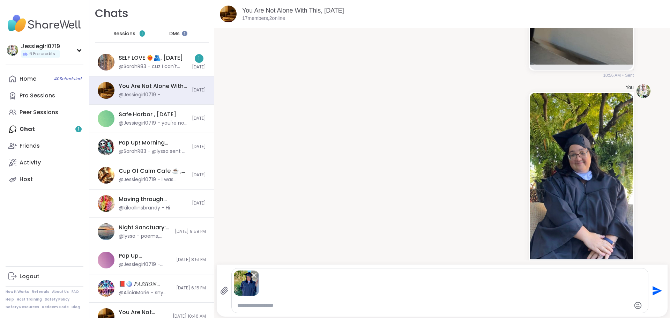
click at [655, 291] on icon "Send" at bounding box center [655, 290] width 11 height 11
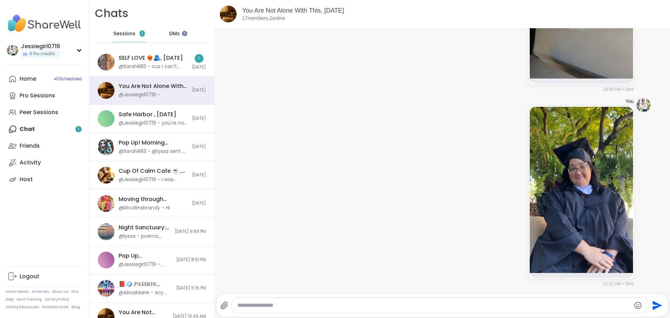
scroll to position [816, 0]
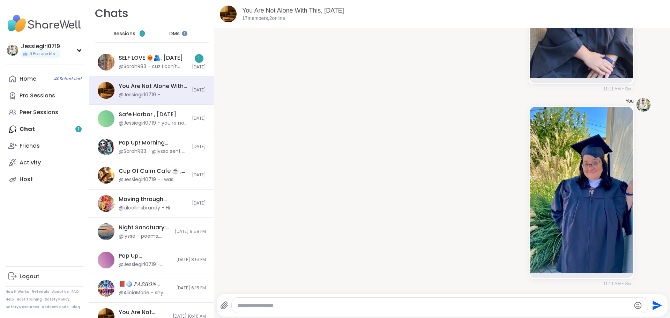
click at [224, 301] on icon at bounding box center [224, 305] width 8 height 8
click at [0, 0] on input "file" at bounding box center [0, 0] width 0 height 0
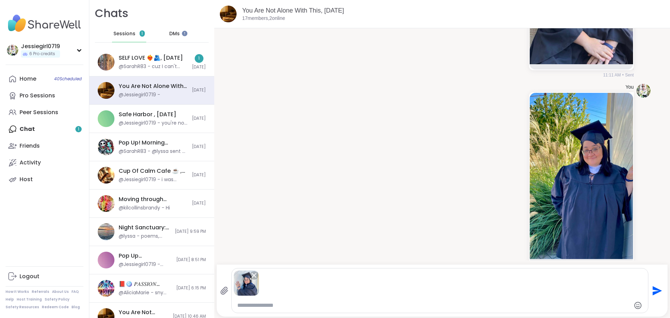
click at [653, 288] on icon "Send" at bounding box center [655, 290] width 11 height 11
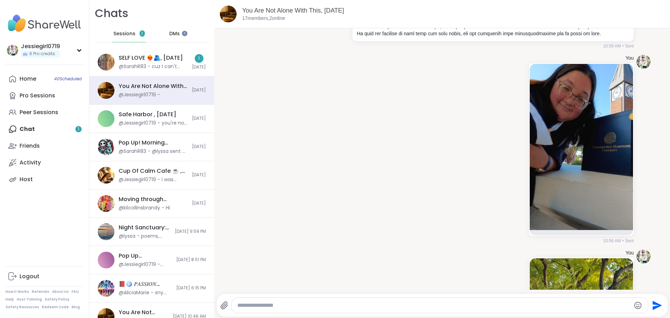
scroll to position [451, 0]
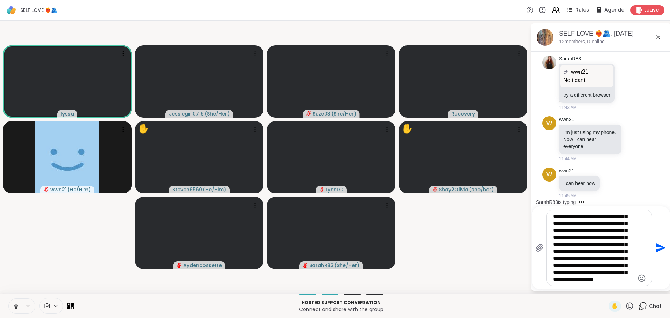
scroll to position [21, 0]
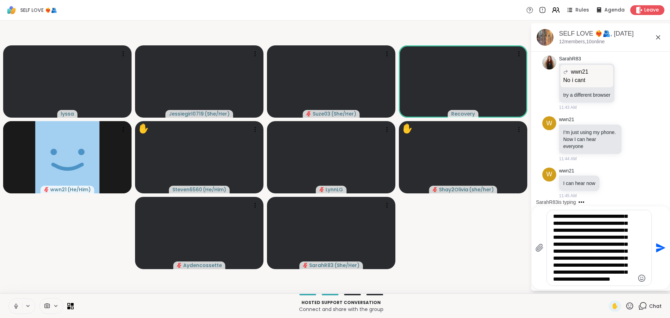
type textarea "**********"
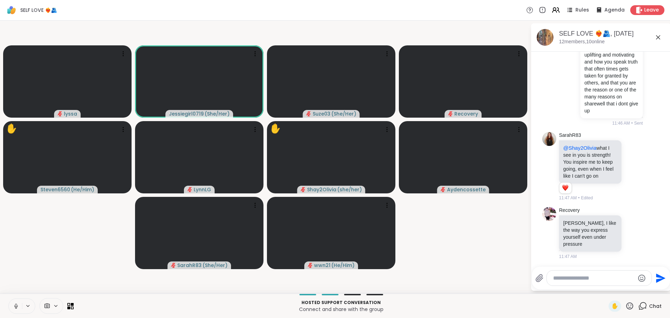
scroll to position [4011, 0]
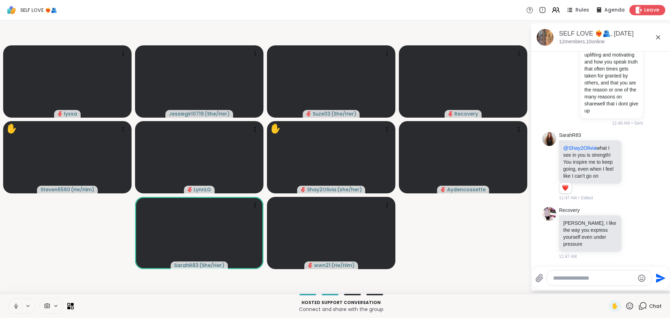
click at [647, 9] on span "Leave" at bounding box center [651, 10] width 15 height 7
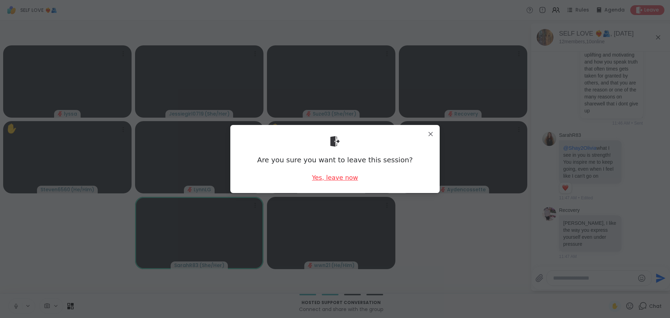
click at [337, 178] on div "Yes, leave now" at bounding box center [335, 177] width 46 height 9
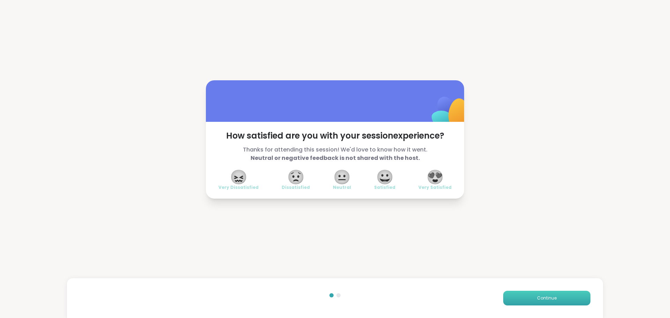
click at [538, 294] on button "Continue" at bounding box center [546, 298] width 87 height 15
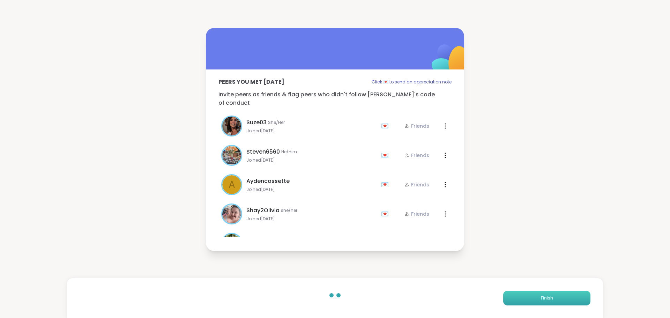
click at [538, 294] on button "Finish" at bounding box center [546, 298] width 87 height 15
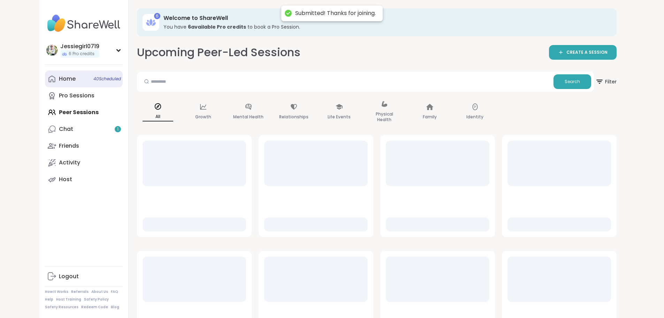
click at [59, 78] on div "Home 40 Scheduled" at bounding box center [67, 79] width 17 height 8
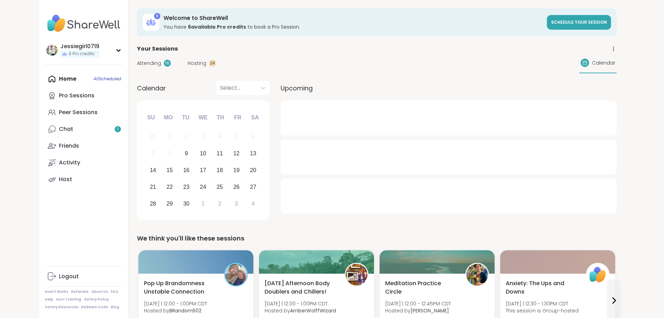
click at [137, 66] on div "Attending 16 Hosting 24 Calendar" at bounding box center [377, 63] width 480 height 20
click at [137, 60] on span "Attending" at bounding box center [149, 63] width 24 height 7
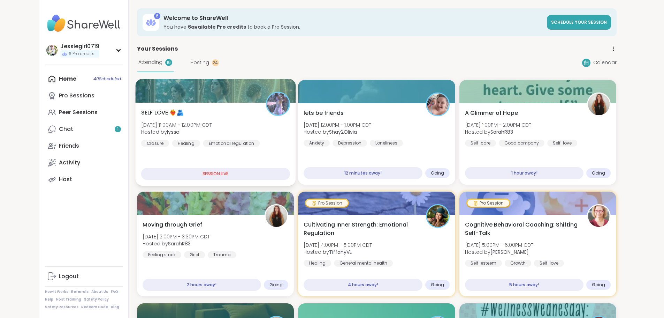
click at [145, 114] on span "SELF LOVE ❤️‍🔥🫂" at bounding box center [162, 112] width 43 height 8
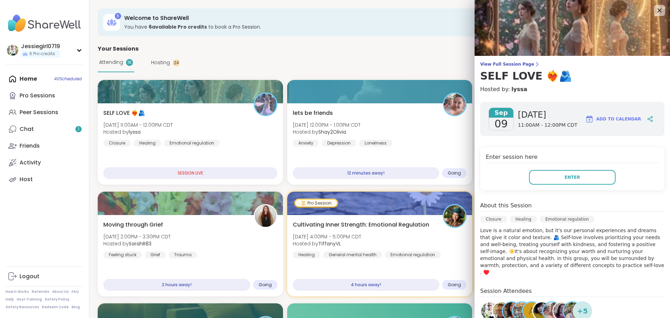
click at [581, 185] on div "Enter session here Enter" at bounding box center [572, 168] width 184 height 43
click at [577, 174] on button "Enter" at bounding box center [572, 177] width 86 height 15
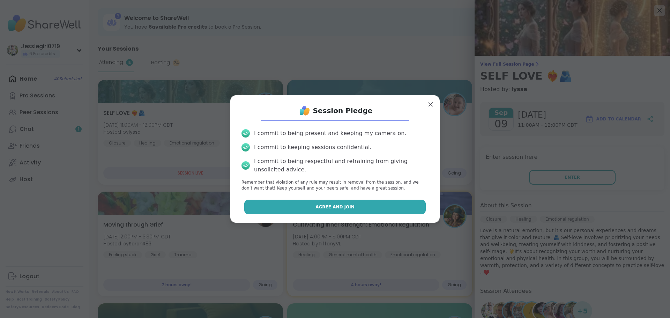
click at [382, 203] on button "Agree and Join" at bounding box center [335, 206] width 182 height 15
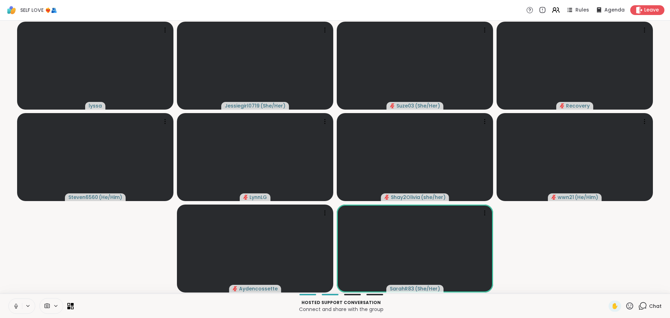
click at [649, 303] on span "Chat" at bounding box center [655, 305] width 13 height 7
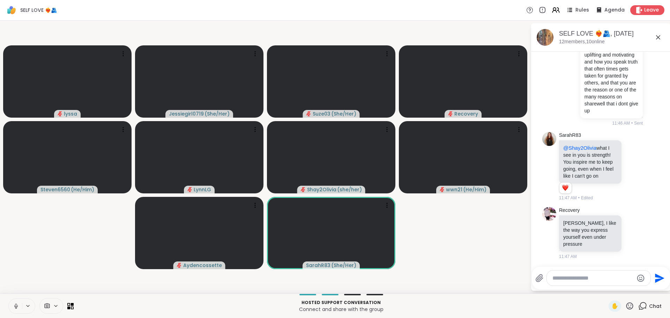
scroll to position [3996, 0]
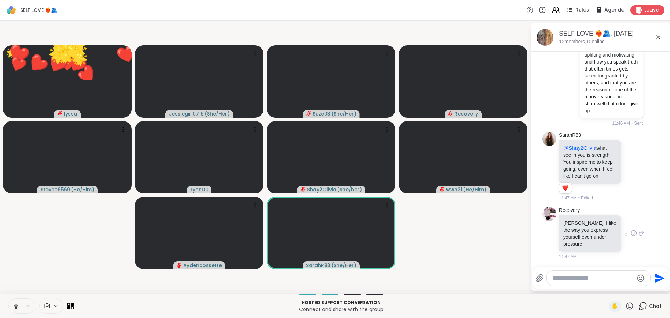
click at [630, 236] on icon at bounding box center [633, 232] width 6 height 7
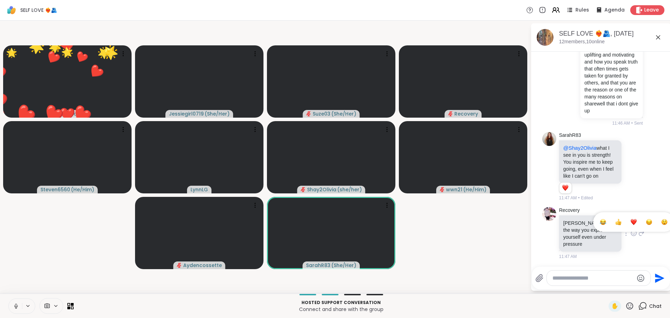
click at [626, 229] on button "Select Reaction: Heart" at bounding box center [633, 222] width 14 height 14
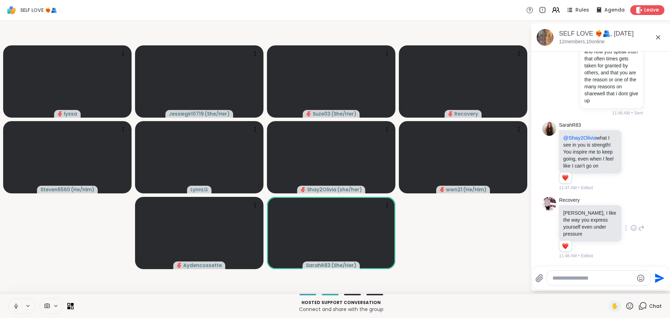
scroll to position [4013, 0]
click at [595, 277] on textarea "Type your message" at bounding box center [592, 277] width 81 height 7
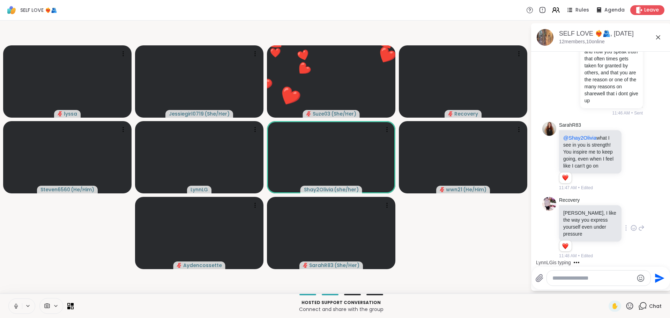
click at [609, 278] on textarea "Type your message" at bounding box center [592, 277] width 81 height 7
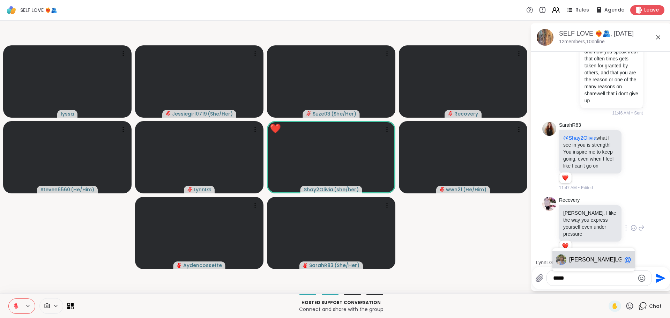
click at [587, 261] on span "Lynn LG" at bounding box center [595, 259] width 52 height 7
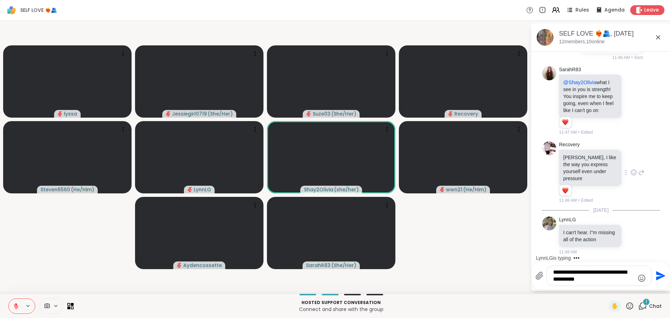
scroll to position [4076, 0]
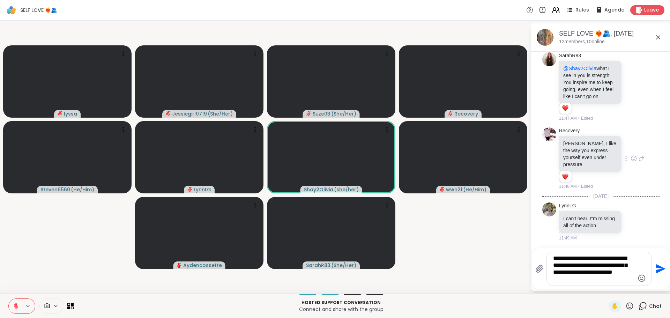
click at [619, 262] on textarea "**********" at bounding box center [593, 269] width 81 height 28
click at [622, 279] on textarea "**********" at bounding box center [593, 269] width 81 height 28
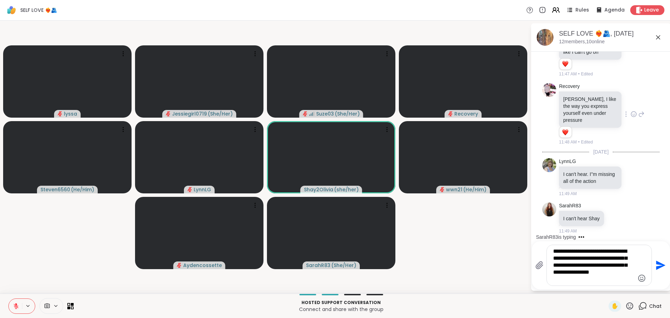
scroll to position [4134, 0]
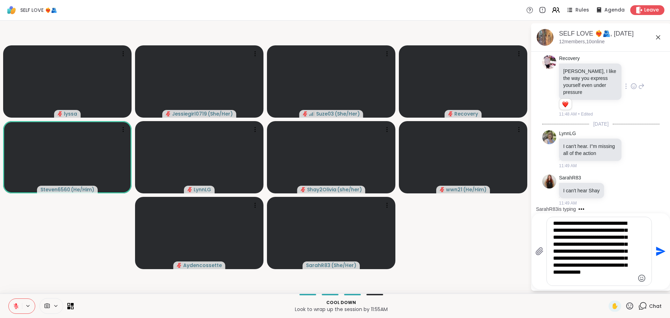
type textarea "**********"
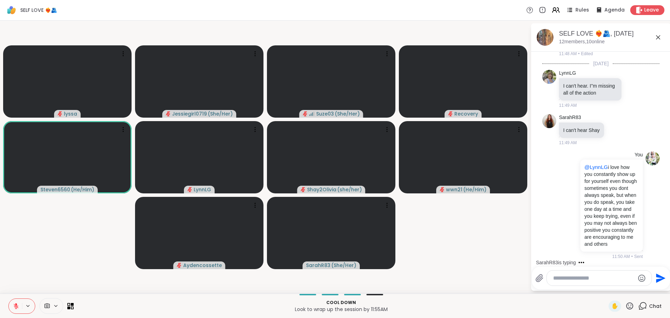
scroll to position [4237, 0]
click at [589, 261] on span "Suze 03" at bounding box center [595, 259] width 52 height 7
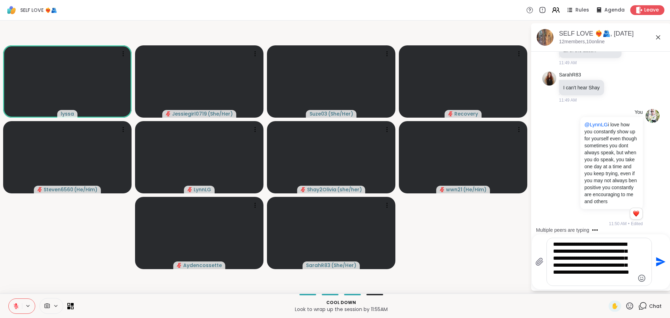
scroll to position [4365, 0]
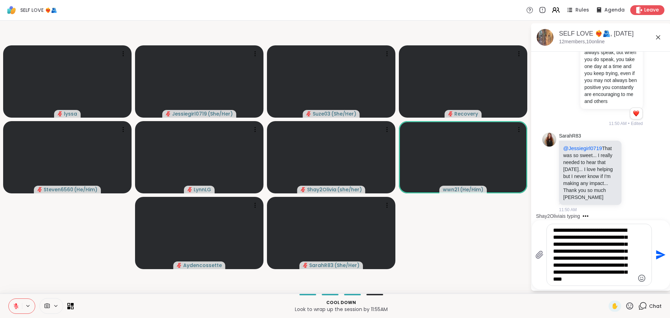
type textarea "**********"
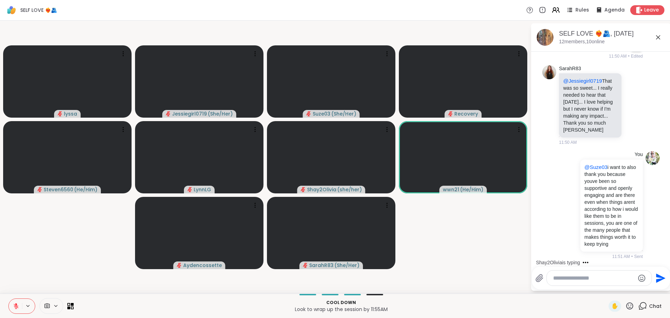
scroll to position [4411, 0]
click at [630, 108] on icon at bounding box center [633, 104] width 6 height 7
click at [630, 97] on div "Select Reaction: Heart" at bounding box center [633, 94] width 6 height 6
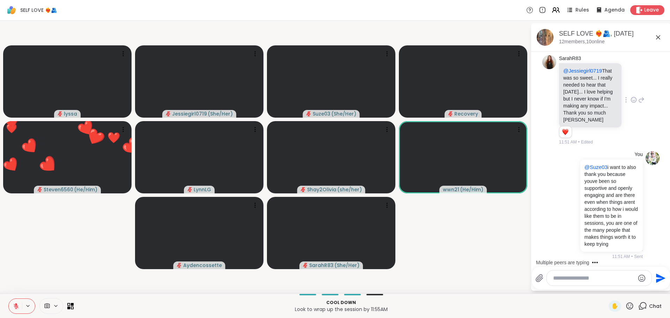
click at [639, 103] on icon at bounding box center [641, 100] width 5 height 5
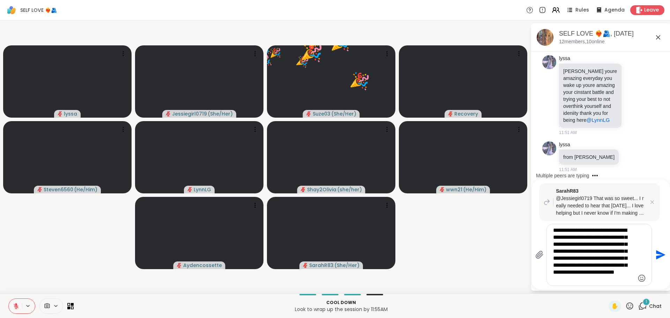
scroll to position [4752, 0]
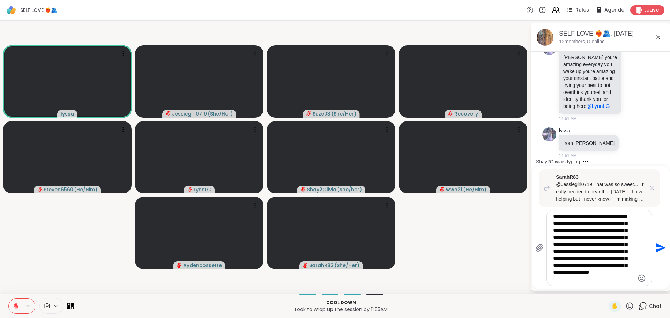
type textarea "**********"
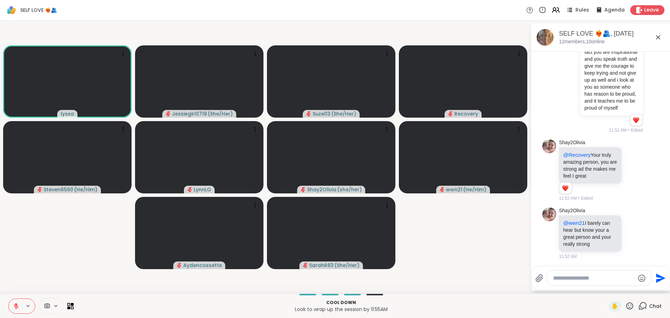
scroll to position [4984, 0]
click at [613, 278] on textarea "Type your message" at bounding box center [593, 277] width 81 height 7
click at [613, 279] on textarea "Type your message" at bounding box center [593, 277] width 81 height 7
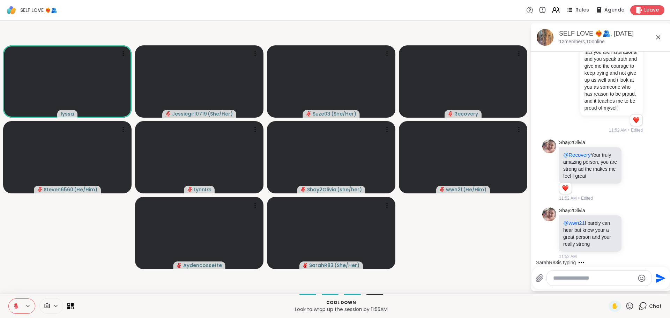
click at [605, 280] on textarea "Type your message" at bounding box center [593, 277] width 81 height 7
click at [606, 280] on textarea "Type your message" at bounding box center [593, 277] width 81 height 7
click at [607, 280] on textarea "Type your message" at bounding box center [593, 277] width 81 height 7
click at [599, 255] on div "[PERSON_NAME] hR83 @" at bounding box center [593, 259] width 82 height 17
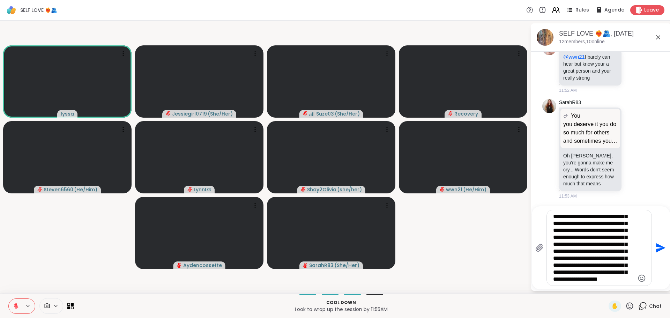
scroll to position [21, 0]
type textarea "**********"
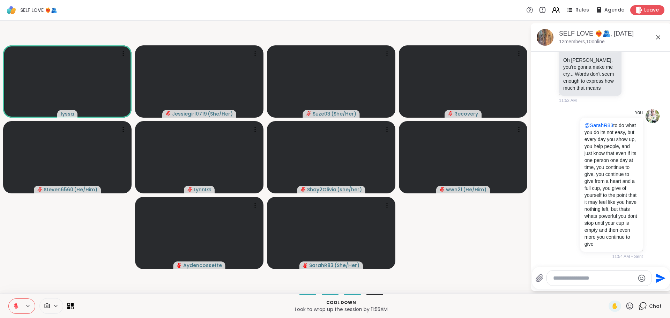
scroll to position [5112, 0]
click at [630, 57] on icon at bounding box center [633, 53] width 6 height 7
click at [630, 45] on div "Select Reaction: Heart" at bounding box center [633, 42] width 6 height 6
click at [638, 53] on icon at bounding box center [641, 48] width 6 height 8
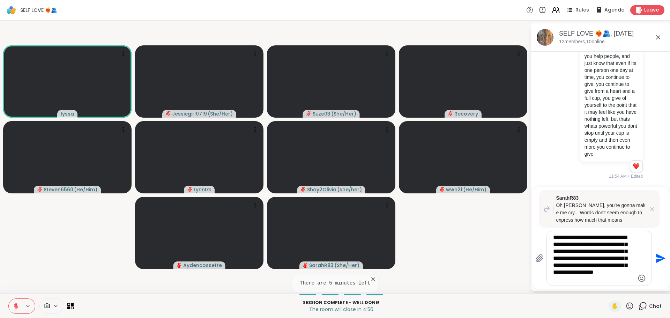
type textarea "**********"
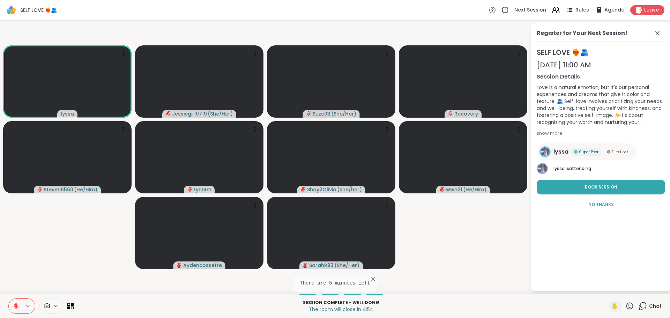
click at [641, 307] on icon at bounding box center [642, 305] width 9 height 9
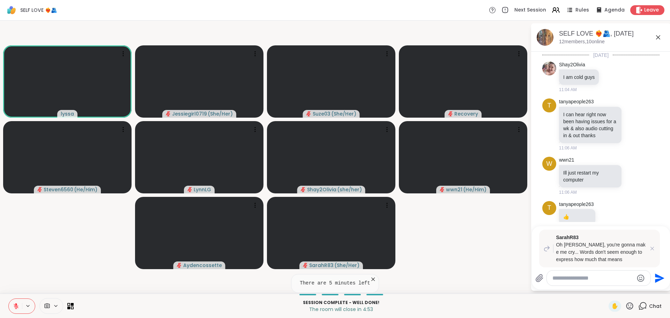
scroll to position [5320, 0]
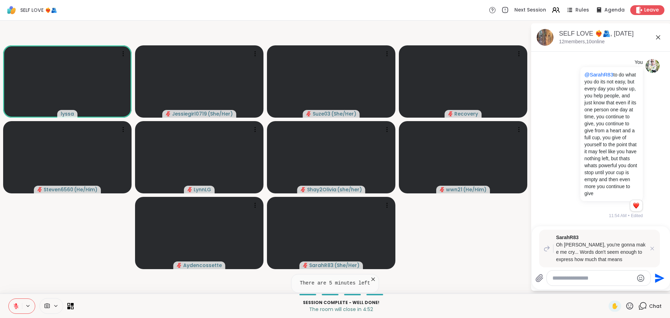
click at [602, 279] on textarea "Type your message" at bounding box center [592, 277] width 81 height 7
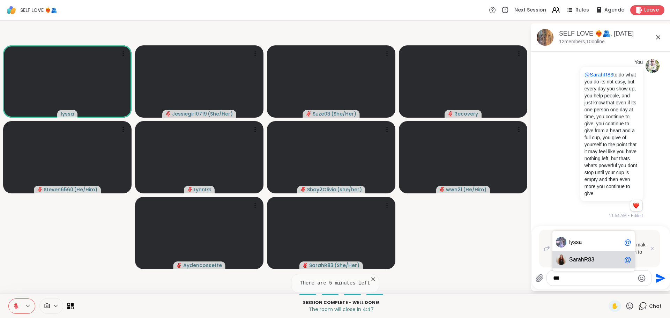
click at [592, 262] on span "rahR83" at bounding box center [585, 259] width 18 height 7
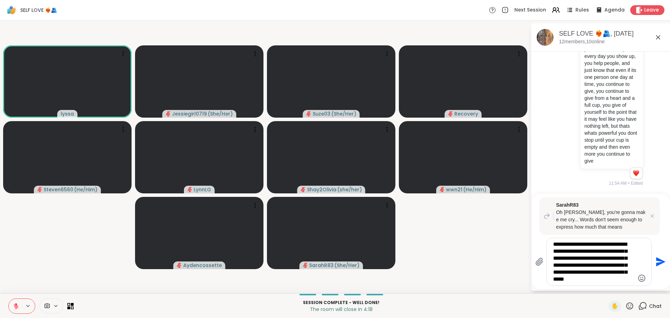
type textarea "**********"
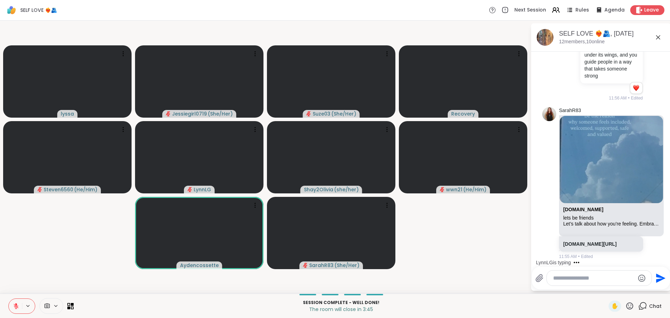
scroll to position [5646, 0]
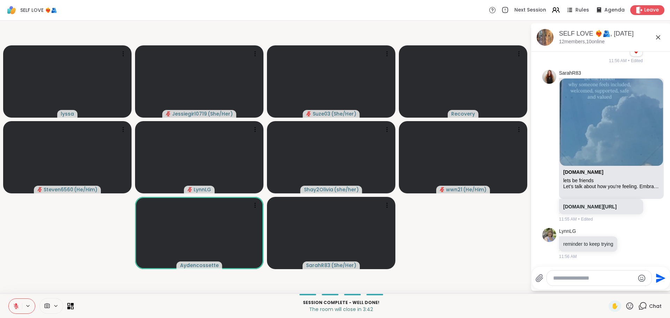
click at [600, 280] on textarea "Type your message" at bounding box center [593, 277] width 81 height 7
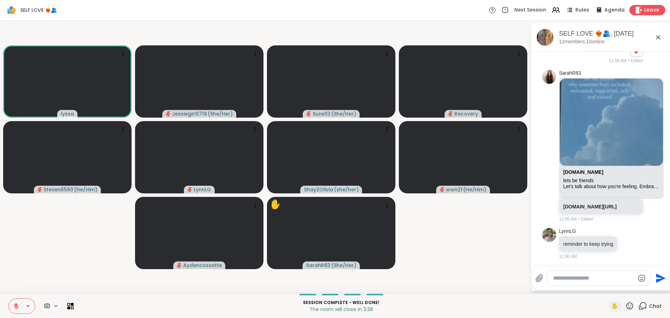
click at [649, 7] on span "Leave" at bounding box center [651, 10] width 15 height 7
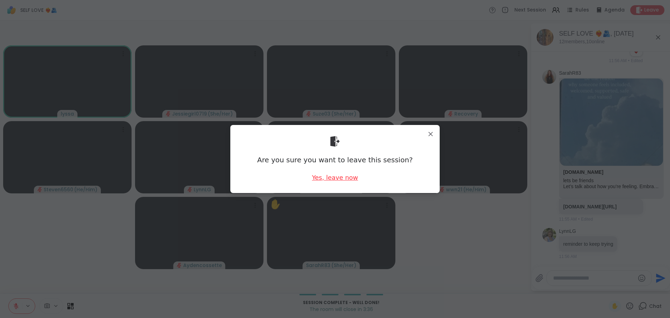
click at [343, 181] on div "Yes, leave now" at bounding box center [335, 177] width 46 height 9
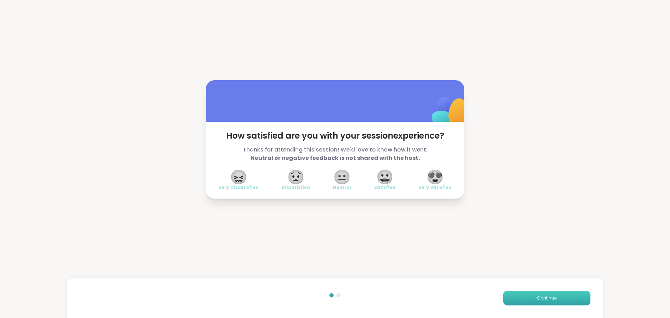
click at [531, 294] on button "Continue" at bounding box center [546, 298] width 87 height 15
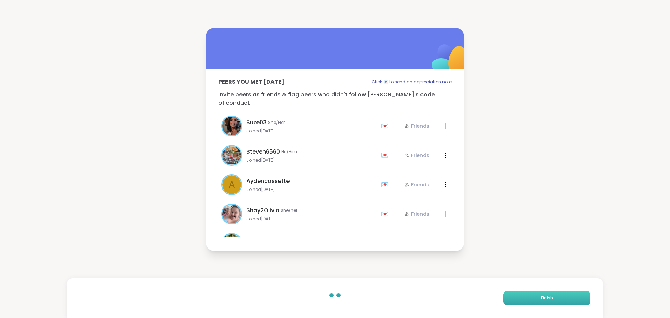
click at [531, 294] on button "Finish" at bounding box center [546, 298] width 87 height 15
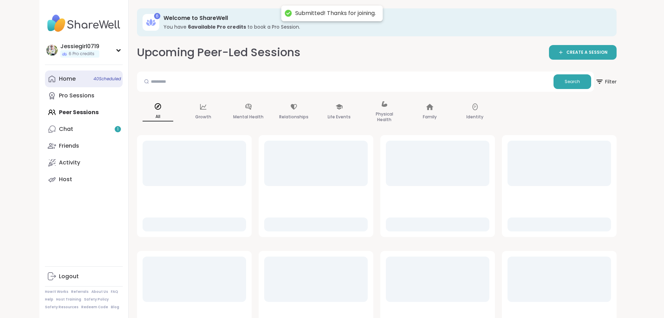
click at [59, 77] on div "Home 40 Scheduled" at bounding box center [67, 79] width 17 height 8
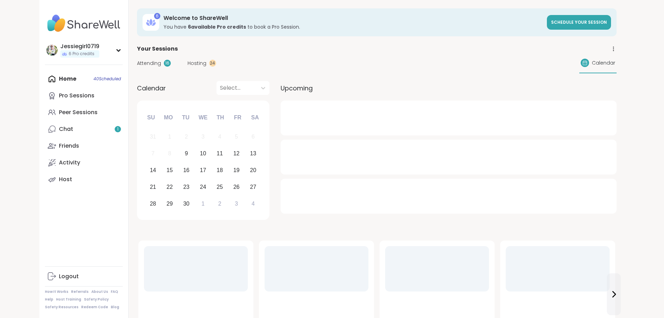
click at [137, 63] on span "Attending" at bounding box center [149, 63] width 24 height 7
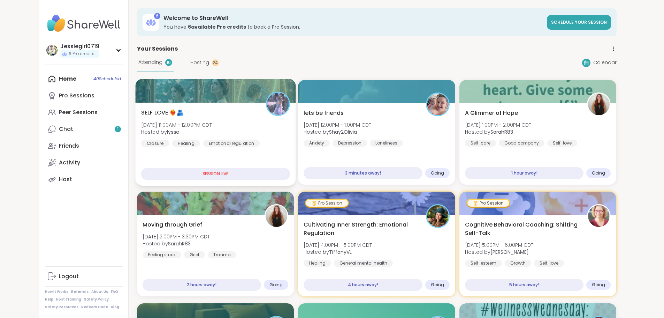
click at [135, 103] on div "SELF LOVE ❤️‍🔥🫂 [DATE] 11:00AM - 12:00PM CDT Hosted by lyssa Closure Healing Em…" at bounding box center [215, 144] width 160 height 83
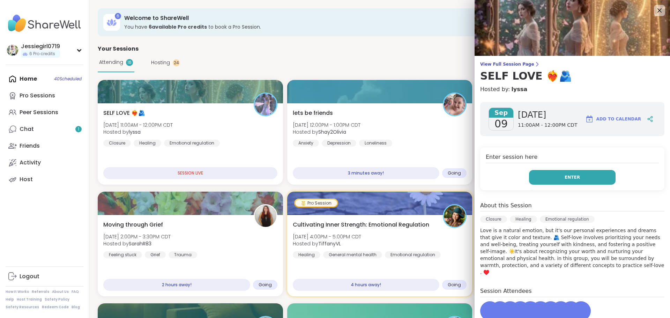
click at [581, 183] on button "Enter" at bounding box center [572, 177] width 86 height 15
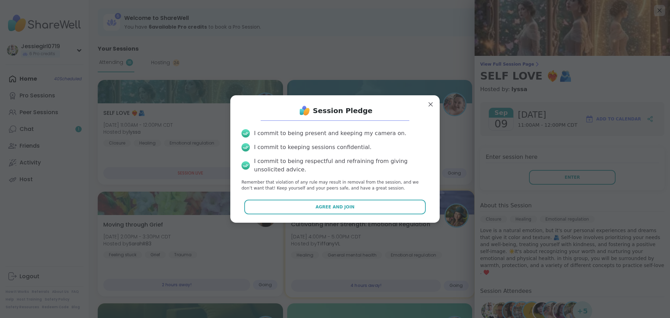
click at [358, 206] on button "Agree and Join" at bounding box center [335, 206] width 182 height 15
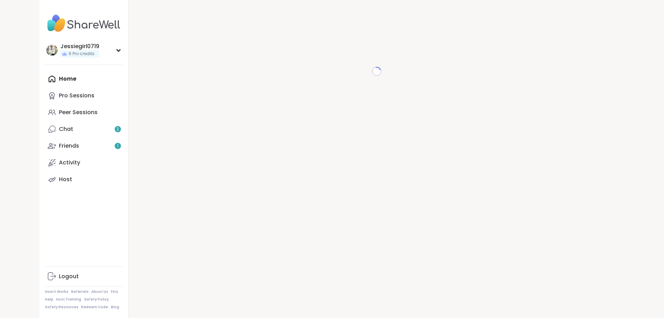
click at [45, 77] on div "Home Pro Sessions Peer Sessions Chat 2 Friends 1 Activity Host" at bounding box center [84, 128] width 78 height 117
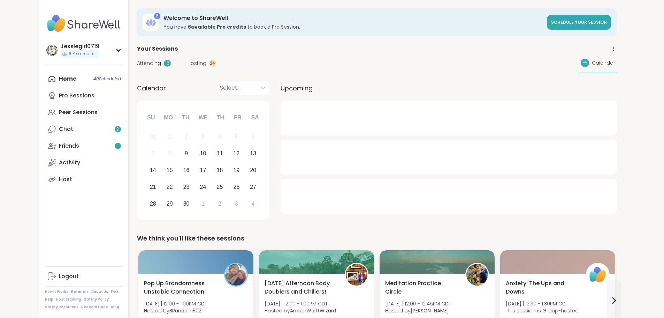
click at [137, 60] on span "Attending" at bounding box center [149, 63] width 24 height 7
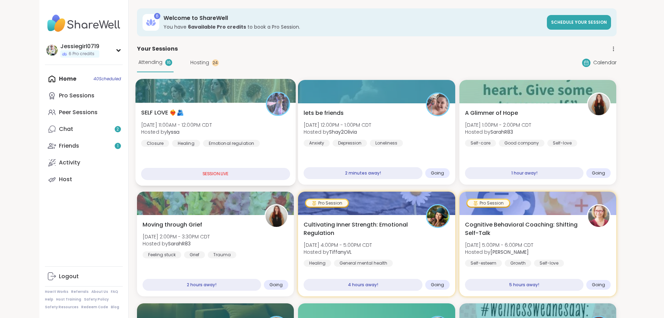
click at [135, 104] on div "SELF LOVE ❤️‍🔥🫂 [DATE] 11:00AM - 12:00PM CDT Hosted by lyssa Closure Healing Em…" at bounding box center [215, 144] width 160 height 83
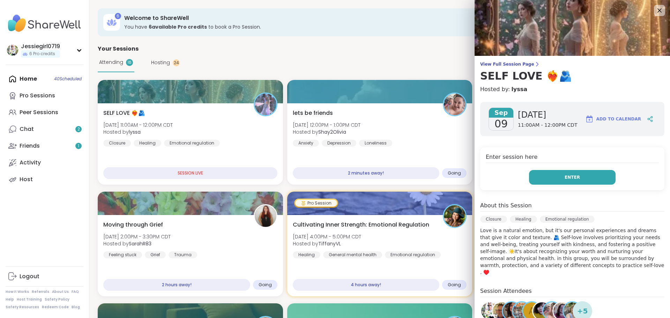
click at [595, 176] on button "Enter" at bounding box center [572, 177] width 86 height 15
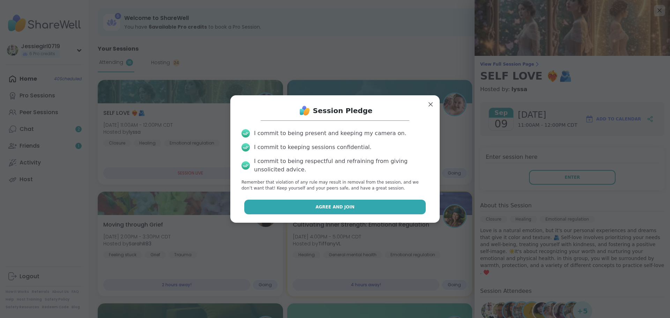
click at [389, 202] on button "Agree and Join" at bounding box center [335, 206] width 182 height 15
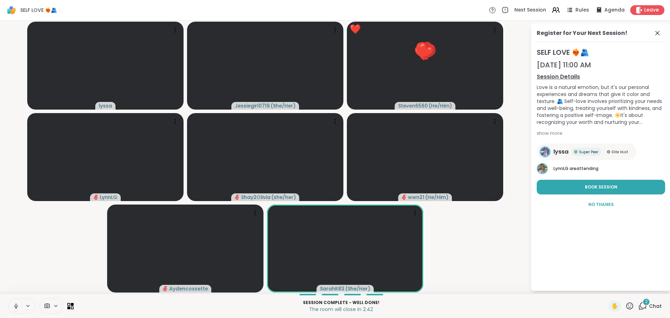
click at [642, 306] on icon at bounding box center [642, 305] width 9 height 9
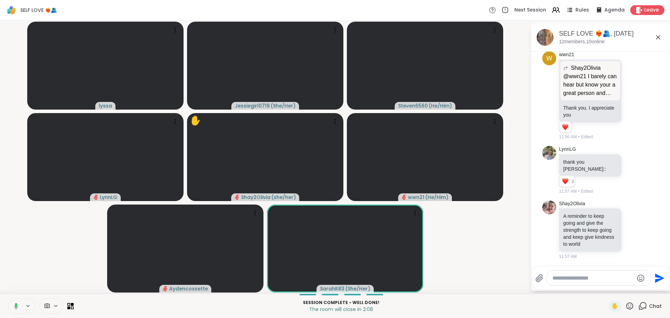
scroll to position [5839, 0]
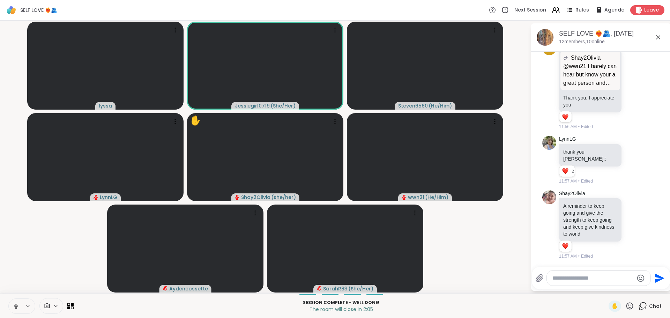
click at [596, 279] on textarea "Type your message" at bounding box center [592, 277] width 81 height 7
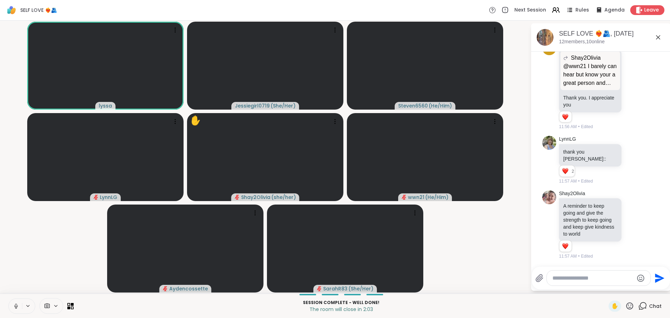
click at [590, 278] on textarea "Type your message" at bounding box center [592, 277] width 81 height 7
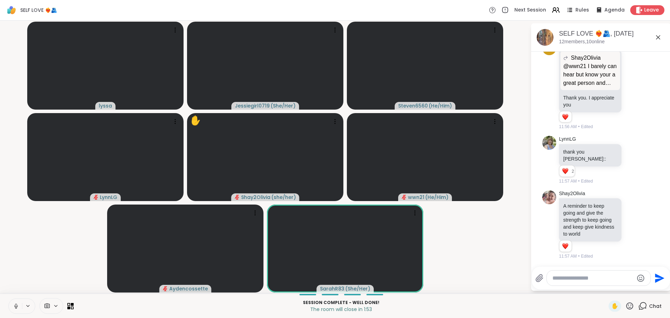
click at [596, 276] on textarea "Type your message" at bounding box center [592, 277] width 81 height 7
click at [595, 277] on textarea "Type your message" at bounding box center [592, 277] width 81 height 7
click at [587, 275] on textarea "Type your message" at bounding box center [592, 277] width 81 height 7
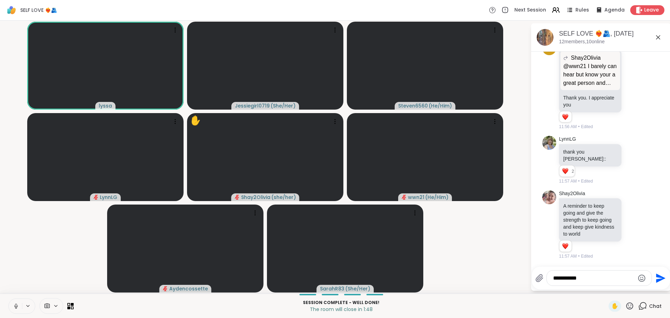
type textarea "**********"
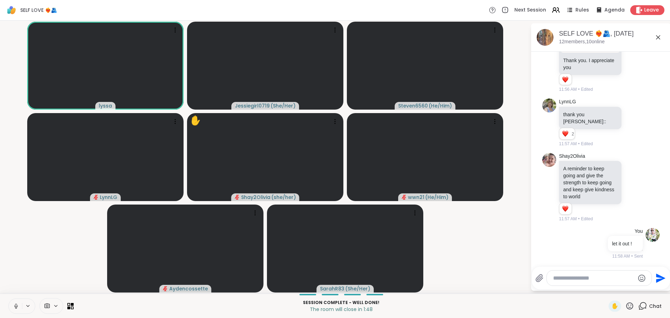
scroll to position [5876, 0]
click at [587, 278] on textarea "Type your message" at bounding box center [593, 277] width 81 height 7
type textarea "**********"
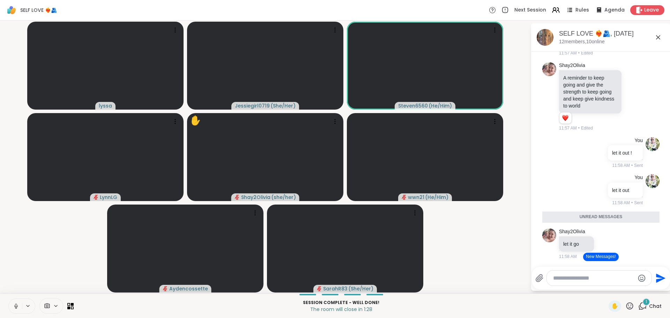
scroll to position [5951, 0]
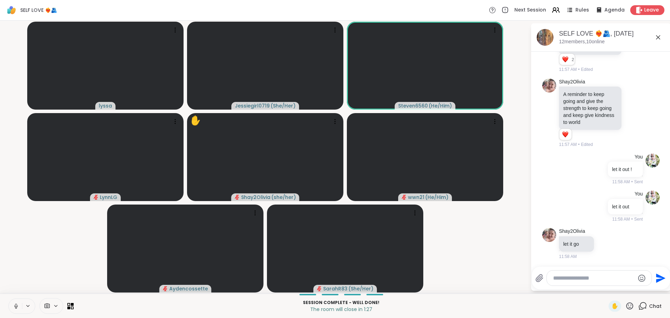
click at [598, 280] on textarea "Type your message" at bounding box center [593, 277] width 81 height 7
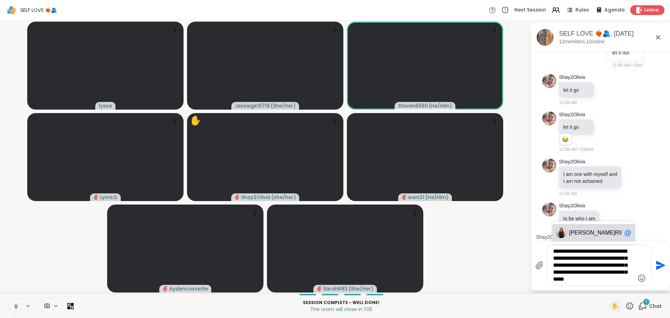
scroll to position [6111, 0]
click at [598, 235] on span "[PERSON_NAME] R83" at bounding box center [595, 232] width 52 height 7
type textarea "**********"
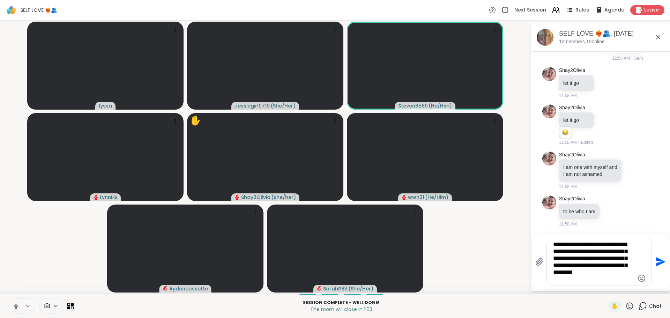
click at [658, 262] on icon "Send" at bounding box center [659, 261] width 11 height 11
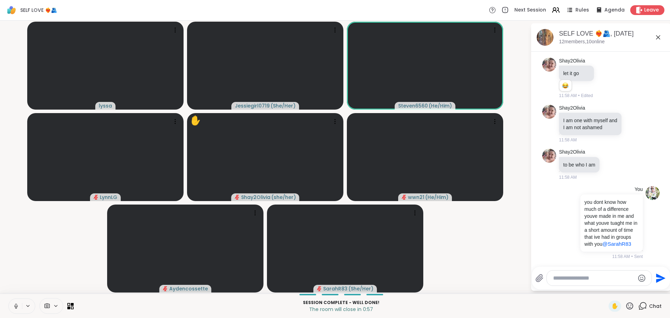
scroll to position [6156, 0]
click at [630, 127] on icon at bounding box center [633, 123] width 6 height 7
click at [630, 115] on div "Select Reaction: Heart" at bounding box center [633, 112] width 6 height 6
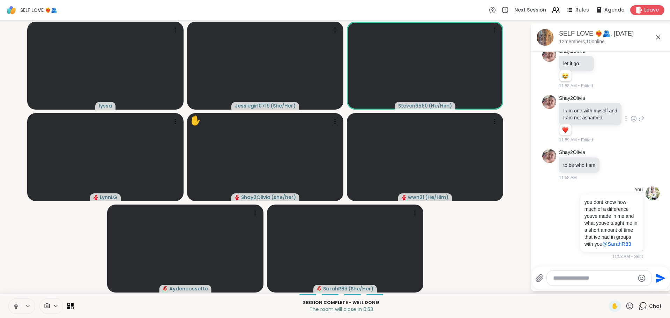
click at [638, 123] on icon at bounding box center [641, 118] width 6 height 8
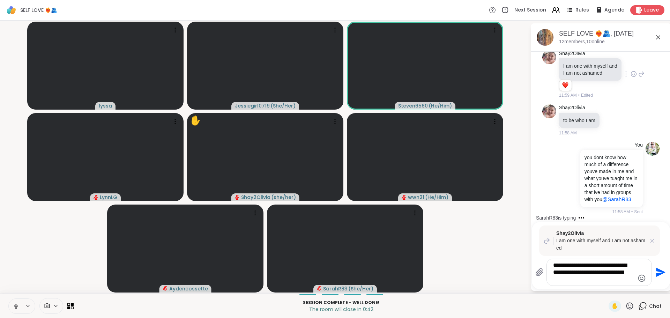
type textarea "**********"
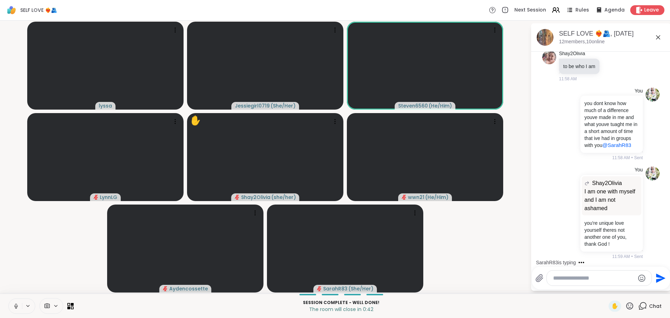
scroll to position [6288, 0]
type textarea "*"
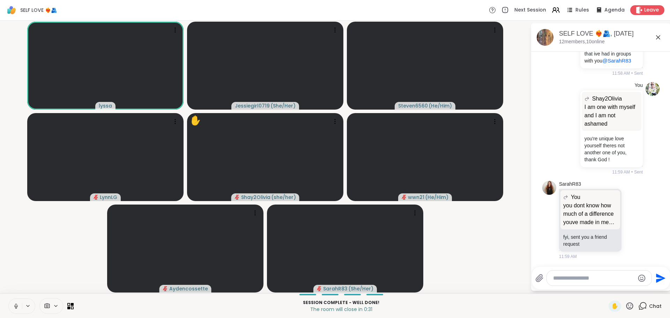
scroll to position [6360, 0]
click at [630, 223] on icon at bounding box center [633, 219] width 6 height 7
click at [630, 212] on div "Select Reaction: Heart" at bounding box center [633, 208] width 6 height 6
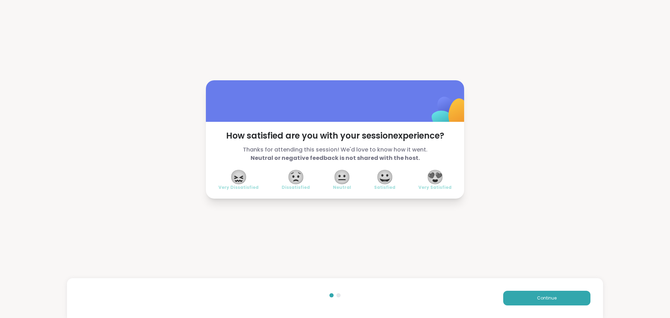
click at [413, 183] on div "😖 Very Dissatisfied 😟 Dissatisfied 😐 Neutral 😀 Satisfied 😍 Very Satisfied" at bounding box center [334, 181] width 233 height 20
click at [430, 181] on span "😍" at bounding box center [434, 177] width 17 height 13
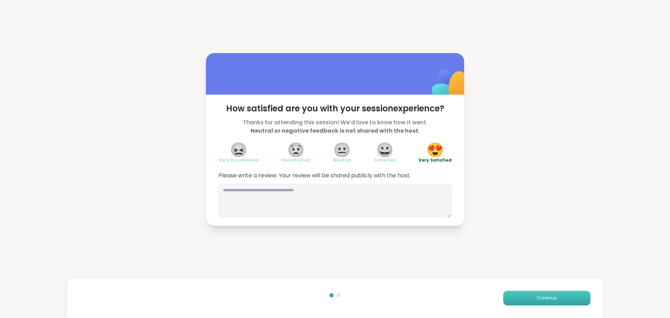
click at [519, 297] on button "Continue" at bounding box center [546, 298] width 87 height 15
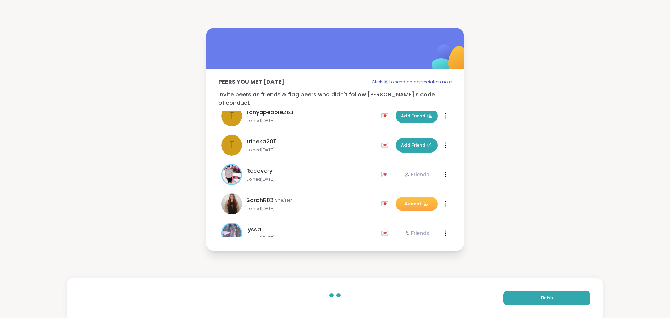
scroll to position [189, 0]
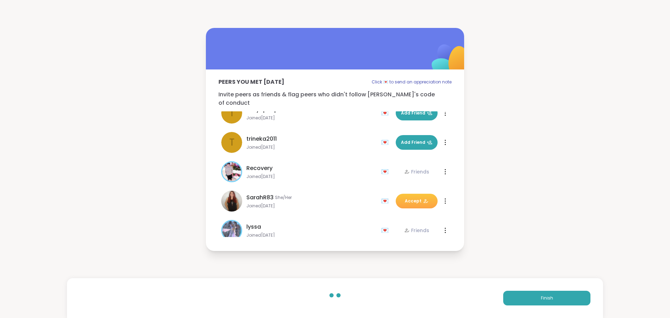
drag, startPoint x: 446, startPoint y: 122, endPoint x: 408, endPoint y: 198, distance: 85.0
click at [408, 198] on div "SarahR83 She/Her Joined [DATE] 💌 Accept 💌 Accept" at bounding box center [334, 200] width 233 height 29
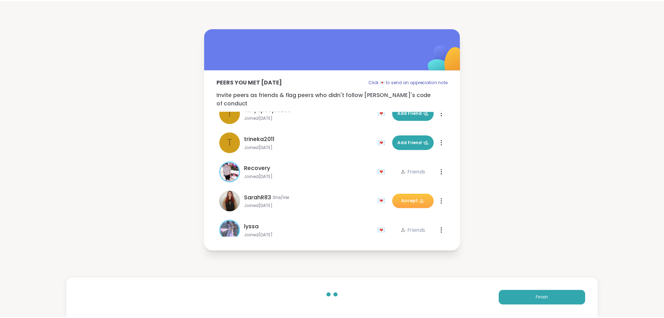
scroll to position [197, 0]
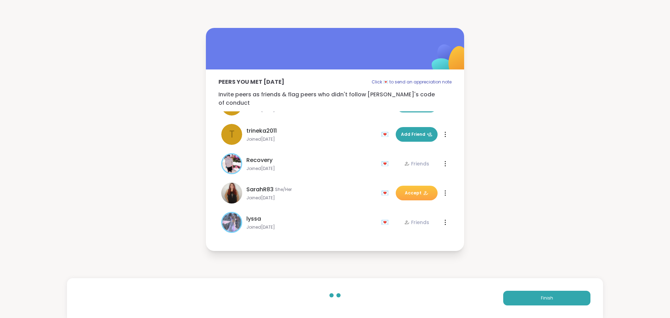
click at [403, 192] on button "Accept" at bounding box center [416, 193] width 42 height 15
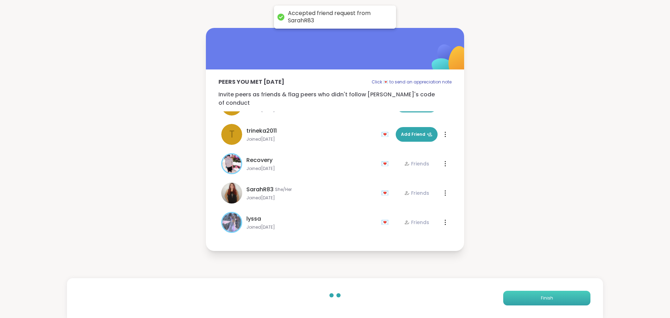
click at [541, 296] on span "Finish" at bounding box center [547, 298] width 12 height 6
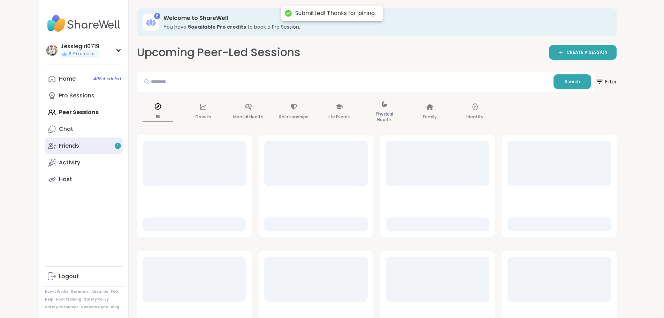
click at [59, 147] on div "Friends 1" at bounding box center [69, 146] width 20 height 8
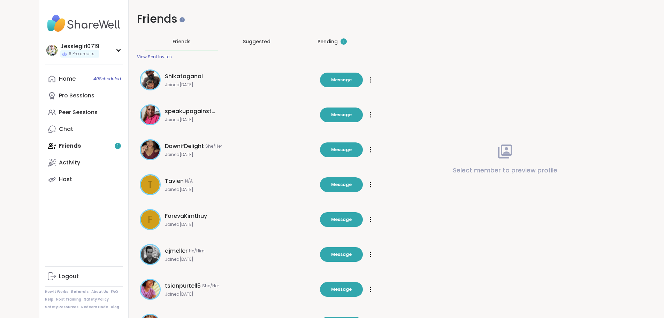
click at [330, 42] on div "Pending 1" at bounding box center [332, 41] width 29 height 7
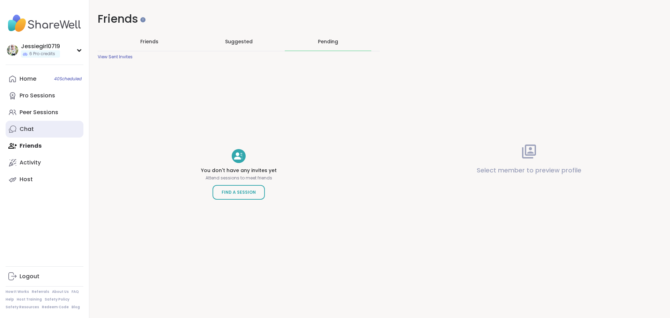
click at [30, 128] on div "Chat" at bounding box center [27, 129] width 14 height 8
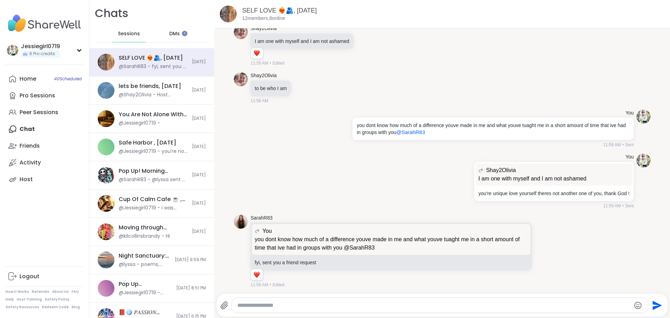
click at [171, 30] on div "DMs" at bounding box center [175, 33] width 34 height 17
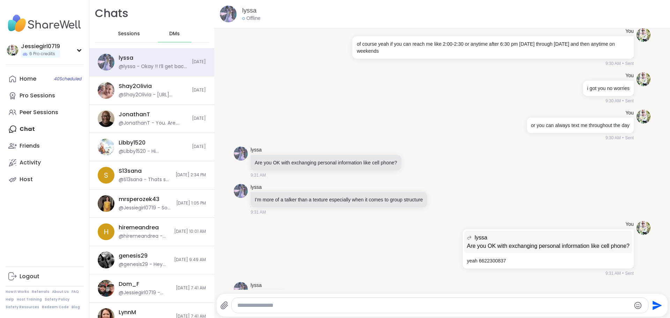
scroll to position [5708, 0]
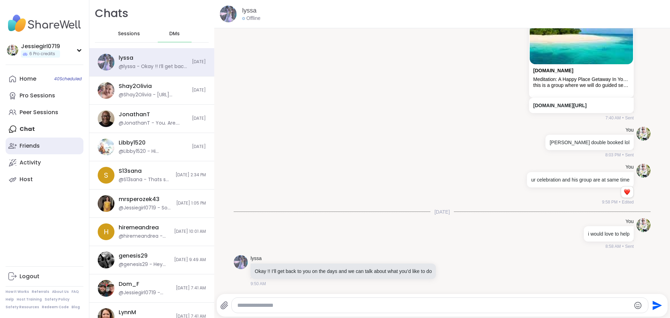
click at [37, 152] on link "Friends" at bounding box center [45, 145] width 78 height 17
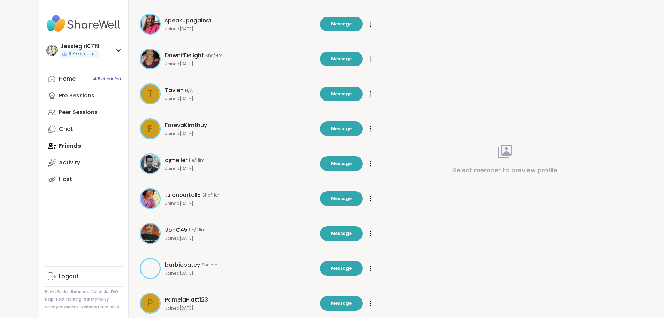
scroll to position [130, 0]
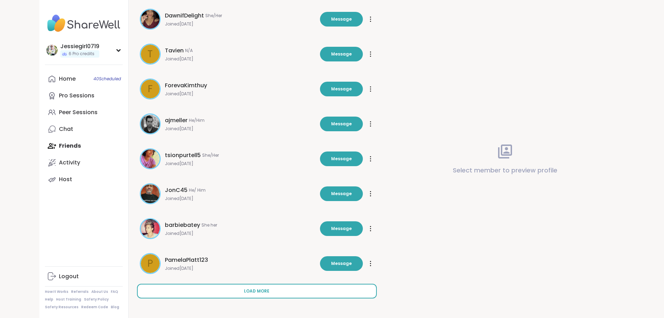
click at [233, 286] on button "Load more" at bounding box center [257, 291] width 240 height 15
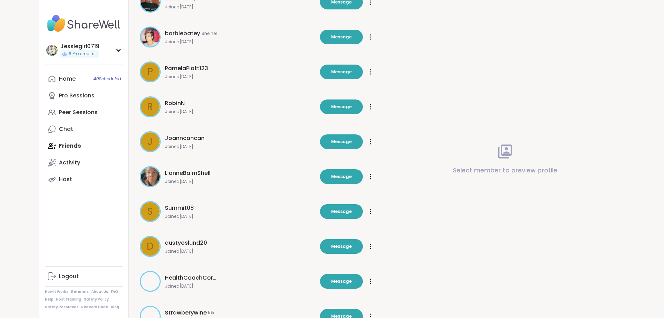
scroll to position [479, 0]
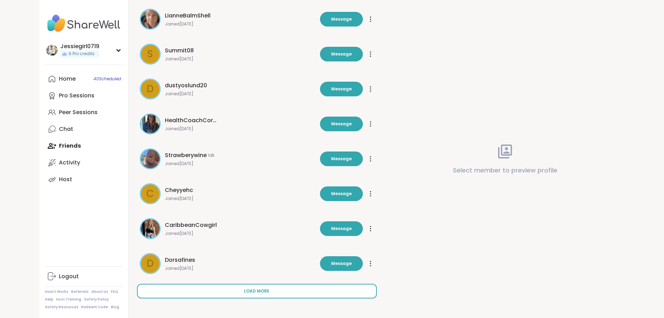
click at [220, 286] on button "Load more" at bounding box center [257, 291] width 240 height 15
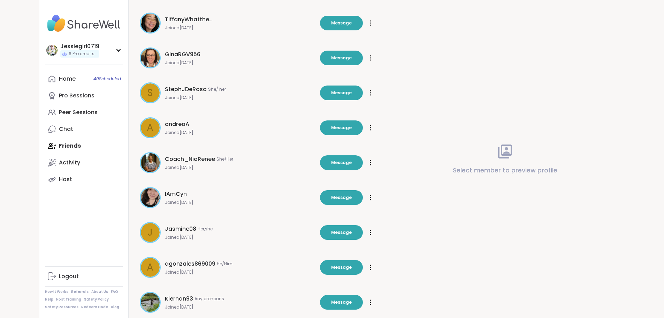
scroll to position [828, 0]
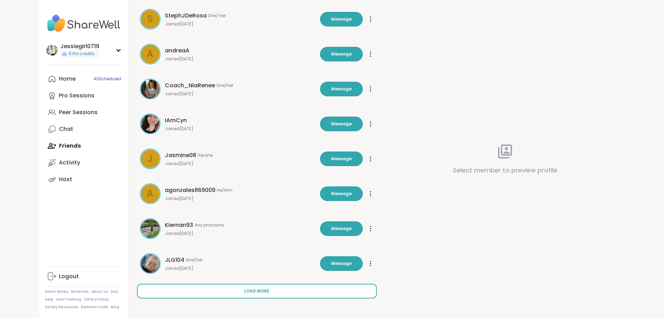
click at [221, 288] on button "Load more" at bounding box center [257, 291] width 240 height 15
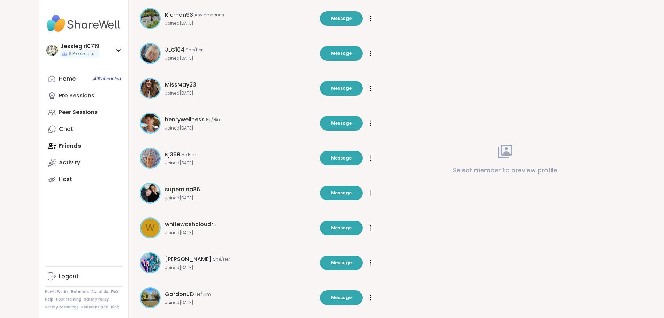
scroll to position [1177, 0]
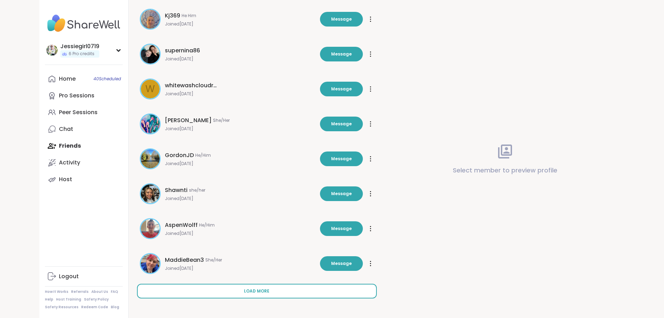
click at [256, 288] on button "Load more" at bounding box center [257, 291] width 240 height 15
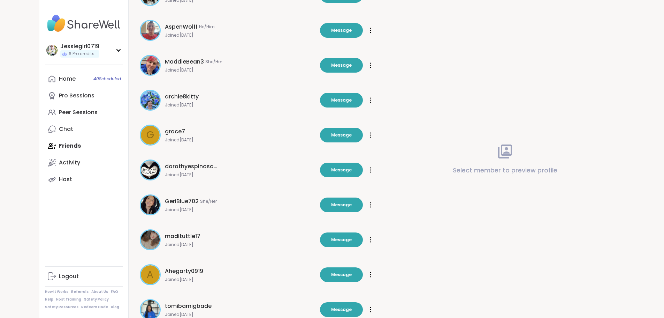
scroll to position [1525, 0]
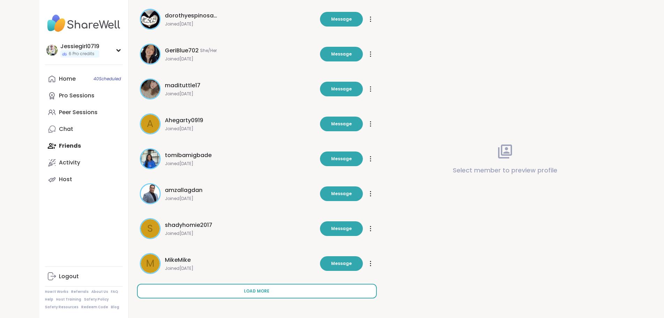
click at [262, 286] on button "Load more" at bounding box center [257, 291] width 240 height 15
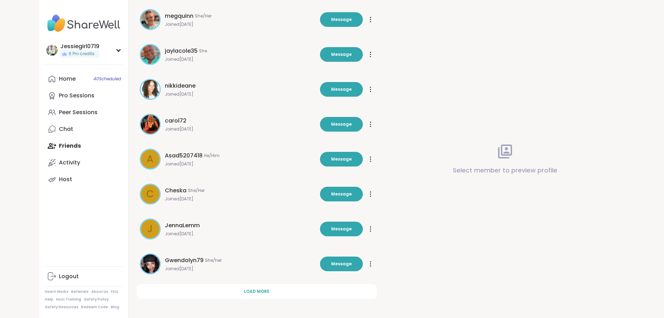
scroll to position [1874, 0]
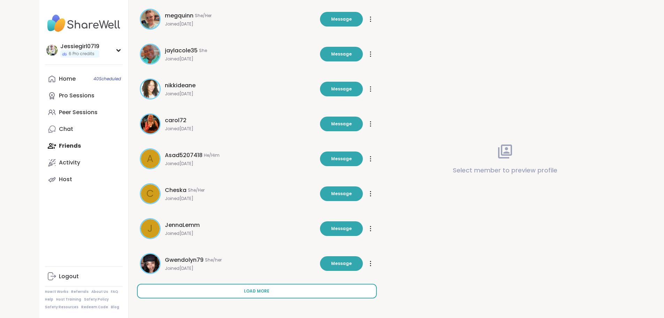
click at [256, 288] on button "Load more" at bounding box center [257, 291] width 240 height 15
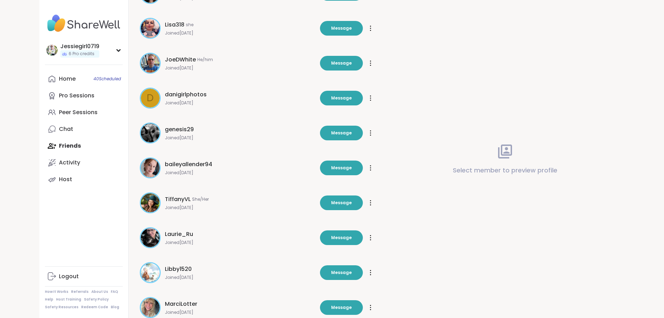
scroll to position [2223, 0]
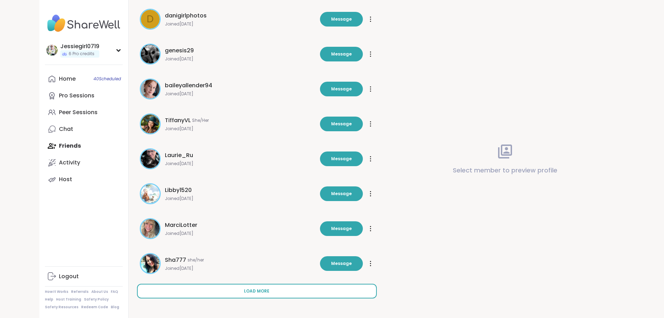
click at [244, 289] on span "Load more" at bounding box center [256, 291] width 25 height 6
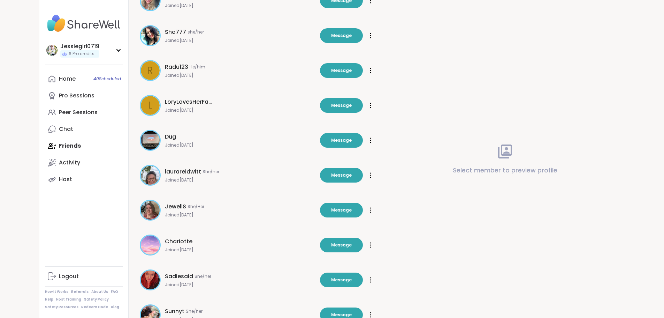
scroll to position [2572, 0]
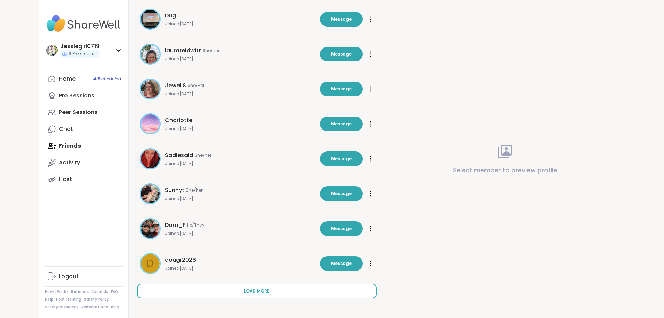
click at [255, 288] on button "Load more" at bounding box center [257, 291] width 240 height 15
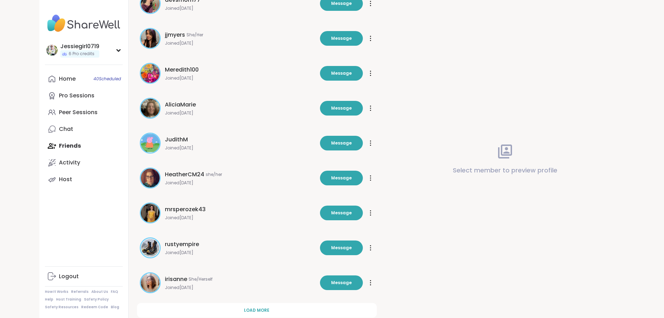
scroll to position [2920, 0]
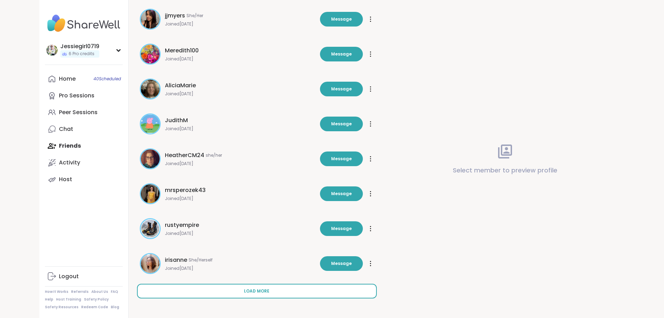
click at [271, 291] on button "Load more" at bounding box center [257, 291] width 240 height 15
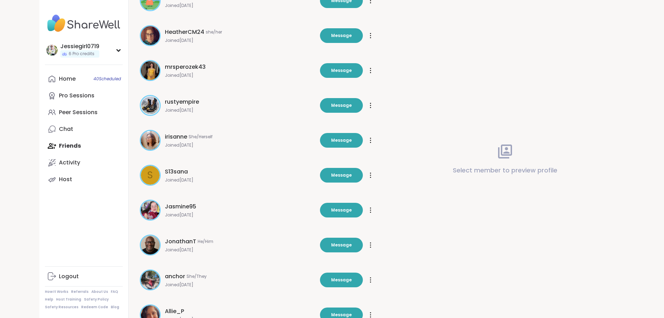
scroll to position [3269, 0]
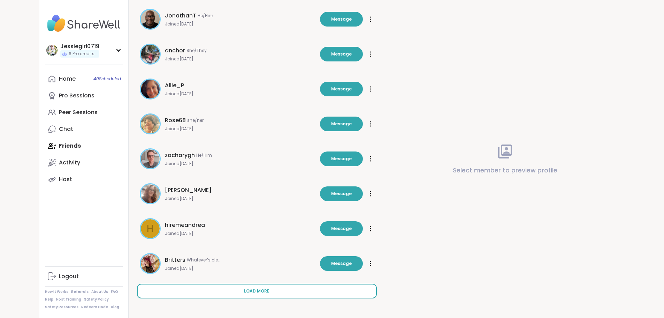
click at [244, 289] on span "Load more" at bounding box center [256, 291] width 25 height 6
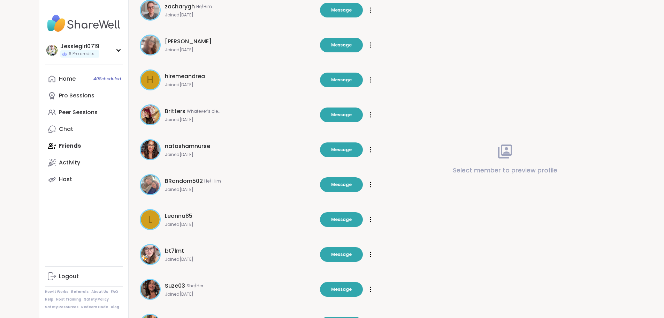
scroll to position [3618, 0]
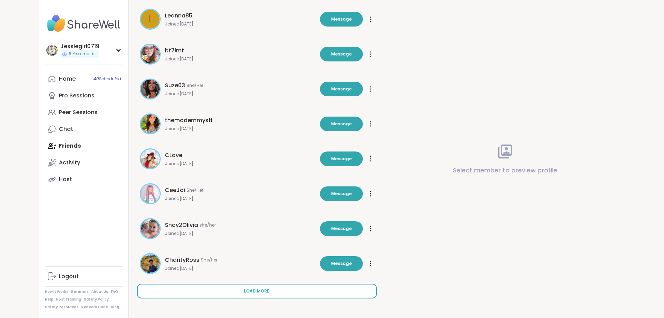
click at [252, 292] on button "Load more" at bounding box center [257, 291] width 240 height 15
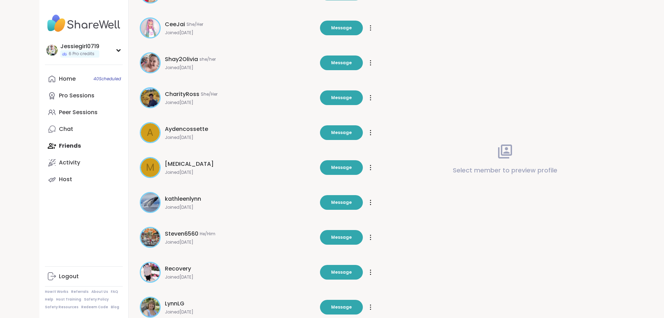
scroll to position [3946, 0]
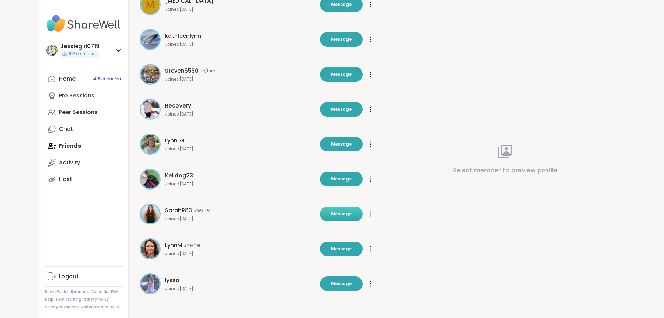
click at [340, 211] on span "Message" at bounding box center [341, 214] width 21 height 6
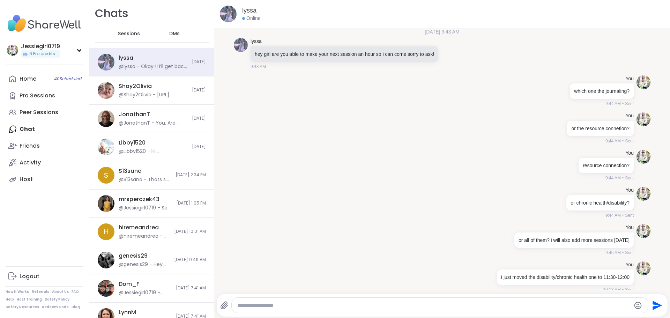
scroll to position [5708, 0]
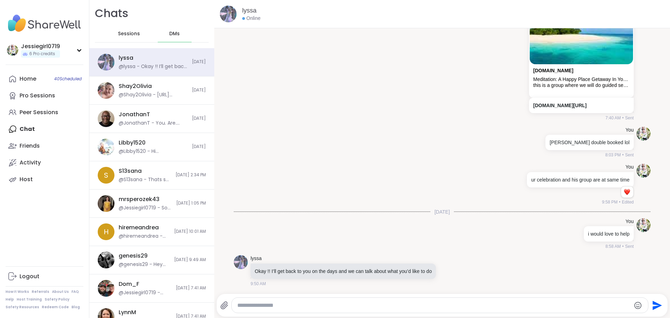
click at [430, 302] on textarea "Type your message" at bounding box center [433, 305] width 393 height 7
click at [29, 142] on div "Friends" at bounding box center [30, 146] width 20 height 8
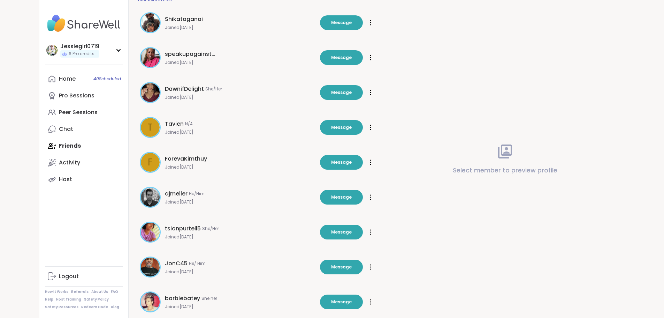
scroll to position [130, 0]
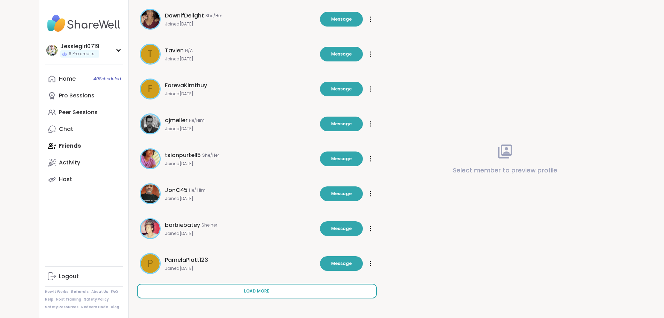
click at [244, 289] on span "Load more" at bounding box center [256, 291] width 25 height 6
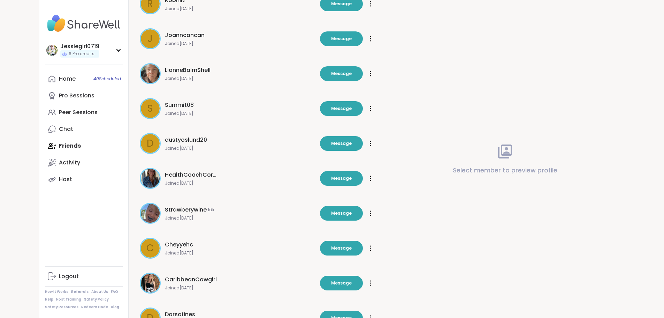
scroll to position [479, 0]
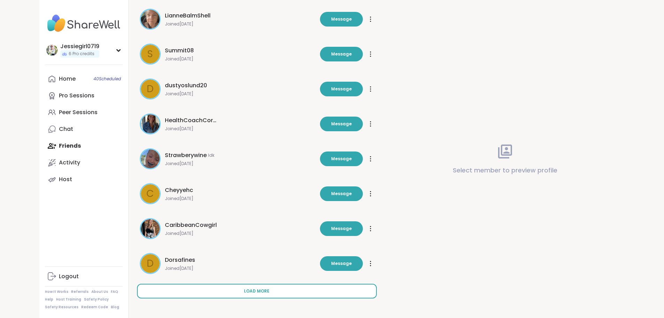
click at [317, 292] on button "Load more" at bounding box center [257, 291] width 240 height 15
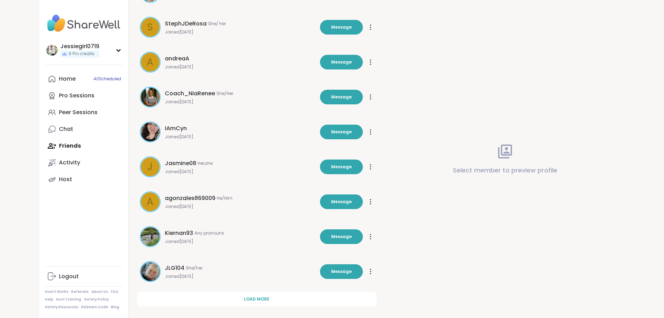
scroll to position [828, 0]
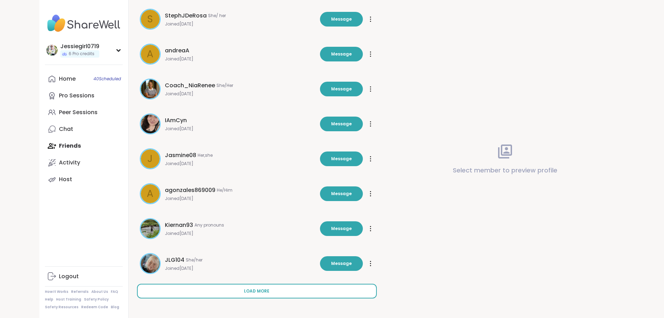
click at [221, 291] on button "Load more" at bounding box center [257, 291] width 240 height 15
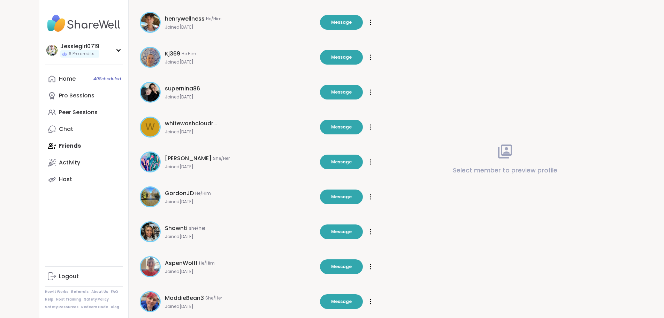
scroll to position [1177, 0]
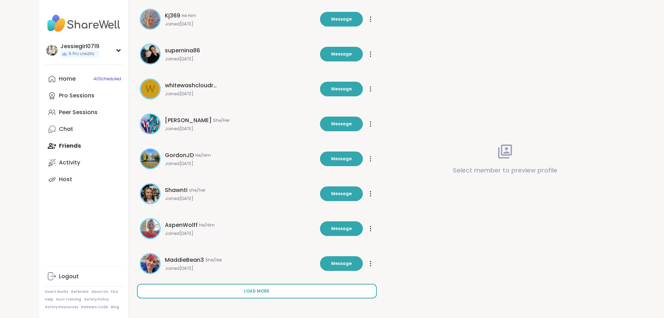
click at [244, 291] on span "Load more" at bounding box center [256, 291] width 25 height 6
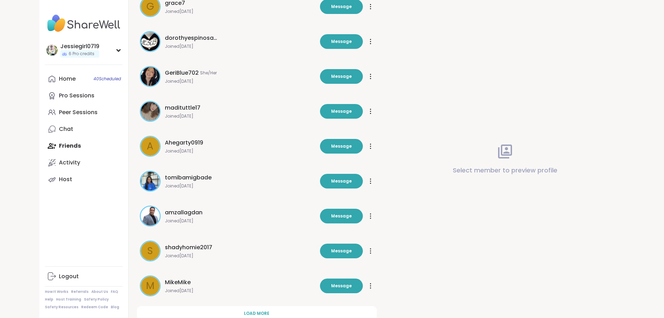
scroll to position [1525, 0]
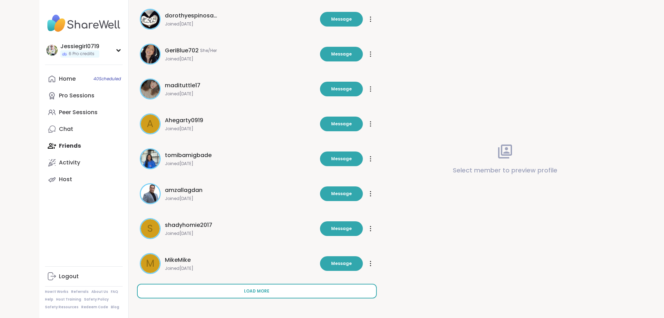
click at [246, 290] on span "Load more" at bounding box center [256, 291] width 25 height 6
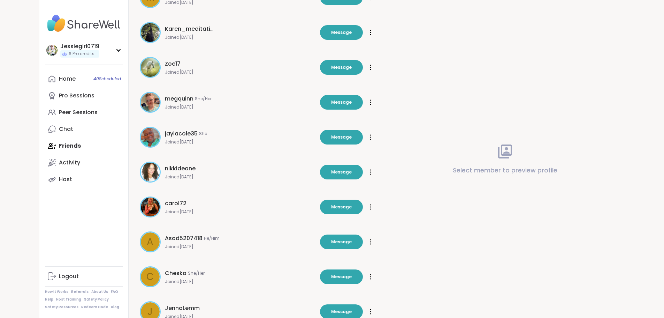
scroll to position [1874, 0]
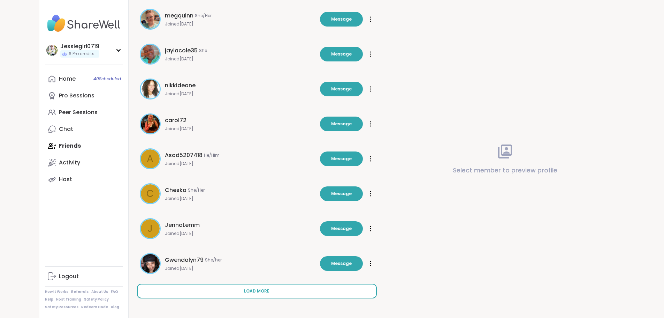
click at [244, 288] on span "Load more" at bounding box center [256, 291] width 25 height 6
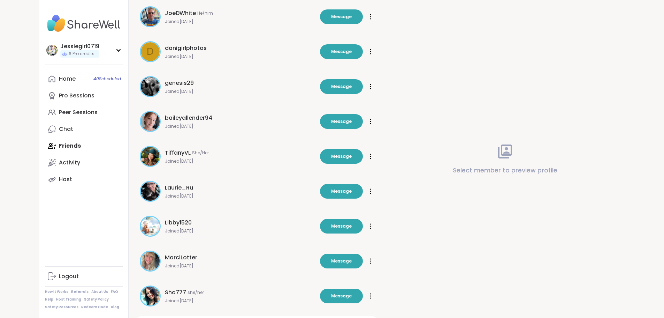
scroll to position [2205, 0]
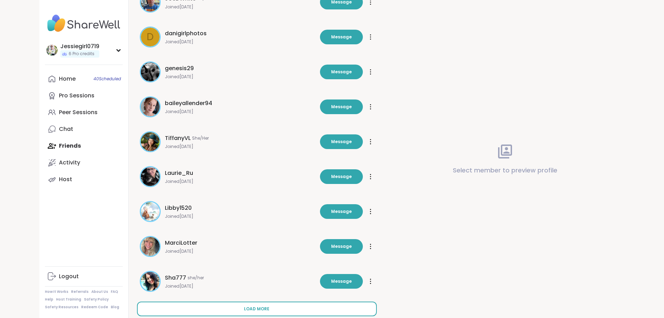
click at [268, 305] on button "Load more" at bounding box center [257, 308] width 240 height 15
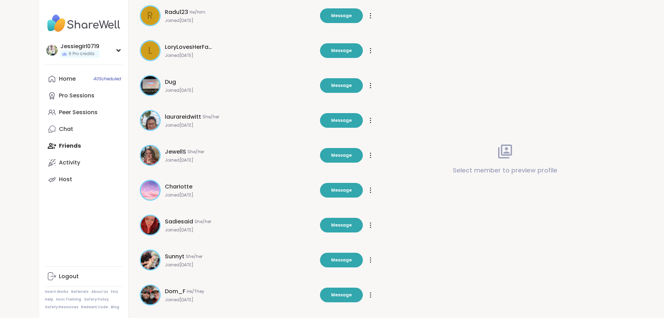
scroll to position [2572, 0]
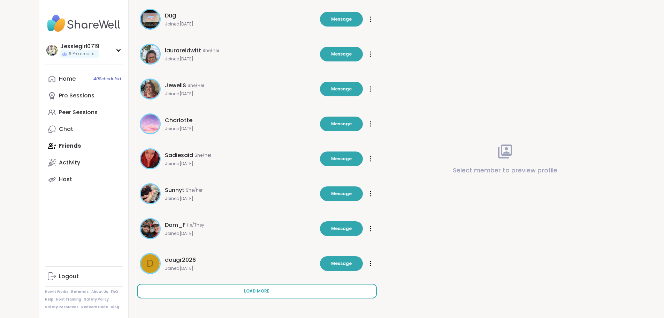
click at [244, 289] on span "Load more" at bounding box center [256, 291] width 25 height 6
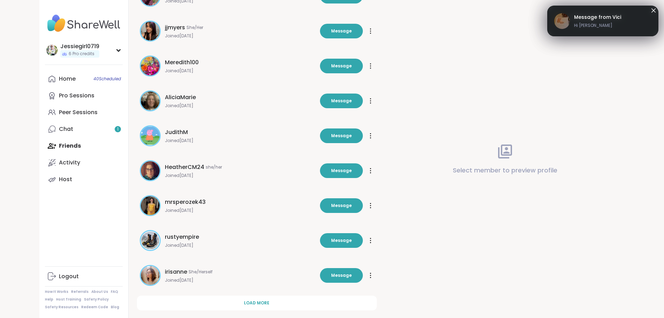
scroll to position [2920, 0]
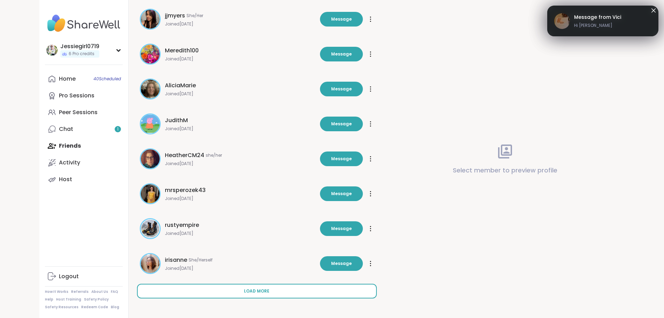
click at [208, 284] on button "Load more" at bounding box center [257, 291] width 240 height 15
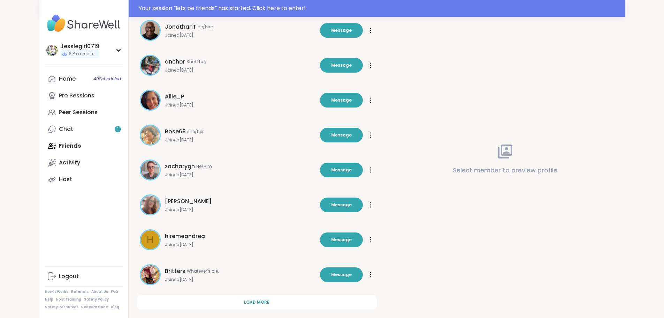
scroll to position [3286, 0]
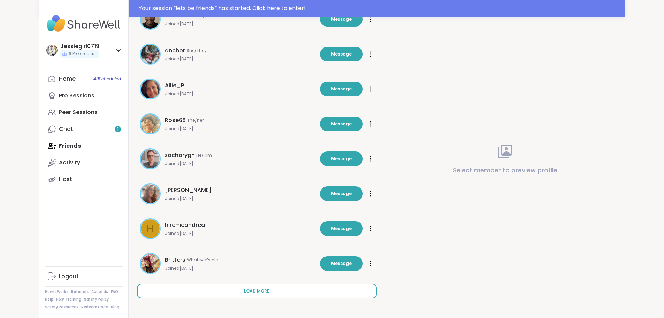
click at [258, 287] on button "Load more" at bounding box center [257, 291] width 240 height 15
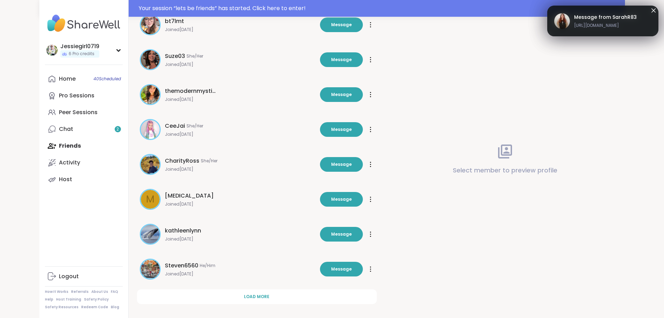
scroll to position [3635, 0]
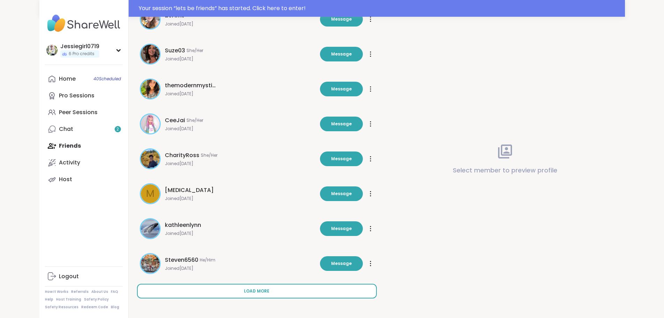
click at [261, 285] on button "Load more" at bounding box center [257, 291] width 240 height 15
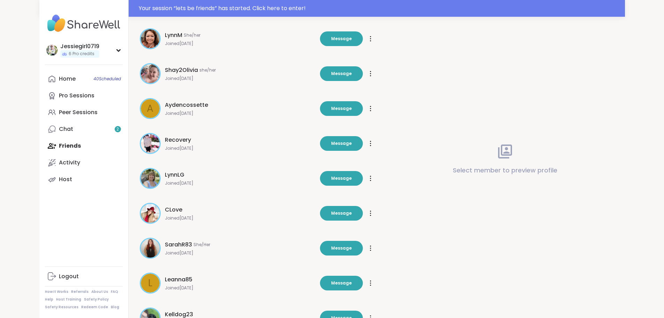
scroll to position [3963, 0]
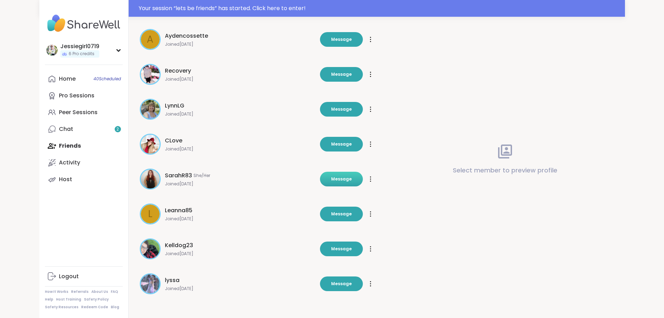
click at [346, 174] on button "Message" at bounding box center [341, 179] width 43 height 15
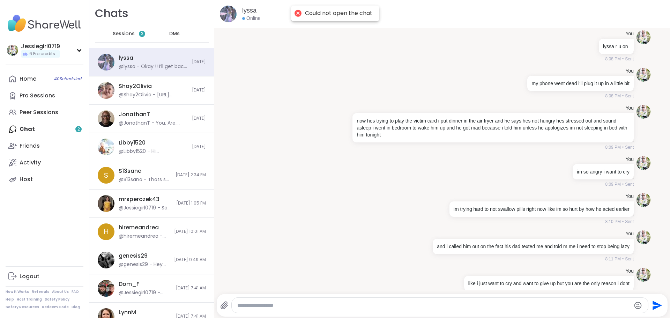
scroll to position [4678, 0]
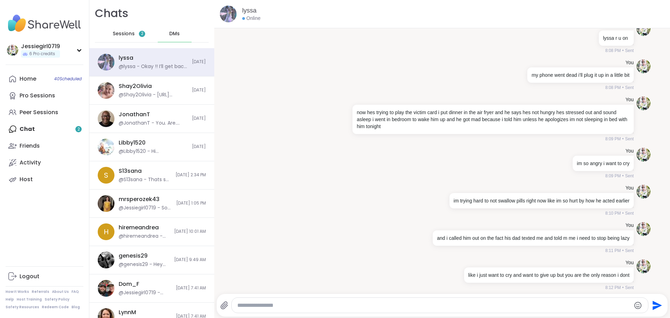
click at [130, 36] on span "Sessions" at bounding box center [124, 33] width 22 height 7
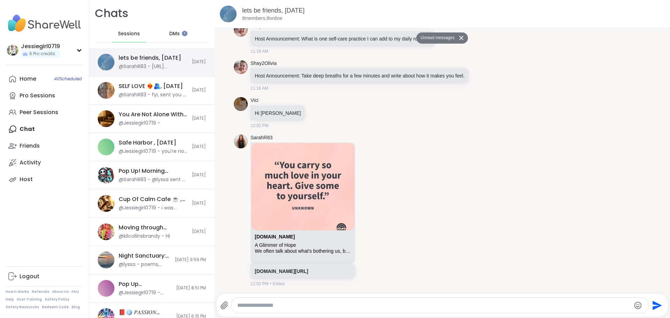
click at [153, 69] on div "@SarahR83 - [URL][DOMAIN_NAME]" at bounding box center [153, 66] width 69 height 7
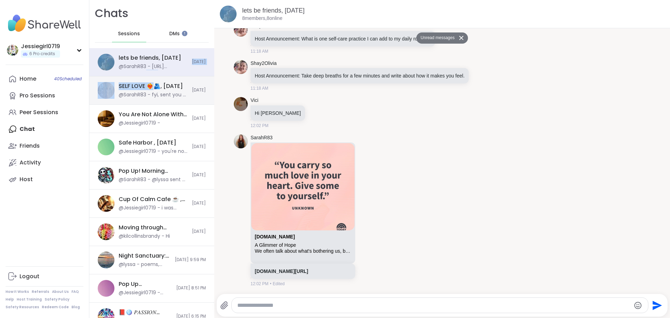
click at [139, 94] on div "@SarahR83 - fyi, sent you a friend request" at bounding box center [153, 94] width 69 height 7
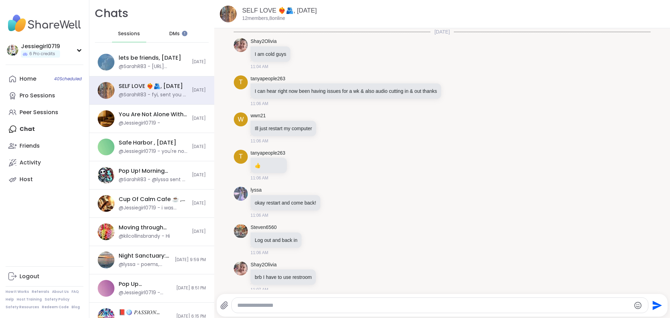
scroll to position [4171, 0]
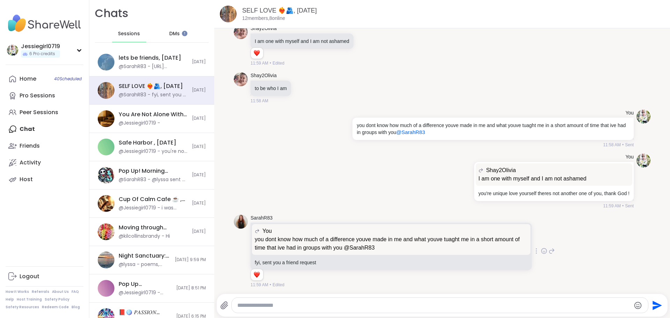
click at [241, 218] on img at bounding box center [241, 221] width 14 height 14
click at [242, 217] on img at bounding box center [241, 221] width 14 height 14
click at [264, 214] on link "SarahR83" at bounding box center [261, 217] width 22 height 7
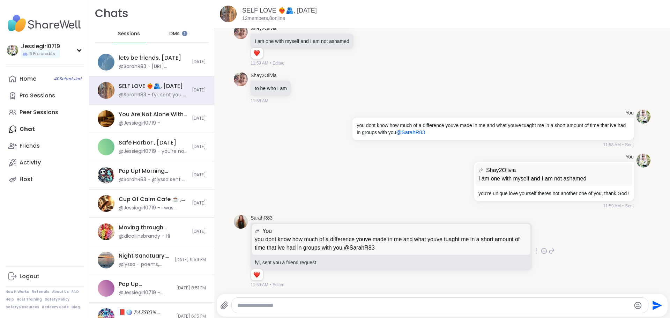
click at [258, 214] on link "SarahR83" at bounding box center [261, 217] width 22 height 7
click at [16, 80] on icon at bounding box center [12, 79] width 7 height 7
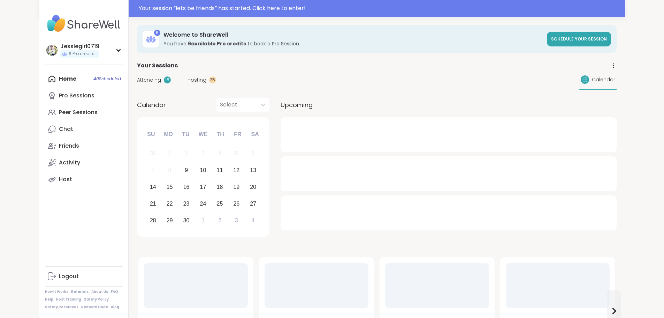
click at [137, 75] on div "Attending 15 Hosting 25 Calendar" at bounding box center [377, 80] width 480 height 20
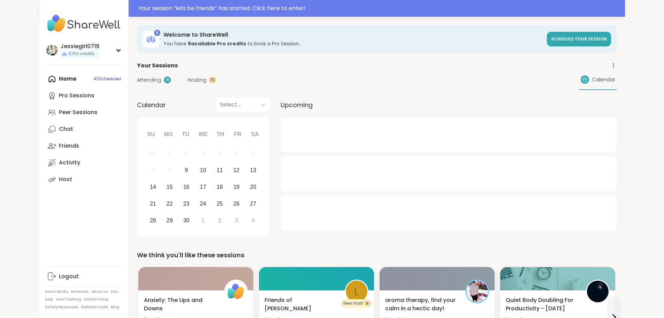
click at [137, 82] on span "Attending" at bounding box center [149, 79] width 24 height 7
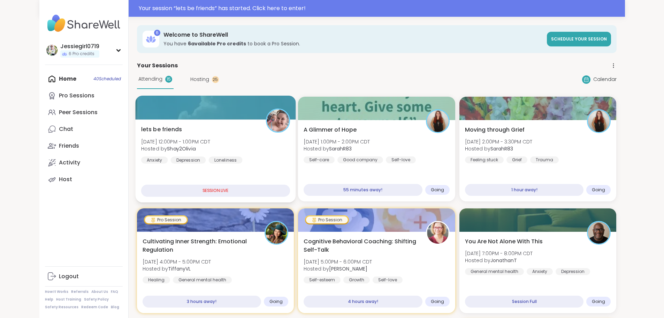
click at [166, 138] on span "Tue, Sep 09 | 12:00PM - 1:00PM CDT" at bounding box center [175, 141] width 69 height 7
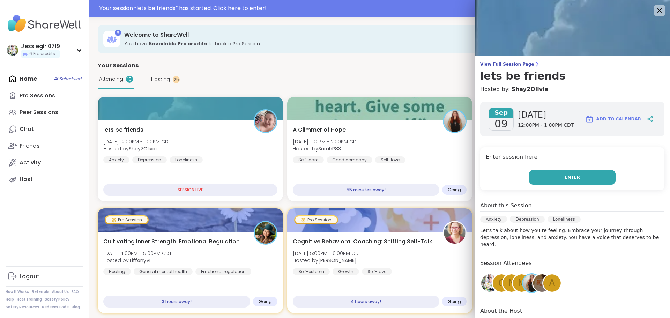
click at [555, 174] on button "Enter" at bounding box center [572, 177] width 86 height 15
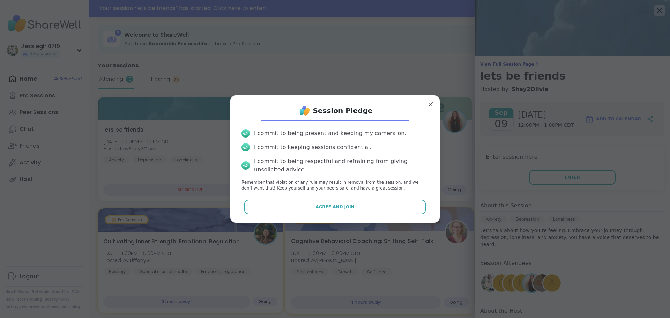
click at [344, 212] on button "Agree and Join" at bounding box center [335, 206] width 182 height 15
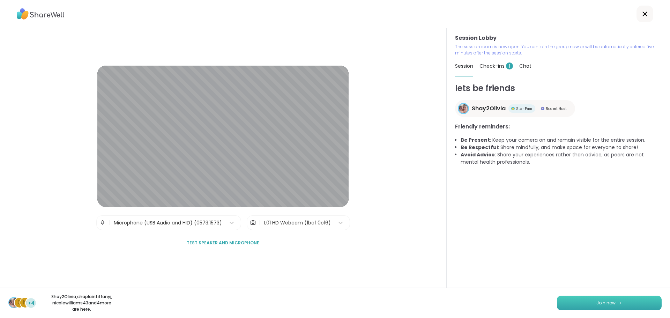
click at [622, 307] on button "Join now" at bounding box center [609, 302] width 105 height 15
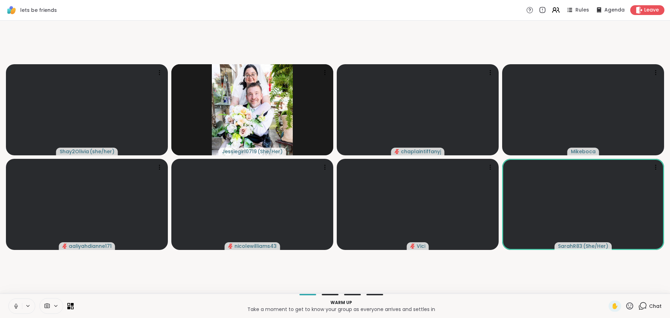
click at [640, 306] on icon at bounding box center [642, 305] width 9 height 9
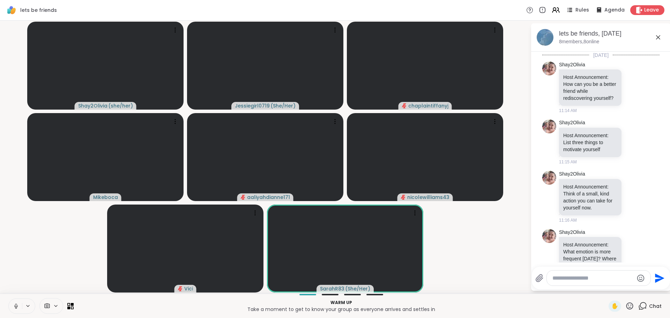
scroll to position [368, 0]
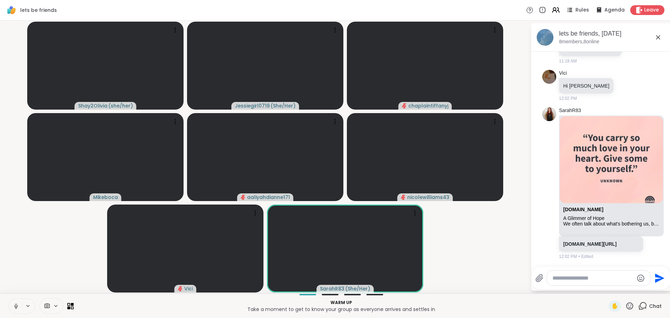
click at [627, 308] on icon at bounding box center [629, 305] width 7 height 7
click at [618, 292] on div "👍" at bounding box center [624, 287] width 13 height 11
click at [627, 307] on icon at bounding box center [629, 305] width 7 height 7
click at [605, 289] on span "❤️" at bounding box center [608, 287] width 7 height 8
click at [583, 279] on textarea "Type your message" at bounding box center [592, 277] width 81 height 7
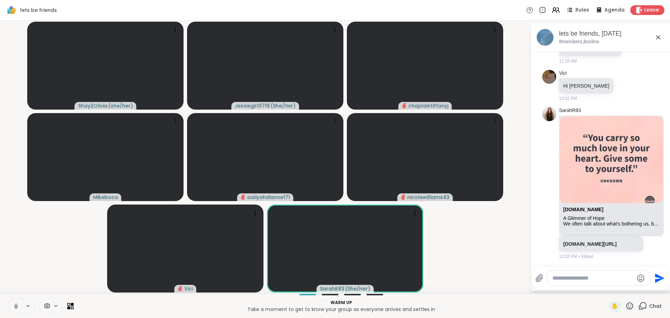
click at [583, 279] on textarea "Type your message" at bounding box center [592, 277] width 81 height 7
click at [615, 262] on span "hR83" at bounding box center [621, 259] width 13 height 7
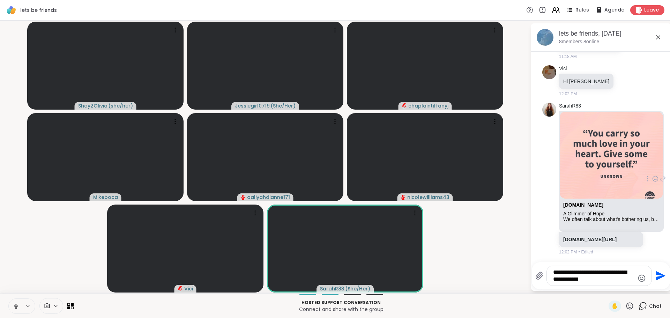
type textarea "**********"
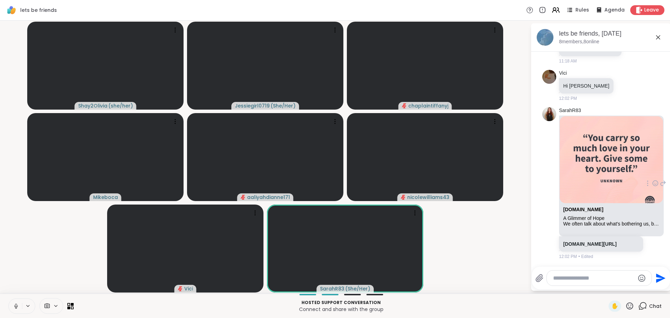
scroll to position [419, 0]
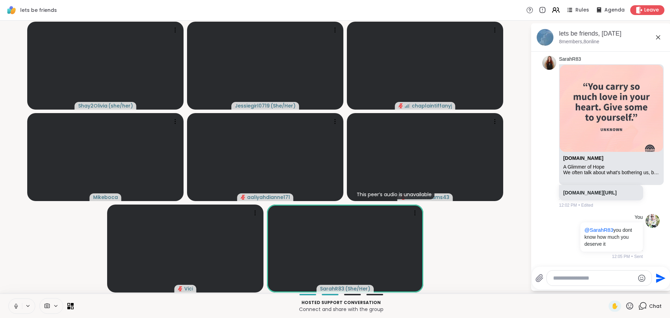
click at [586, 278] on textarea "Type your message" at bounding box center [593, 277] width 81 height 7
click at [584, 279] on textarea "Type your message" at bounding box center [593, 277] width 81 height 7
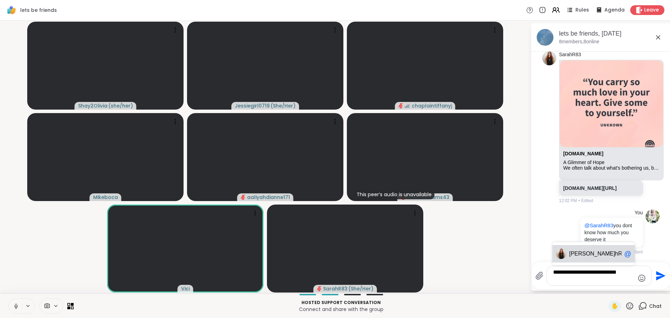
click at [615, 254] on span "hR83" at bounding box center [621, 253] width 13 height 7
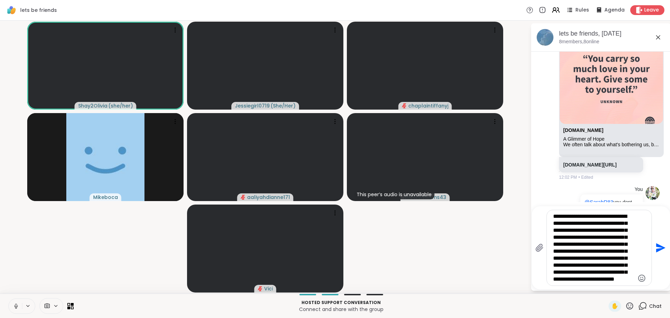
scroll to position [14, 0]
type textarea "**********"
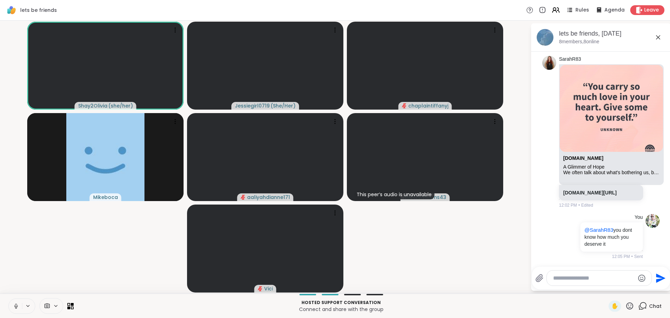
scroll to position [589, 0]
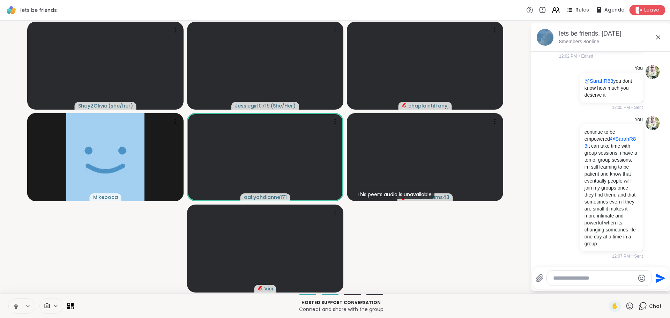
click at [641, 6] on div "Leave" at bounding box center [647, 10] width 36 height 10
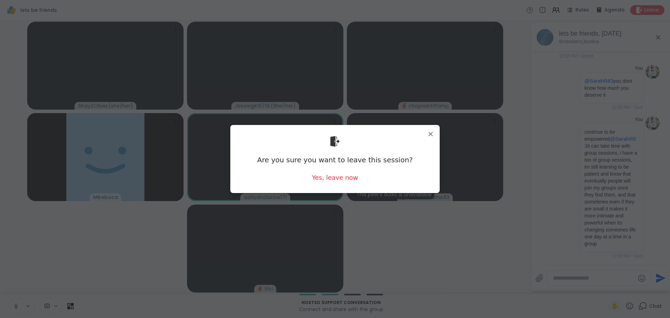
click at [340, 183] on div "Are you sure you want to leave this session? Yes, leave now" at bounding box center [335, 158] width 198 height 57
click at [338, 177] on div "Yes, leave now" at bounding box center [335, 177] width 46 height 9
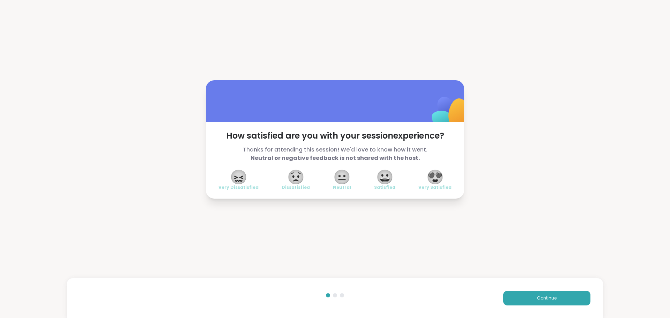
click at [531, 290] on div "Continue" at bounding box center [335, 298] width 536 height 40
click at [528, 295] on button "Continue" at bounding box center [546, 298] width 87 height 15
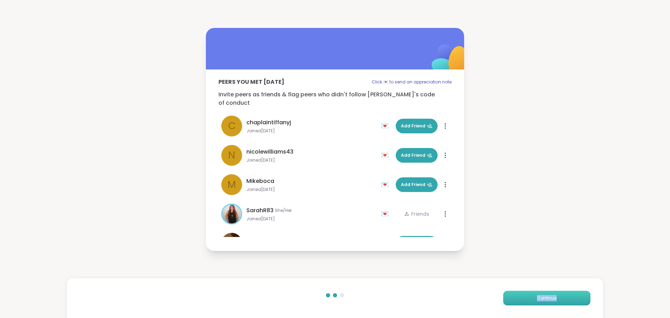
click at [528, 295] on button "Continue" at bounding box center [546, 298] width 87 height 15
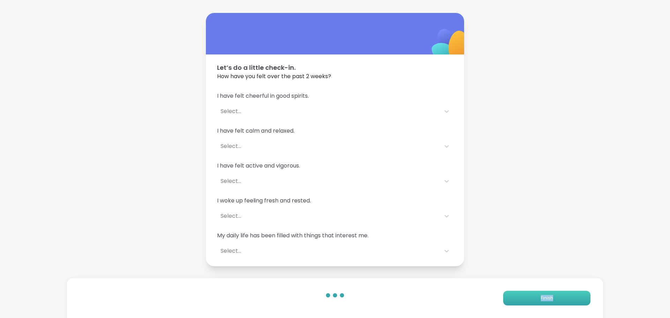
click at [534, 303] on button "Finish" at bounding box center [546, 298] width 87 height 15
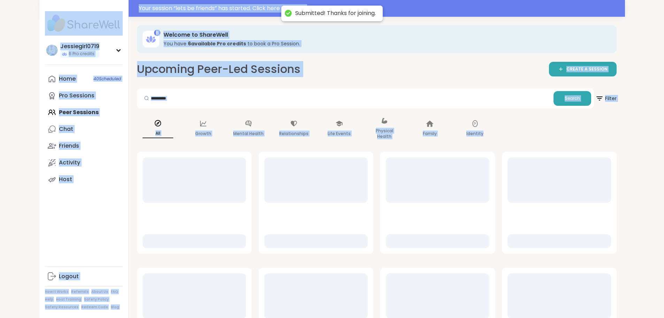
click at [63, 221] on div "Jessiegirl0719 6 Pro credits Profile Membership Settings Help Home 40 Scheduled…" at bounding box center [83, 159] width 89 height 318
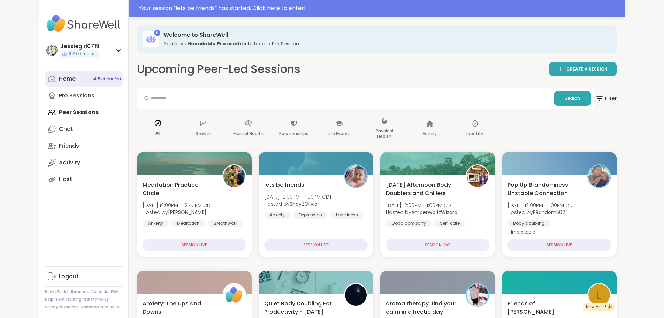
click at [59, 77] on div "Home 40 Scheduled" at bounding box center [67, 79] width 17 height 8
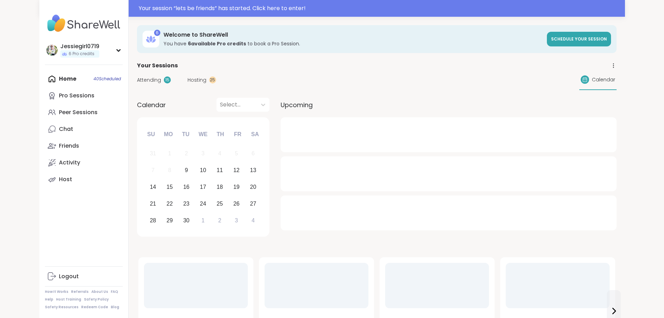
click at [137, 76] on div "Attending 15 Hosting 25 Calendar" at bounding box center [377, 80] width 480 height 20
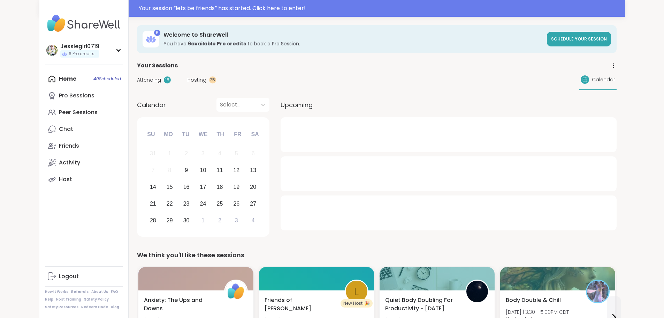
click at [137, 81] on span "Attending" at bounding box center [149, 79] width 24 height 7
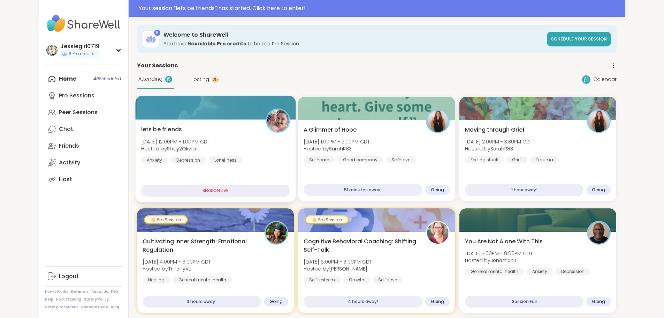
click at [135, 108] on div at bounding box center [215, 108] width 160 height 24
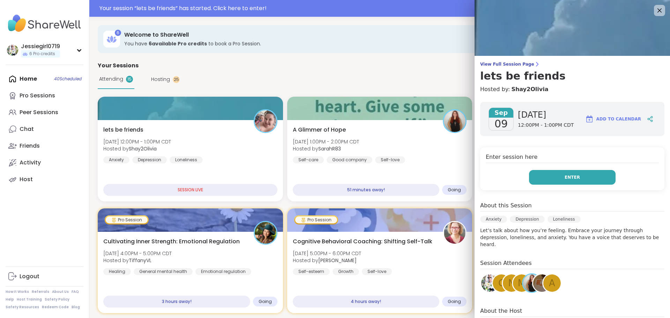
click at [529, 175] on button "Enter" at bounding box center [572, 177] width 86 height 15
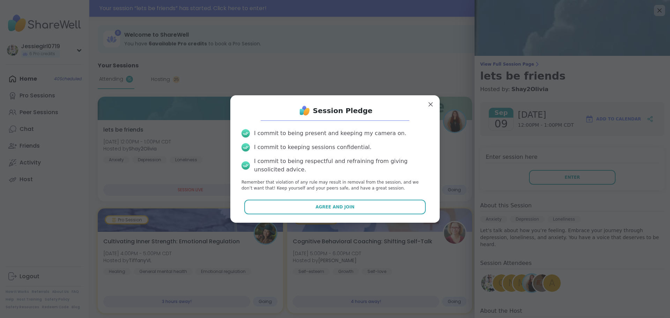
click at [341, 203] on button "Agree and Join" at bounding box center [335, 206] width 182 height 15
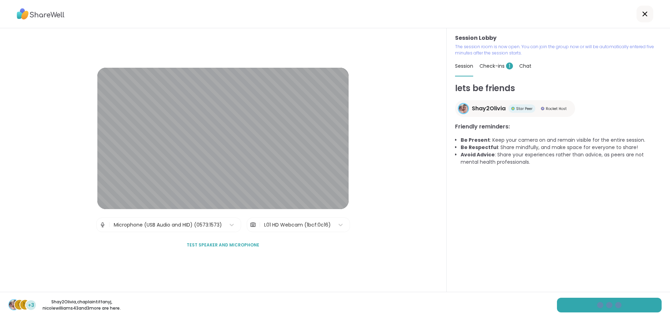
click at [578, 293] on div "c n +3 Shay2Olivia , chaplaintiffanyj , nicolewilliams43 and 3 more are here." at bounding box center [335, 305] width 670 height 26
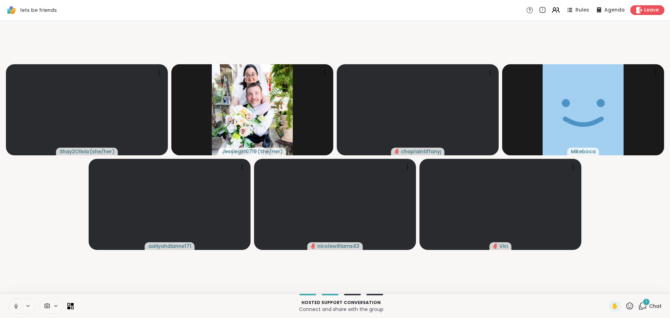
click at [638, 305] on icon at bounding box center [642, 305] width 9 height 9
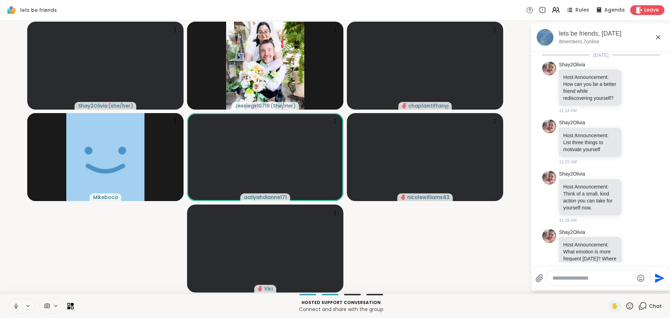
scroll to position [657, 0]
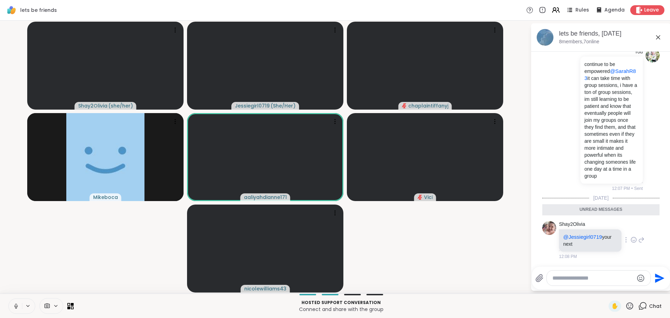
click at [630, 240] on icon at bounding box center [633, 239] width 6 height 7
click at [630, 230] on div "Select Reaction: Heart" at bounding box center [633, 228] width 6 height 6
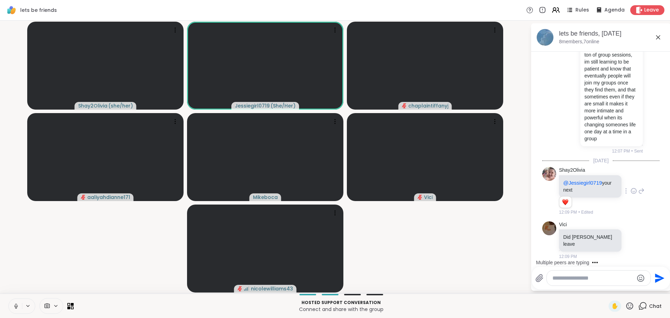
scroll to position [724, 0]
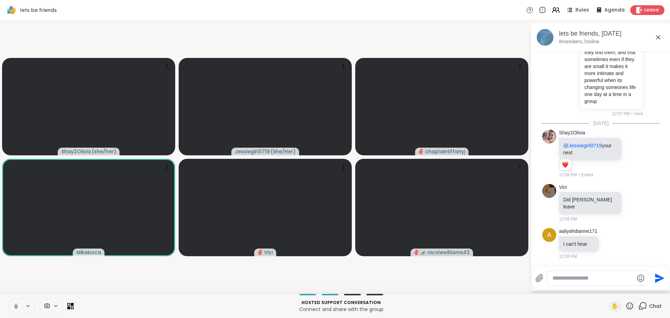
click at [594, 278] on textarea "Type your message" at bounding box center [592, 277] width 81 height 7
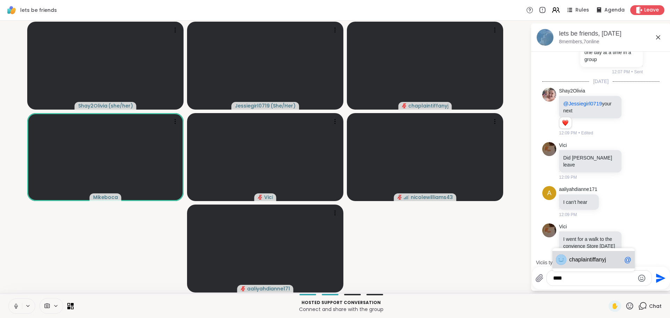
scroll to position [797, 0]
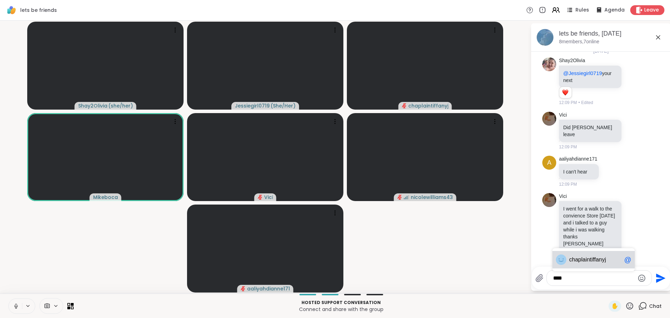
click at [595, 262] on span "plaintiffanyj" at bounding box center [592, 259] width 28 height 7
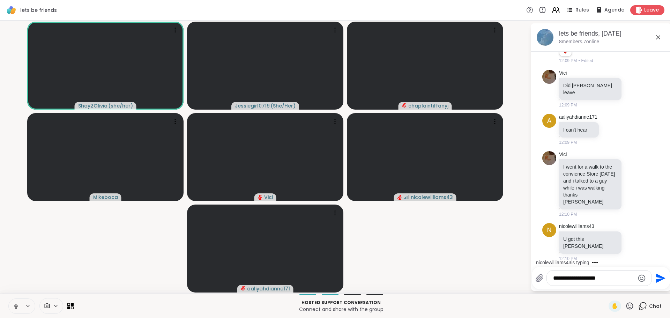
scroll to position [834, 0]
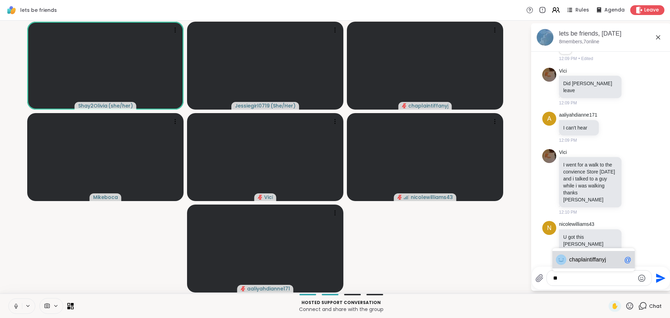
type textarea "*"
click at [595, 262] on span "laintiffanyj" at bounding box center [593, 259] width 25 height 7
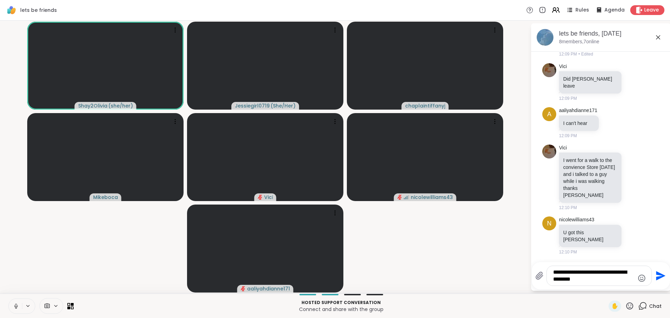
type textarea "**********"
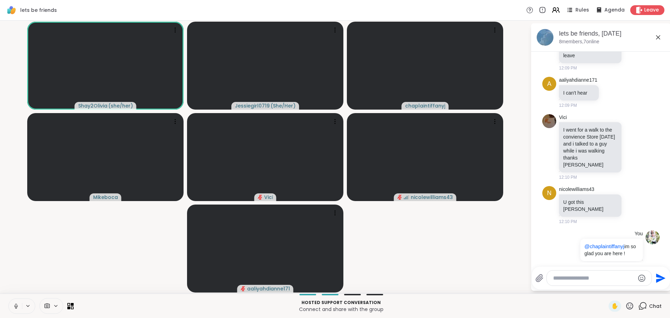
scroll to position [885, 0]
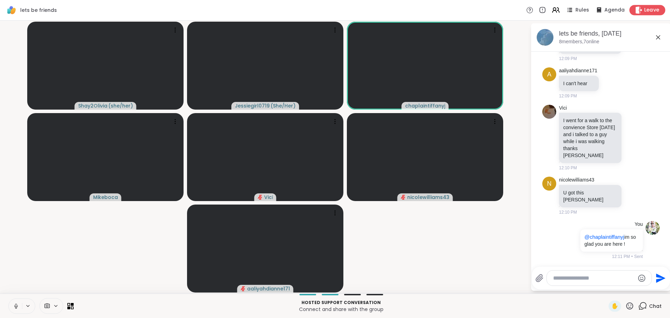
click at [644, 12] on span "Leave" at bounding box center [651, 10] width 15 height 7
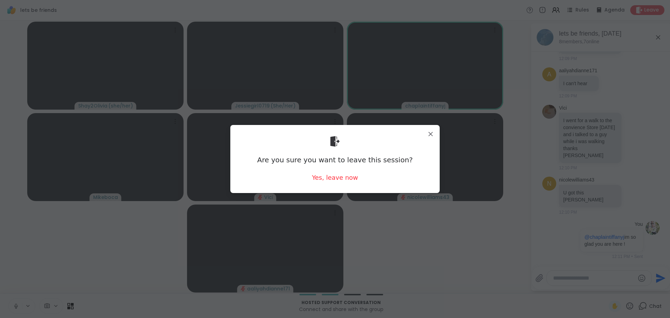
click at [339, 182] on div "Are you sure you want to leave this session? Yes, leave now" at bounding box center [335, 158] width 198 height 57
click at [339, 181] on div "Yes, leave now" at bounding box center [335, 177] width 46 height 9
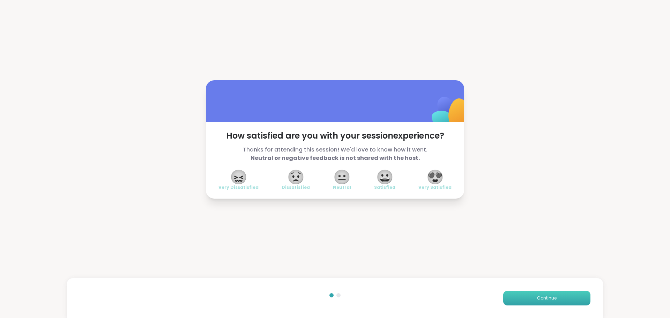
click at [558, 293] on button "Continue" at bounding box center [546, 298] width 87 height 15
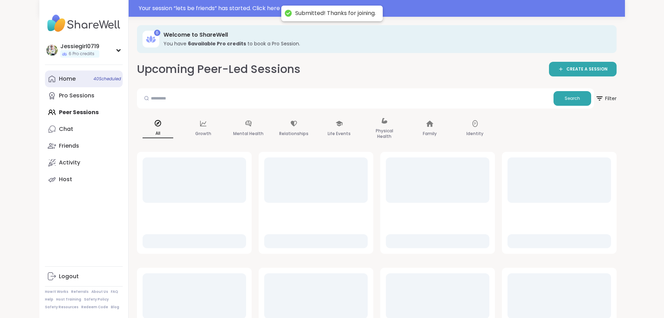
click at [45, 77] on link "Home 40 Scheduled" at bounding box center [84, 78] width 78 height 17
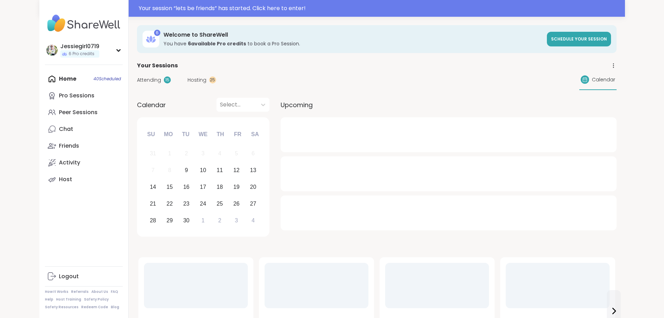
click at [137, 80] on span "Attending" at bounding box center [149, 79] width 24 height 7
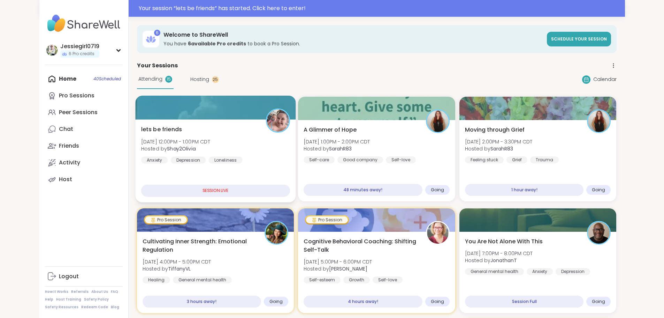
click at [148, 122] on div "lets be friends Tue, Sep 09 | 12:00PM - 1:00PM CDT Hosted by Shay2Olivia Anxiet…" at bounding box center [215, 160] width 160 height 83
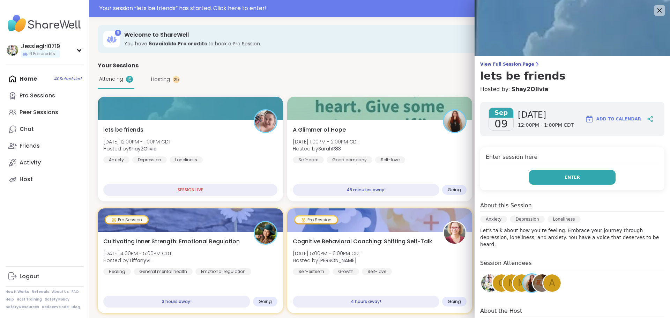
click at [534, 170] on button "Enter" at bounding box center [572, 177] width 86 height 15
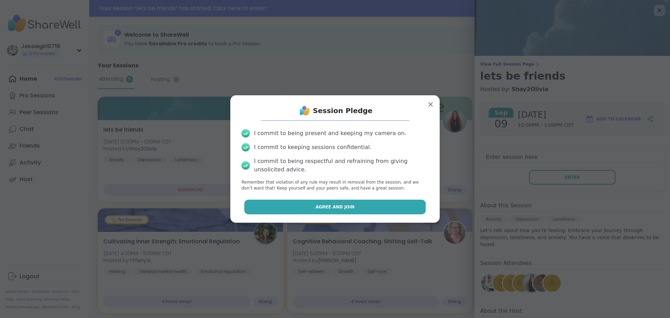
click at [365, 209] on button "Agree and Join" at bounding box center [335, 206] width 182 height 15
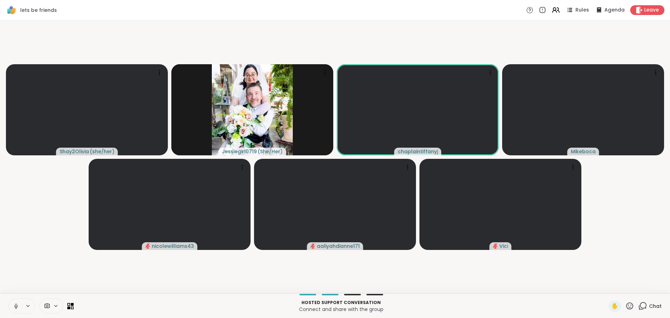
click at [638, 305] on icon at bounding box center [642, 305] width 9 height 9
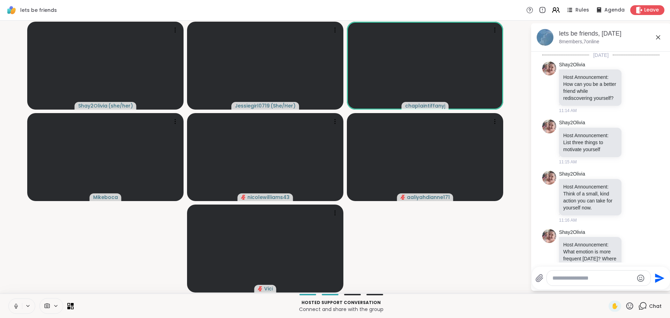
scroll to position [878, 0]
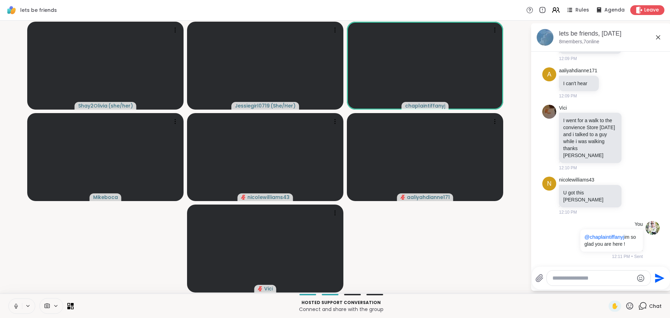
click at [613, 274] on div at bounding box center [598, 277] width 104 height 15
click at [613, 279] on textarea "Type your message" at bounding box center [592, 277] width 81 height 7
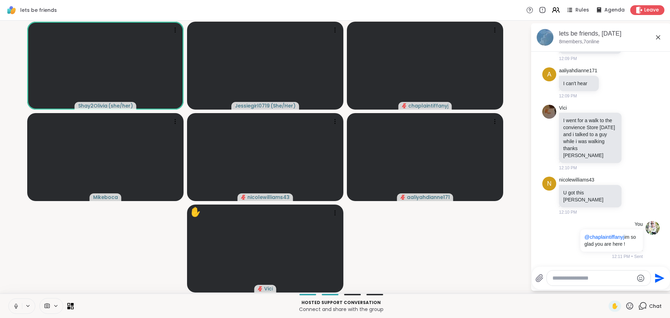
click at [606, 300] on div "Hosted support conversation Connect and share with the group ✋ Chat" at bounding box center [335, 305] width 670 height 24
click at [611, 302] on span "✋" at bounding box center [614, 306] width 7 height 8
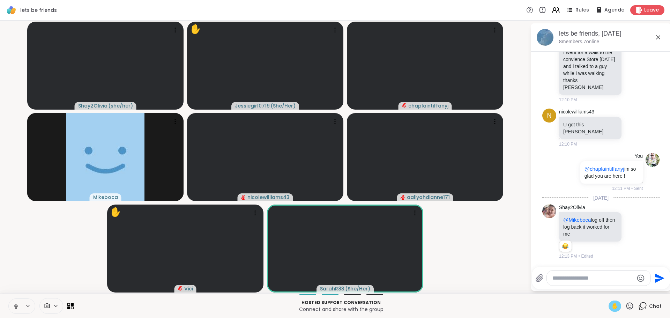
scroll to position [946, 0]
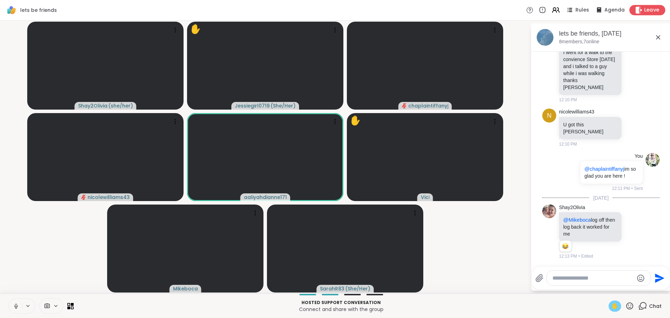
click at [645, 10] on span "Leave" at bounding box center [651, 10] width 15 height 7
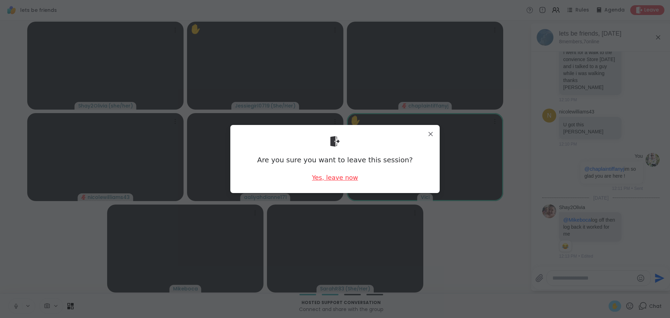
click at [332, 176] on div "Yes, leave now" at bounding box center [335, 177] width 46 height 9
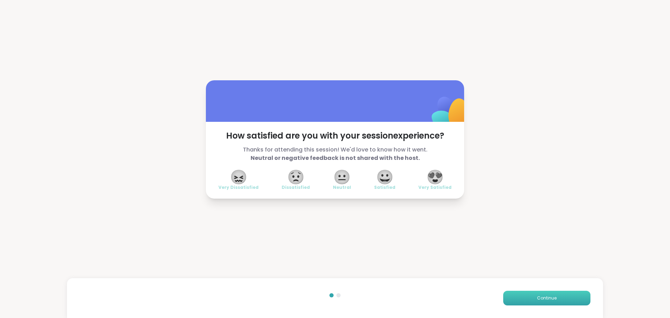
click at [513, 299] on button "Continue" at bounding box center [546, 298] width 87 height 15
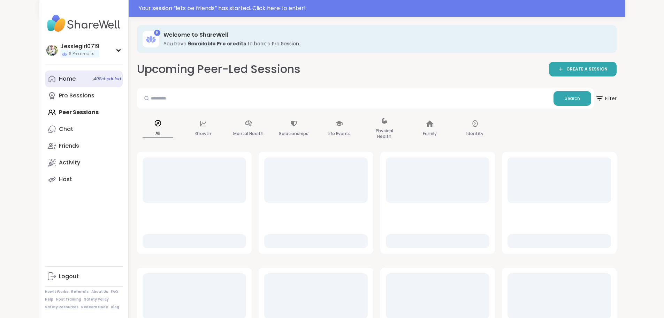
click at [59, 79] on div "Home 40 Scheduled" at bounding box center [67, 79] width 17 height 8
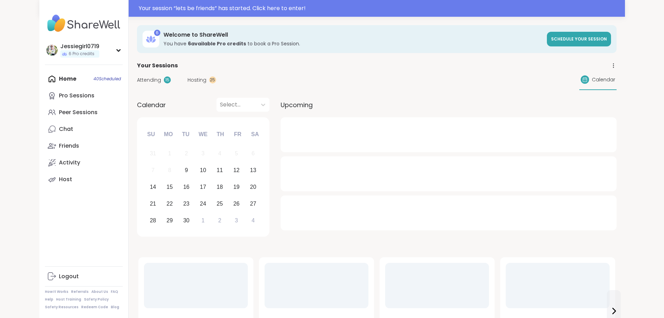
click at [137, 86] on div "Attending 15 Hosting 25 Calendar" at bounding box center [377, 80] width 480 height 20
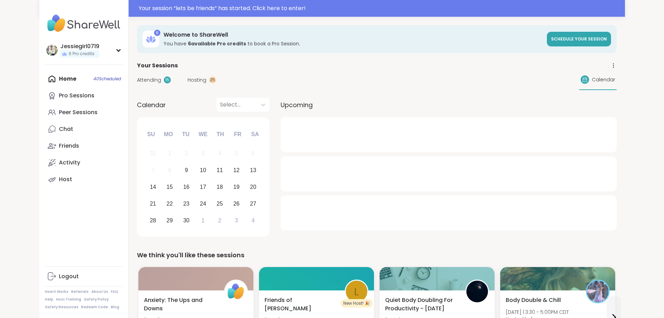
click at [137, 80] on span "Attending" at bounding box center [149, 79] width 24 height 7
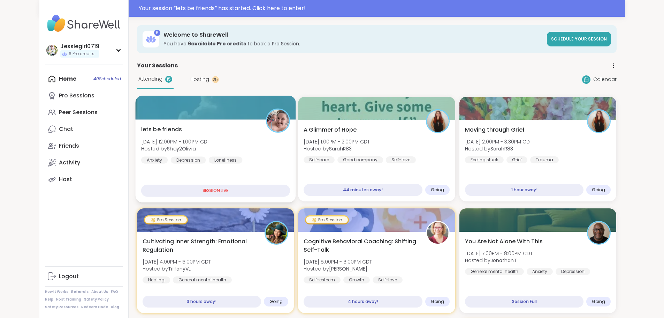
click at [148, 122] on div "lets be friends Tue, Sep 09 | 12:00PM - 1:00PM CDT Hosted by Shay2Olivia Anxiet…" at bounding box center [215, 160] width 160 height 83
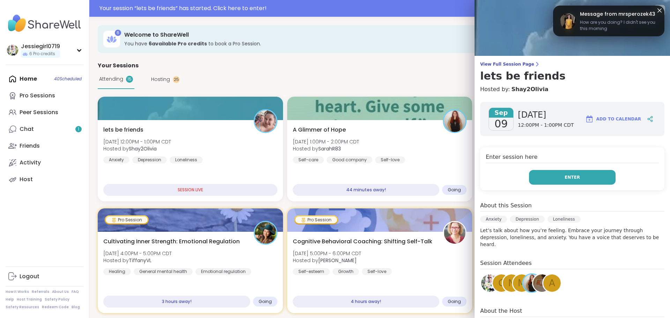
click at [551, 184] on button "Enter" at bounding box center [572, 177] width 86 height 15
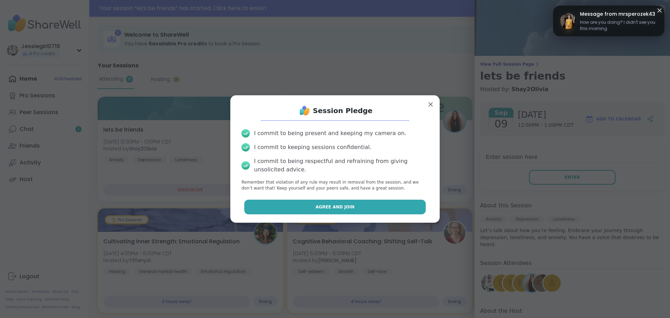
click at [370, 207] on button "Agree and Join" at bounding box center [335, 206] width 182 height 15
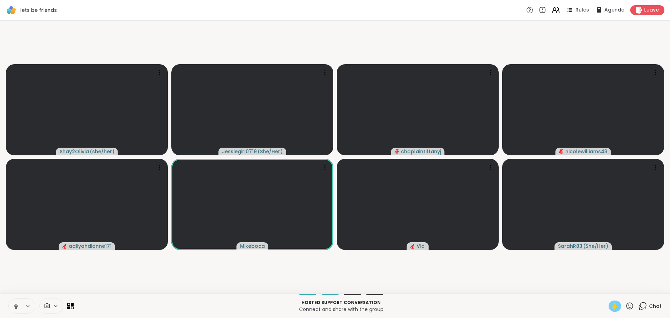
click at [611, 307] on span "✋" at bounding box center [614, 306] width 7 height 8
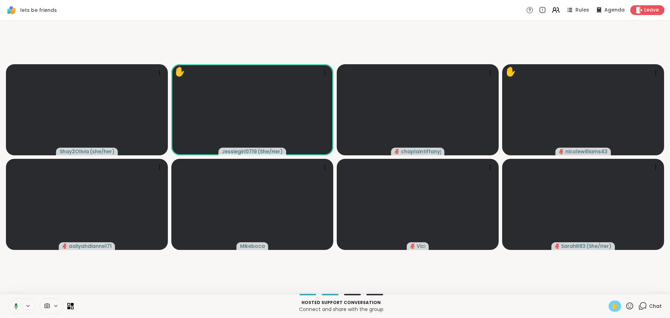
click at [611, 304] on span "✋" at bounding box center [614, 306] width 7 height 8
click at [568, 281] on video-player-container "Shay2Olivia ( she/her ) Jessiegirl0719 ( She/Her ) chaplaintiffanyj ✋ nicolewil…" at bounding box center [334, 156] width 661 height 267
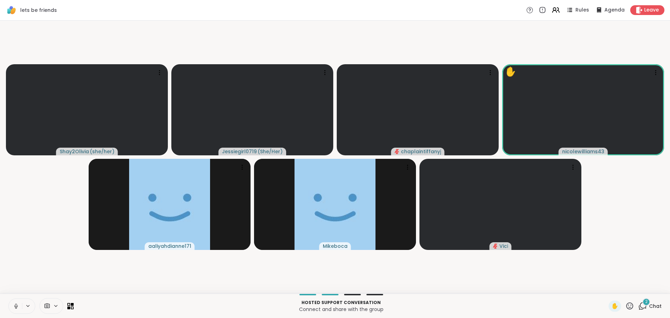
click at [649, 303] on span "Chat" at bounding box center [655, 305] width 13 height 7
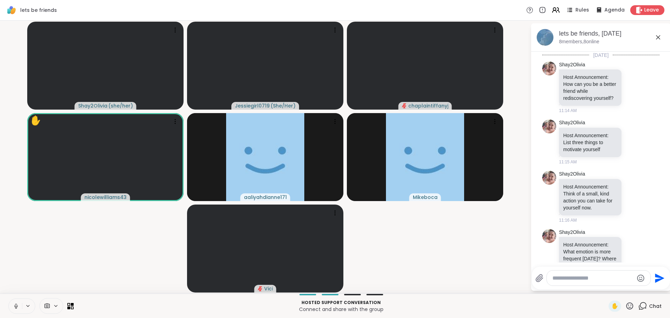
scroll to position [1037, 0]
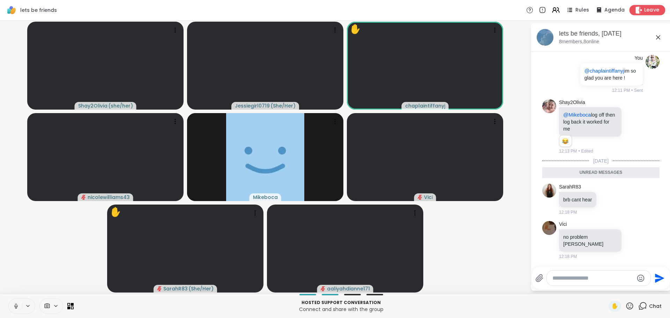
click at [647, 8] on span "Leave" at bounding box center [651, 10] width 15 height 7
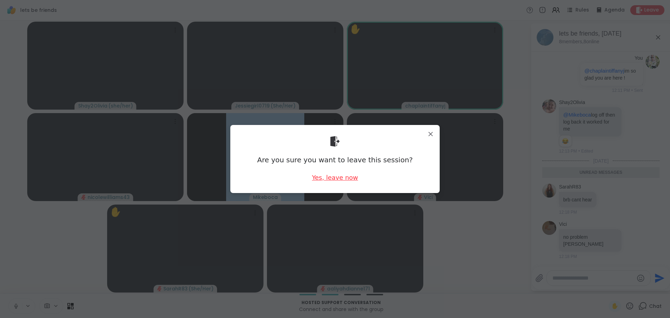
click at [327, 179] on div "Yes, leave now" at bounding box center [335, 177] width 46 height 9
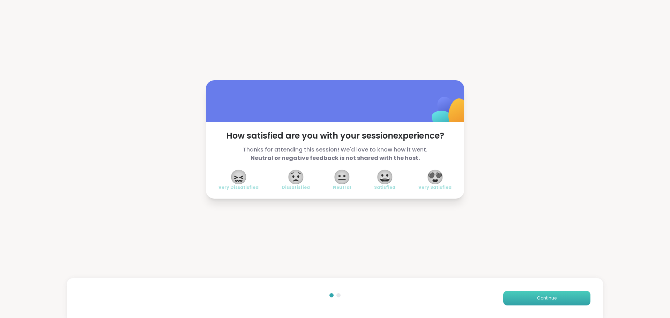
click at [556, 302] on button "Continue" at bounding box center [546, 298] width 87 height 15
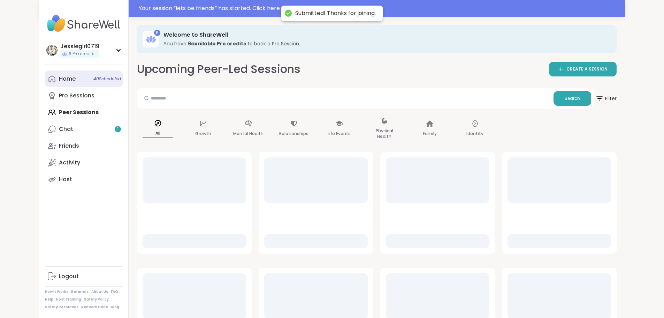
click at [45, 79] on link "Home 40 Scheduled" at bounding box center [84, 78] width 78 height 17
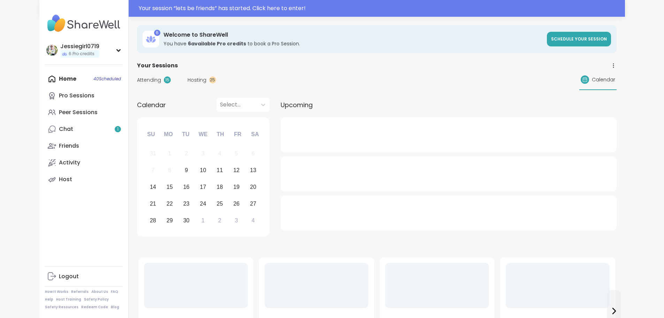
click at [137, 81] on span "Attending" at bounding box center [149, 79] width 24 height 7
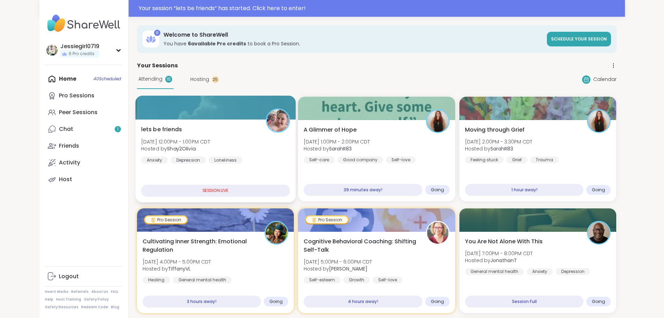
click at [135, 123] on div "lets be friends Tue, Sep 09 | 12:00PM - 1:00PM CDT Hosted by Shay2Olivia Anxiet…" at bounding box center [215, 160] width 160 height 83
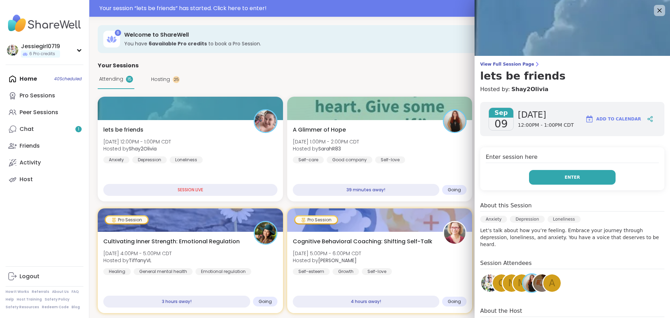
click at [574, 178] on button "Enter" at bounding box center [572, 177] width 86 height 15
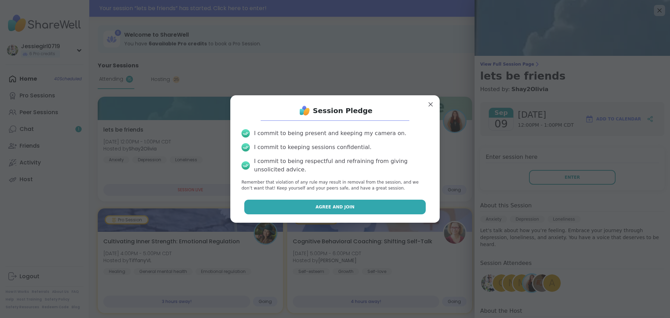
click at [360, 202] on button "Agree and Join" at bounding box center [335, 206] width 182 height 15
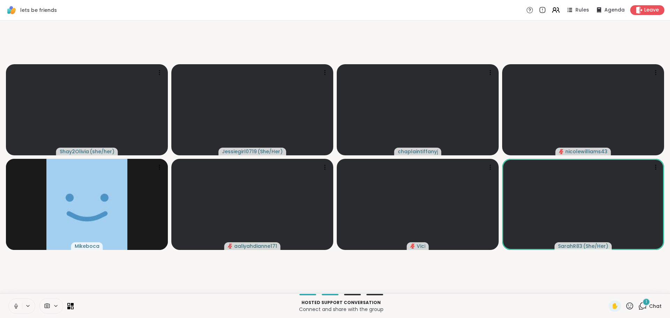
click at [641, 310] on div "1 Chat" at bounding box center [649, 305] width 23 height 11
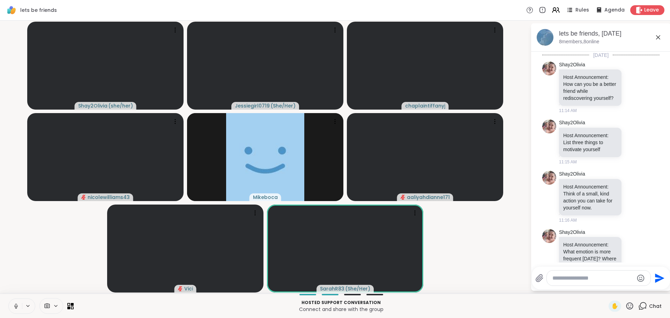
scroll to position [1074, 0]
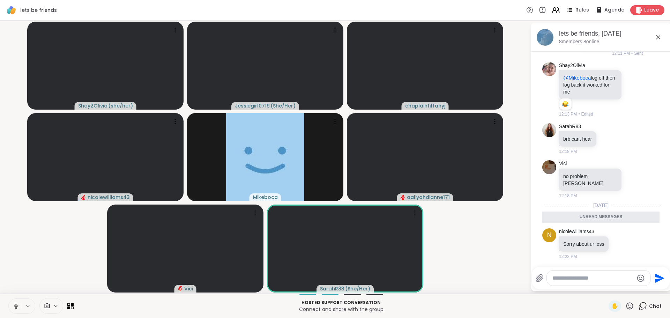
click at [598, 277] on textarea "Type your message" at bounding box center [592, 277] width 81 height 7
click at [597, 258] on span "Sarah R83" at bounding box center [595, 259] width 52 height 7
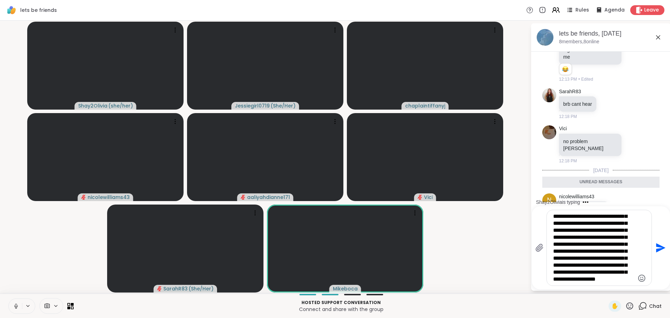
scroll to position [35, 0]
type textarea "**********"
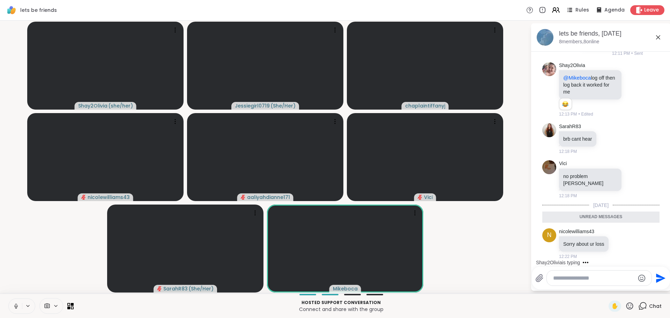
scroll to position [1241, 0]
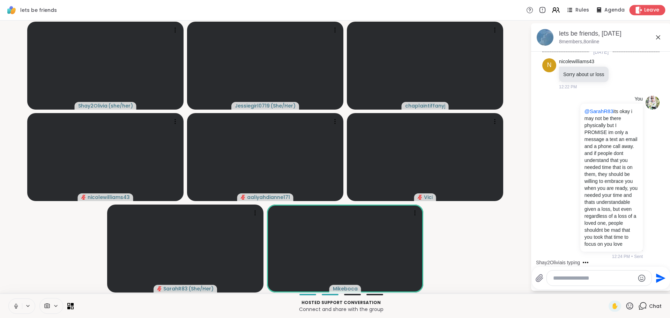
click at [638, 10] on div "Leave" at bounding box center [647, 10] width 36 height 10
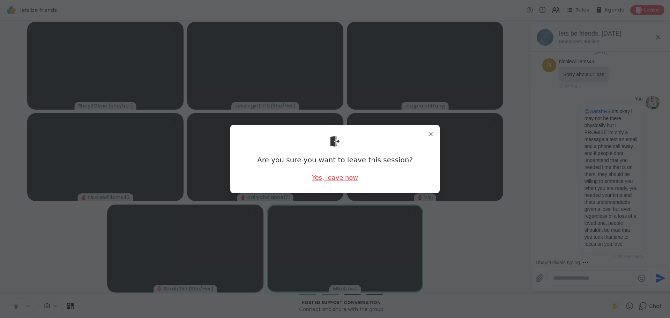
click at [325, 177] on div "Yes, leave now" at bounding box center [335, 177] width 46 height 9
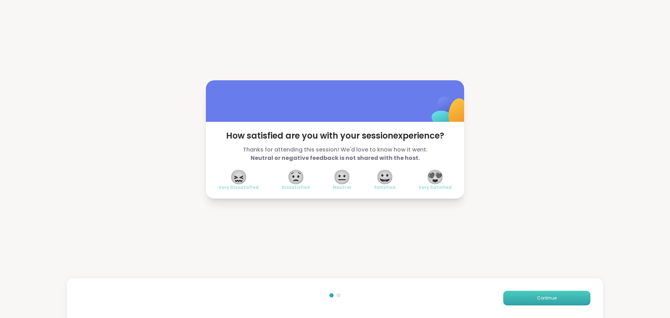
click at [564, 295] on button "Continue" at bounding box center [546, 298] width 87 height 15
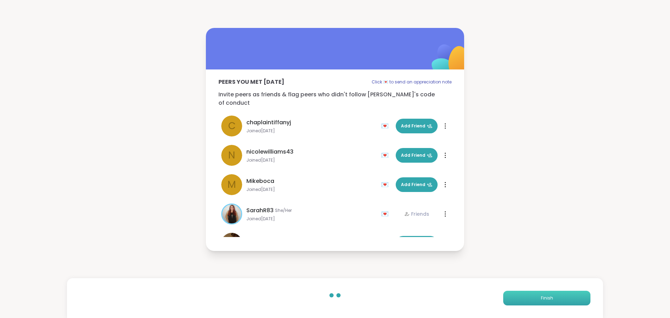
click at [564, 295] on button "Finish" at bounding box center [546, 298] width 87 height 15
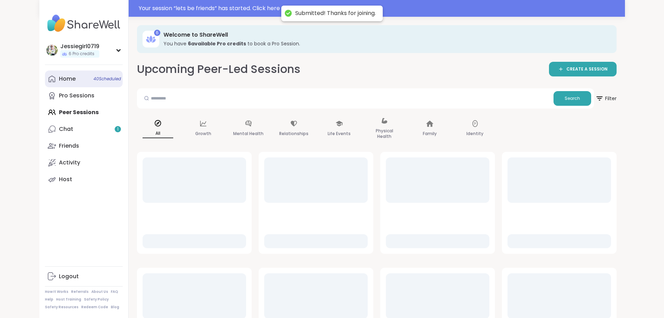
click at [59, 76] on div "Home 40 Scheduled" at bounding box center [67, 79] width 17 height 8
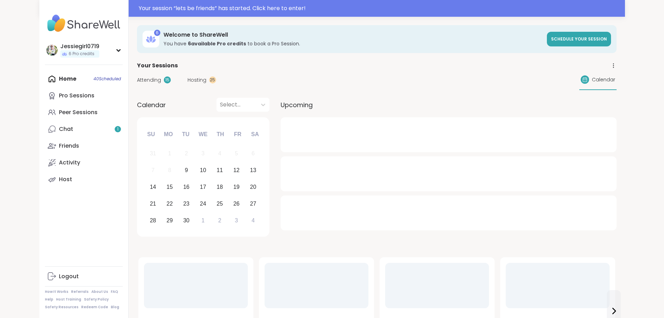
click at [137, 79] on span "Attending" at bounding box center [149, 79] width 24 height 7
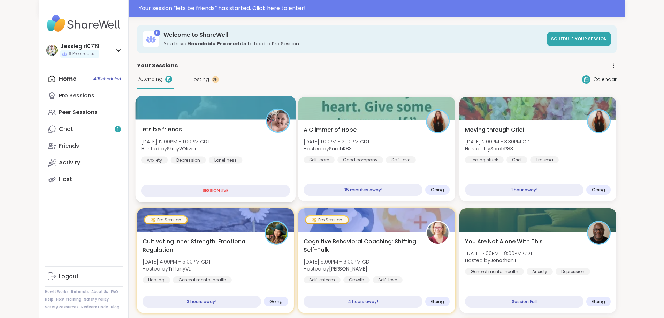
click at [140, 121] on div "lets be friends Tue, Sep 09 | 12:00PM - 1:00PM CDT Hosted by Shay2Olivia Anxiet…" at bounding box center [215, 160] width 160 height 83
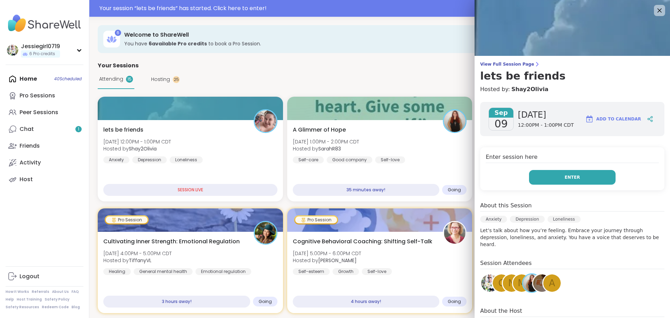
click at [566, 176] on span "Enter" at bounding box center [571, 177] width 15 height 6
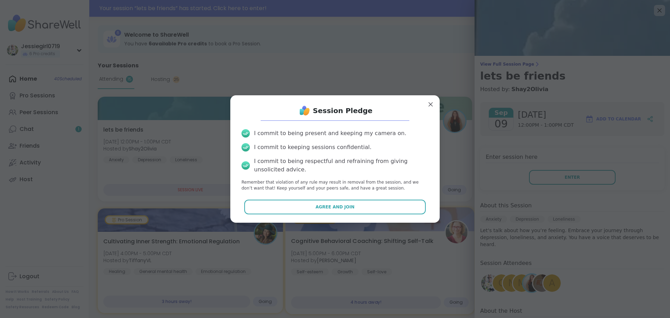
click at [328, 213] on button "Agree and Join" at bounding box center [335, 206] width 182 height 15
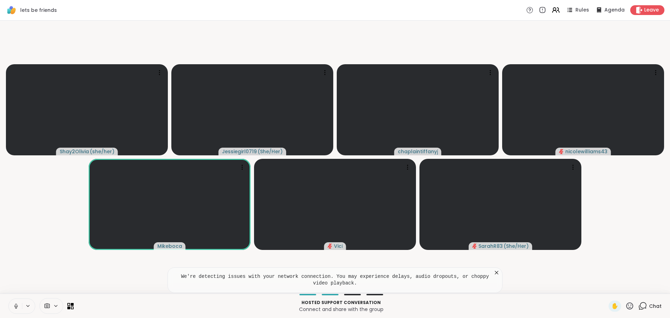
click at [643, 306] on div "Chat" at bounding box center [649, 305] width 23 height 11
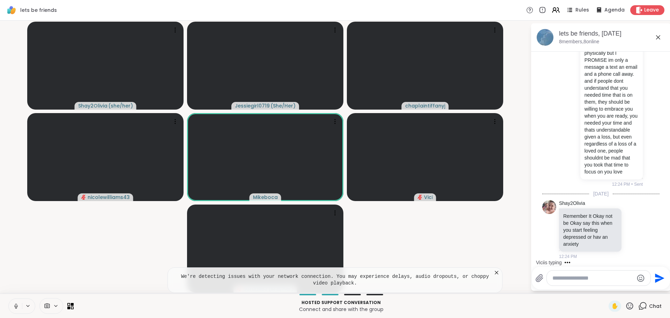
scroll to position [1282, 0]
click at [498, 269] on icon at bounding box center [496, 272] width 7 height 7
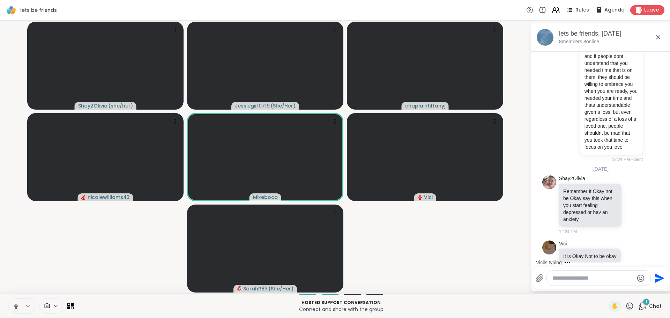
scroll to position [1350, 0]
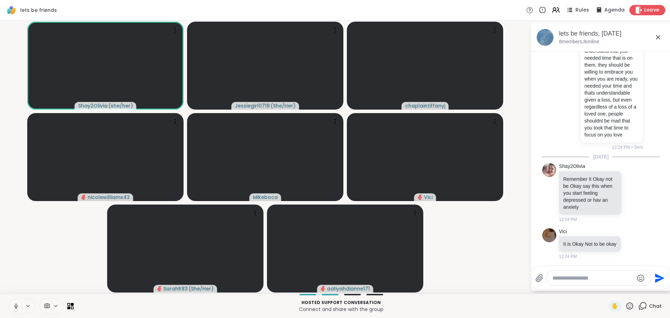
click at [638, 8] on div "Leave" at bounding box center [647, 10] width 36 height 10
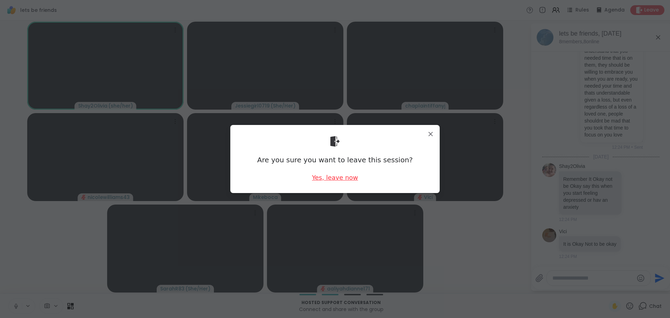
click at [331, 177] on div "Yes, leave now" at bounding box center [335, 177] width 46 height 9
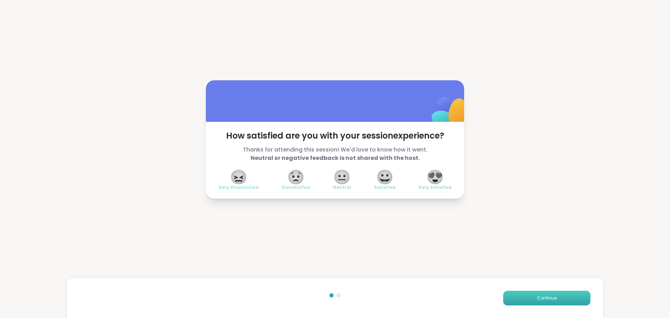
click at [574, 299] on button "Continue" at bounding box center [546, 298] width 87 height 15
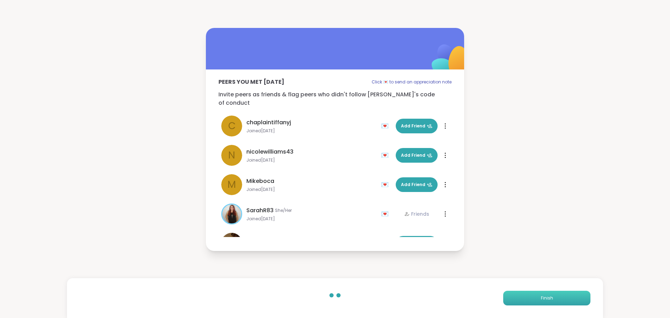
click at [574, 299] on button "Finish" at bounding box center [546, 298] width 87 height 15
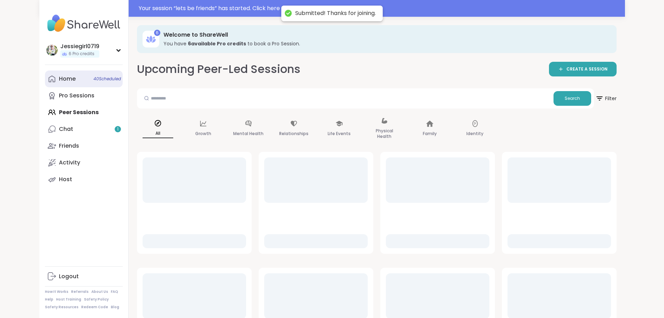
click at [45, 74] on link "Home 40 Scheduled" at bounding box center [84, 78] width 78 height 17
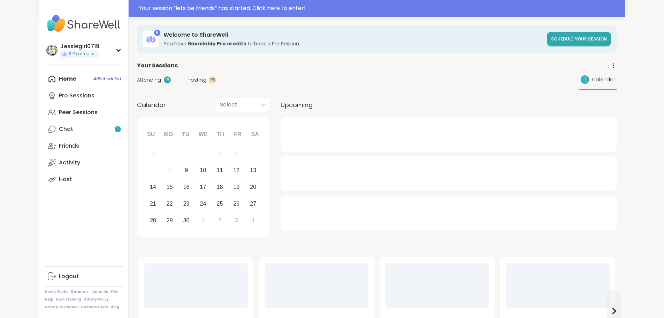
click at [137, 88] on div "Attending 15 Hosting 25 Calendar" at bounding box center [377, 80] width 480 height 20
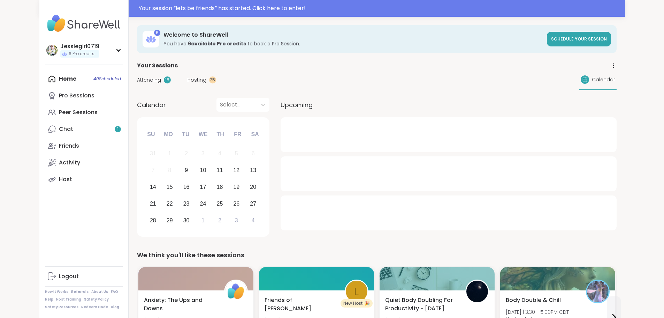
click at [137, 79] on span "Attending" at bounding box center [149, 79] width 24 height 7
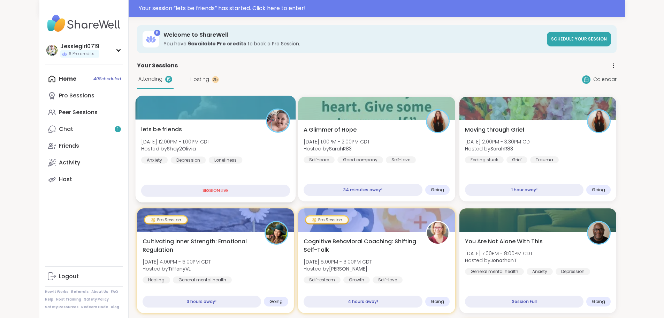
click at [168, 141] on span "Tue, Sep 09 | 12:00PM - 1:00PM CDT" at bounding box center [175, 141] width 69 height 7
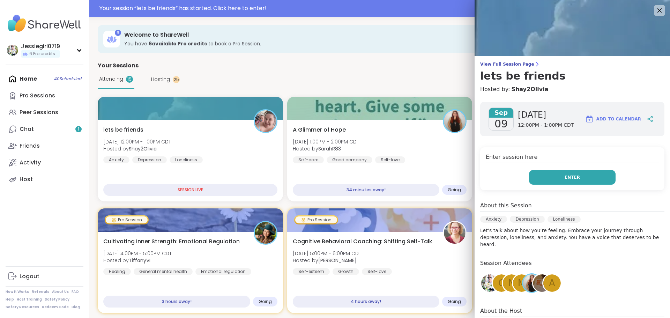
click at [552, 171] on button "Enter" at bounding box center [572, 177] width 86 height 15
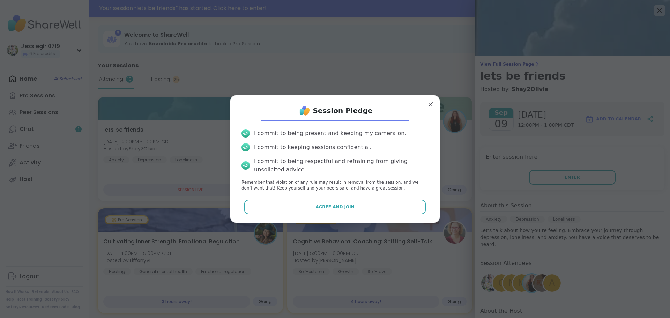
click at [293, 183] on p "Remember that violation of any rule may result in removal from the session, and…" at bounding box center [334, 185] width 187 height 12
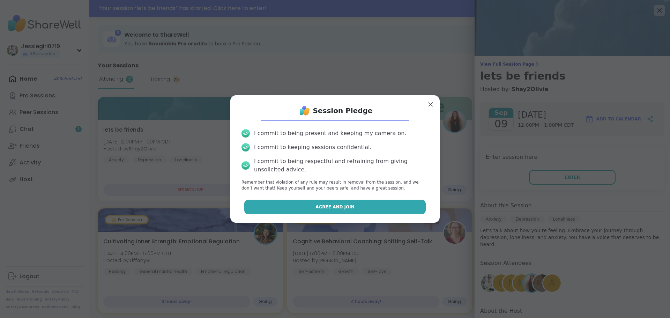
click at [293, 200] on button "Agree and Join" at bounding box center [335, 206] width 182 height 15
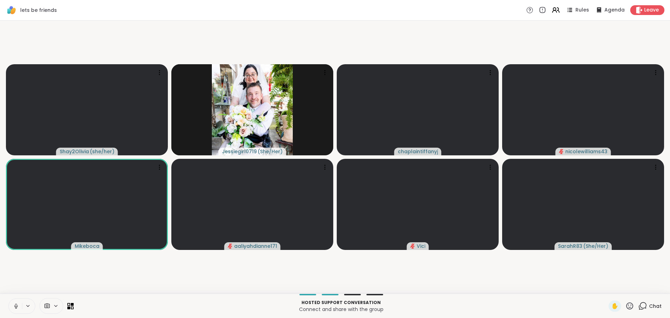
click at [645, 300] on div "Chat" at bounding box center [649, 305] width 23 height 11
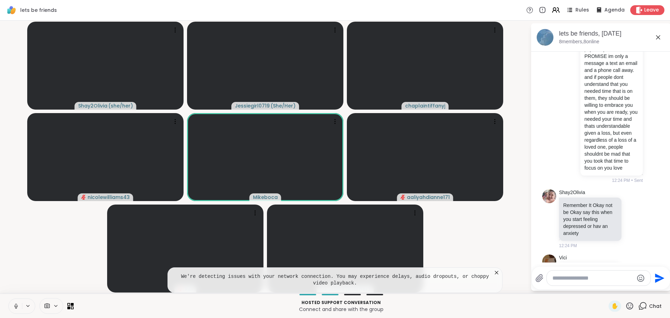
scroll to position [1264, 0]
click at [498, 273] on icon at bounding box center [496, 272] width 7 height 7
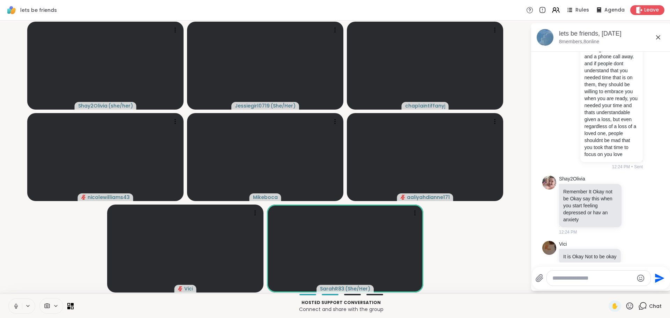
scroll to position [1277, 0]
click at [586, 275] on textarea "Type your message" at bounding box center [592, 277] width 81 height 7
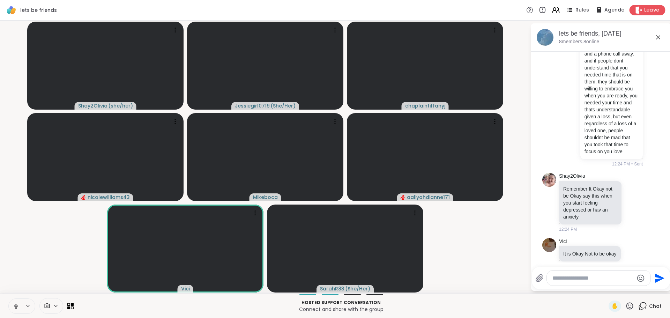
click at [636, 8] on icon at bounding box center [638, 9] width 7 height 7
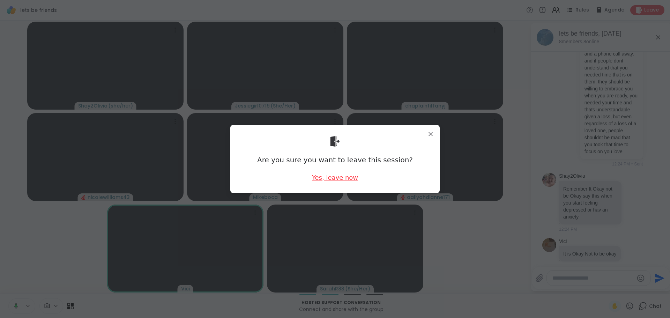
click at [341, 181] on div "Yes, leave now" at bounding box center [335, 177] width 46 height 9
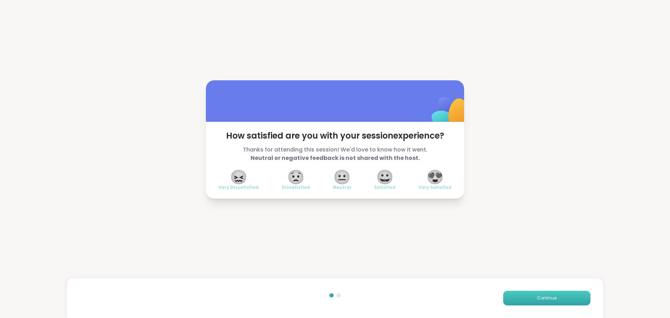
click at [576, 296] on button "Continue" at bounding box center [546, 298] width 87 height 15
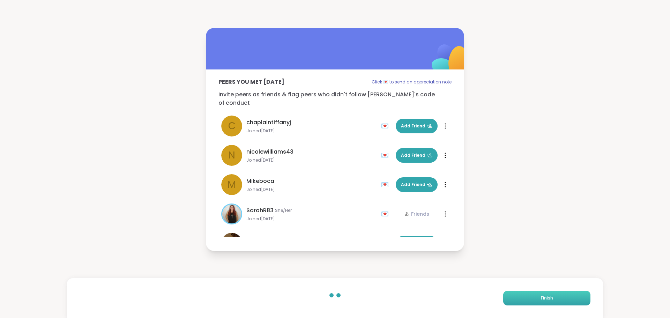
click at [576, 296] on button "Finish" at bounding box center [546, 298] width 87 height 15
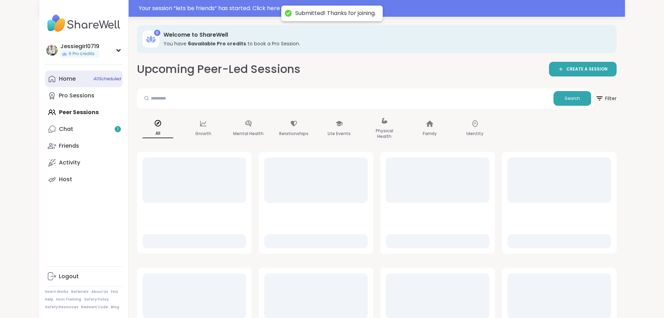
click at [45, 75] on link "Home 40 Scheduled" at bounding box center [84, 78] width 78 height 17
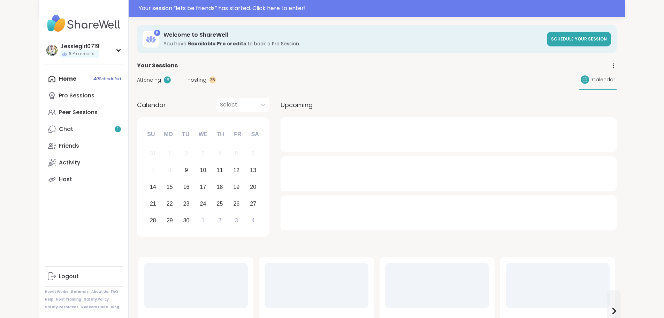
click at [137, 78] on span "Attending" at bounding box center [149, 79] width 24 height 7
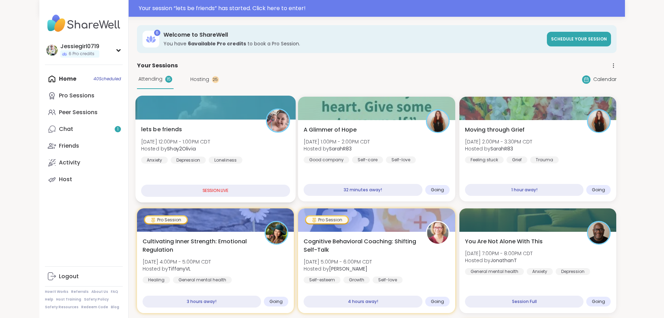
click at [158, 111] on div at bounding box center [215, 108] width 160 height 24
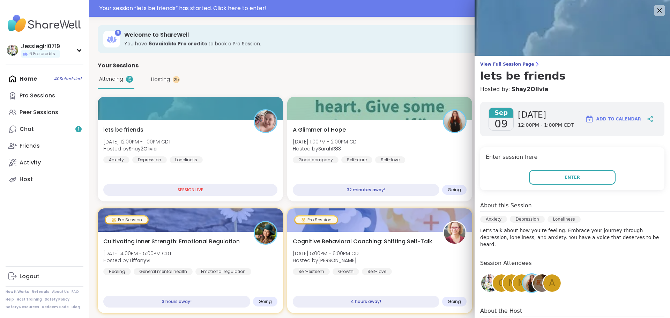
click at [539, 168] on div "Enter session here Enter" at bounding box center [572, 168] width 184 height 43
click at [544, 180] on button "Enter" at bounding box center [572, 177] width 86 height 15
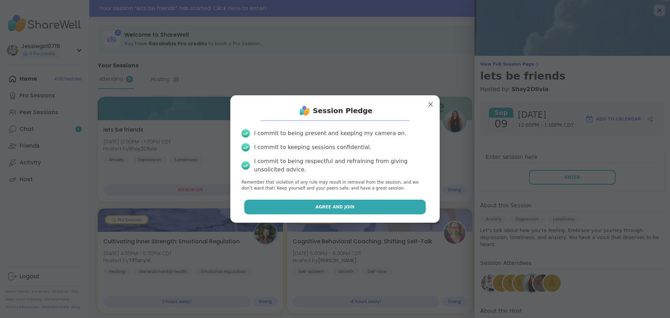
click at [379, 199] on button "Agree and Join" at bounding box center [335, 206] width 182 height 15
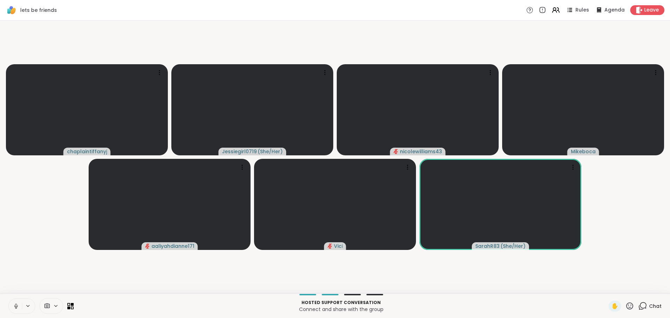
click at [650, 303] on span "Chat" at bounding box center [655, 305] width 13 height 7
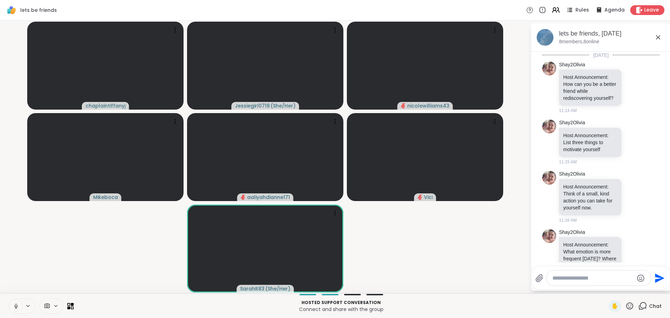
scroll to position [1343, 0]
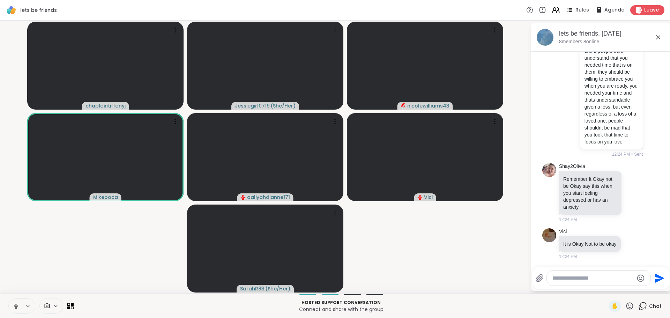
click at [577, 279] on textarea "Type your message" at bounding box center [592, 277] width 81 height 7
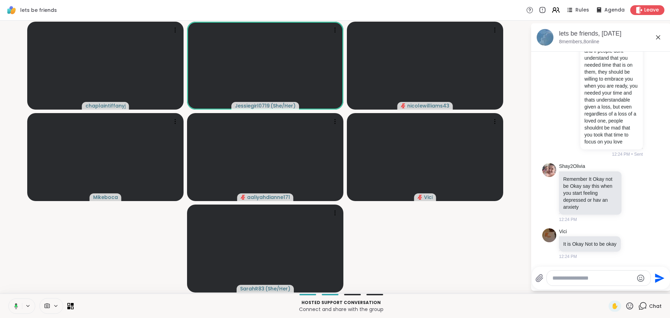
click at [577, 279] on textarea "Type your message" at bounding box center [592, 277] width 81 height 7
click at [577, 280] on textarea "Type your message" at bounding box center [592, 277] width 81 height 7
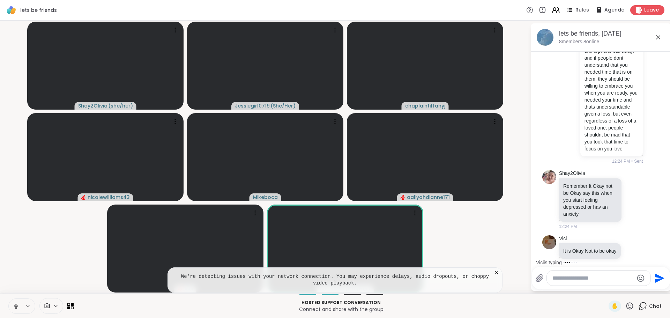
scroll to position [1277, 0]
click at [498, 274] on icon at bounding box center [496, 272] width 7 height 7
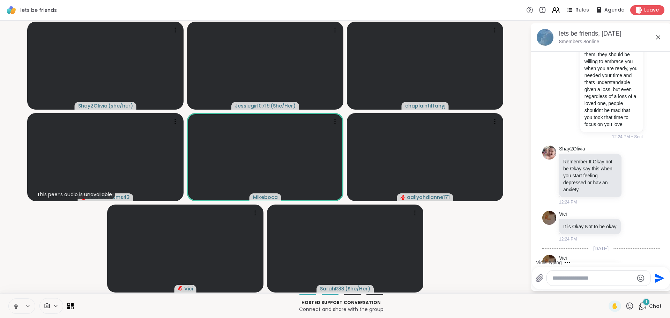
scroll to position [1401, 0]
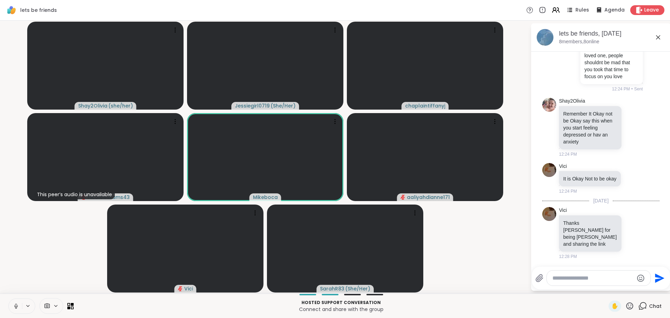
drag, startPoint x: 580, startPoint y: 277, endPoint x: 583, endPoint y: 279, distance: 4.5
click at [580, 277] on textarea "Type your message" at bounding box center [592, 277] width 81 height 7
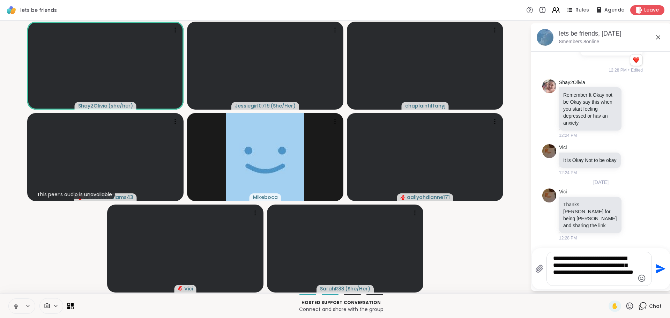
scroll to position [1440, 0]
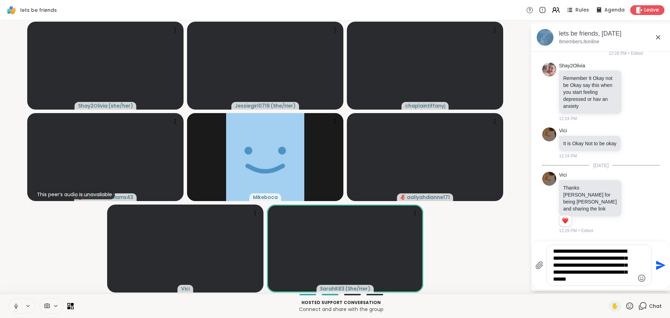
type textarea "**********"
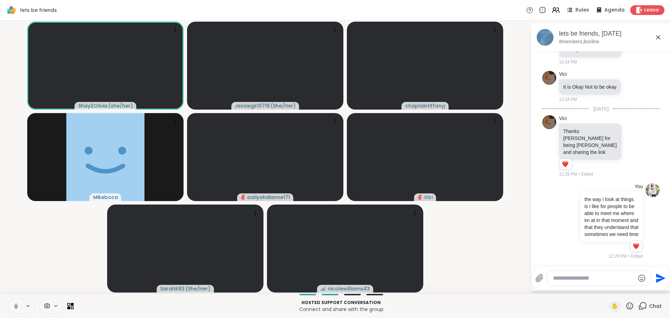
scroll to position [1517, 0]
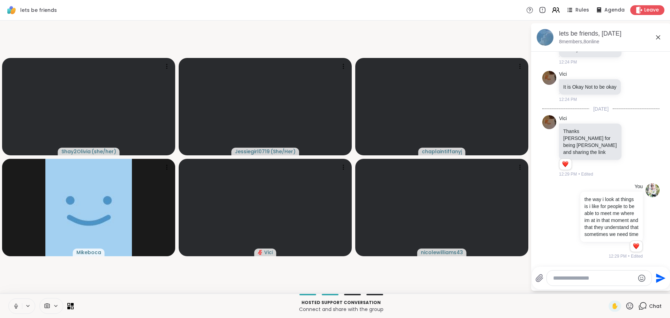
click at [584, 276] on textarea "Type your message" at bounding box center [593, 277] width 81 height 7
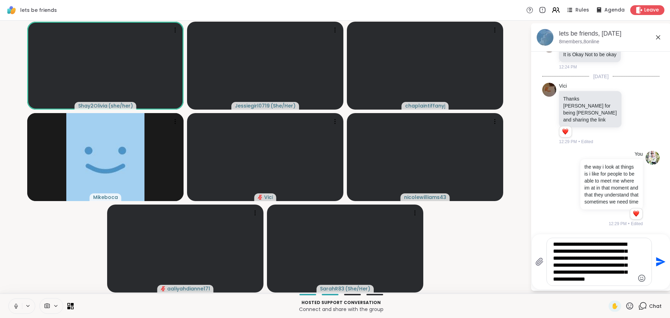
type textarea "**********"
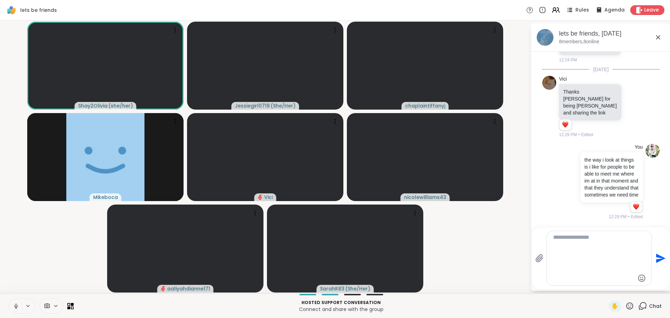
scroll to position [1617, 0]
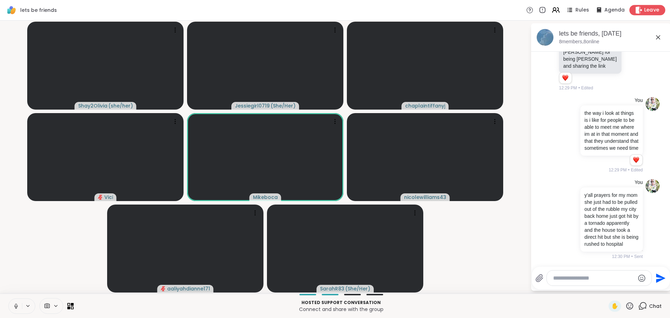
click at [644, 12] on span "Leave" at bounding box center [651, 10] width 15 height 7
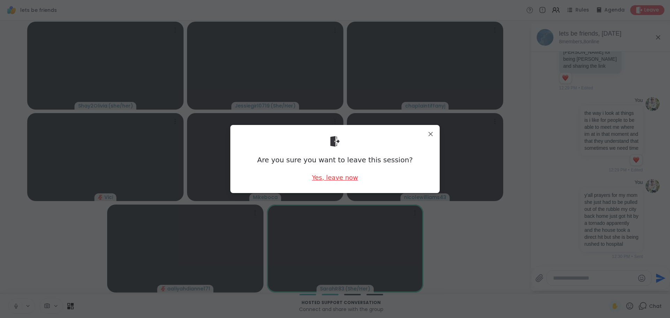
click at [318, 178] on div "Yes, leave now" at bounding box center [335, 177] width 46 height 9
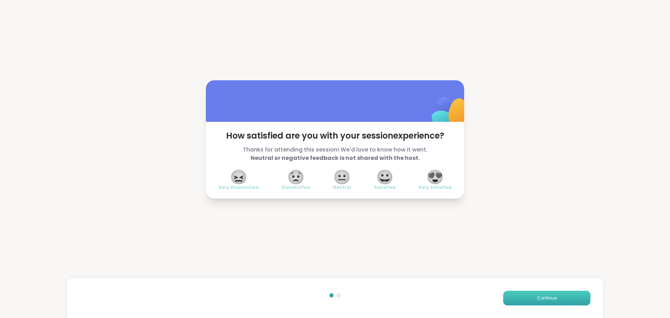
click at [578, 297] on button "Continue" at bounding box center [546, 298] width 87 height 15
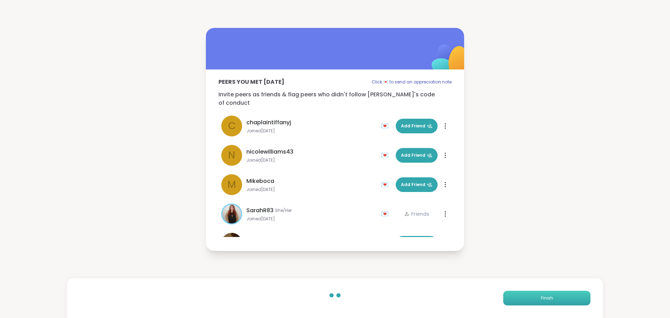
click at [578, 297] on button "Finish" at bounding box center [546, 298] width 87 height 15
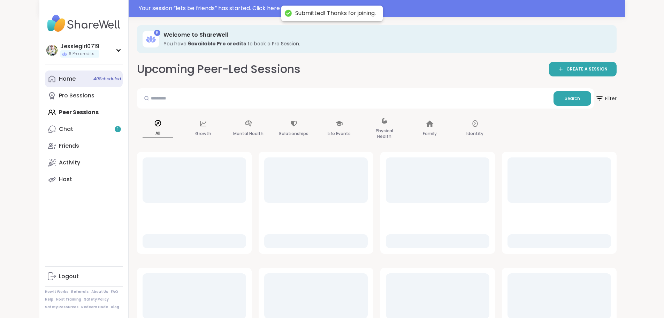
click at [59, 75] on div "Home 40 Scheduled" at bounding box center [67, 79] width 17 height 8
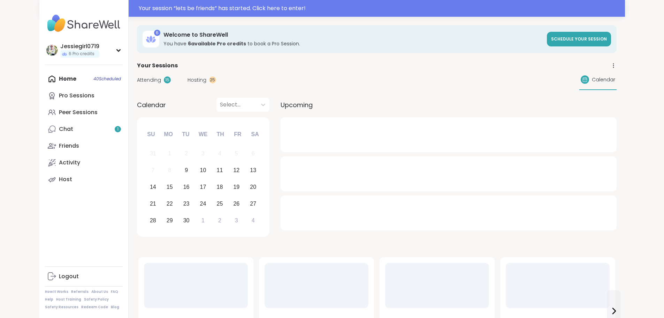
click at [137, 75] on div "Attending 15 Hosting 25 Calendar" at bounding box center [377, 80] width 480 height 20
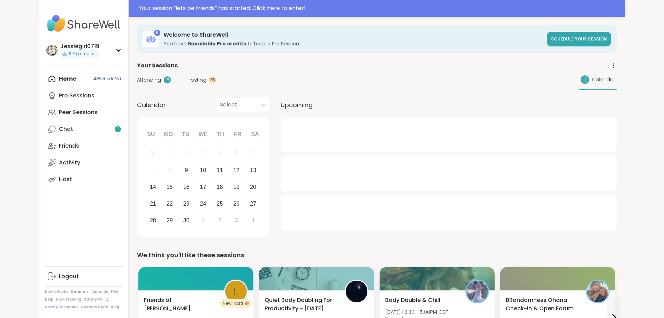
click at [137, 78] on span "Attending" at bounding box center [149, 79] width 24 height 7
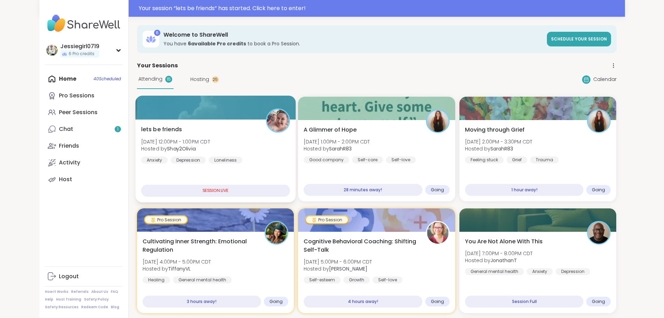
click at [135, 123] on div "lets be friends Tue, Sep 09 | 12:00PM - 1:00PM CDT Hosted by Shay2Olivia Anxiet…" at bounding box center [215, 160] width 160 height 83
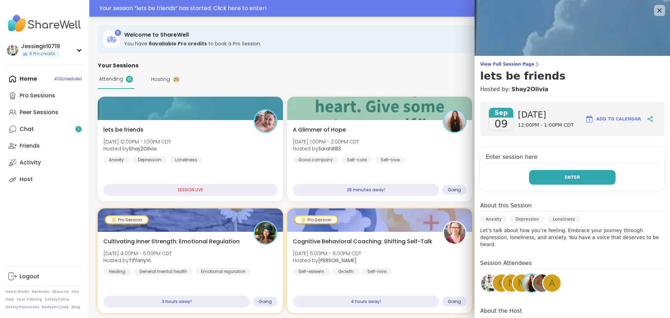
click at [551, 172] on button "Enter" at bounding box center [572, 177] width 86 height 15
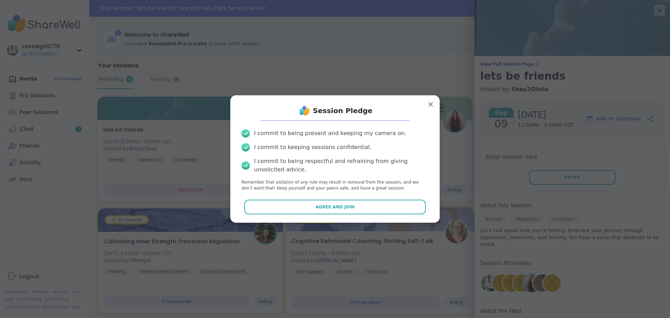
click at [339, 212] on button "Agree and Join" at bounding box center [335, 206] width 182 height 15
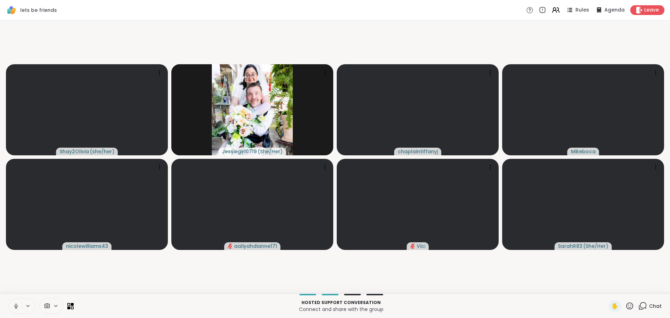
click at [639, 304] on icon at bounding box center [642, 305] width 9 height 9
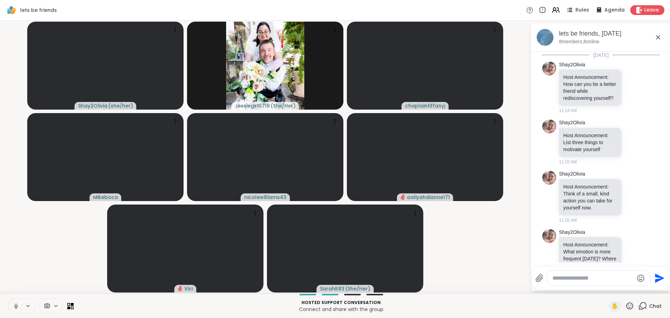
scroll to position [1610, 0]
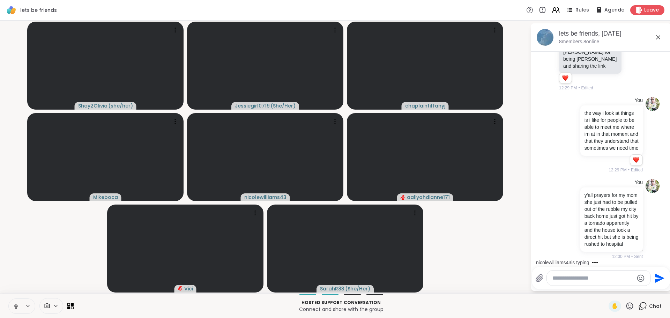
click at [581, 276] on textarea "Type your message" at bounding box center [592, 277] width 81 height 7
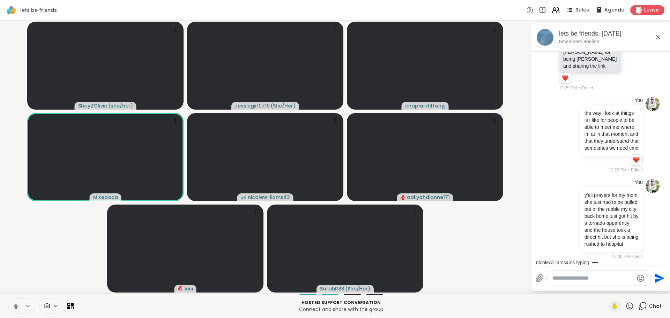
scroll to position [1661, 0]
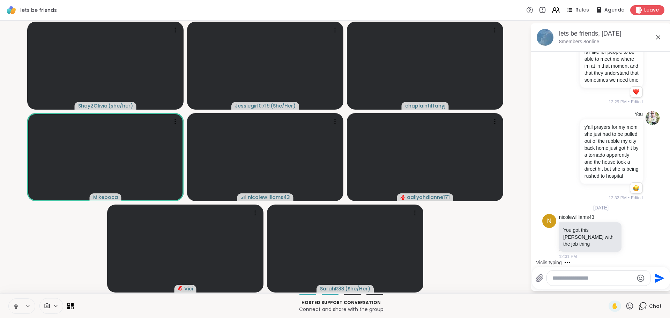
click at [455, 260] on video-player-container "Shay2Olivia ( she/her ) Jessiegirl0719 ( She/Her ) chaplaintiffanyj Mikeboca ni…" at bounding box center [265, 156] width 522 height 267
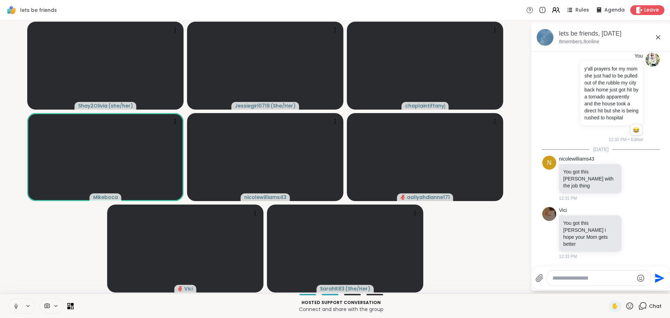
click at [591, 278] on textarea "Type your message" at bounding box center [592, 277] width 81 height 7
click at [632, 234] on icon at bounding box center [633, 233] width 2 height 1
click at [630, 225] on div "Select Reaction: Heart" at bounding box center [633, 221] width 6 height 6
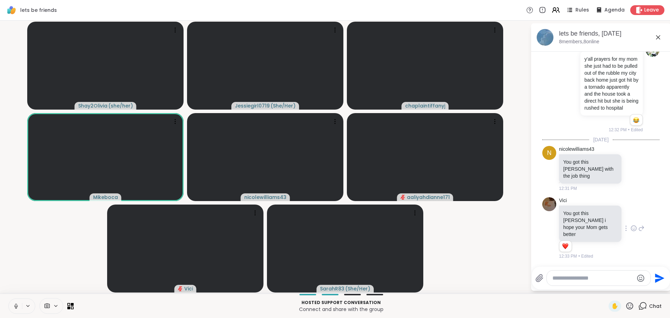
scroll to position [1732, 0]
click at [638, 232] on icon at bounding box center [641, 228] width 6 height 8
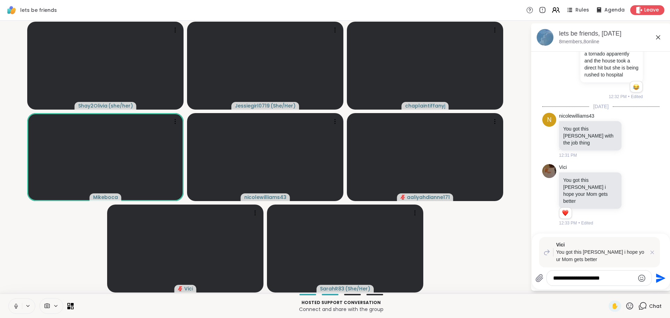
type textarea "**********"
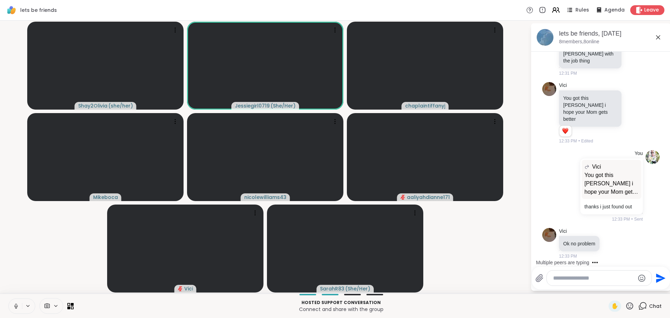
scroll to position [1854, 0]
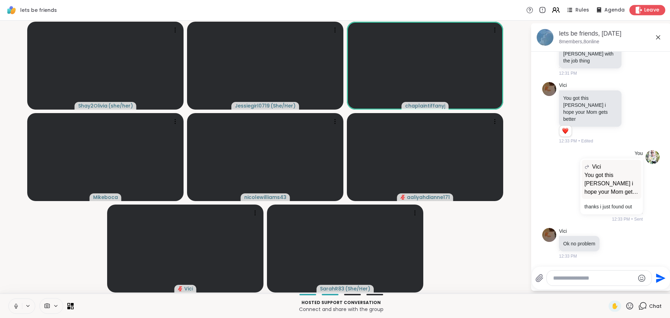
click at [644, 11] on span "Leave" at bounding box center [651, 10] width 15 height 7
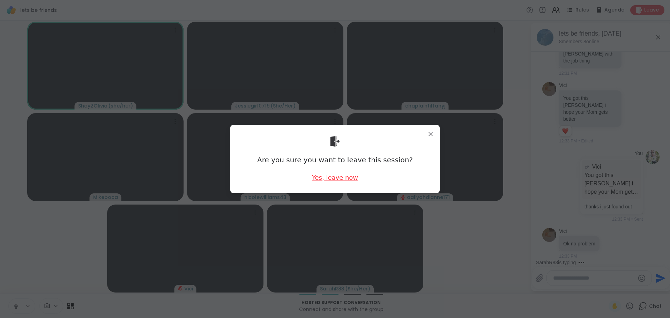
click at [340, 178] on div "Yes, leave now" at bounding box center [335, 177] width 46 height 9
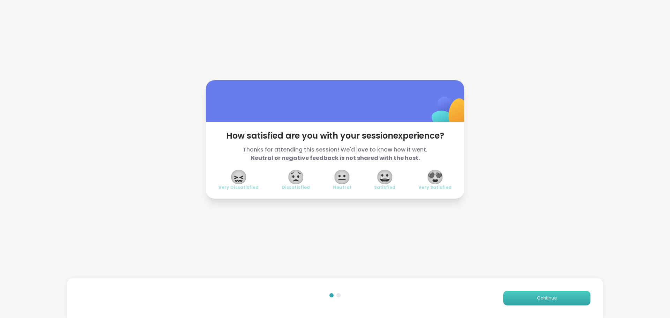
click at [529, 294] on button "Continue" at bounding box center [546, 298] width 87 height 15
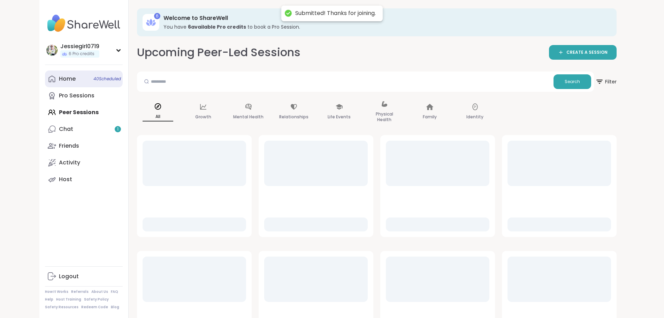
click at [45, 84] on link "Home 40 Scheduled" at bounding box center [84, 78] width 78 height 17
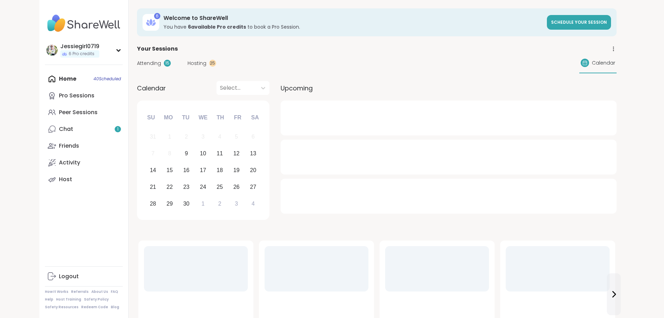
click at [137, 65] on div "Attending 15" at bounding box center [154, 63] width 34 height 7
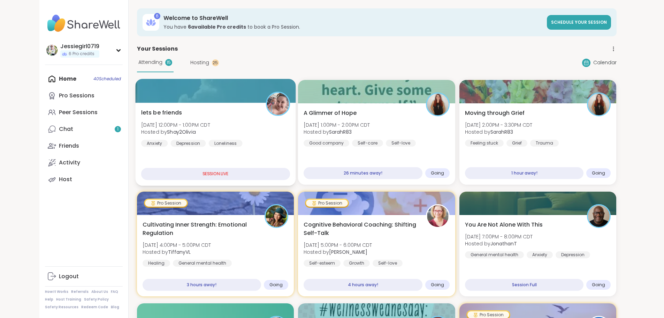
click at [135, 94] on div at bounding box center [215, 91] width 160 height 24
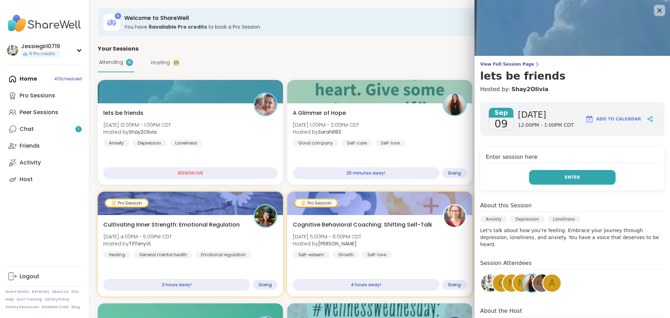
click at [557, 172] on button "Enter" at bounding box center [572, 177] width 86 height 15
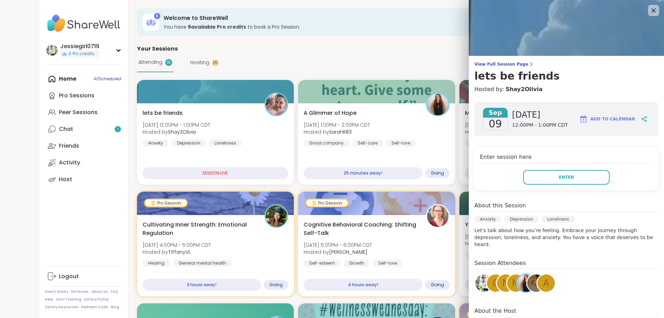
drag, startPoint x: 651, startPoint y: 0, endPoint x: 640, endPoint y: 9, distance: 13.6
click at [650, 0] on img at bounding box center [566, 28] width 195 height 56
click at [635, 18] on img at bounding box center [566, 28] width 195 height 56
click at [649, 11] on icon at bounding box center [653, 10] width 9 height 9
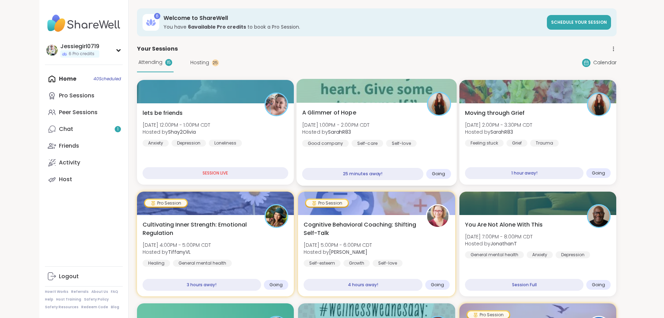
click at [414, 124] on div "A Glimmer of Hope Tue, Sep 09 | 1:00PM - 2:00PM CDT Hosted by SarahR83 Good com…" at bounding box center [376, 127] width 149 height 38
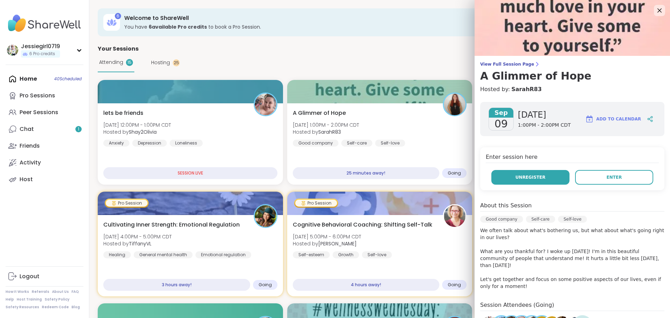
click at [542, 181] on button "Unregister" at bounding box center [530, 177] width 78 height 15
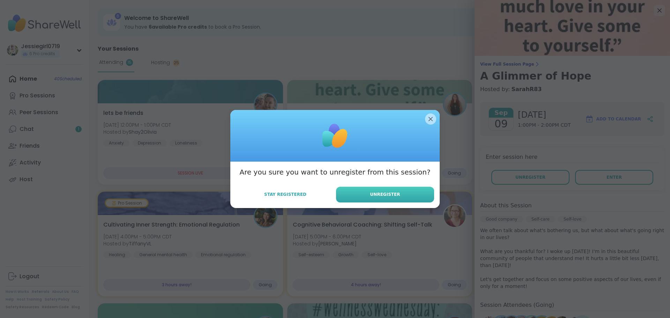
click at [345, 195] on button "Unregister" at bounding box center [385, 195] width 98 height 16
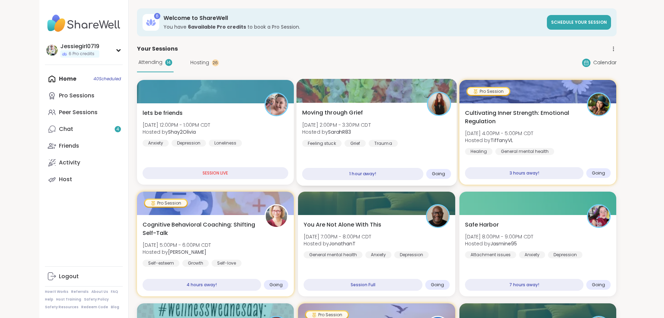
click at [422, 141] on div "Moving through Grief Tue, Sep 09 | 2:00PM - 3:30PM CDT Hosted by SarahR83 Feeli…" at bounding box center [376, 127] width 149 height 38
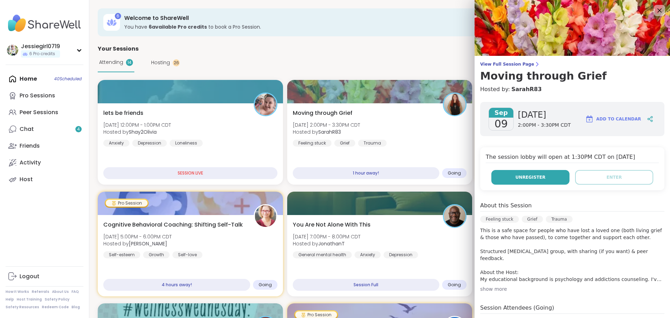
click at [546, 175] on button "Unregister" at bounding box center [530, 177] width 78 height 15
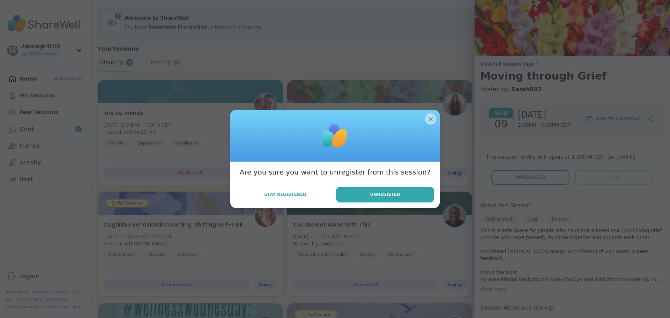
click at [375, 186] on div "Are you sure you want to unregister from this session? Stay Registered Unregist…" at bounding box center [334, 184] width 209 height 46
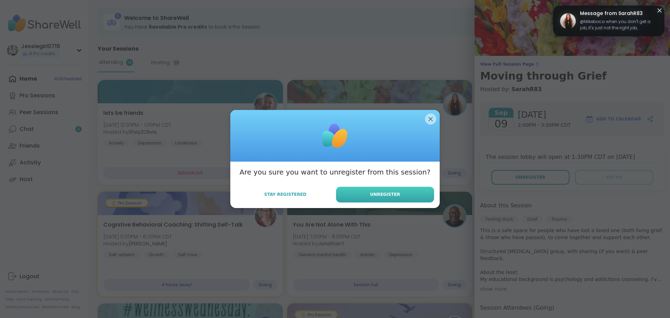
click at [375, 189] on button "Unregister" at bounding box center [385, 195] width 98 height 16
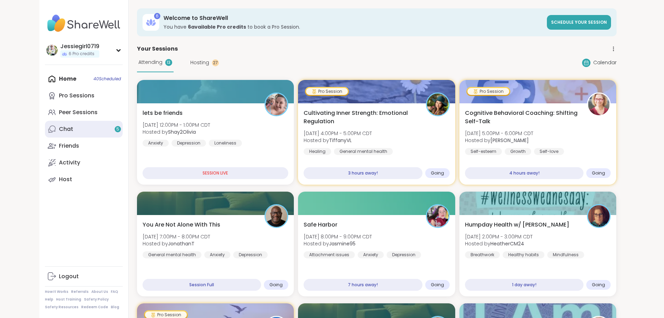
click at [48, 129] on icon at bounding box center [52, 129] width 8 height 8
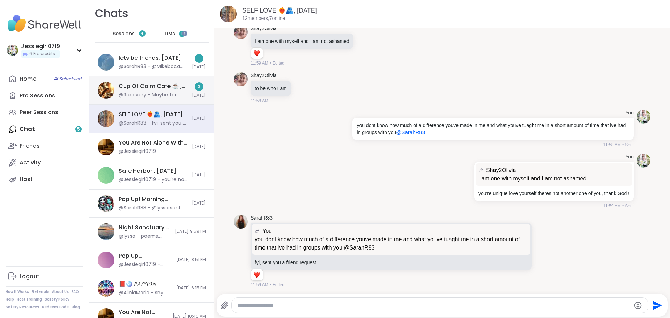
click at [179, 90] on div "Cup Of Calm Cafe ☕️ , Sep 09 @Recovery - Maybe for wellness Wednesday" at bounding box center [153, 90] width 69 height 16
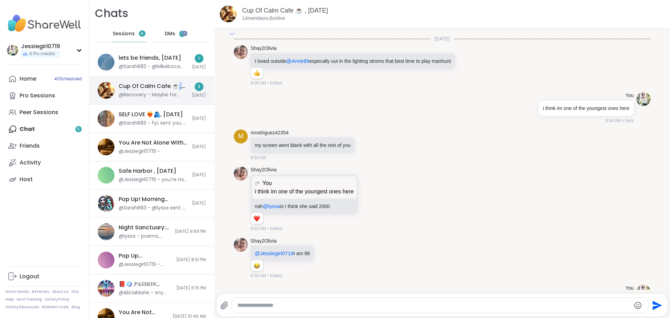
scroll to position [2527, 0]
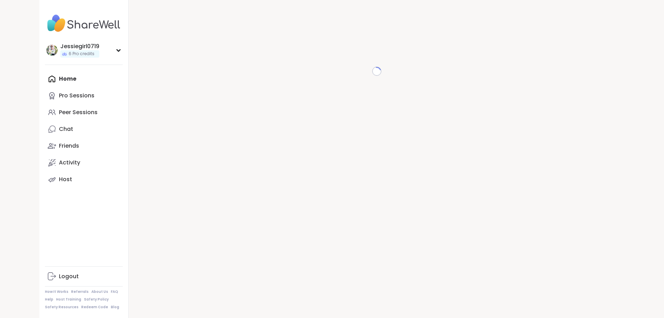
click at [45, 80] on div "Home Pro Sessions Peer Sessions Chat Friends Activity Host" at bounding box center [84, 128] width 78 height 117
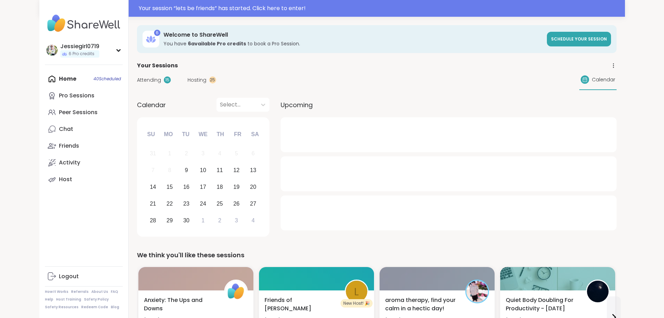
click at [137, 75] on div "Attending 15 Hosting 25 Calendar" at bounding box center [377, 80] width 480 height 20
click at [137, 78] on span "Attending" at bounding box center [149, 79] width 24 height 7
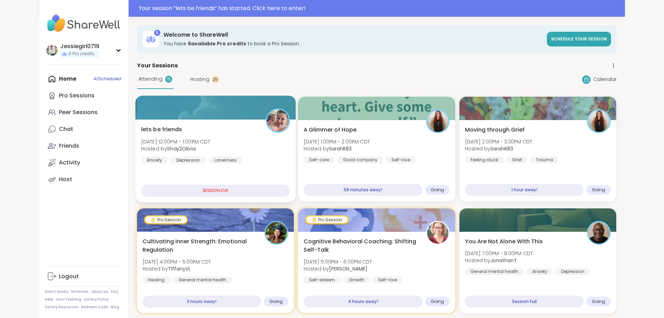
click at [209, 161] on div "Loneliness" at bounding box center [226, 159] width 34 height 7
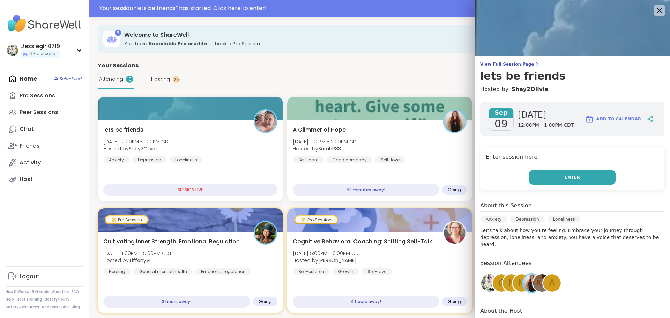
click at [531, 179] on button "Enter" at bounding box center [572, 177] width 86 height 15
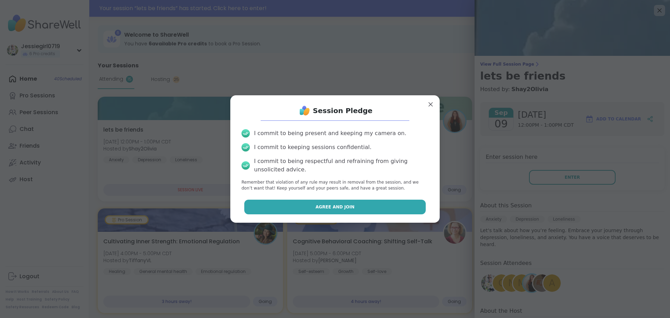
click at [317, 204] on span "Agree and Join" at bounding box center [334, 207] width 39 height 6
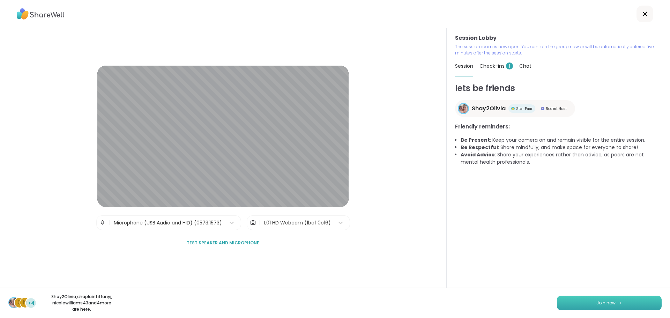
click at [601, 303] on span "Join now" at bounding box center [605, 303] width 19 height 6
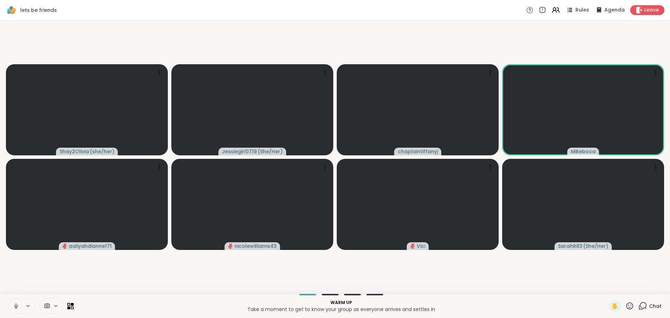
click at [625, 303] on icon at bounding box center [629, 305] width 9 height 9
click at [618, 288] on div "👍" at bounding box center [624, 287] width 13 height 11
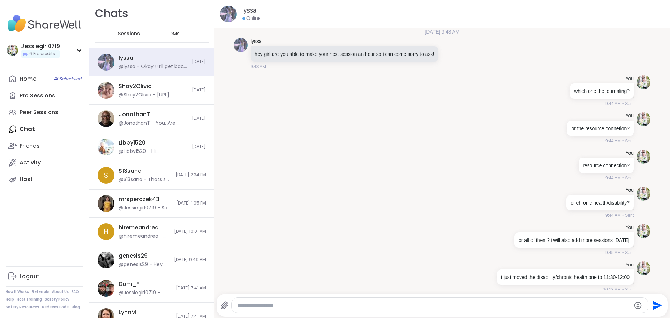
scroll to position [5708, 0]
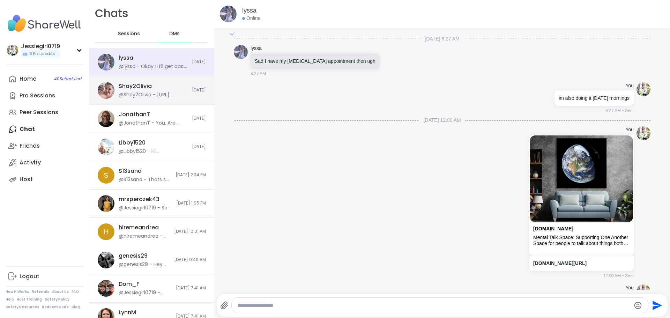
scroll to position [5708, 0]
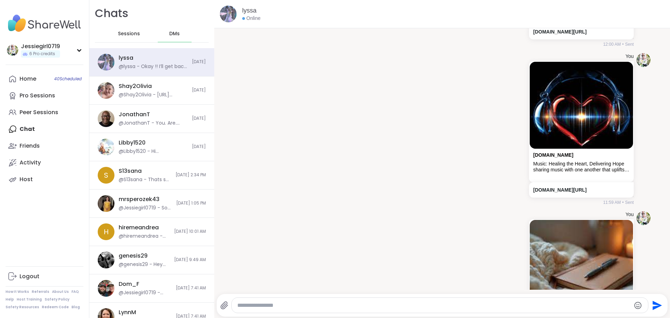
scroll to position [4215, 0]
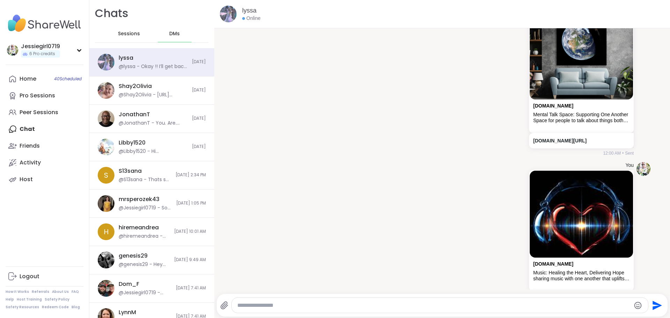
click at [125, 30] on span "Sessions" at bounding box center [129, 33] width 22 height 7
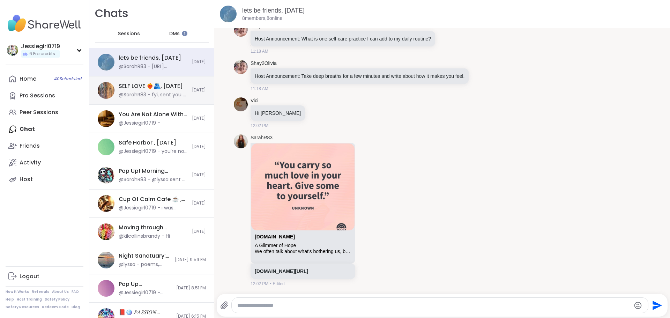
click at [129, 89] on div "SELF LOVE ❤️‍🔥🫂, [DATE]" at bounding box center [151, 86] width 64 height 8
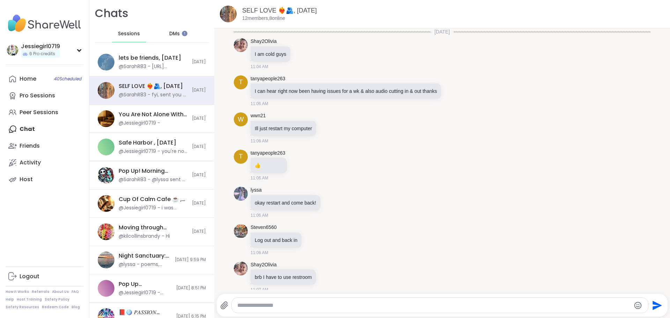
scroll to position [4171, 0]
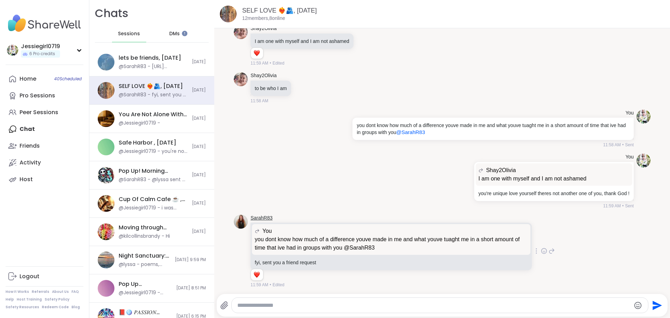
click at [265, 217] on link "SarahR83" at bounding box center [261, 217] width 22 height 7
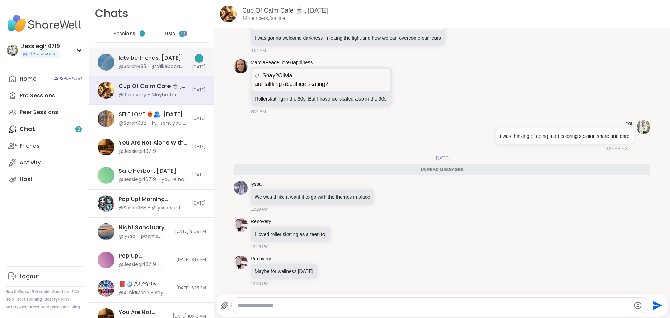
click at [176, 60] on div "lets be friends, [DATE]" at bounding box center [150, 58] width 62 height 8
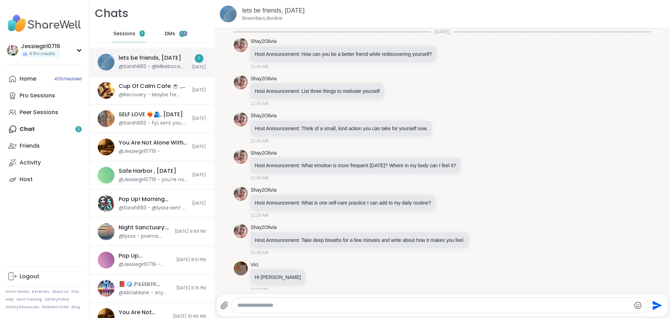
scroll to position [1192, 0]
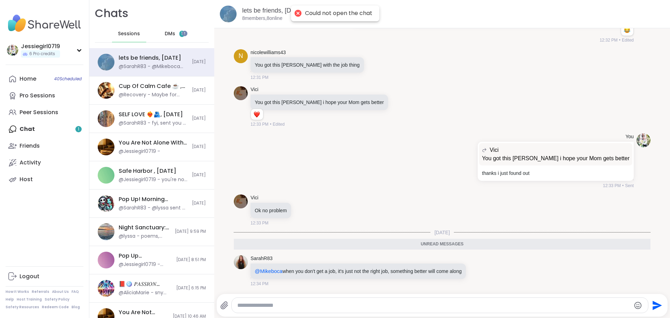
click at [171, 31] on span "DMs" at bounding box center [170, 33] width 10 height 7
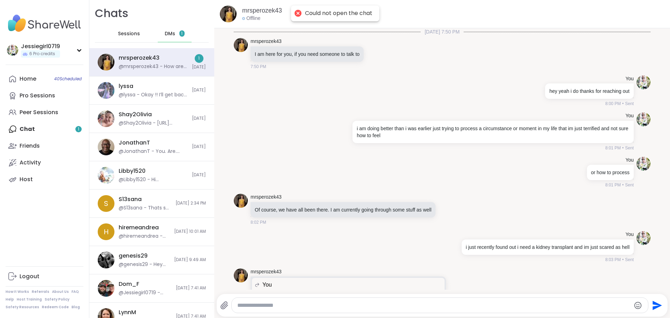
scroll to position [1427, 0]
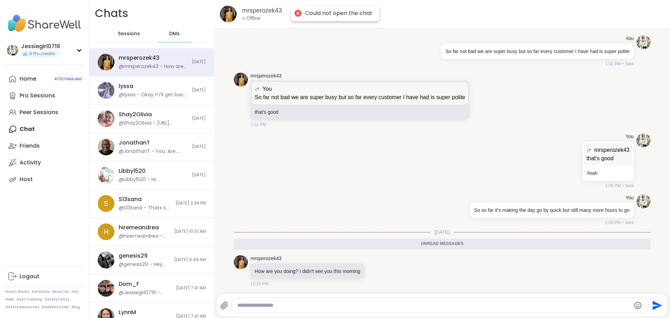
click at [164, 64] on div "@mrsperozek43 - How are you doing? I didn't see you this morning" at bounding box center [153, 66] width 69 height 7
click at [403, 306] on textarea "Type your message" at bounding box center [433, 305] width 393 height 7
type textarea "**********"
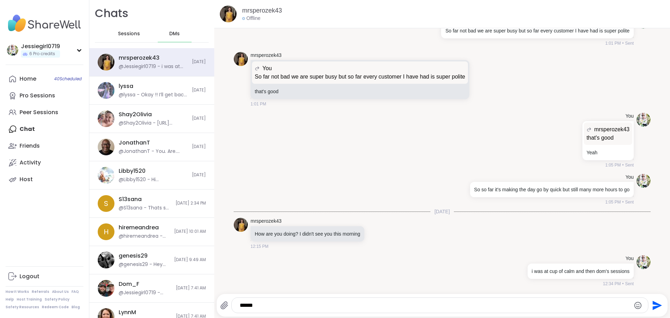
type textarea "*******"
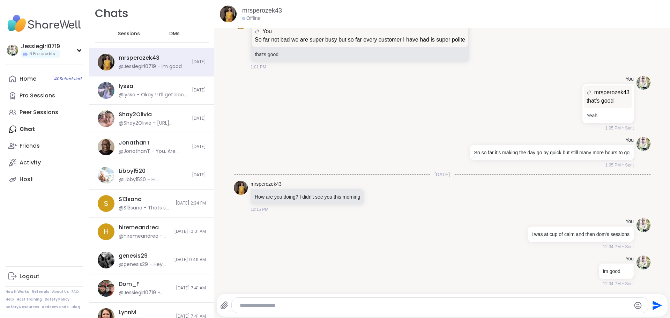
click at [128, 32] on span "Sessions" at bounding box center [129, 33] width 22 height 7
